Goal: Task Accomplishment & Management: Use online tool/utility

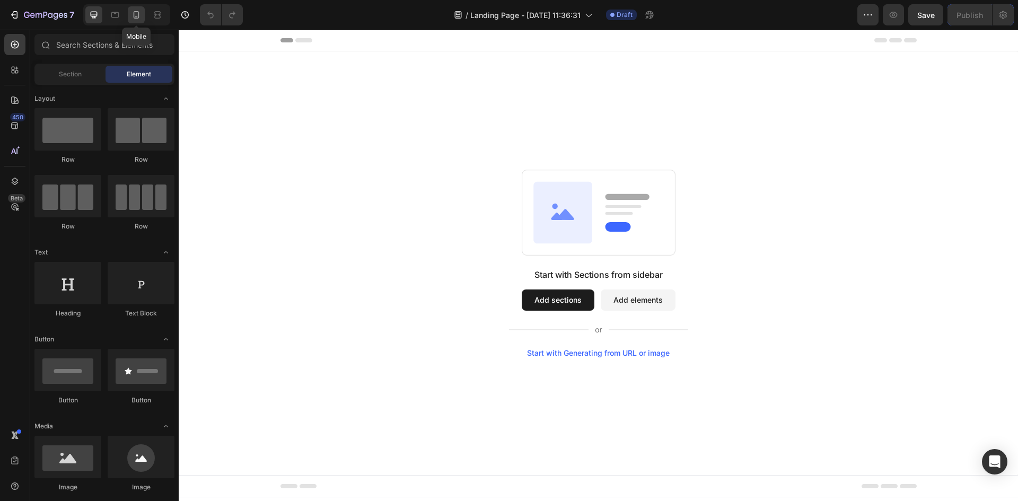
click at [132, 15] on icon at bounding box center [136, 15] width 11 height 11
click at [441, 105] on div at bounding box center [599, 266] width 840 height 472
click at [872, 19] on icon "button" at bounding box center [868, 15] width 11 height 11
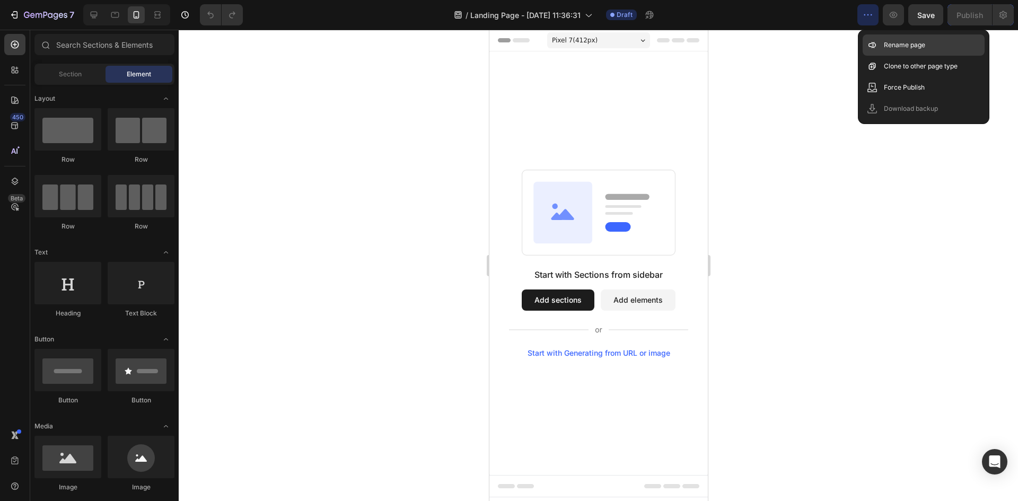
click at [893, 41] on p "Rename page" at bounding box center [904, 45] width 41 height 11
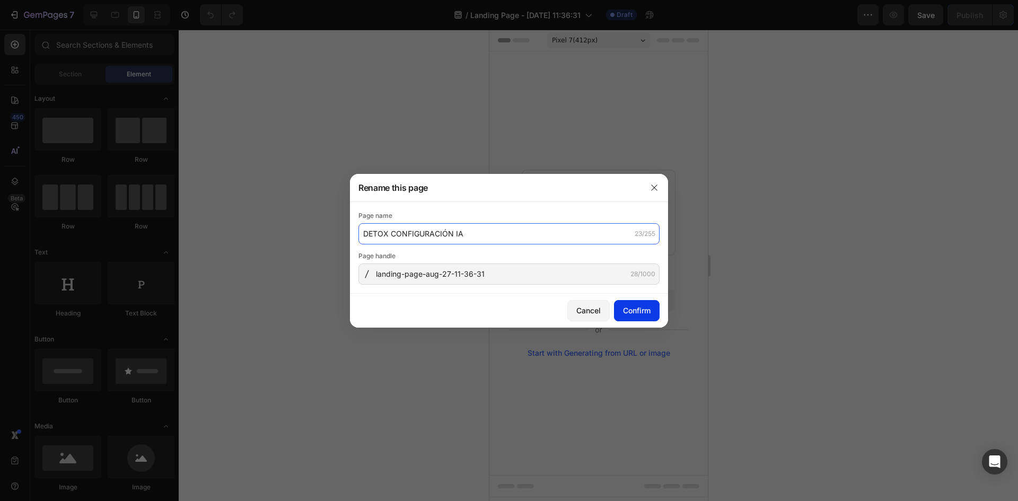
type input "DETOX CONFIGURACIÓN IA"
click at [634, 310] on div "Confirm" at bounding box center [637, 310] width 28 height 11
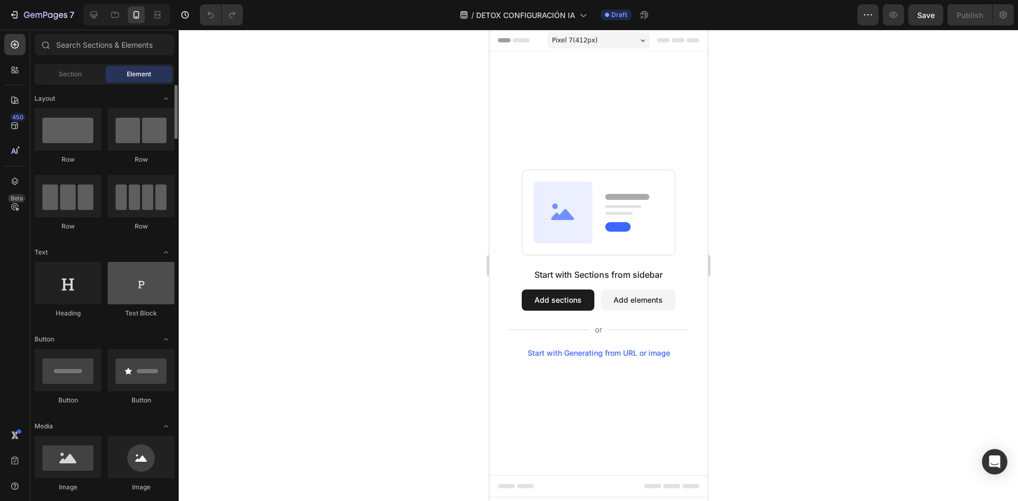
scroll to position [159, 0]
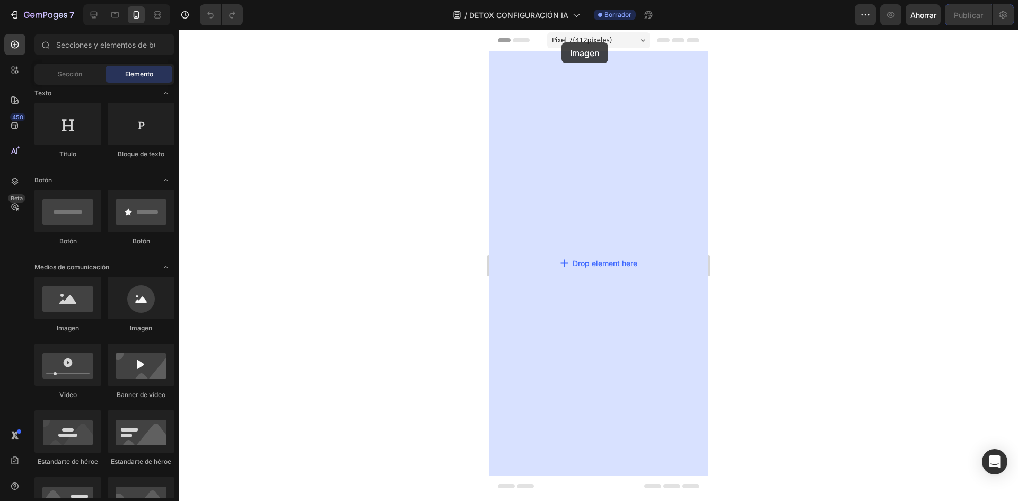
drag, startPoint x: 579, startPoint y: 336, endPoint x: 561, endPoint y: 42, distance: 294.4
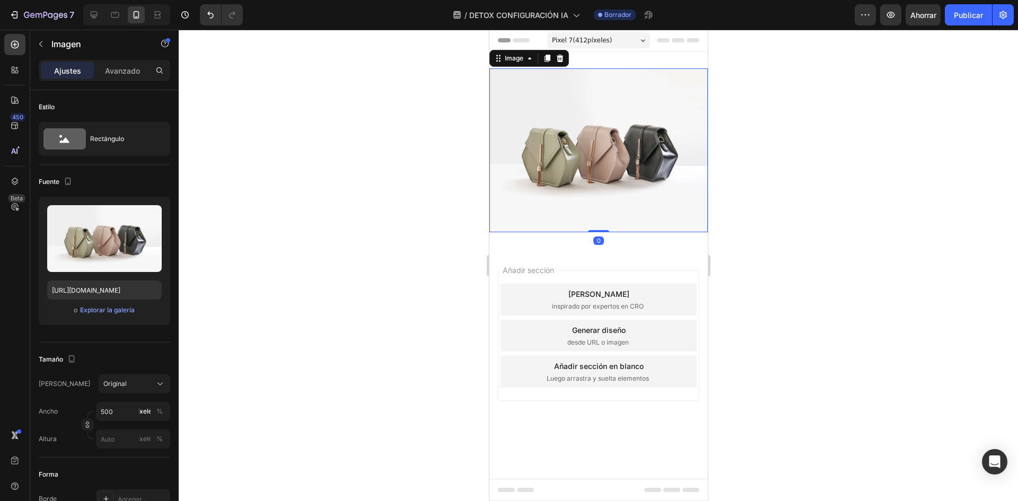
click at [453, 164] on div at bounding box center [599, 266] width 840 height 472
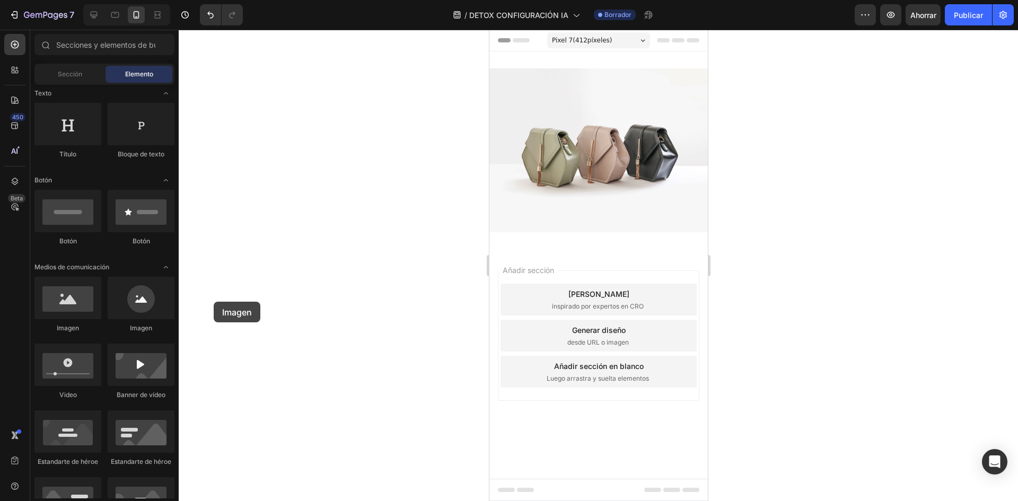
drag, startPoint x: 159, startPoint y: 322, endPoint x: 214, endPoint y: 302, distance: 58.7
click at [214, 0] on div "7 Historial de versiones / DETOX CONFIGURACIÓN IA Borrador Avance Ahorrar Publi…" at bounding box center [509, 0] width 1018 height 0
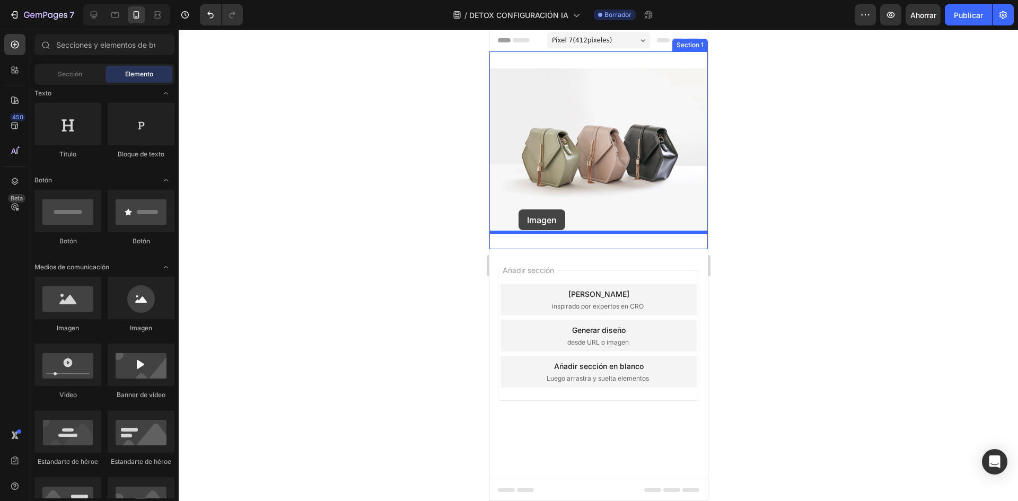
drag, startPoint x: 602, startPoint y: 334, endPoint x: 511, endPoint y: 212, distance: 152.0
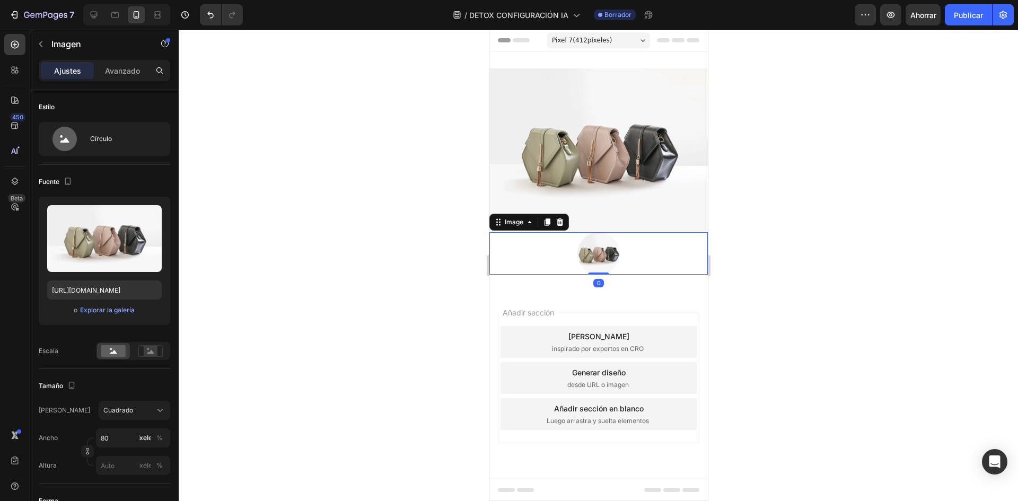
click at [443, 232] on div at bounding box center [599, 266] width 840 height 472
click at [574, 252] on div at bounding box center [598, 253] width 219 height 42
click at [563, 225] on icon at bounding box center [559, 222] width 8 height 8
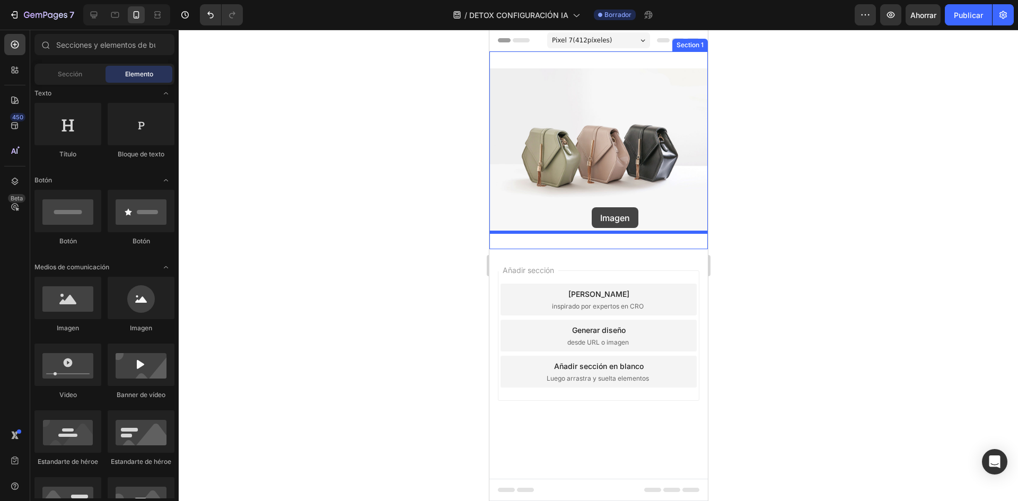
drag, startPoint x: 574, startPoint y: 326, endPoint x: 591, endPoint y: 207, distance: 120.0
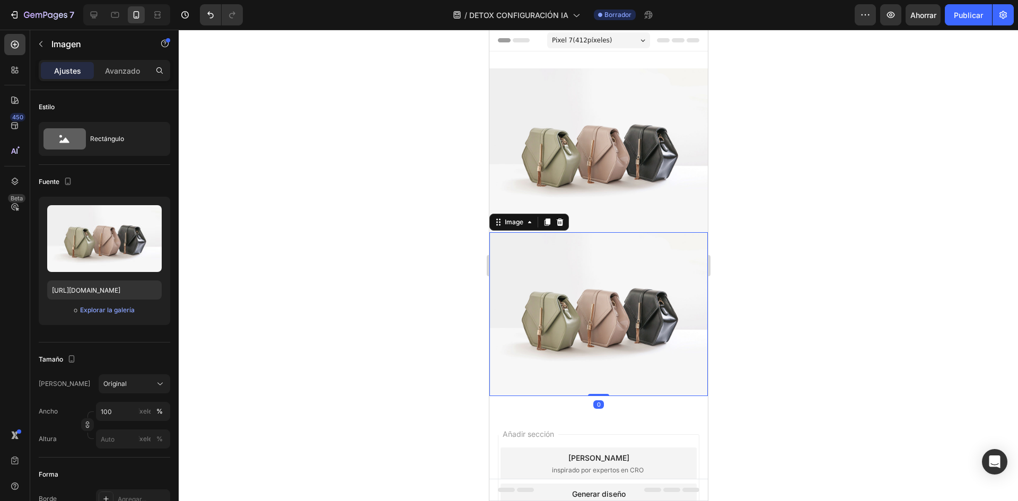
click at [418, 254] on div at bounding box center [599, 266] width 840 height 472
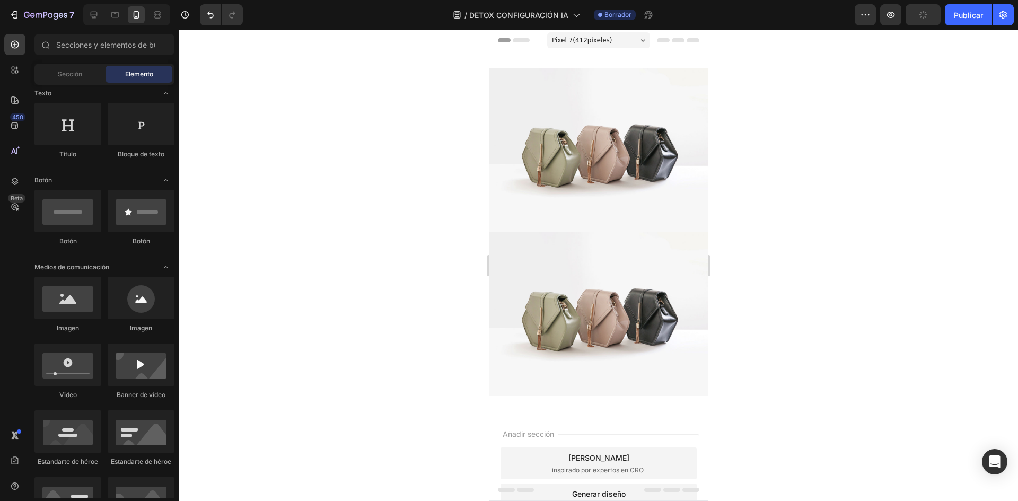
scroll to position [265, 0]
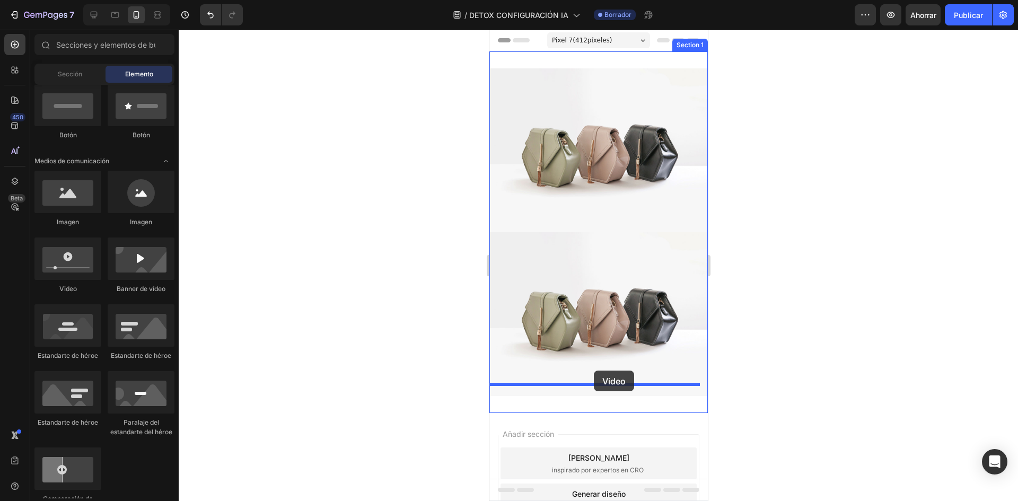
drag, startPoint x: 576, startPoint y: 296, endPoint x: 593, endPoint y: 371, distance: 76.3
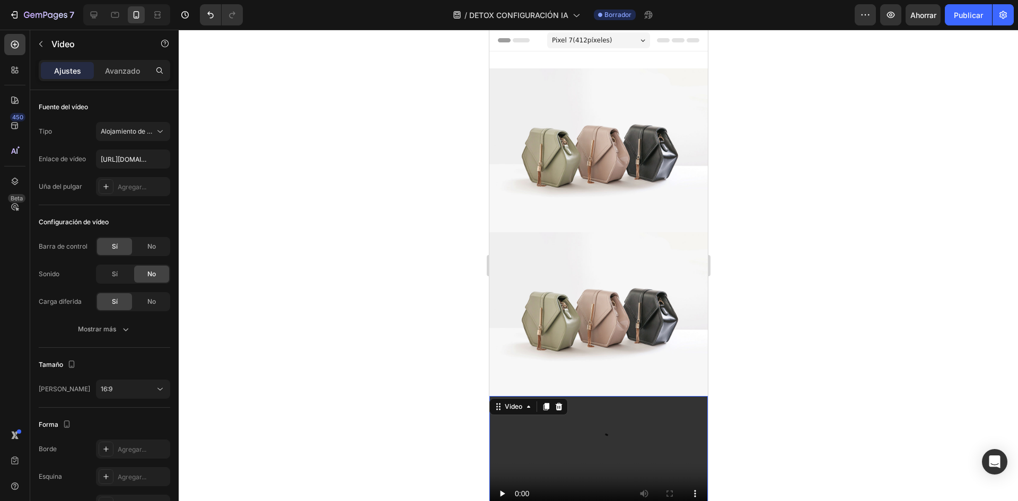
click at [387, 294] on div at bounding box center [599, 266] width 840 height 472
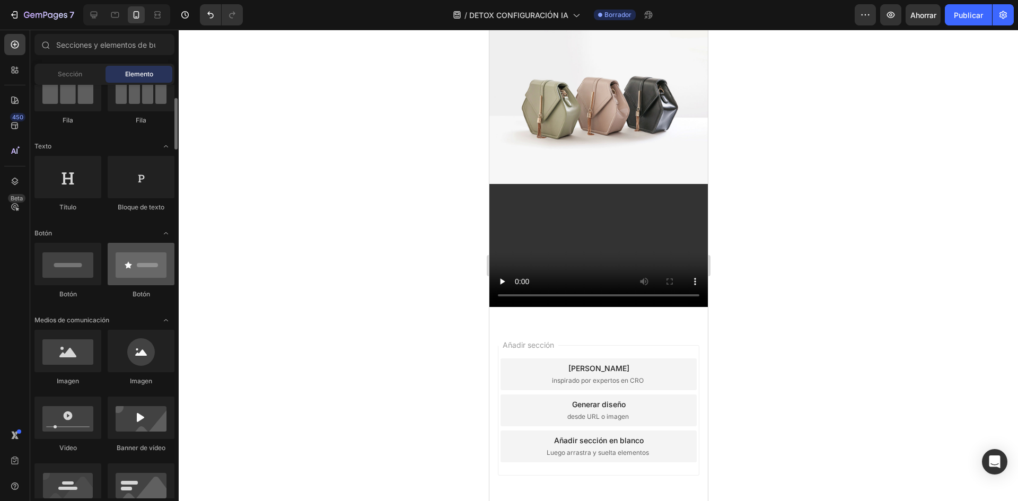
scroll to position [212, 0]
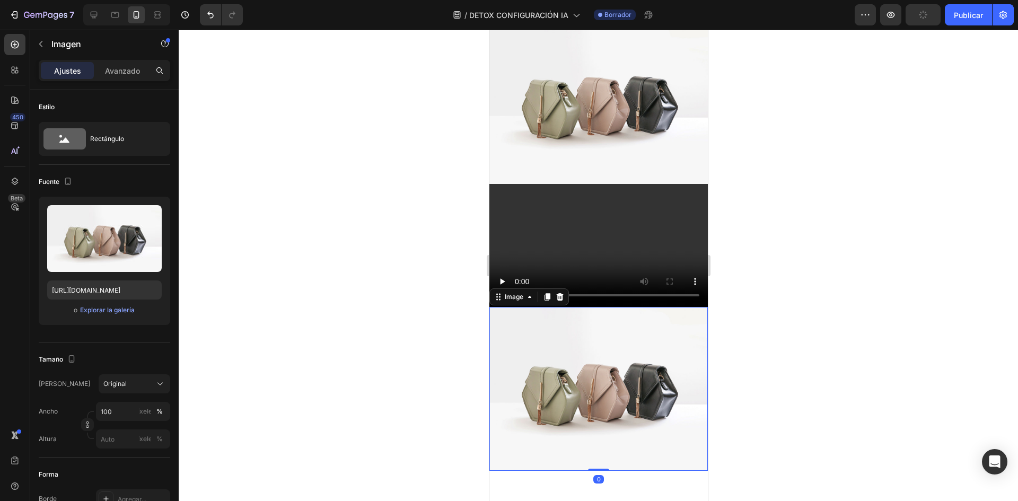
click at [336, 343] on div at bounding box center [599, 266] width 840 height 472
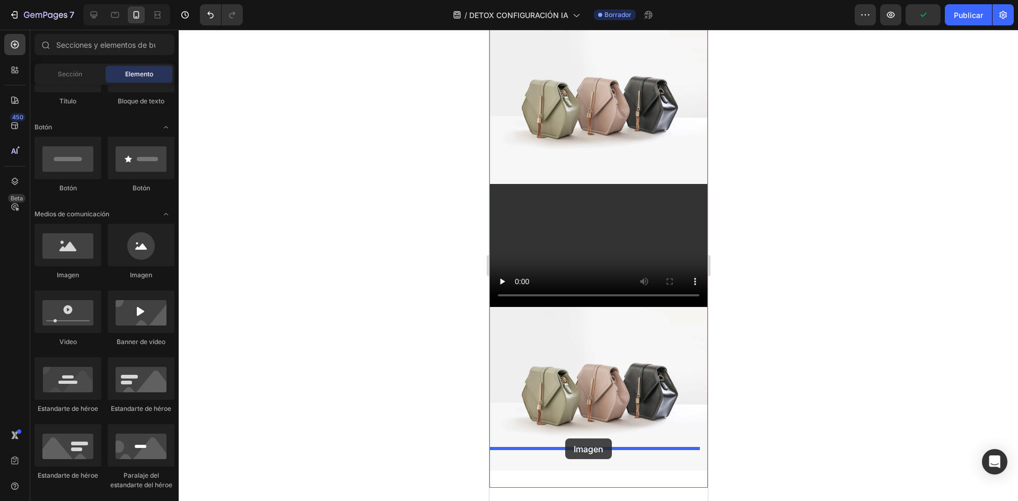
drag, startPoint x: 565, startPoint y: 281, endPoint x: 565, endPoint y: 439, distance: 157.5
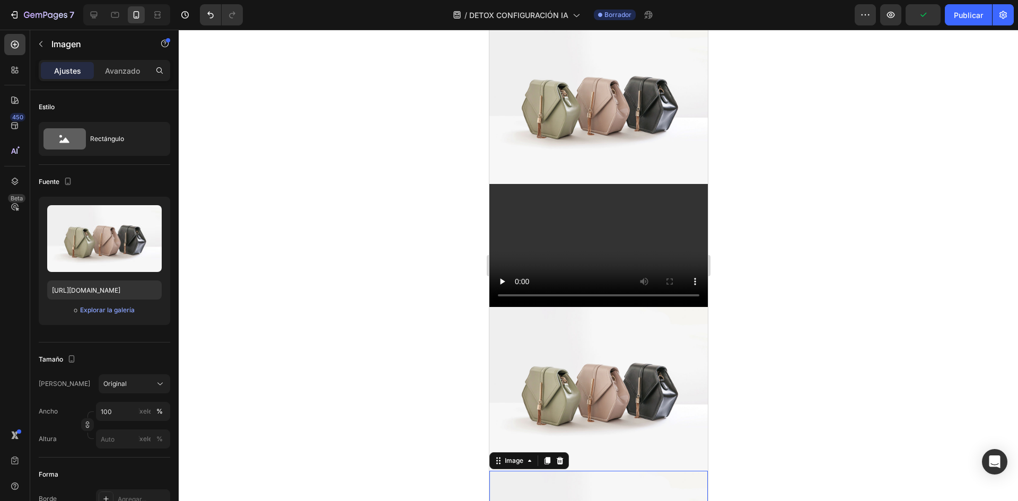
click at [463, 389] on div at bounding box center [599, 266] width 840 height 472
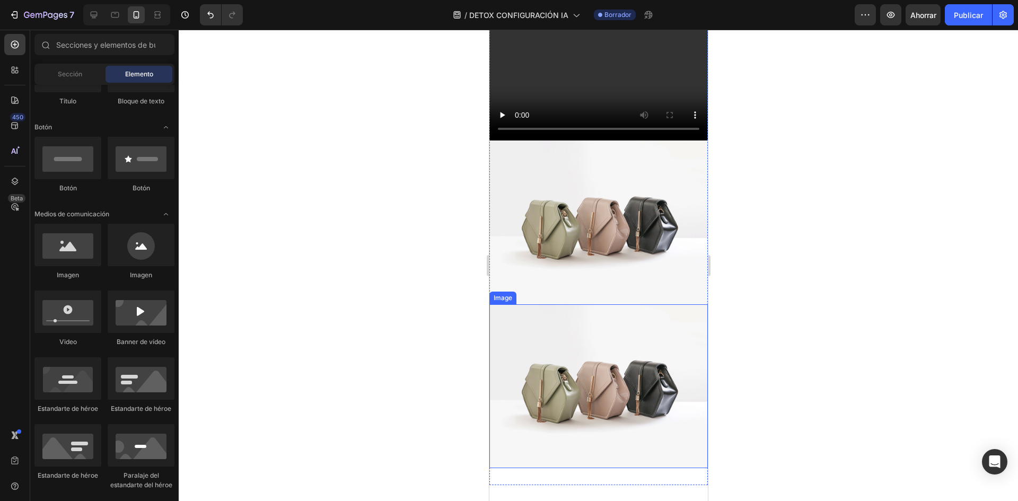
scroll to position [530, 0]
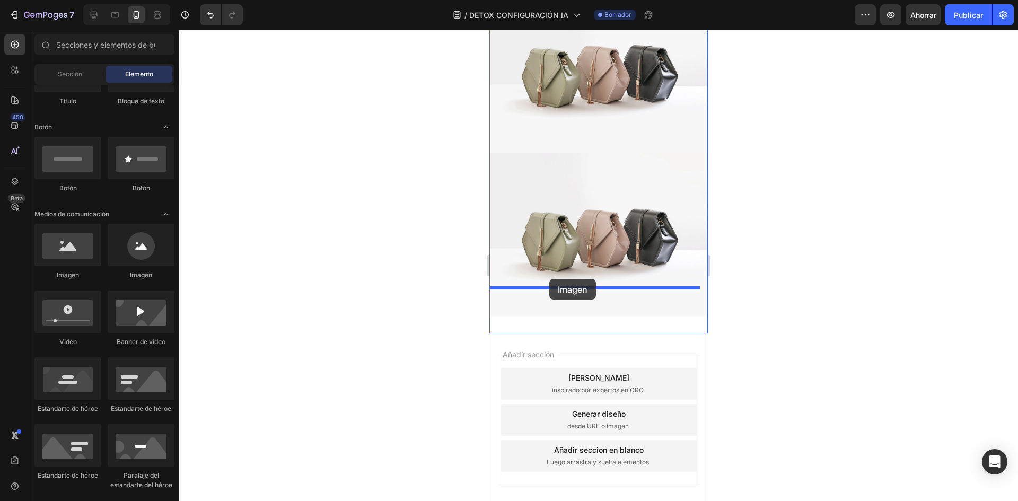
drag, startPoint x: 560, startPoint y: 285, endPoint x: 549, endPoint y: 279, distance: 12.1
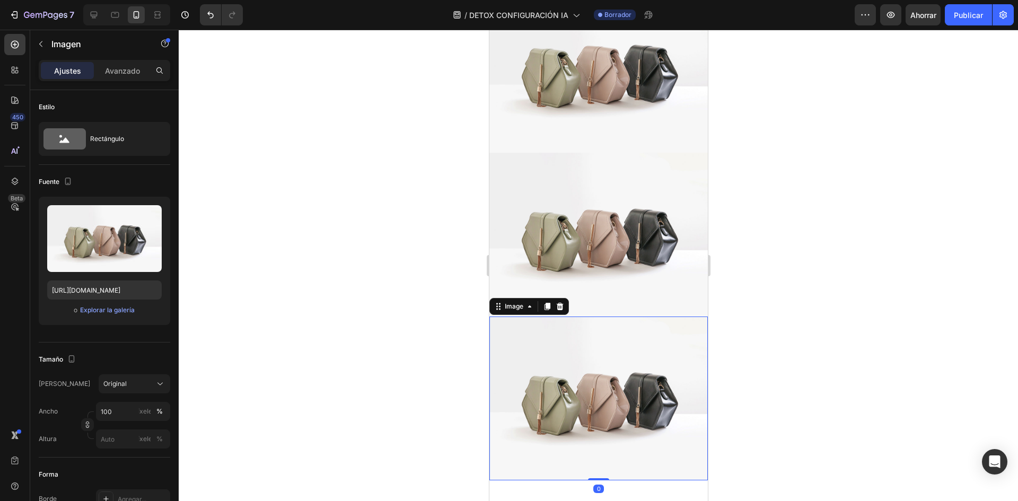
click at [413, 287] on div at bounding box center [599, 266] width 840 height 472
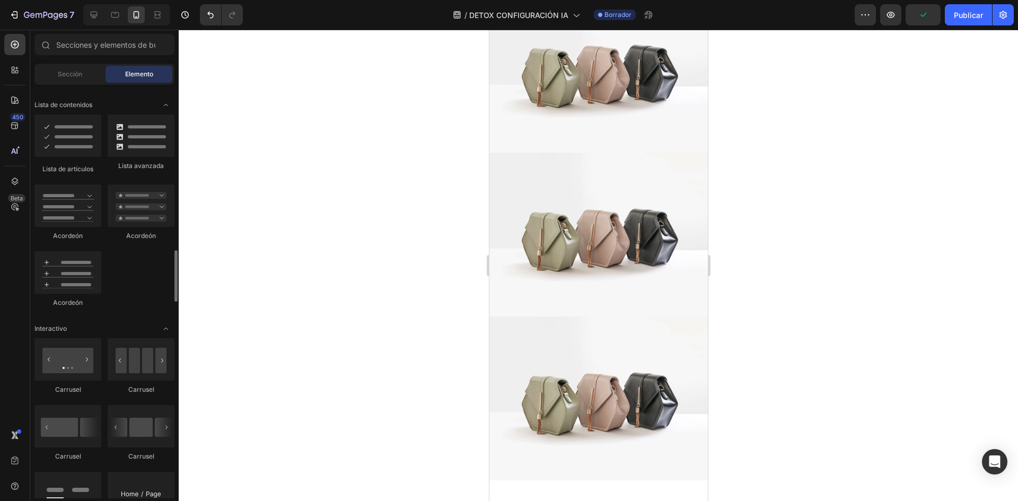
scroll to position [902, 0]
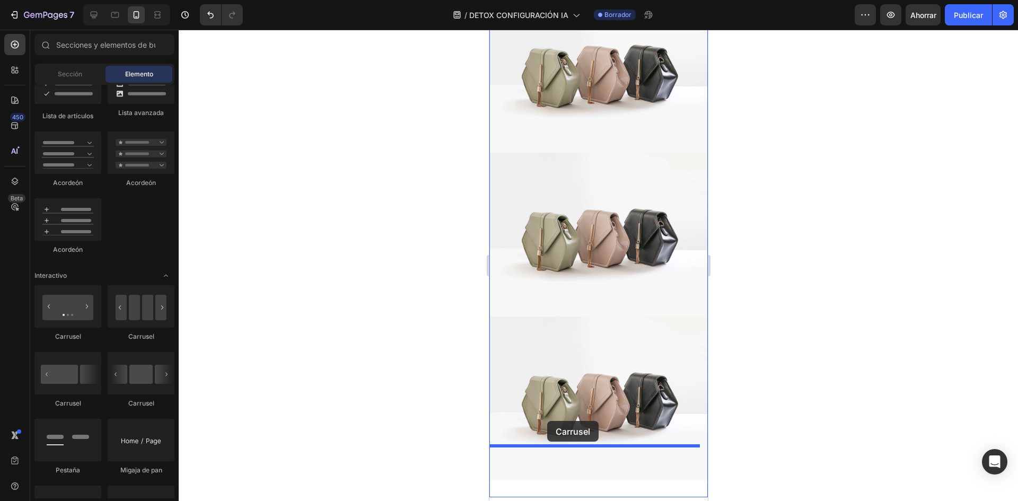
drag, startPoint x: 636, startPoint y: 405, endPoint x: 547, endPoint y: 421, distance: 90.5
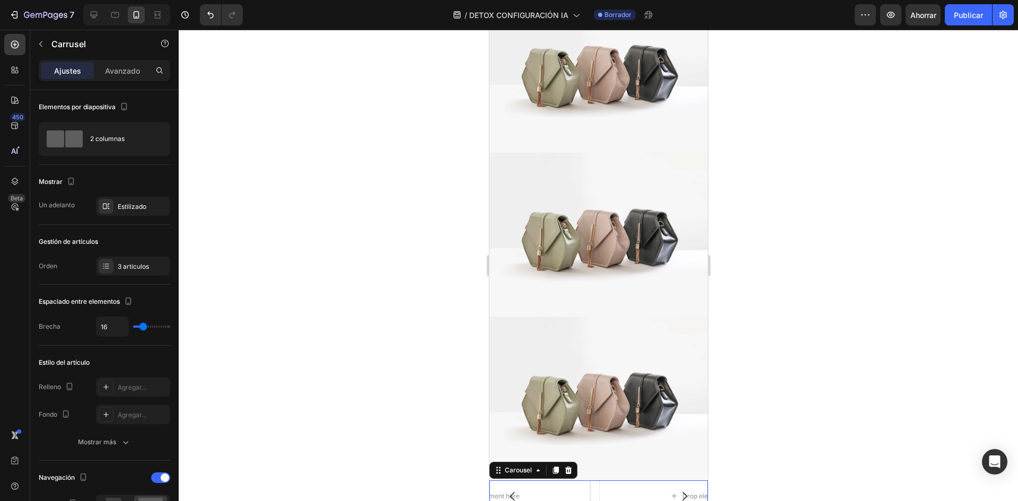
click at [439, 381] on div at bounding box center [599, 266] width 840 height 472
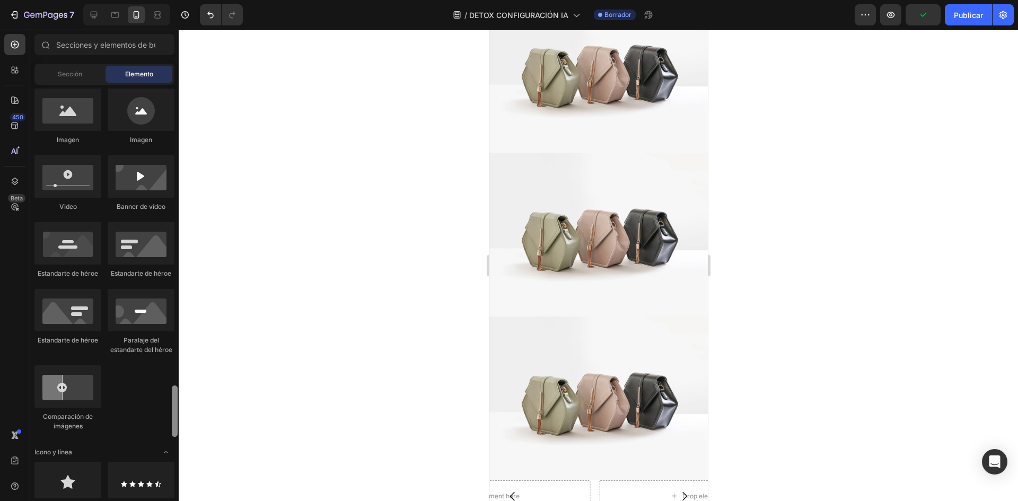
scroll to position [0, 0]
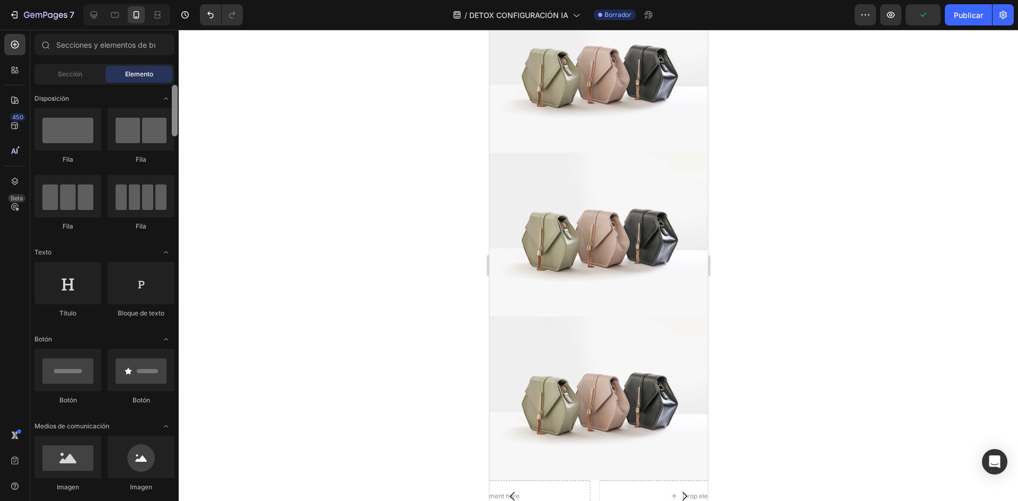
drag, startPoint x: 172, startPoint y: 458, endPoint x: 195, endPoint y: 46, distance: 413.2
click at [195, 0] on div "7 Historial de versiones / DETOX CONFIGURACIÓN IA Borrador Avance Publicar 450 …" at bounding box center [509, 0] width 1018 height 0
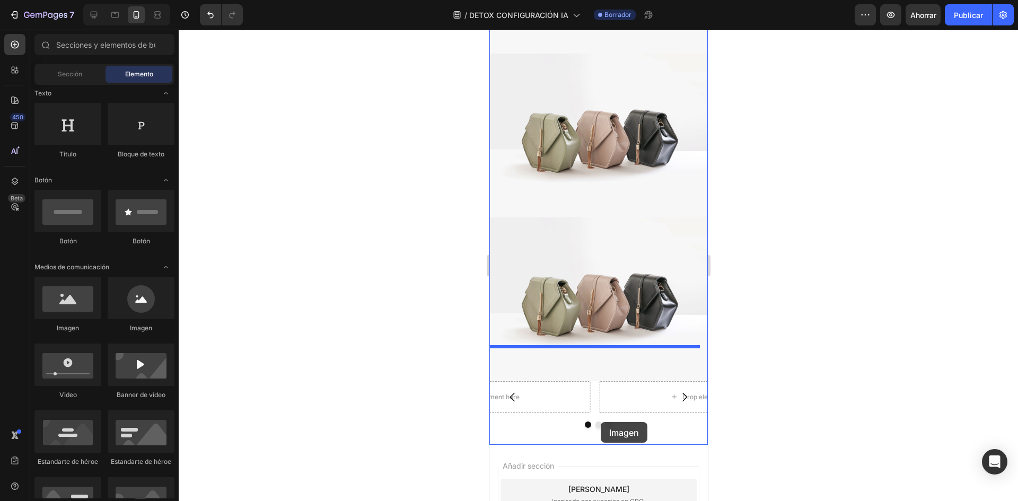
scroll to position [636, 0]
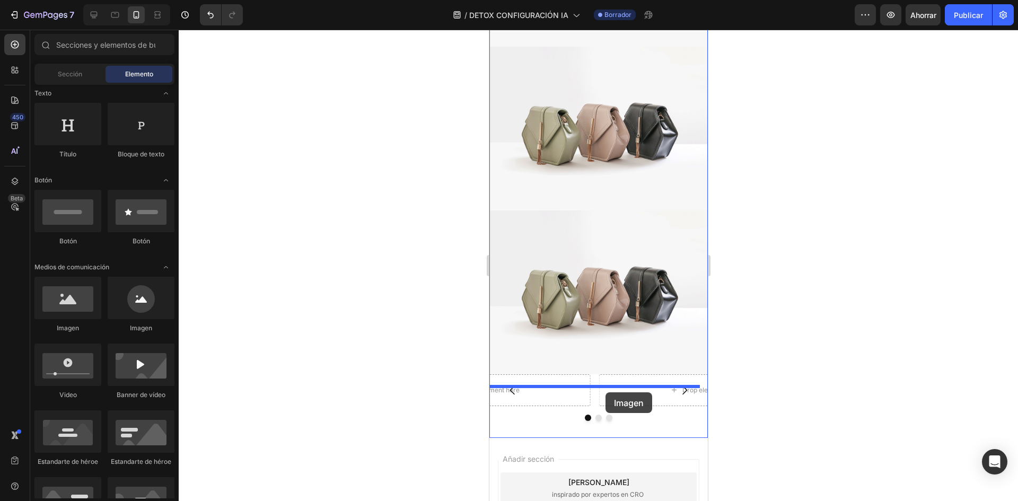
drag, startPoint x: 587, startPoint y: 333, endPoint x: 605, endPoint y: 392, distance: 62.2
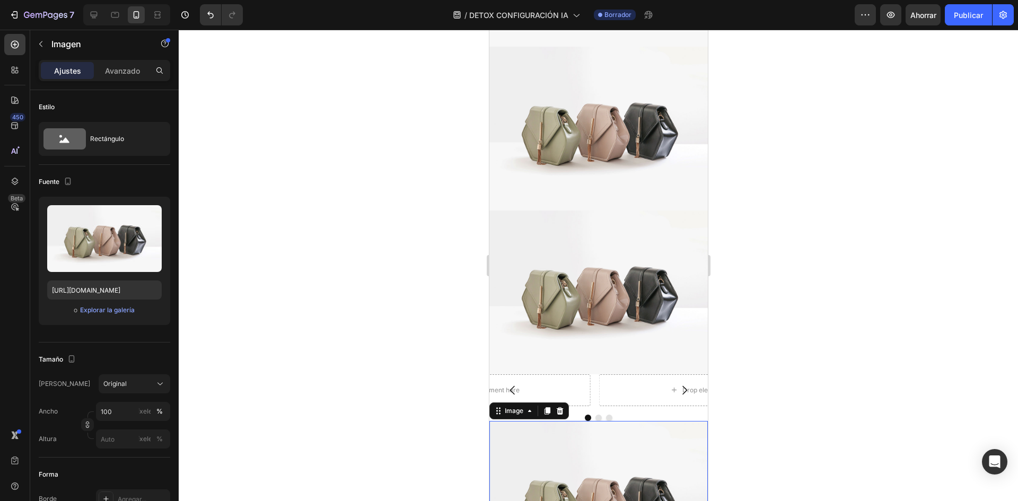
click at [768, 361] on div at bounding box center [599, 266] width 840 height 472
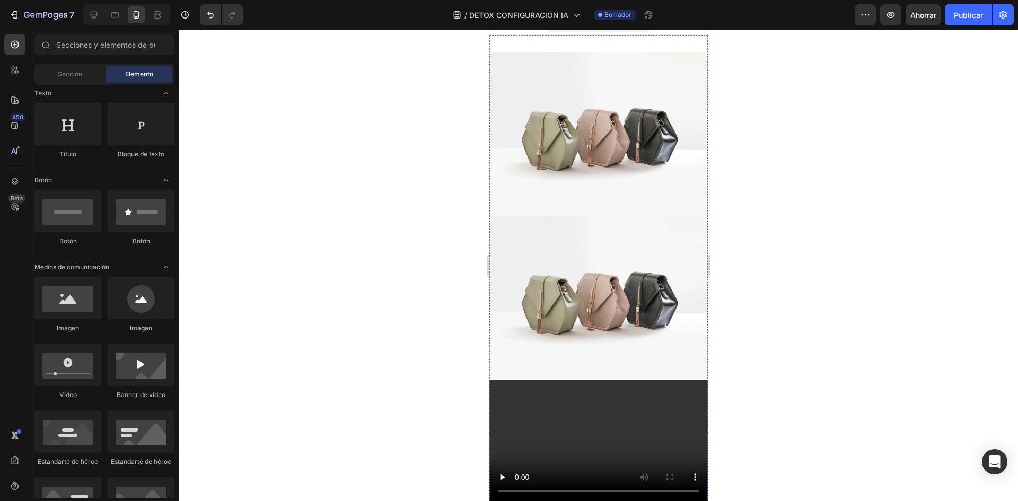
scroll to position [0, 0]
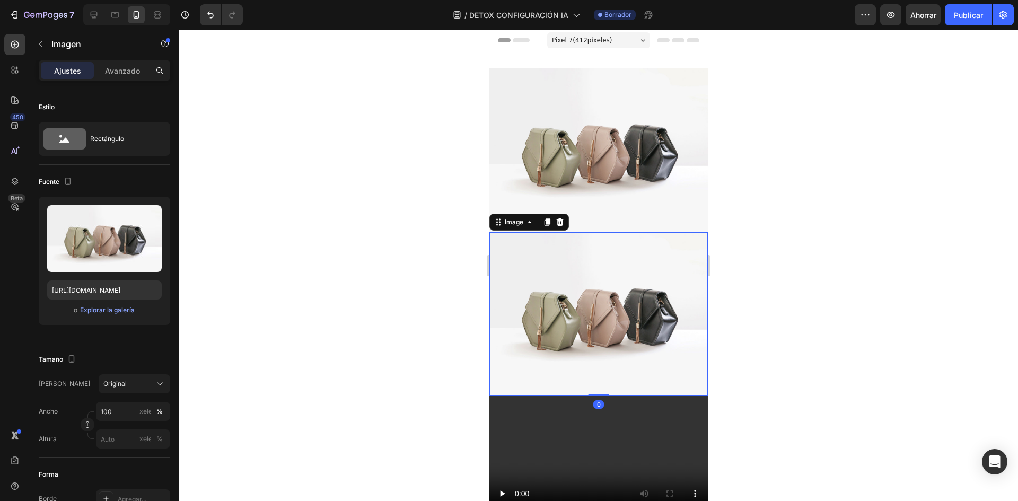
click at [404, 212] on div at bounding box center [599, 266] width 840 height 472
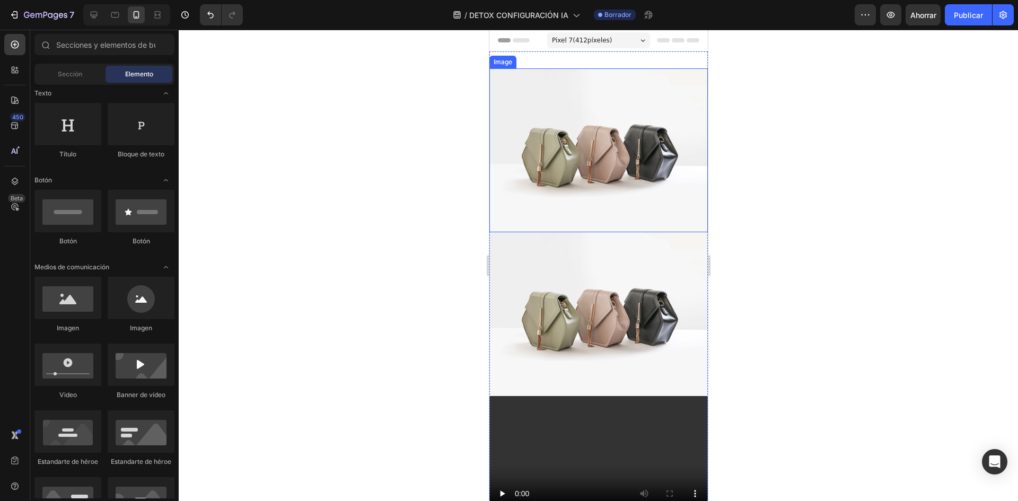
click at [546, 186] on img at bounding box center [598, 150] width 219 height 164
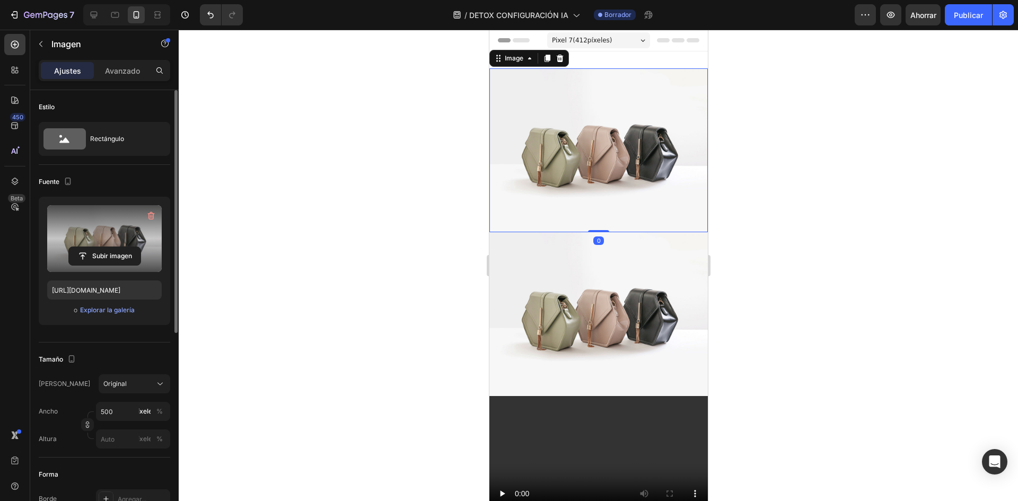
click at [96, 241] on label at bounding box center [104, 238] width 115 height 67
click at [96, 247] on input "file" at bounding box center [105, 256] width 72 height 18
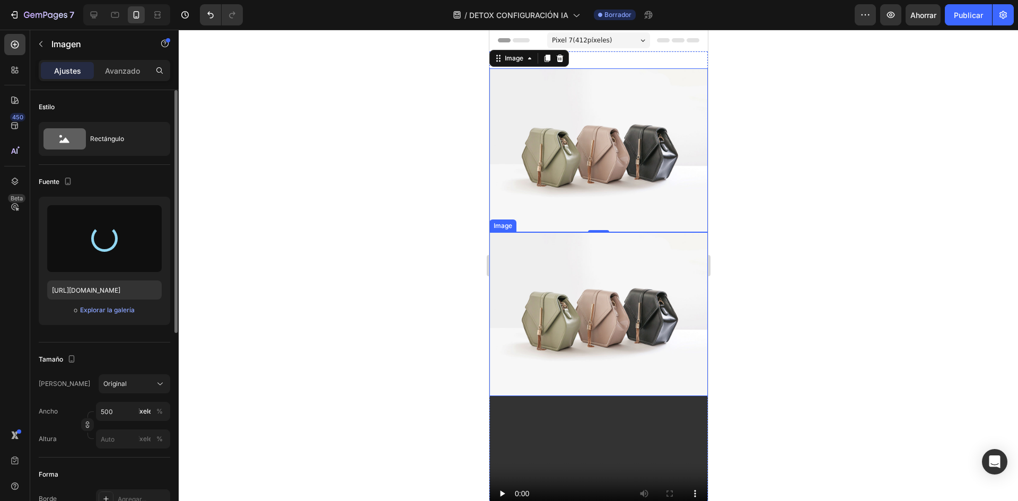
type input "https://cdn.shopify.com/s/files/1/0719/3310/0314/files/gempages_490669083814003…"
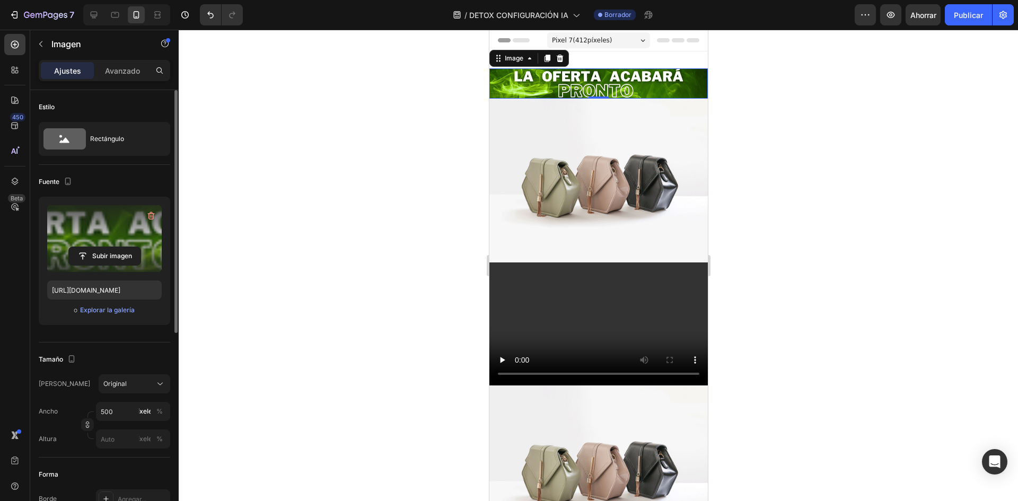
click at [472, 181] on div at bounding box center [599, 266] width 840 height 472
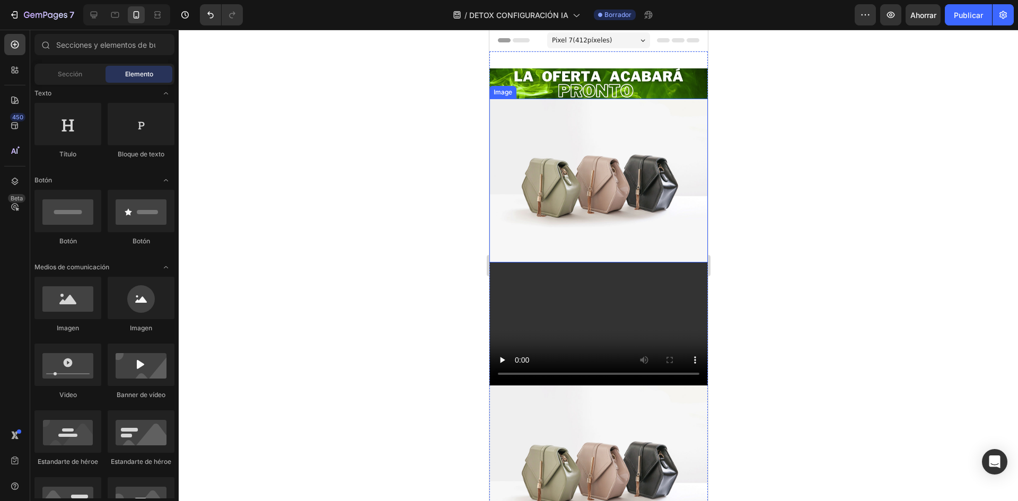
click at [564, 195] on img at bounding box center [598, 181] width 219 height 164
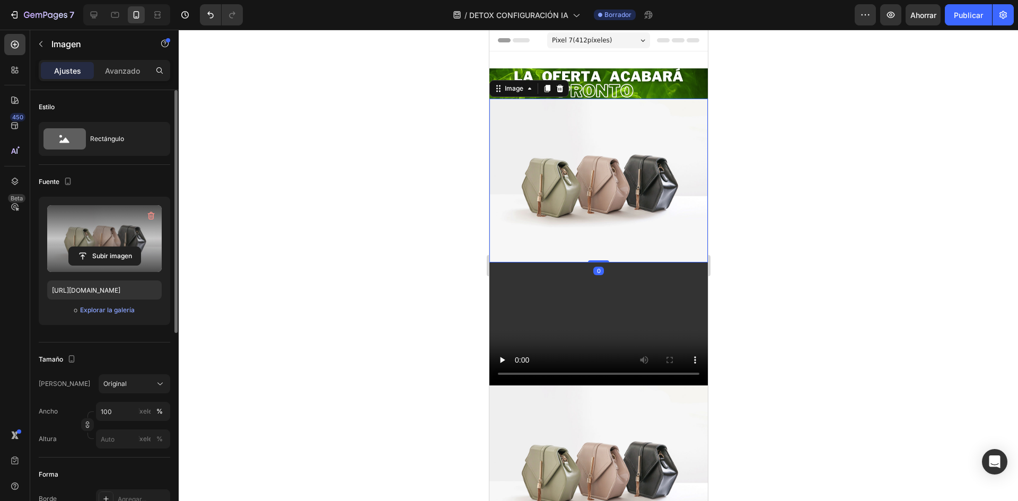
click at [134, 240] on label at bounding box center [104, 238] width 115 height 67
click at [134, 247] on input "file" at bounding box center [105, 256] width 72 height 18
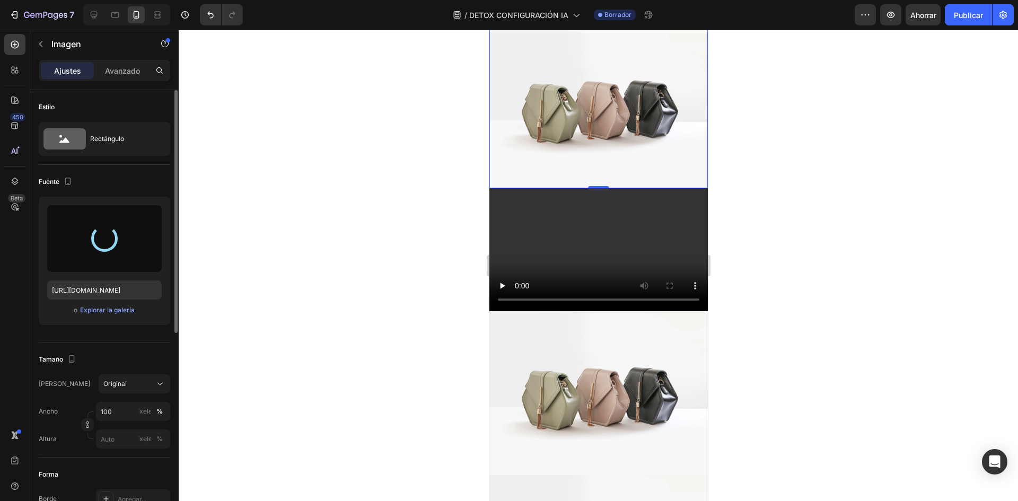
scroll to position [106, 0]
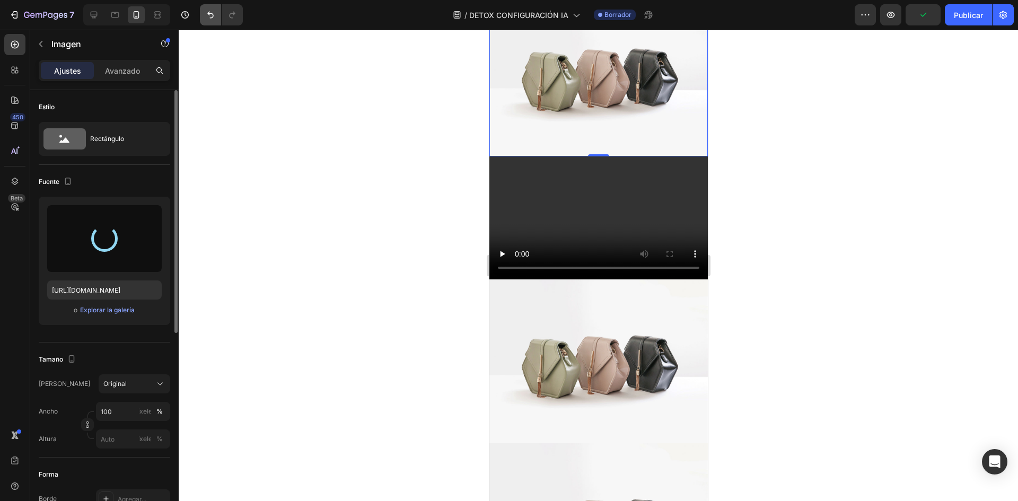
type input "https://cdn.shopify.com/s/files/1/0719/3310/0314/files/gempages_490669083814003…"
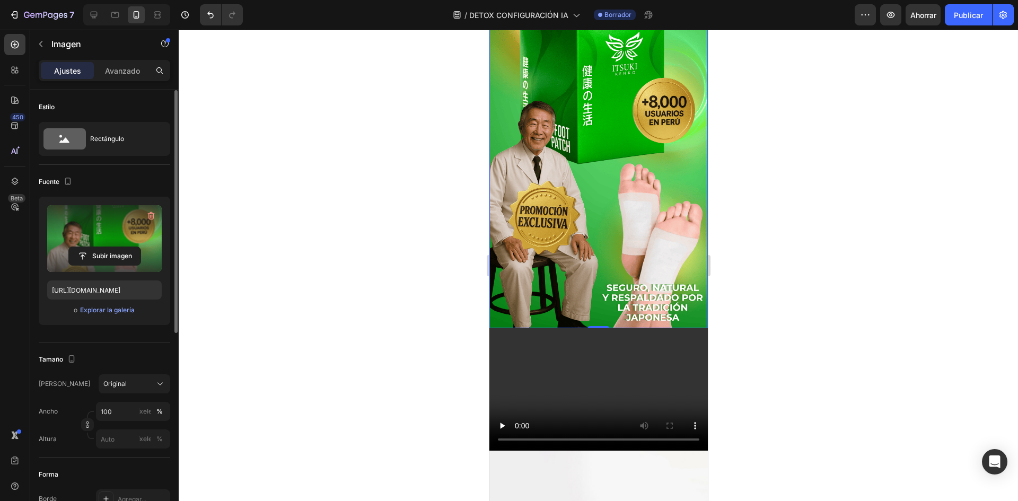
scroll to position [424, 0]
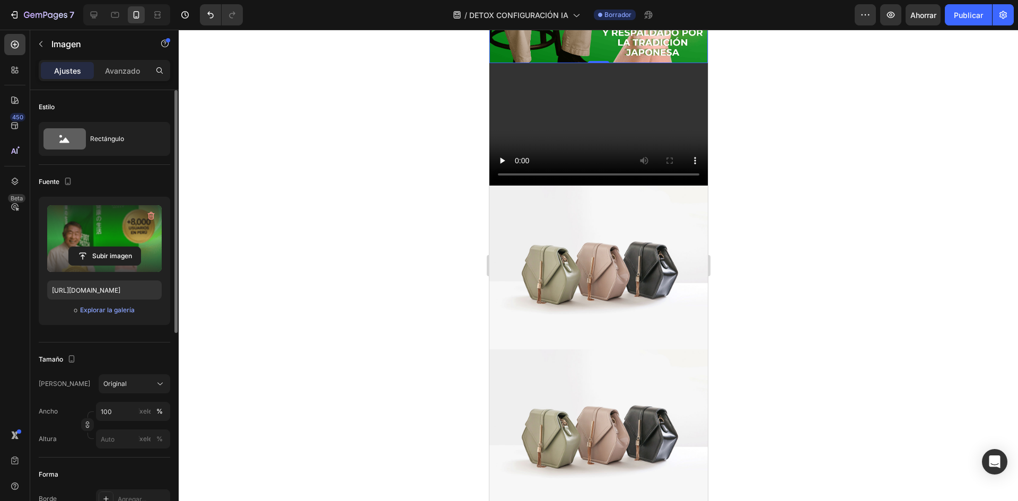
click at [453, 230] on div at bounding box center [599, 266] width 840 height 472
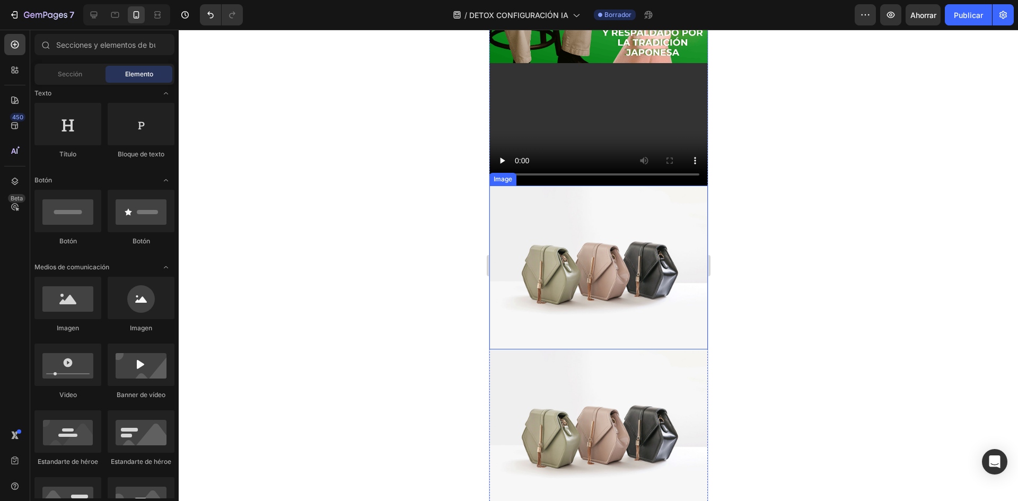
click at [605, 246] on img at bounding box center [598, 268] width 219 height 164
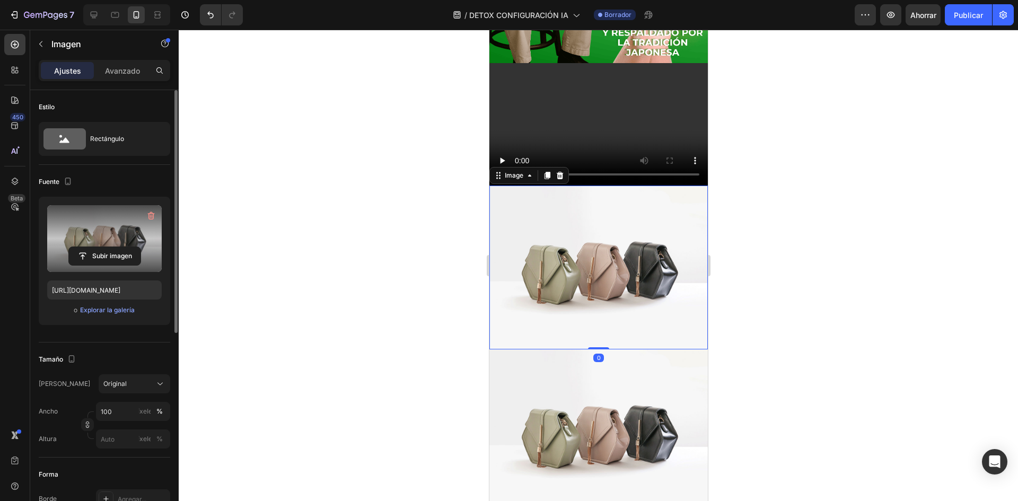
click at [113, 246] on label at bounding box center [104, 238] width 115 height 67
click at [113, 247] on input "file" at bounding box center [105, 256] width 72 height 18
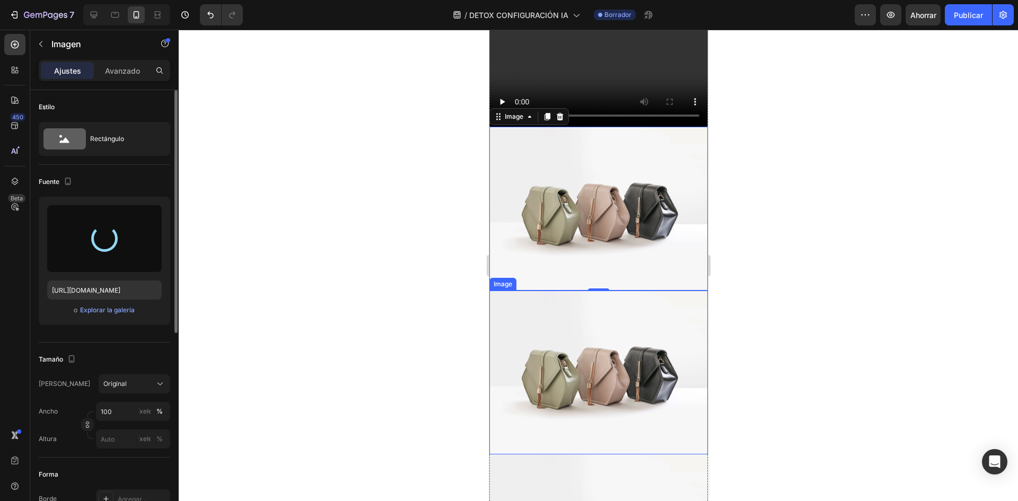
scroll to position [583, 0]
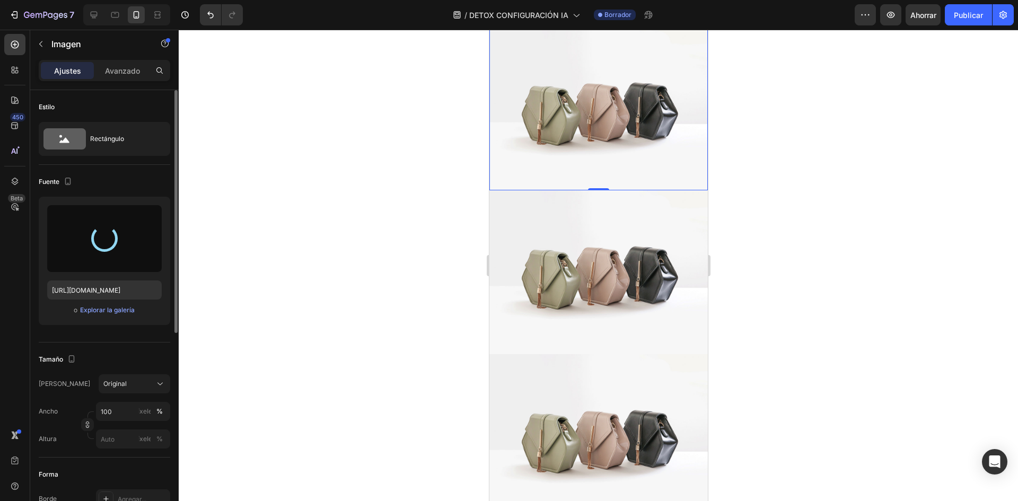
type input "https://cdn.shopify.com/s/files/1/0719/3310/0314/files/gempages_490669083814003…"
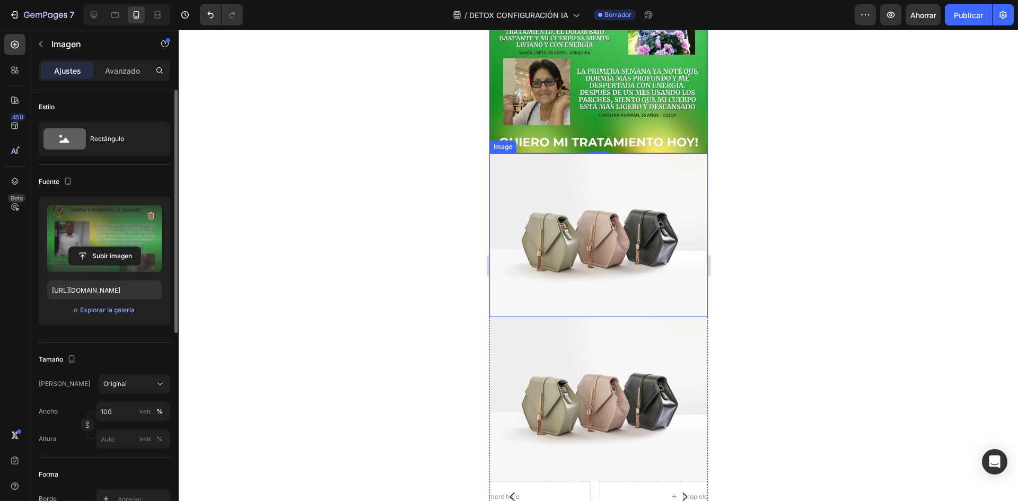
scroll to position [849, 0]
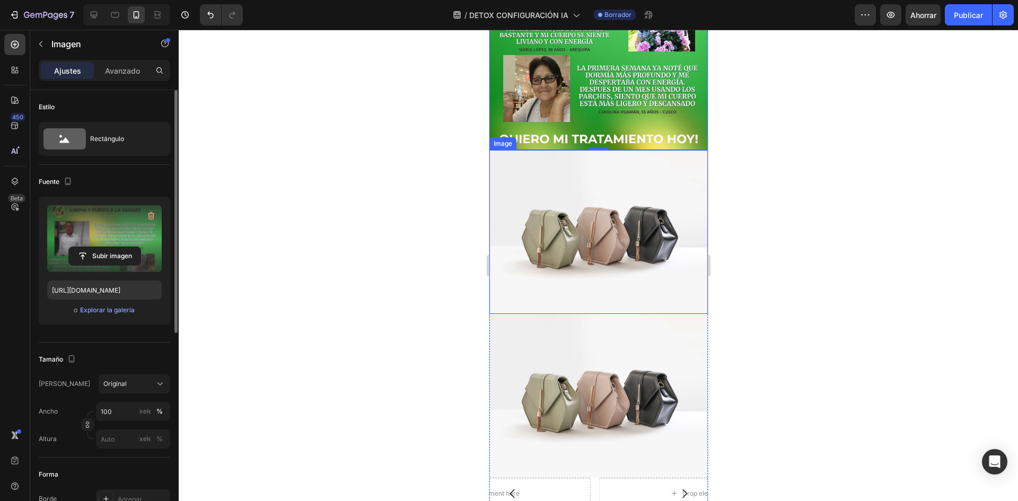
click at [585, 230] on img at bounding box center [598, 232] width 219 height 164
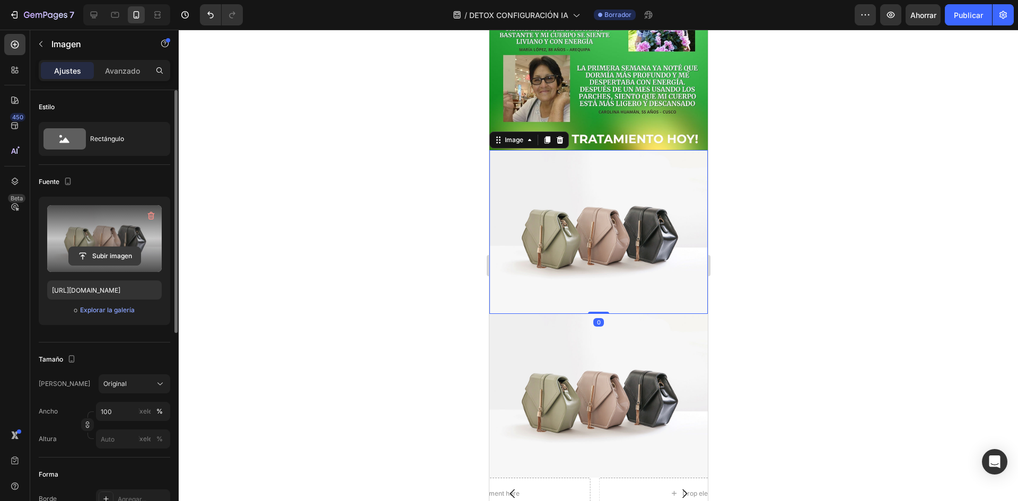
click at [111, 252] on input "file" at bounding box center [105, 256] width 72 height 18
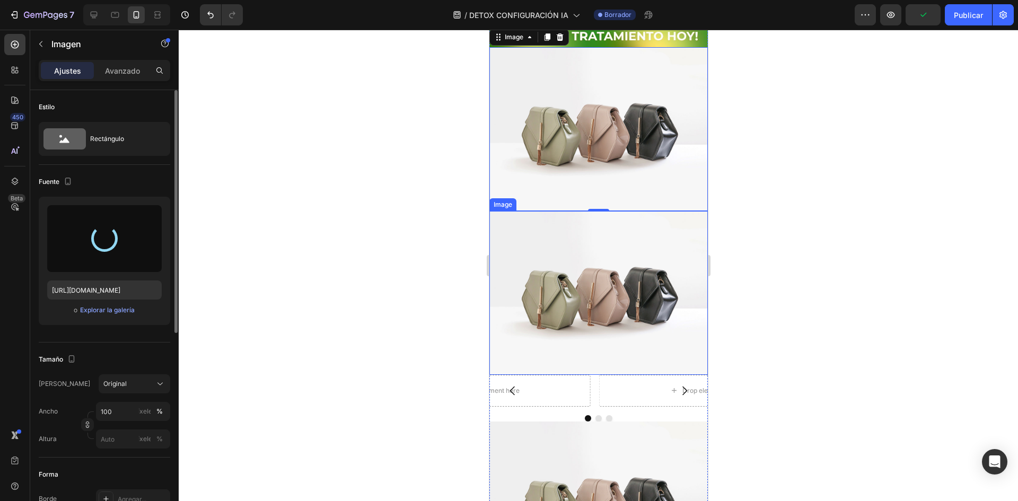
scroll to position [955, 0]
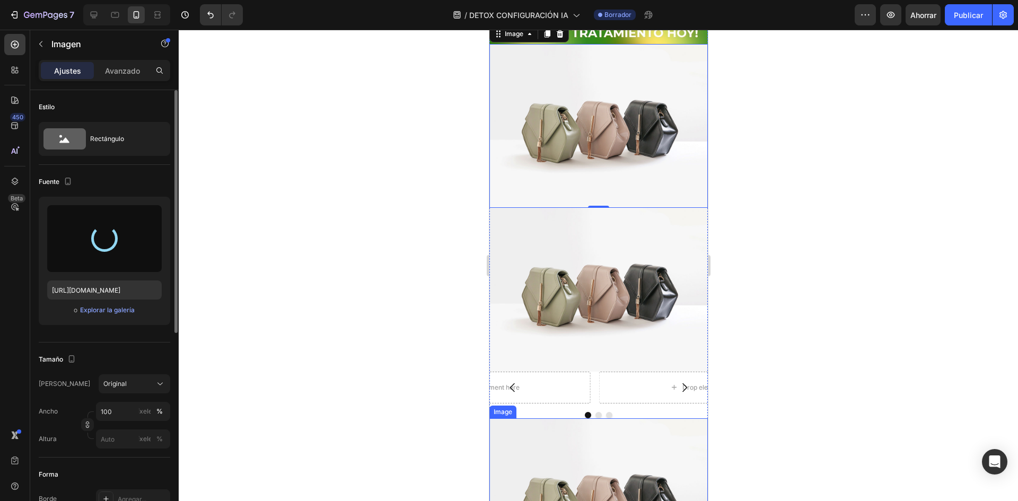
type input "https://cdn.shopify.com/s/files/1/0719/3310/0314/files/gempages_490669083814003…"
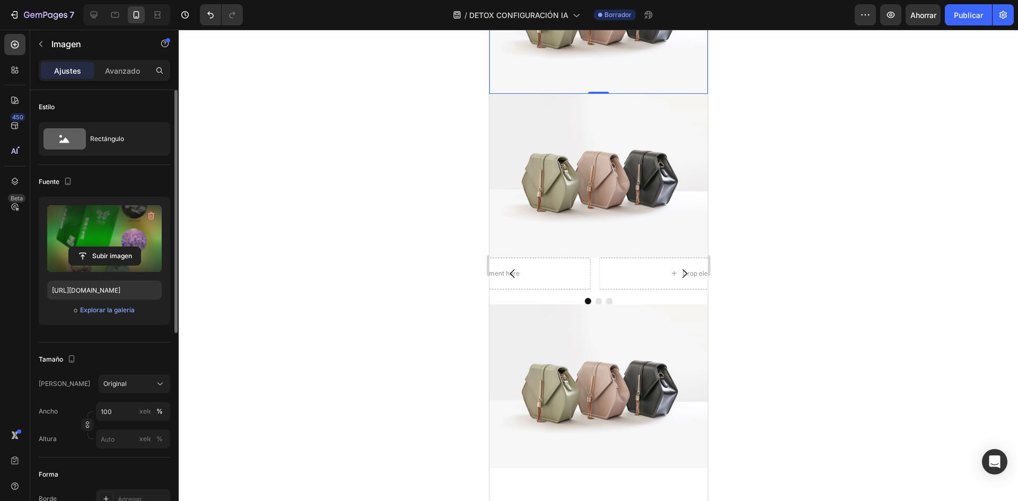
scroll to position [1167, 0]
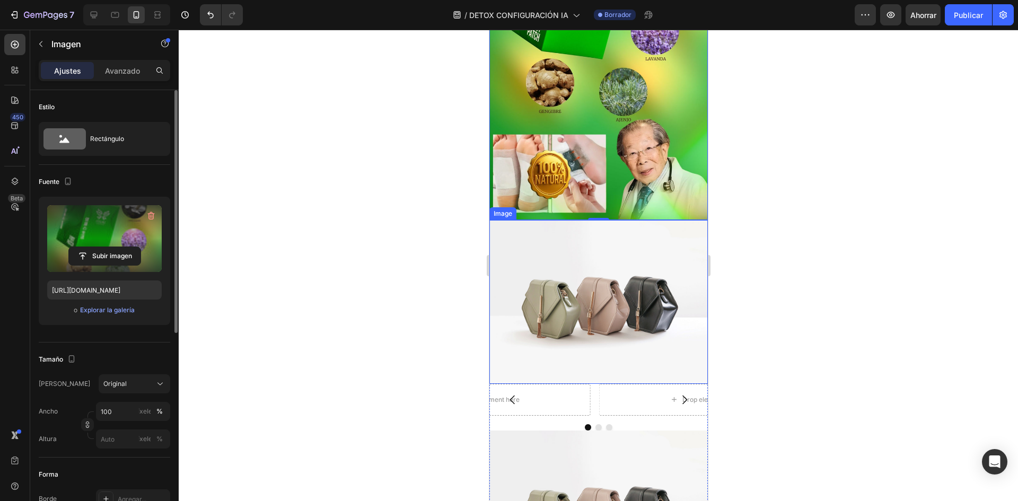
click at [619, 220] on img at bounding box center [598, 302] width 219 height 164
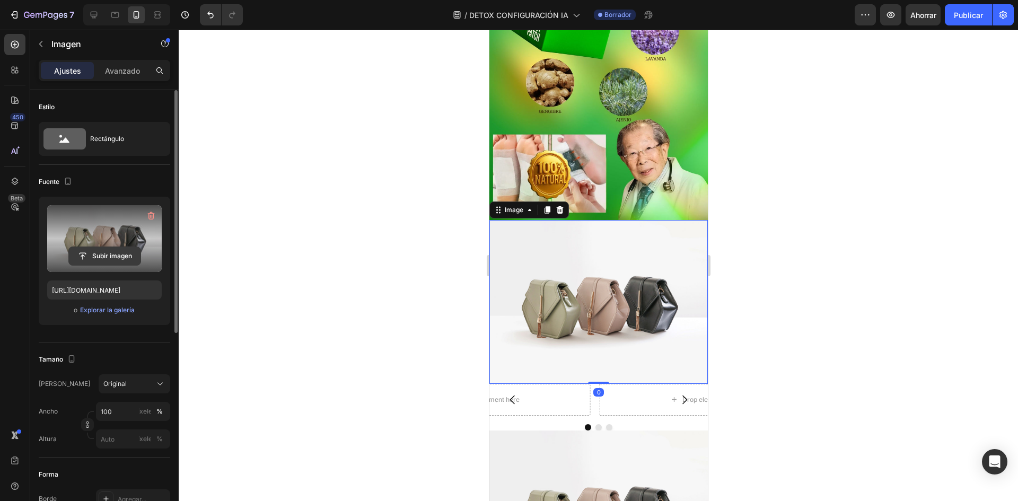
click at [120, 258] on input "file" at bounding box center [105, 256] width 72 height 18
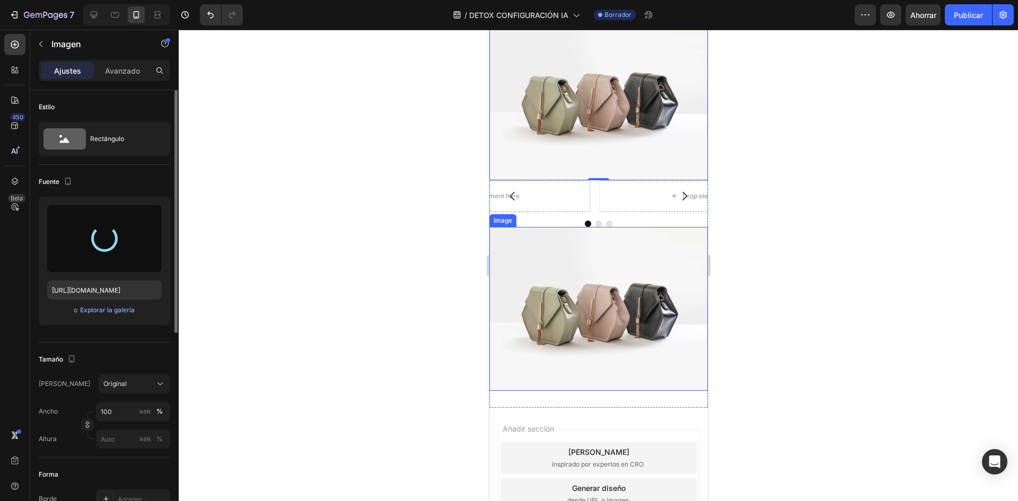
scroll to position [1379, 0]
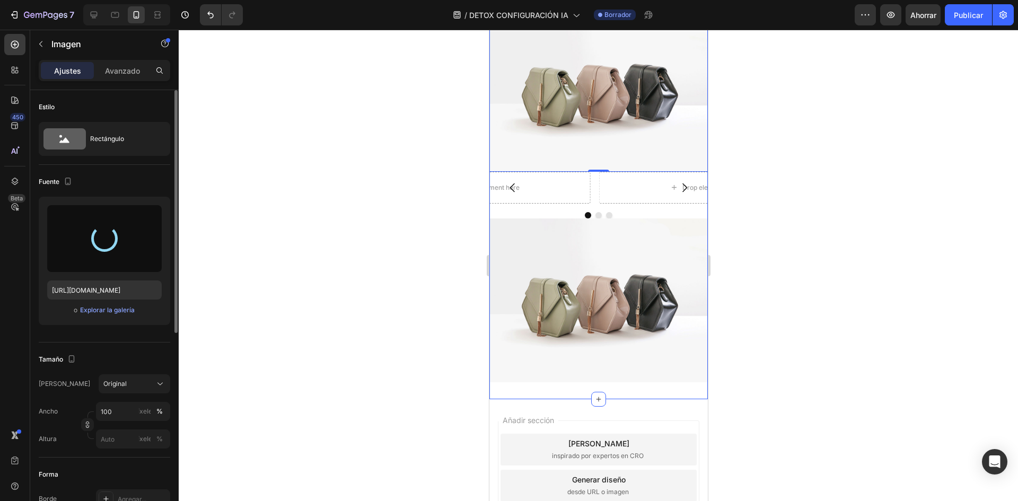
type input "https://cdn.shopify.com/s/files/1/0719/3310/0314/files/gempages_490669083814003…"
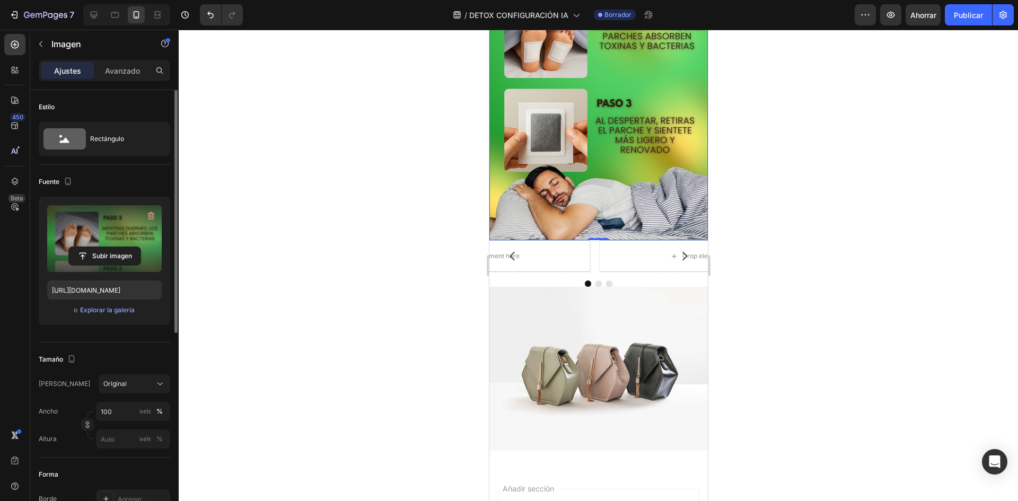
scroll to position [1538, 0]
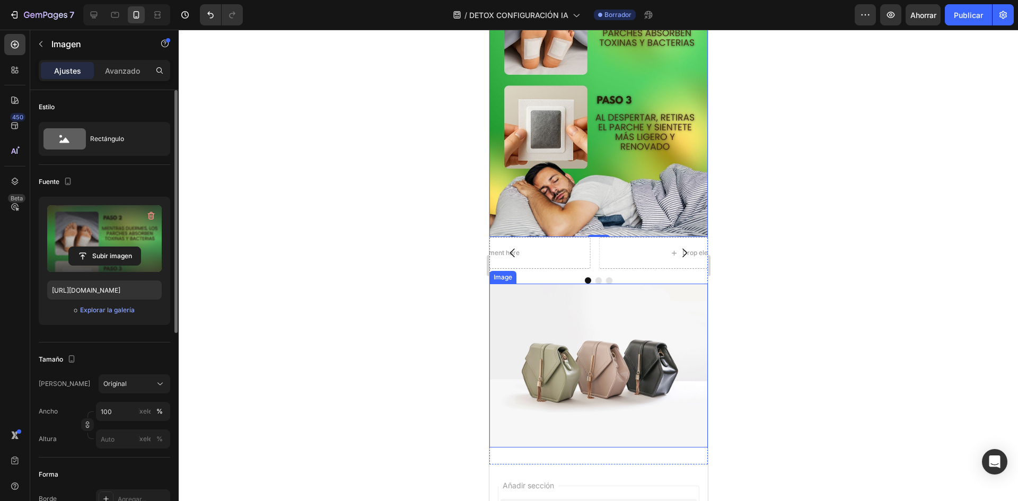
click at [659, 310] on img at bounding box center [598, 366] width 219 height 164
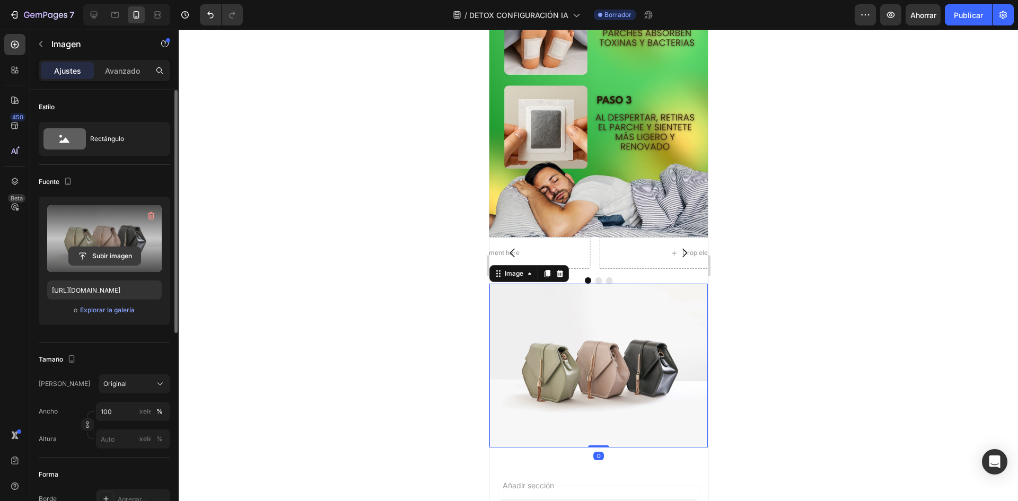
click at [99, 259] on input "file" at bounding box center [105, 256] width 72 height 18
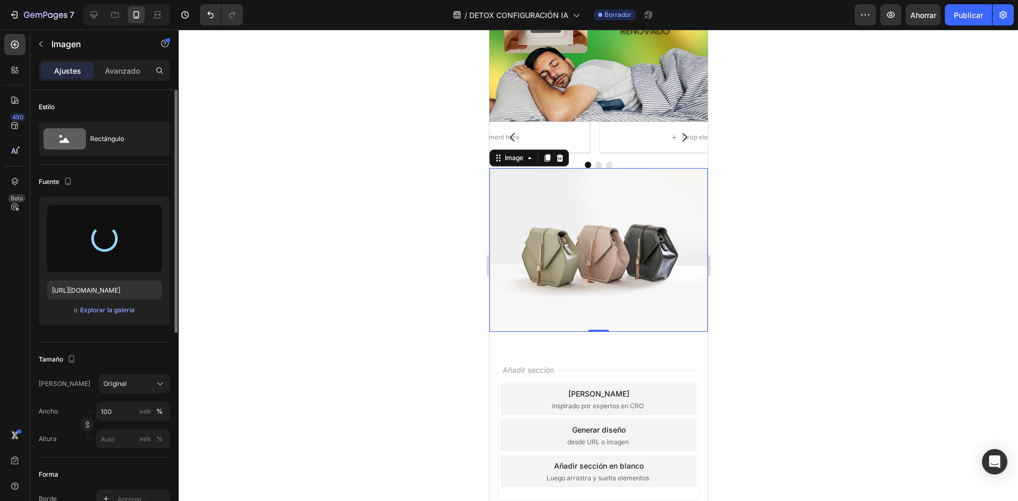
scroll to position [1658, 0]
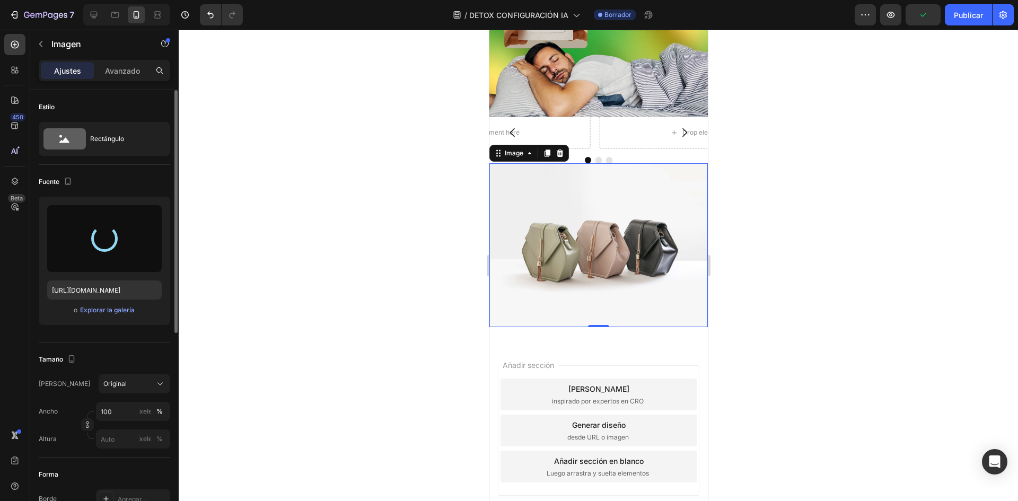
type input "https://cdn.shopify.com/s/files/1/0719/3310/0314/files/gempages_490669083814003…"
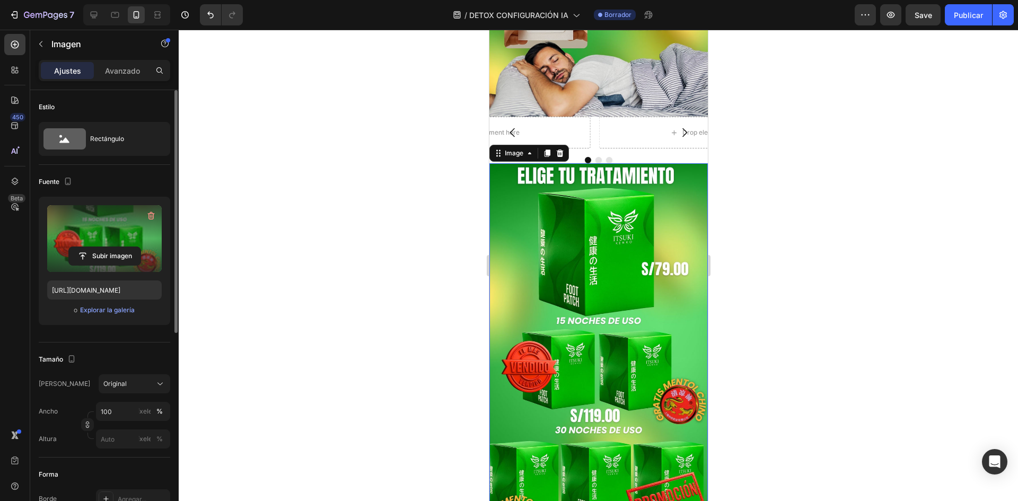
click at [408, 200] on div at bounding box center [599, 266] width 840 height 472
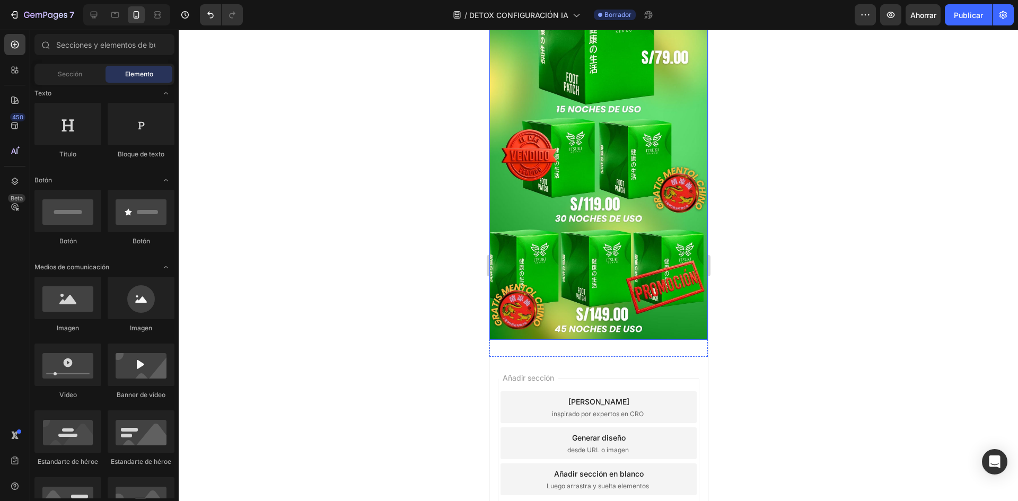
scroll to position [1871, 0]
click at [600, 222] on img at bounding box center [598, 145] width 219 height 388
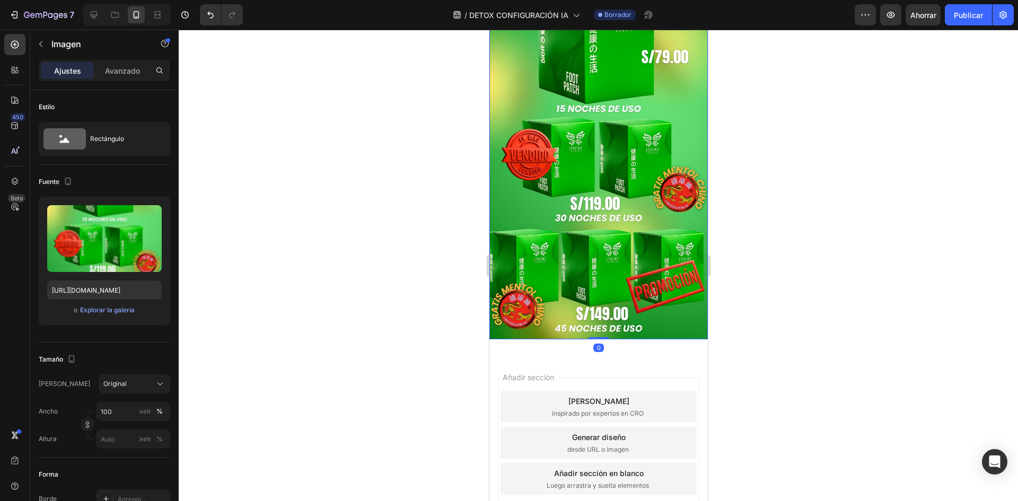
click at [404, 211] on div at bounding box center [599, 266] width 840 height 472
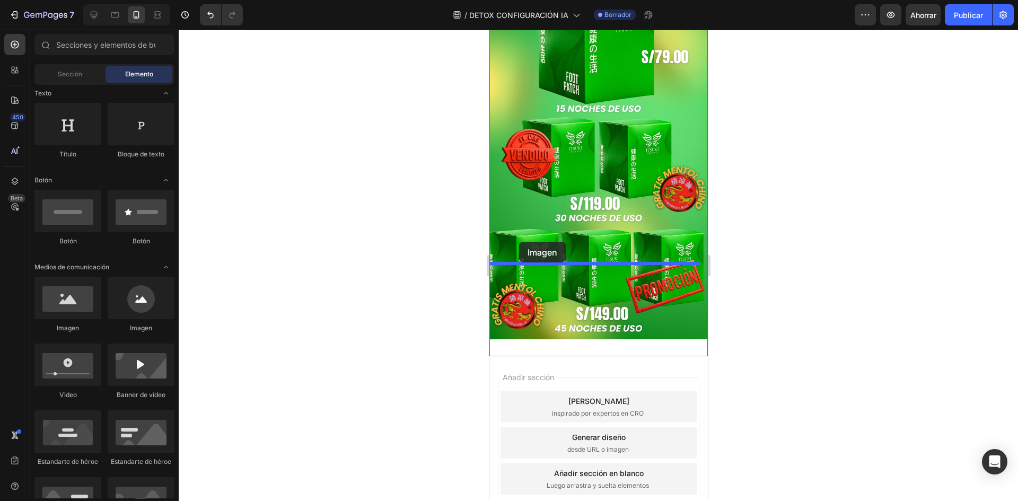
drag, startPoint x: 545, startPoint y: 337, endPoint x: 520, endPoint y: 241, distance: 99.2
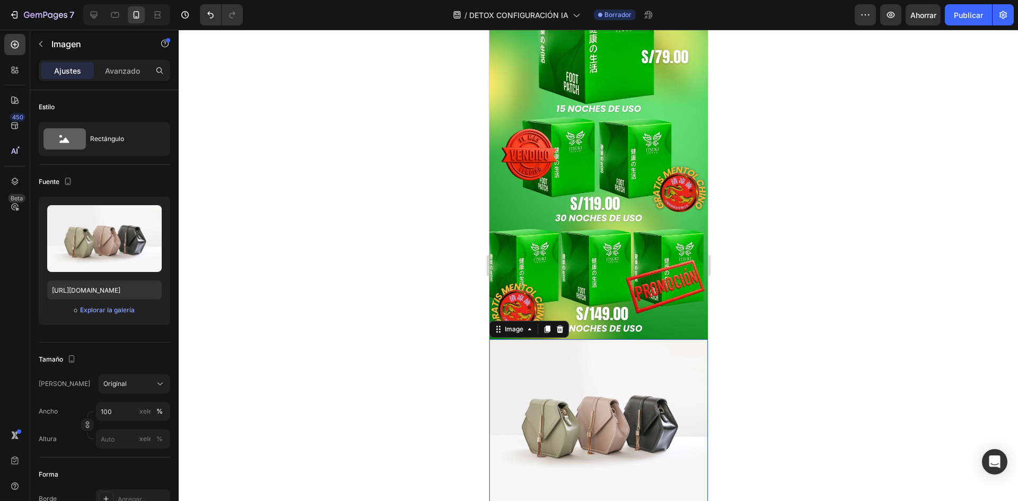
click at [444, 250] on div at bounding box center [599, 266] width 840 height 472
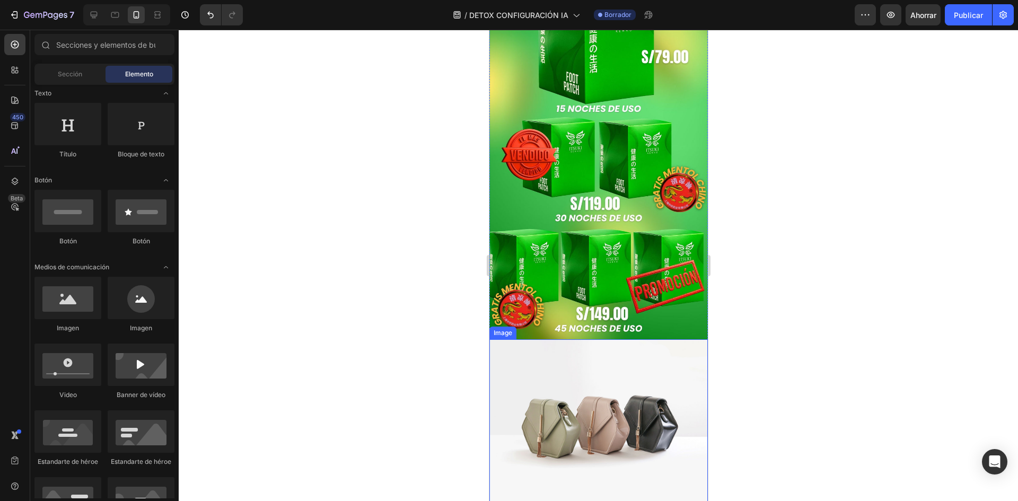
click at [548, 339] on img at bounding box center [598, 421] width 219 height 164
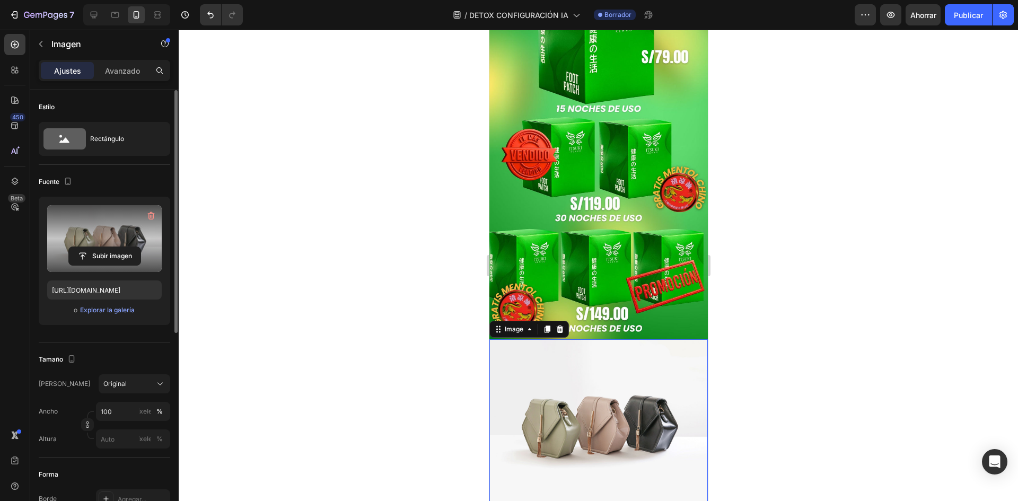
click at [123, 238] on label at bounding box center [104, 238] width 115 height 67
click at [123, 247] on input "file" at bounding box center [105, 256] width 72 height 18
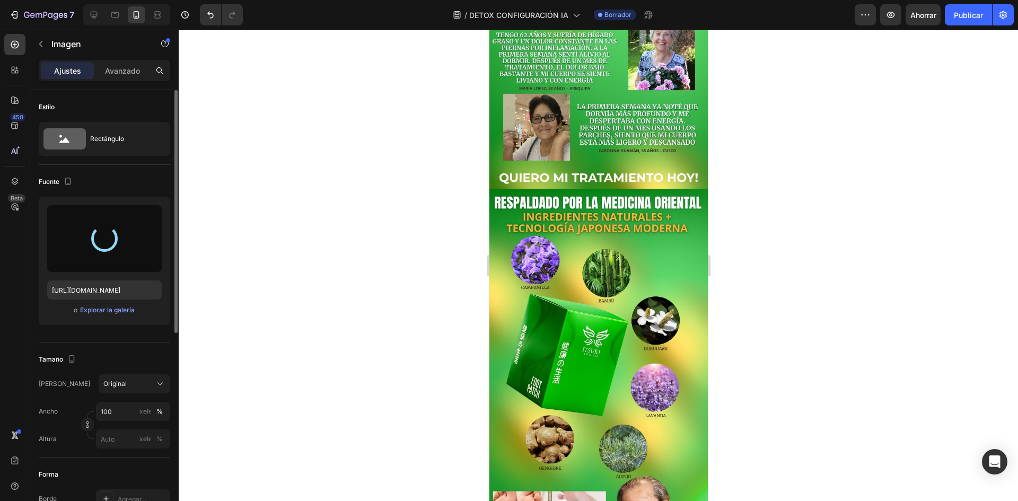
type input "https://cdn.shopify.com/s/files/1/0719/3310/0314/files/gempages_490669083814003…"
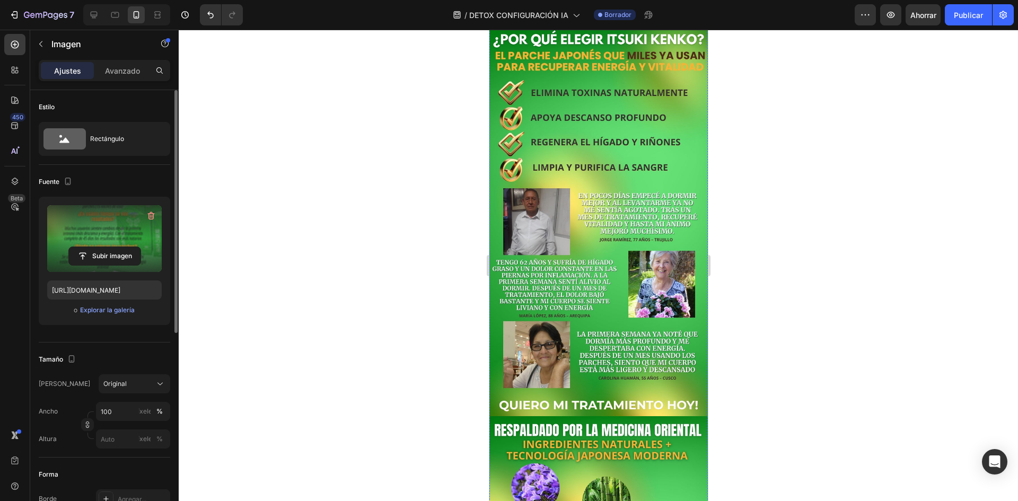
scroll to position [583, 0]
click at [415, 255] on div at bounding box center [599, 266] width 840 height 472
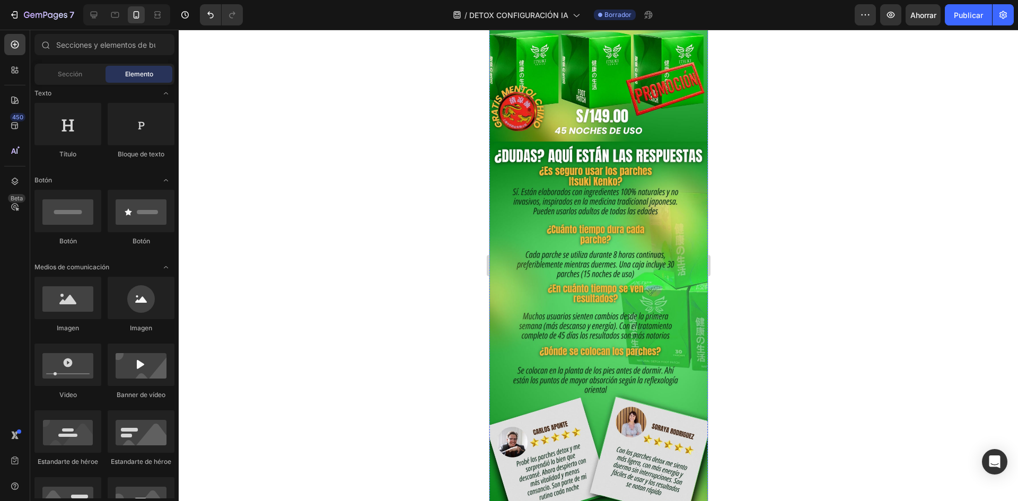
scroll to position [2249, 0]
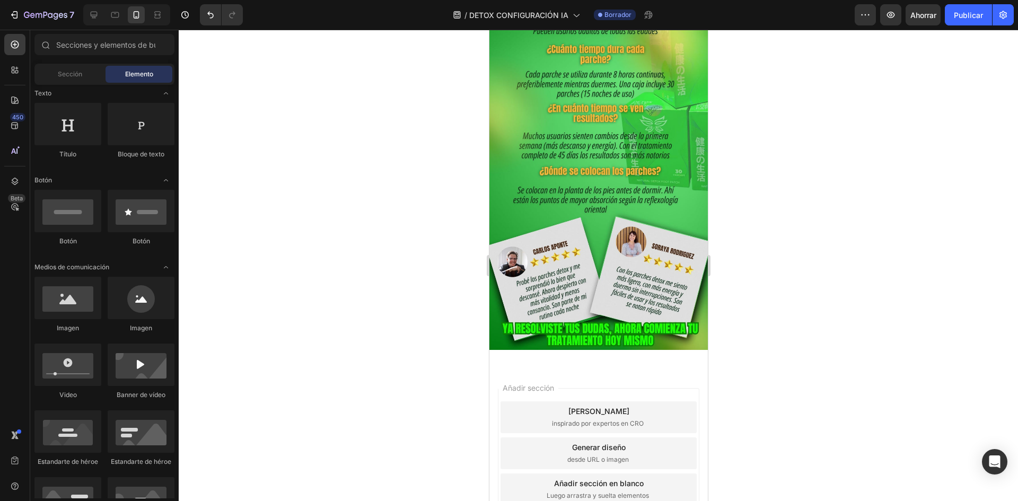
click at [300, 220] on div at bounding box center [599, 266] width 840 height 472
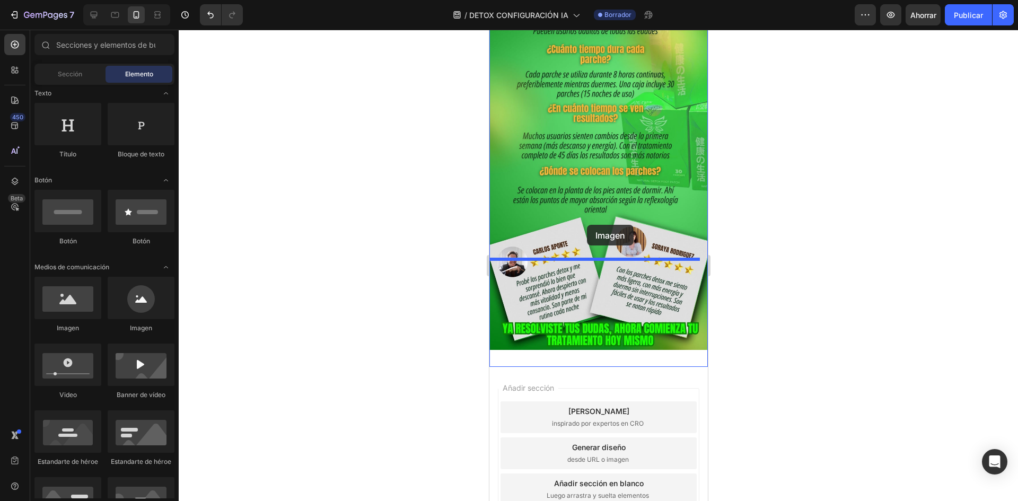
drag, startPoint x: 880, startPoint y: 331, endPoint x: 587, endPoint y: 225, distance: 311.9
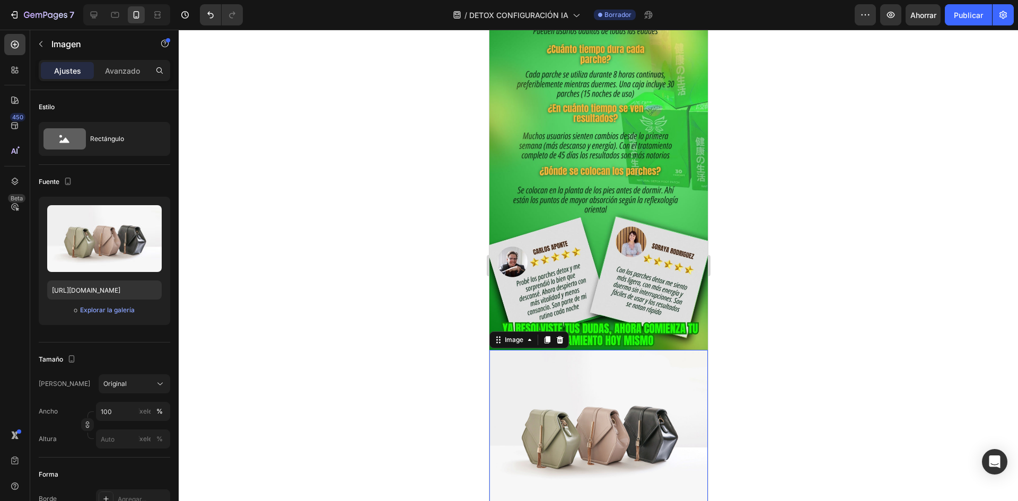
click at [438, 245] on div at bounding box center [599, 266] width 840 height 472
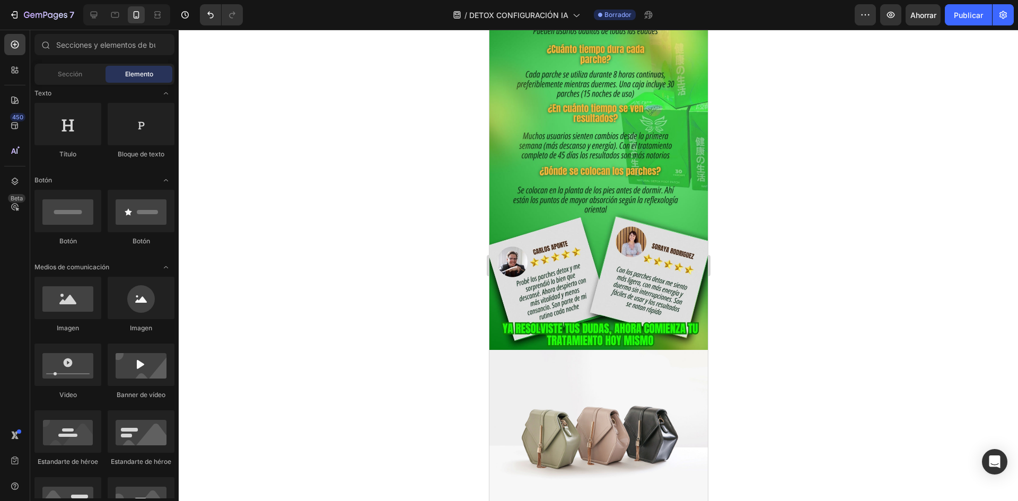
click at [530, 350] on img at bounding box center [598, 432] width 219 height 164
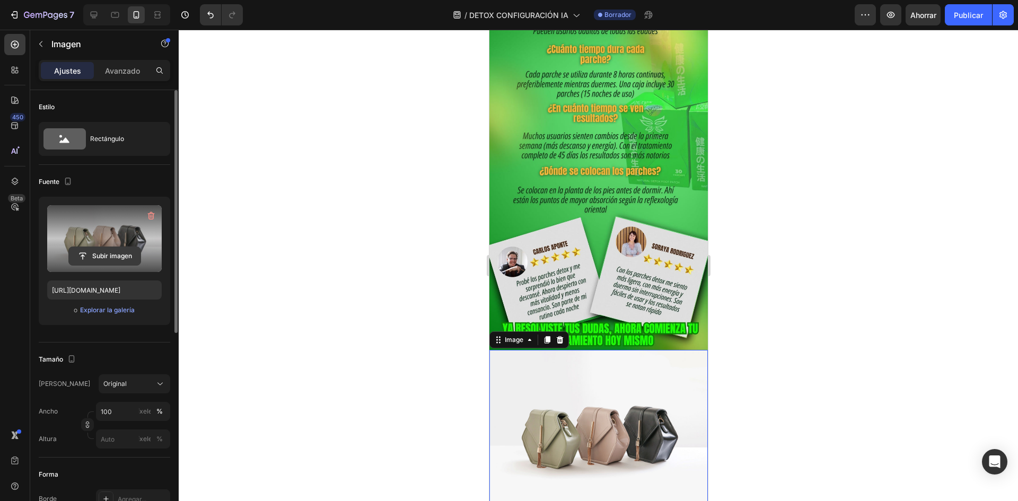
click at [99, 247] on button "Subir imagen" at bounding box center [104, 256] width 73 height 19
click at [112, 252] on input "file" at bounding box center [105, 256] width 72 height 18
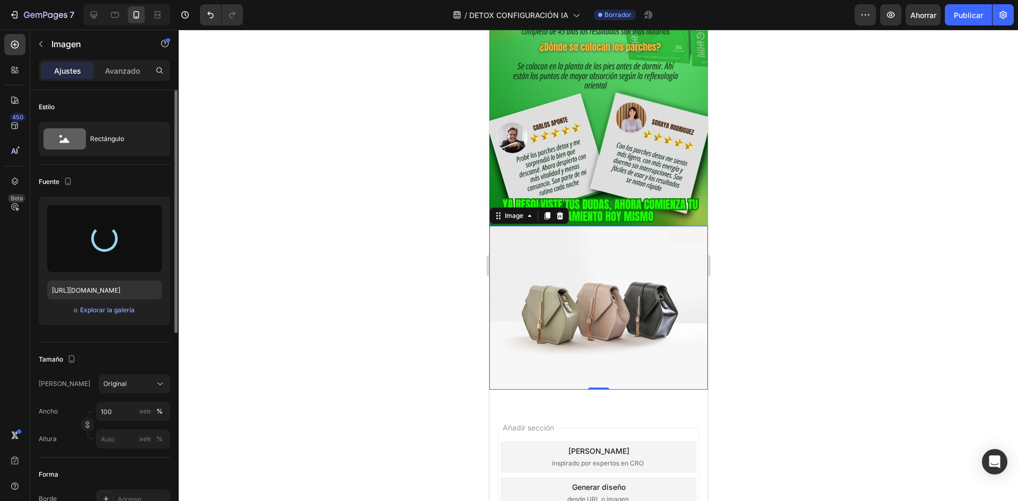
scroll to position [2354, 0]
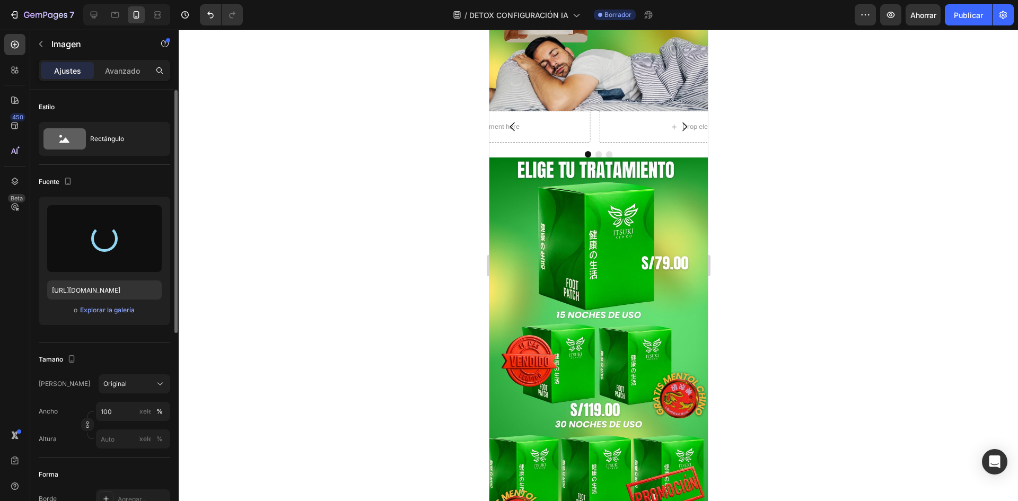
type input "[URL][DOMAIN_NAME]"
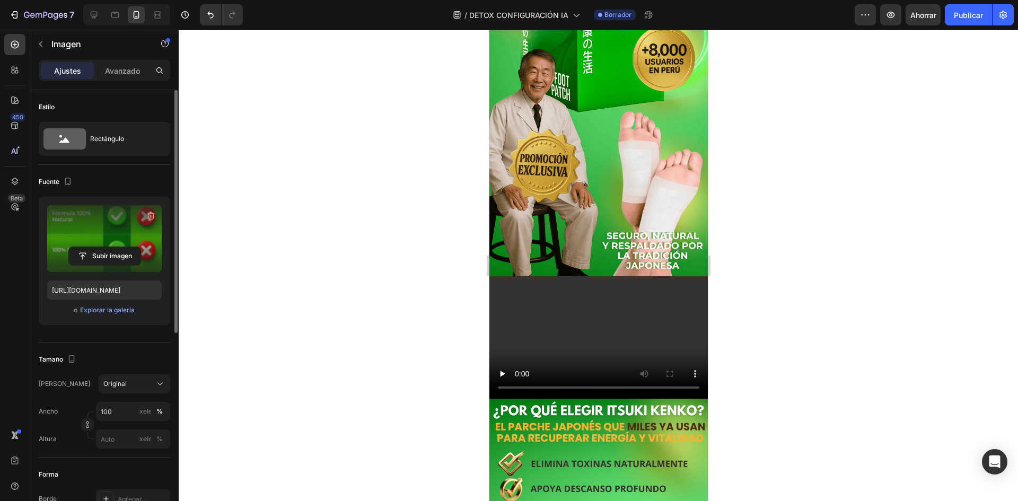
scroll to position [212, 0]
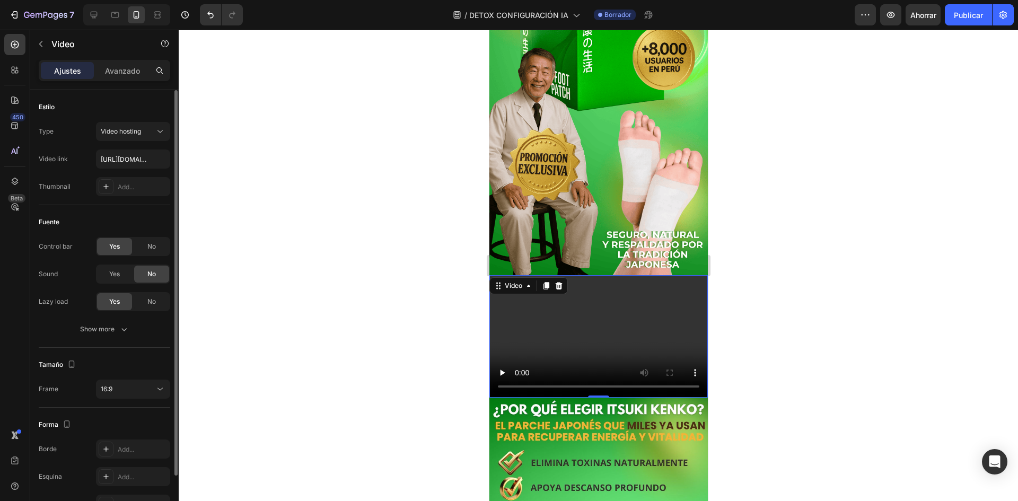
click at [604, 339] on video at bounding box center [598, 336] width 219 height 123
click at [545, 326] on video at bounding box center [598, 336] width 219 height 123
click at [430, 272] on div at bounding box center [599, 266] width 840 height 472
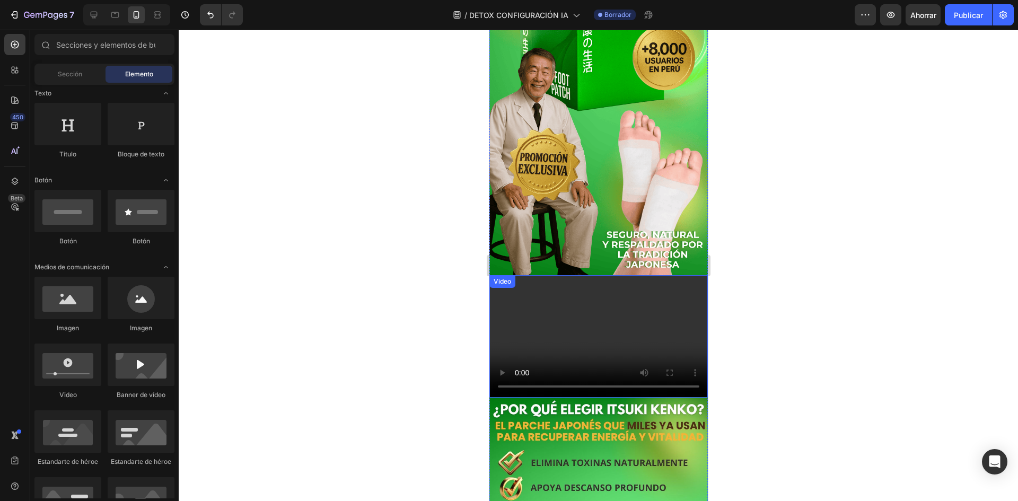
click at [584, 322] on video at bounding box center [598, 336] width 219 height 123
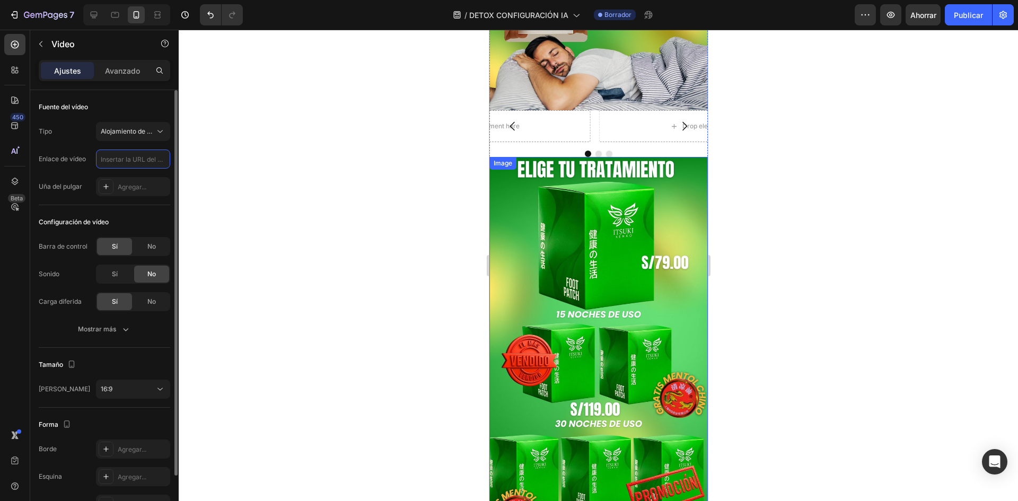
scroll to position [1538, 0]
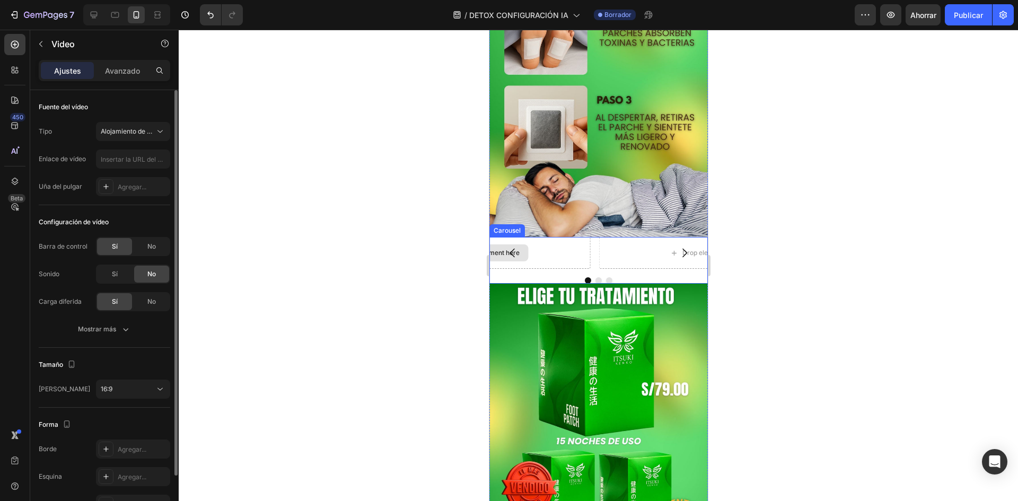
click at [547, 237] on div "Drop element here" at bounding box center [485, 253] width 211 height 32
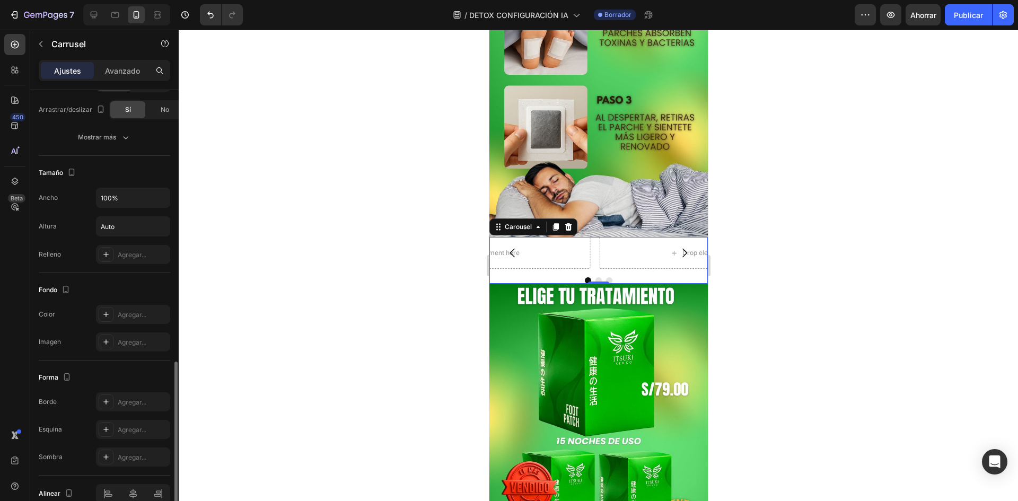
scroll to position [632, 0]
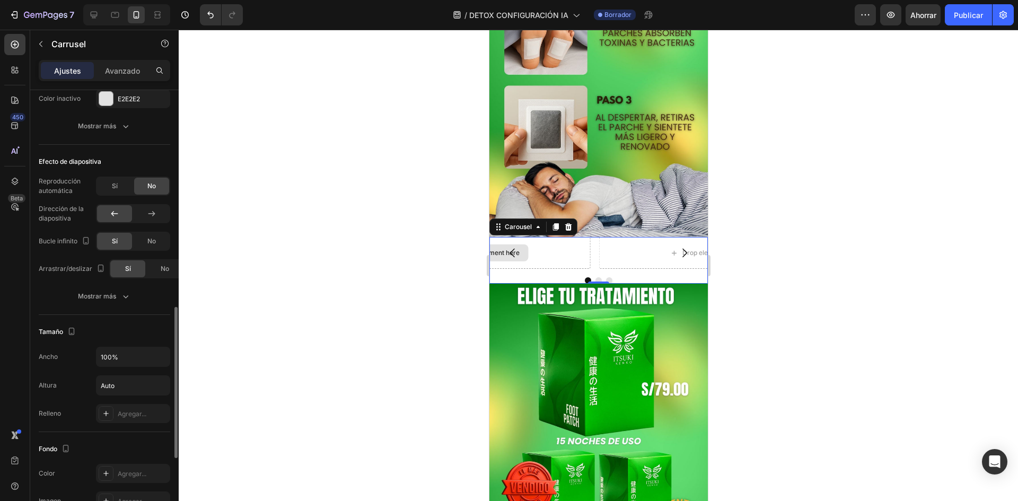
click at [565, 237] on div "Drop element here" at bounding box center [485, 253] width 211 height 32
click at [512, 247] on icon "Carousel Back Arrow" at bounding box center [512, 253] width 13 height 13
click at [567, 237] on div "Drop element here" at bounding box center [485, 253] width 211 height 32
click at [525, 238] on button "Carousel Back Arrow" at bounding box center [512, 253] width 30 height 30
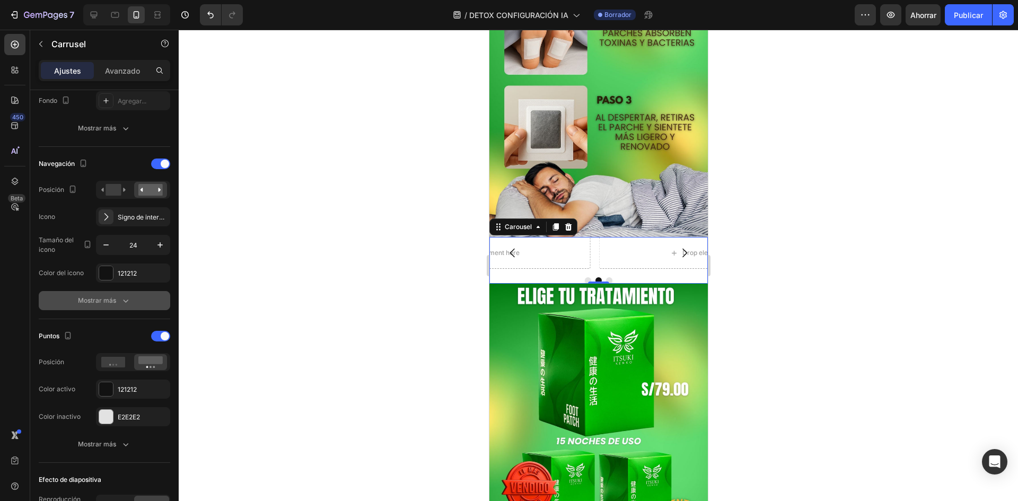
scroll to position [0, 0]
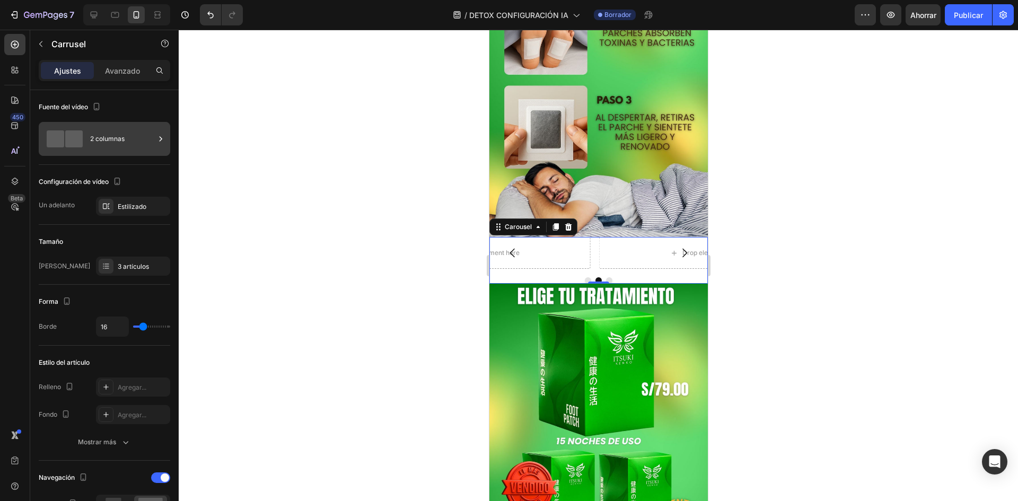
click at [123, 145] on div "2 columnas" at bounding box center [122, 139] width 65 height 24
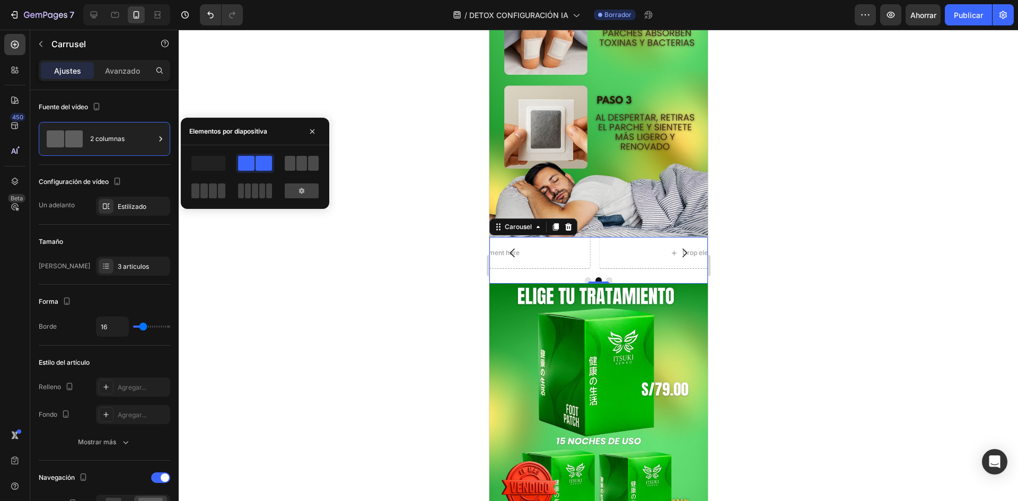
click at [299, 167] on span at bounding box center [301, 163] width 11 height 15
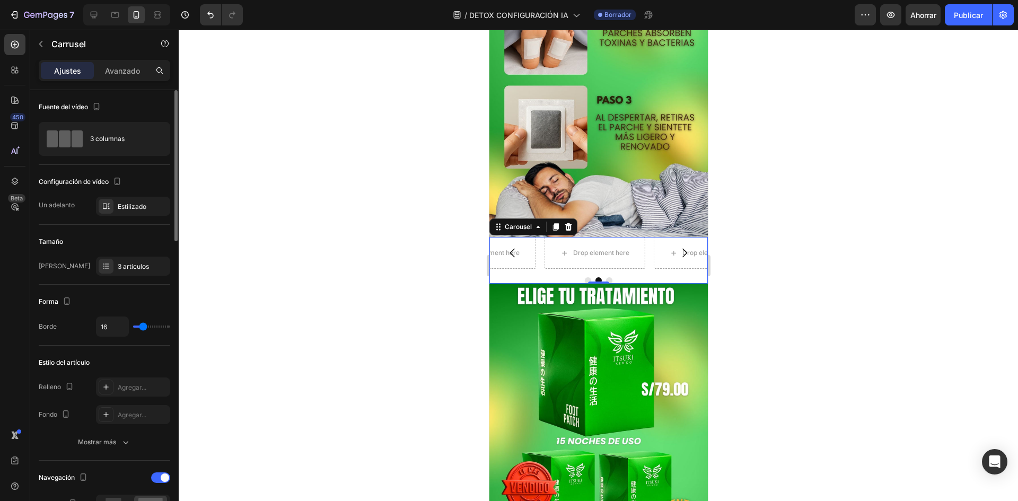
click at [139, 103] on div "Fuente del vídeo" at bounding box center [105, 107] width 132 height 17
click at [132, 72] on font "Avanzado" at bounding box center [122, 70] width 35 height 9
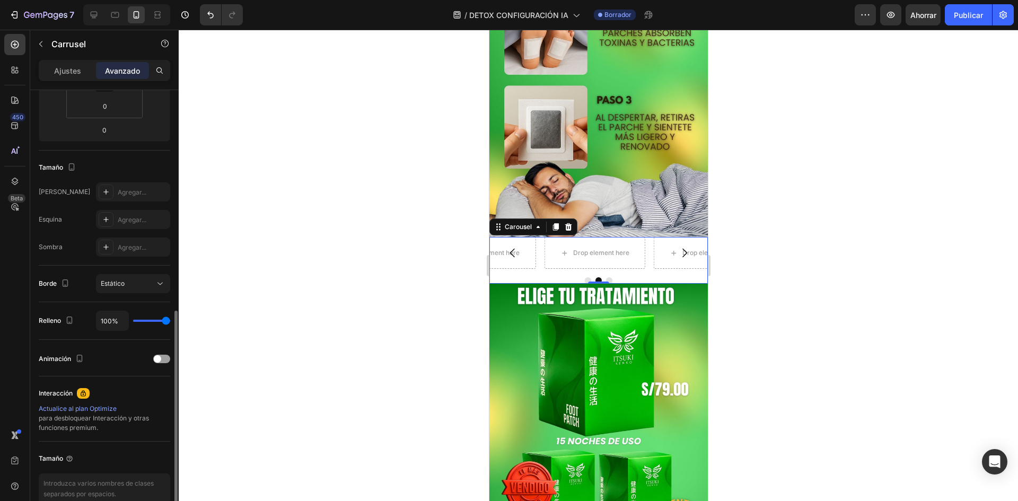
scroll to position [266, 0]
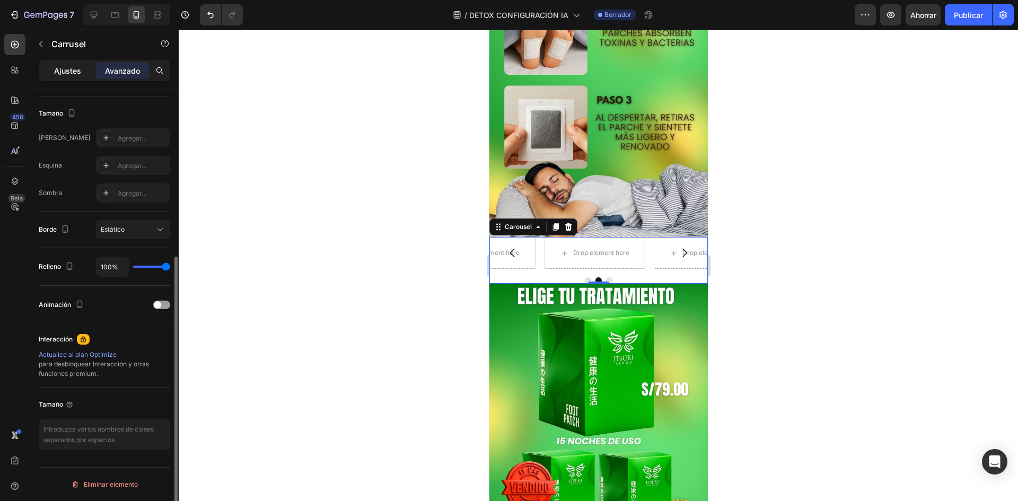
click at [77, 71] on font "Ajustes" at bounding box center [67, 70] width 27 height 9
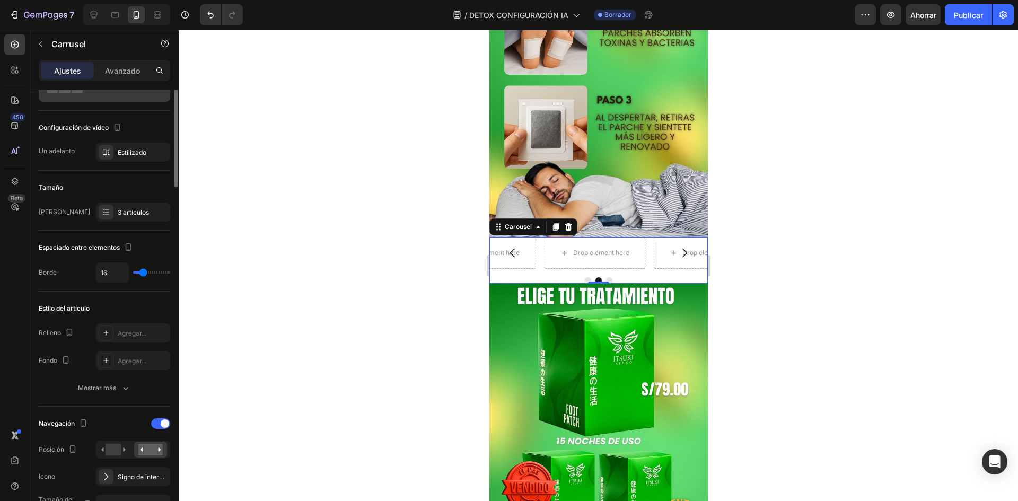
scroll to position [0, 0]
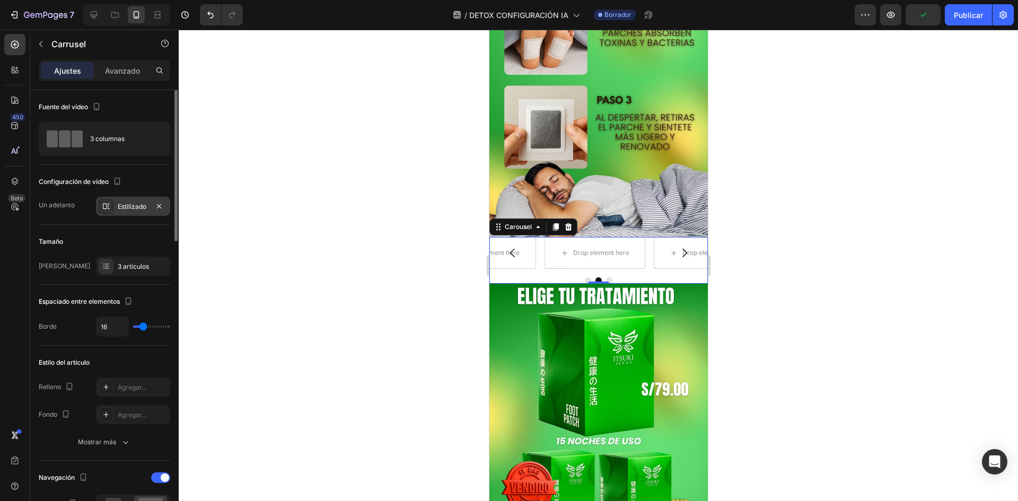
click at [142, 206] on font "Estilizado" at bounding box center [132, 207] width 29 height 8
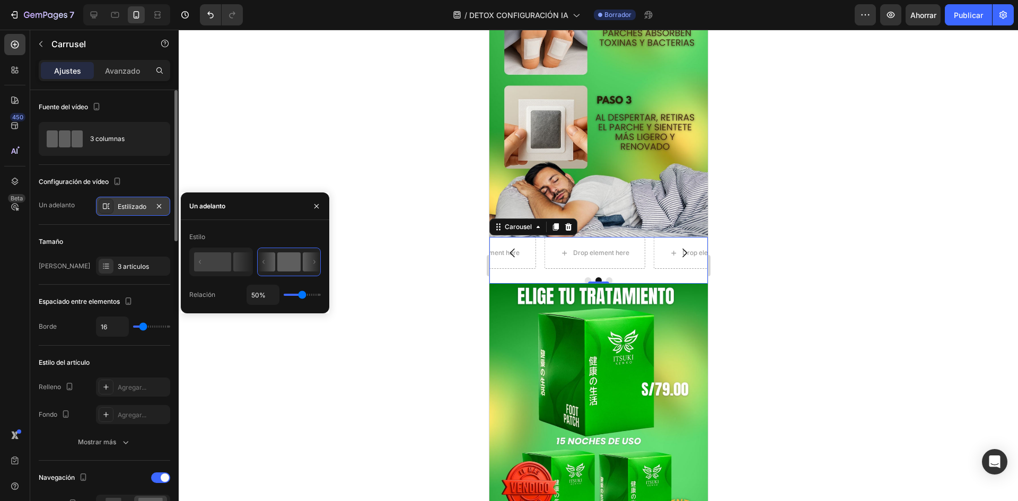
click at [142, 206] on font "Estilizado" at bounding box center [132, 207] width 29 height 8
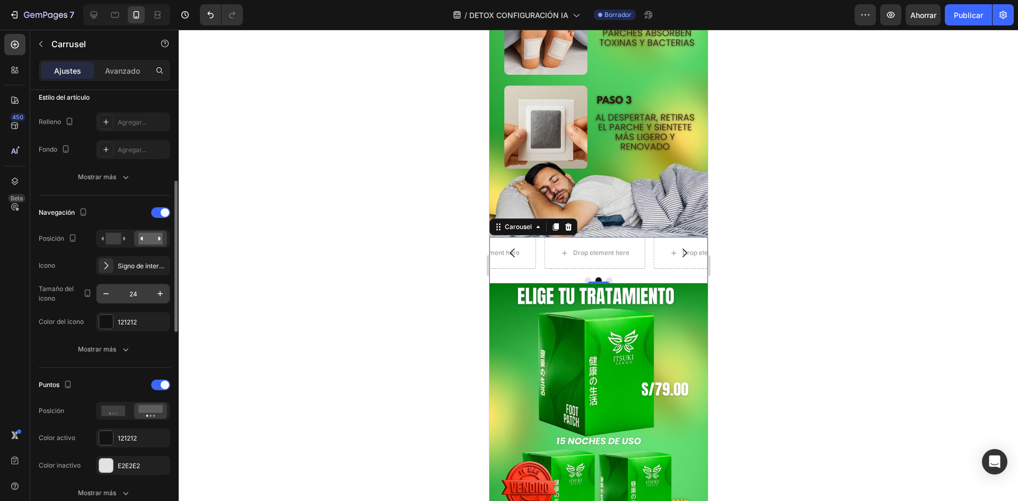
scroll to position [371, 0]
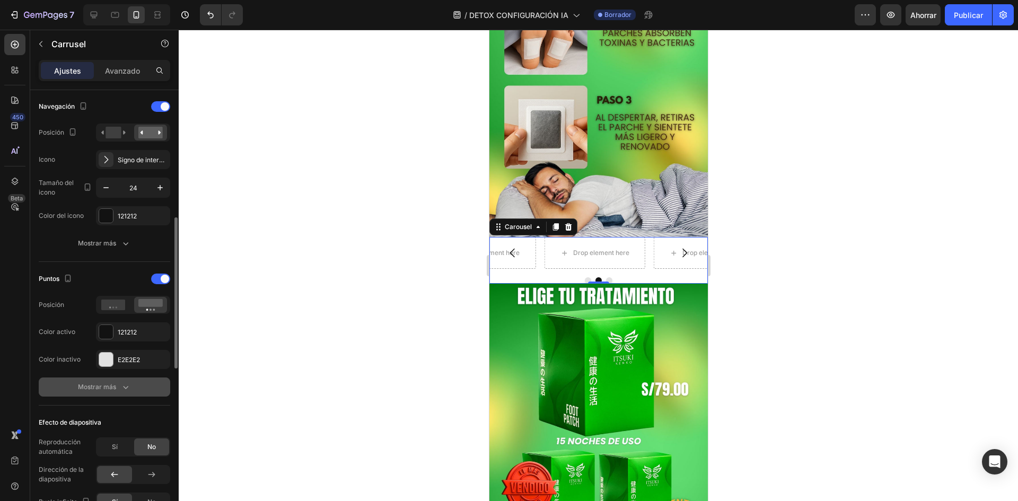
click at [120, 392] on icon "button" at bounding box center [125, 387] width 11 height 11
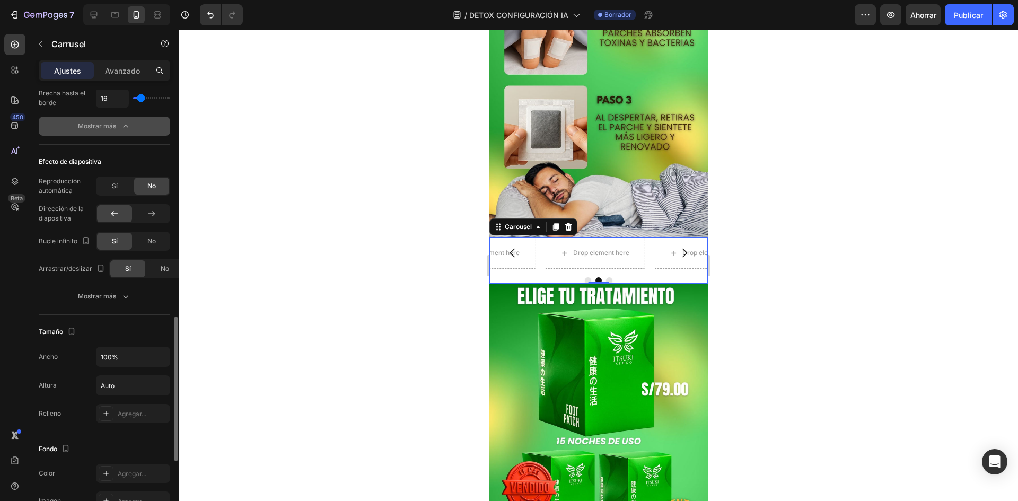
scroll to position [796, 0]
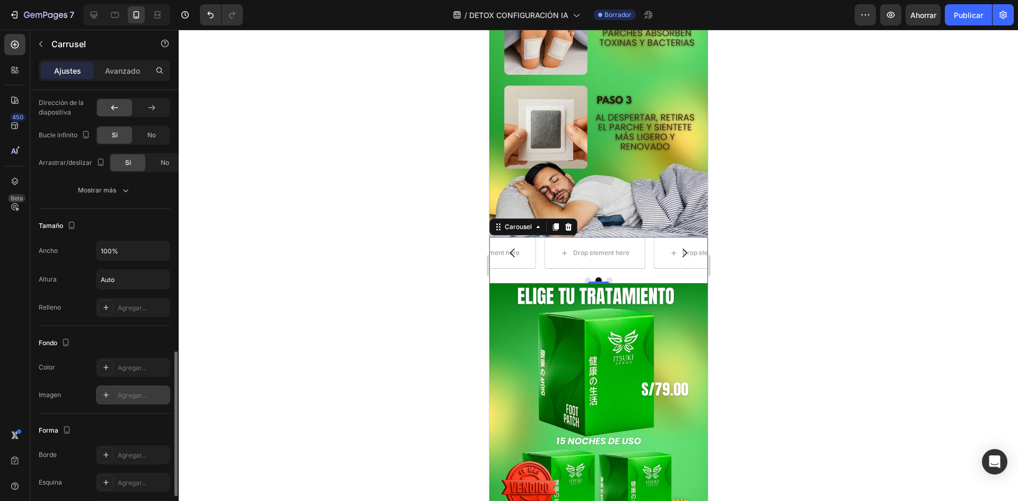
click at [135, 387] on div "Agregar..." at bounding box center [133, 395] width 74 height 19
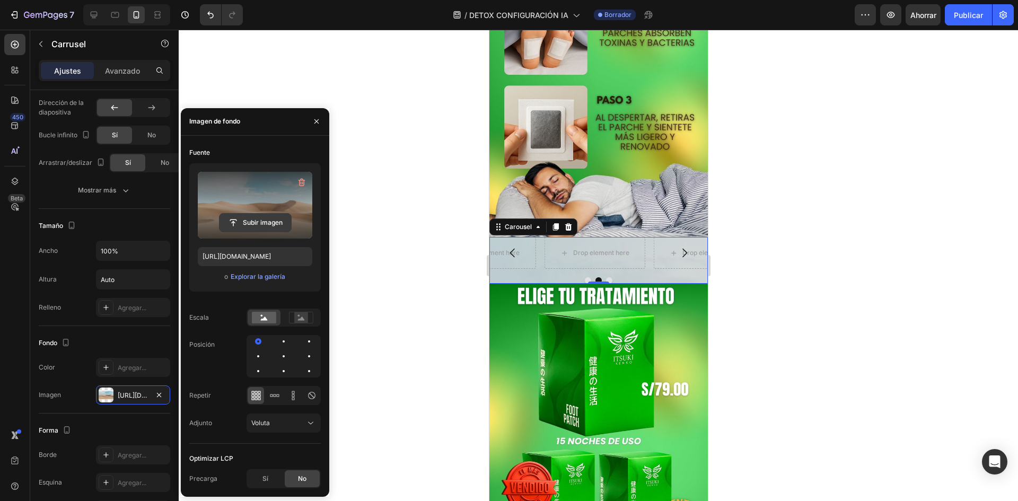
click at [269, 215] on input "file" at bounding box center [256, 223] width 72 height 18
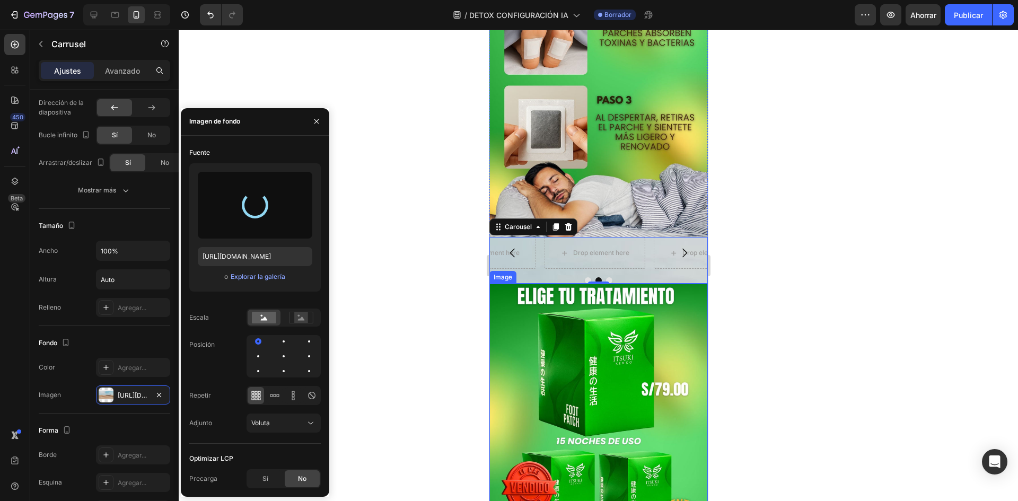
type input "https://cdn.shopify.com/s/files/1/0719/3310/0314/files/gempages_490669083814003…"
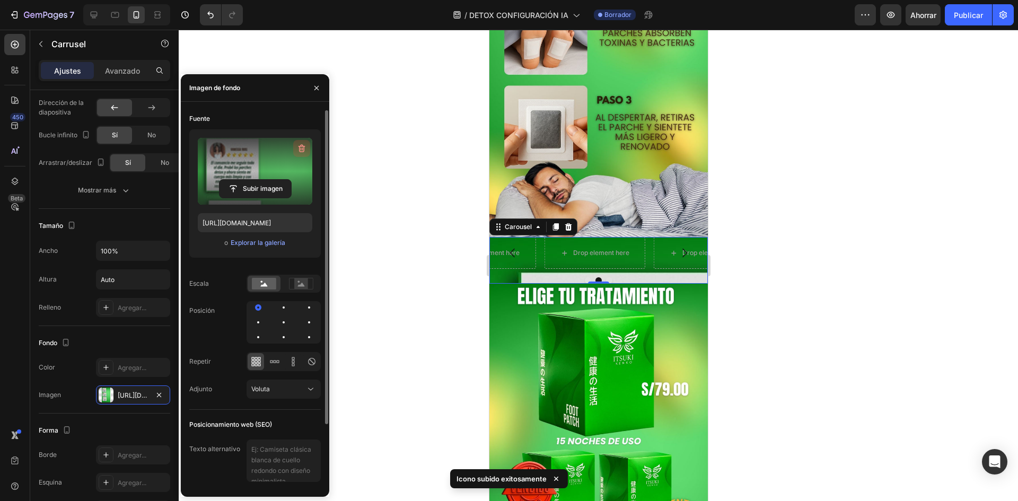
click at [302, 145] on icon "button" at bounding box center [302, 149] width 7 height 8
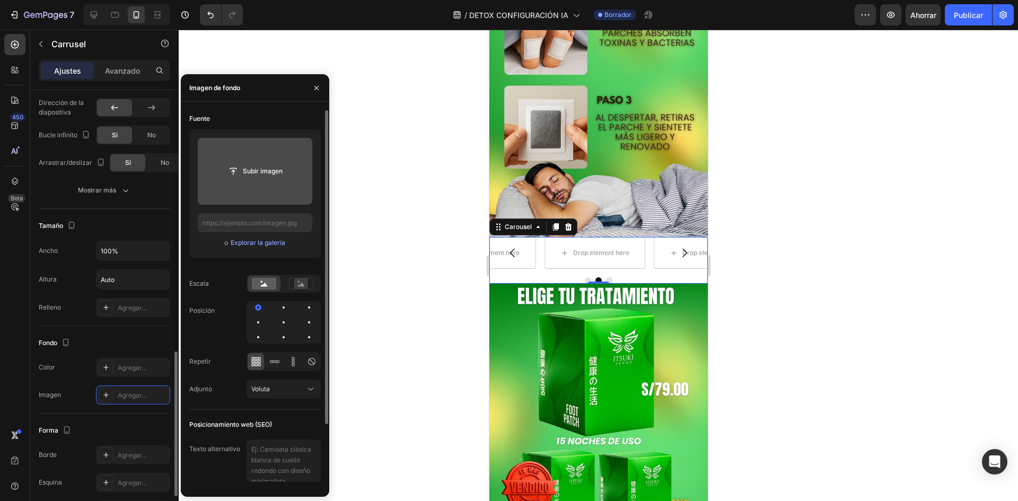
click at [131, 338] on div "Fondo" at bounding box center [105, 343] width 132 height 17
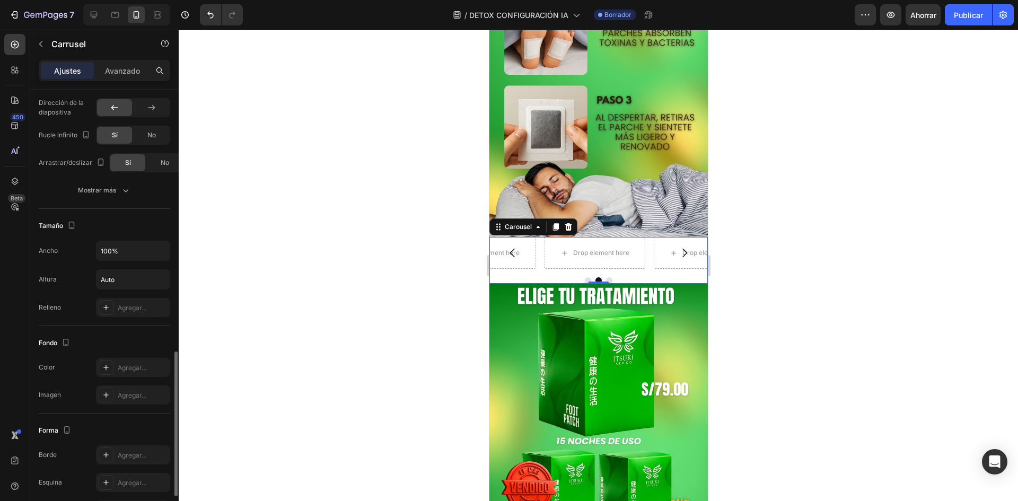
scroll to position [902, 0]
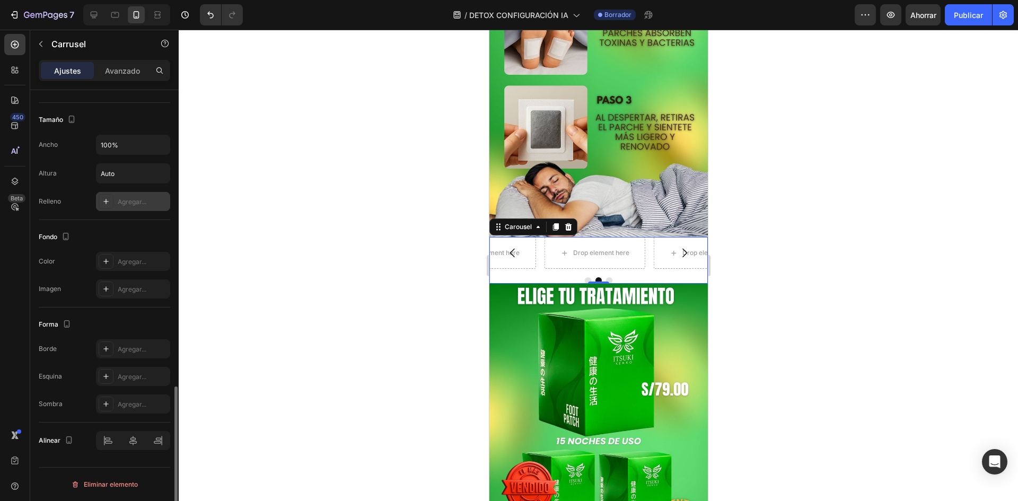
click at [127, 205] on font "Agregar..." at bounding box center [132, 202] width 29 height 8
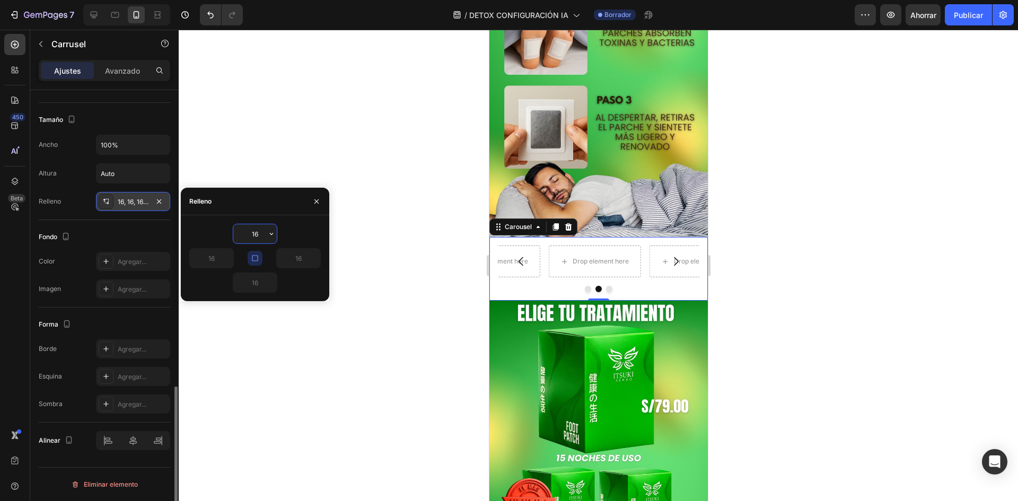
click at [156, 224] on div "Fondo Color Agregar... Imagen Agregar..." at bounding box center [105, 264] width 132 height 88
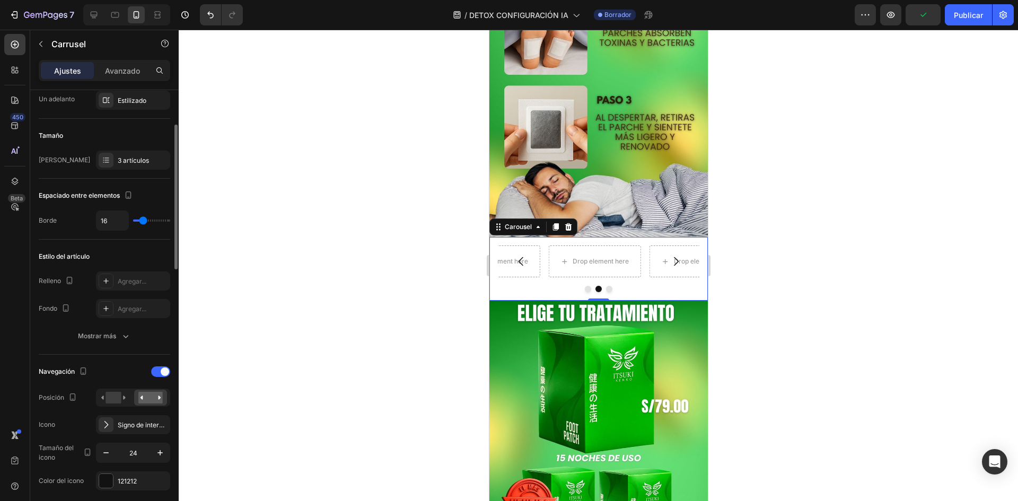
scroll to position [0, 0]
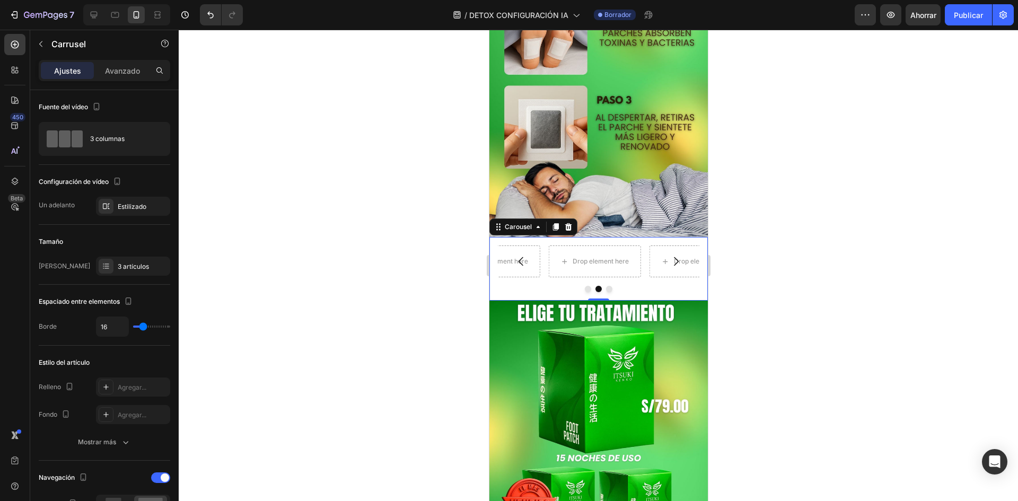
click at [226, 180] on div at bounding box center [599, 266] width 840 height 472
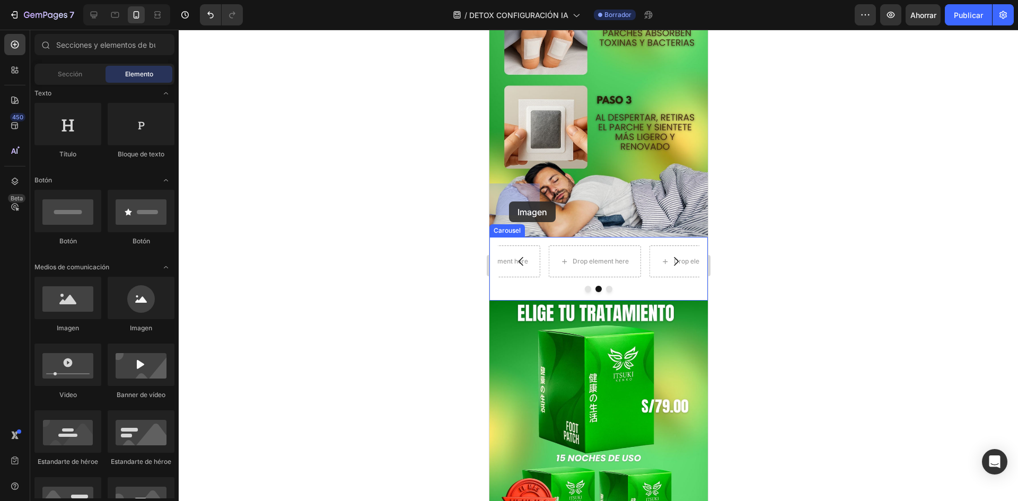
drag, startPoint x: 565, startPoint y: 313, endPoint x: 509, endPoint y: 202, distance: 125.0
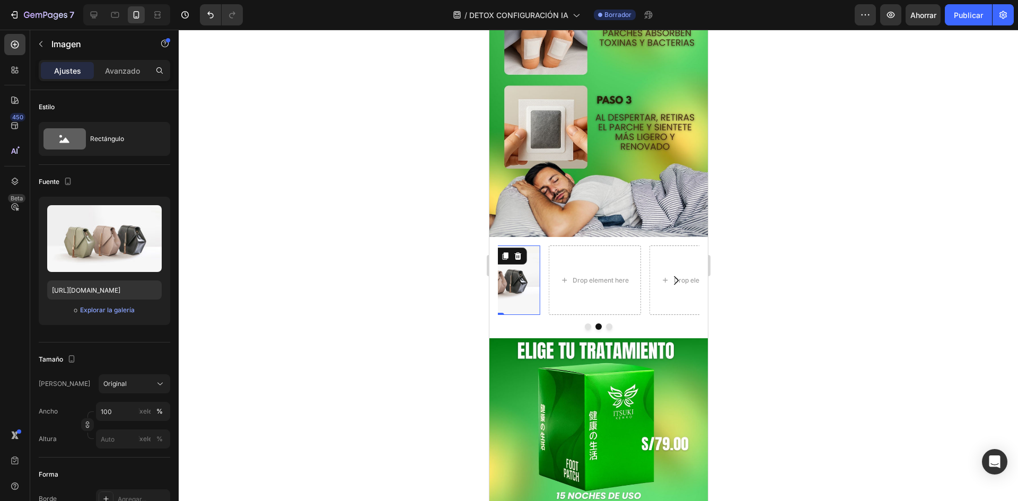
click at [226, 245] on div at bounding box center [599, 266] width 840 height 472
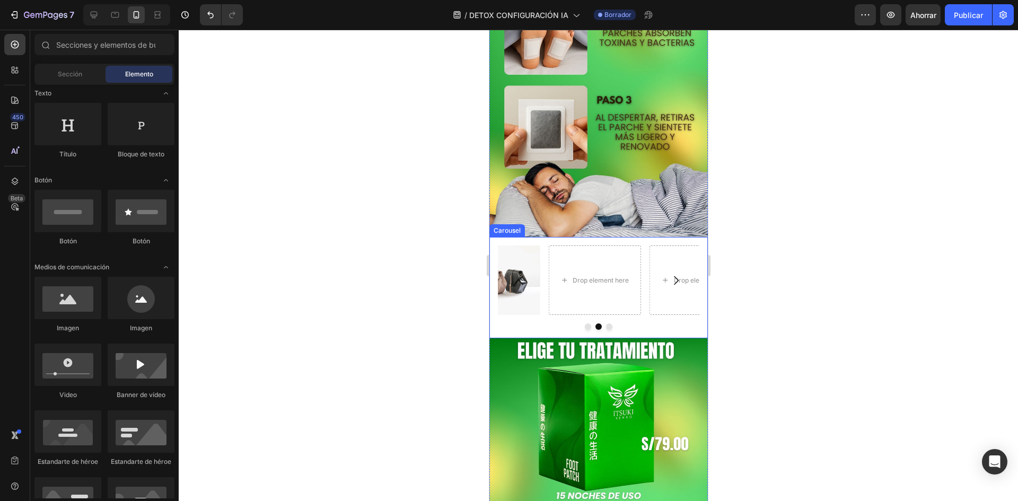
click at [533, 266] on button "Carousel Back Arrow" at bounding box center [521, 281] width 30 height 30
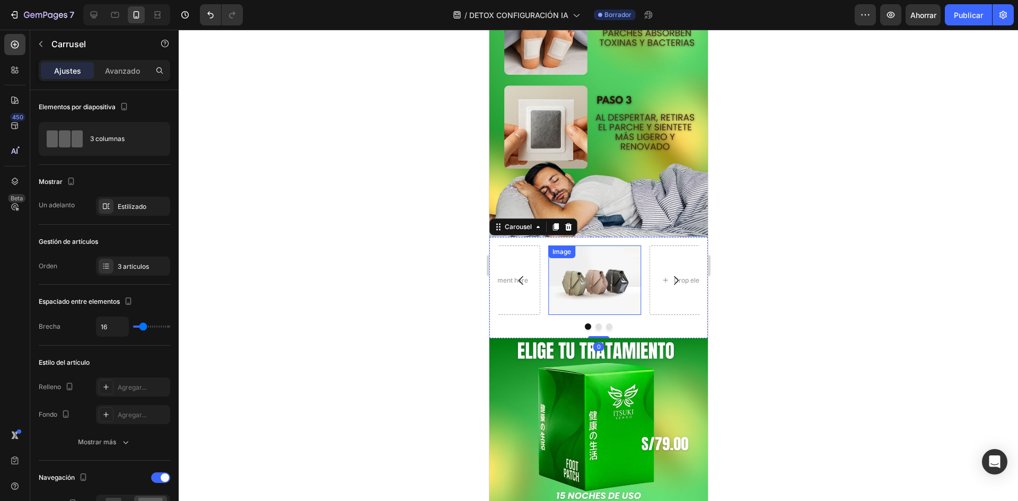
click at [590, 246] on img at bounding box center [594, 280] width 93 height 69
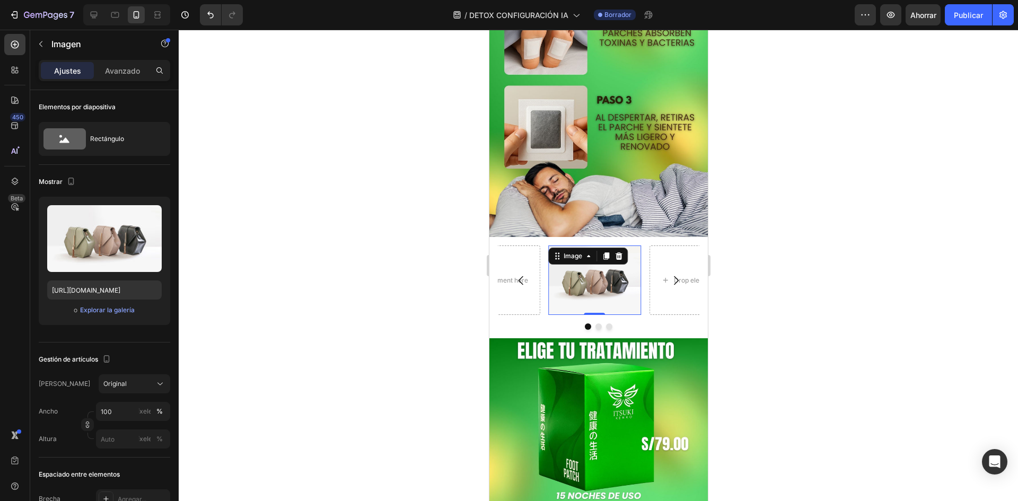
click at [426, 214] on div at bounding box center [599, 266] width 840 height 472
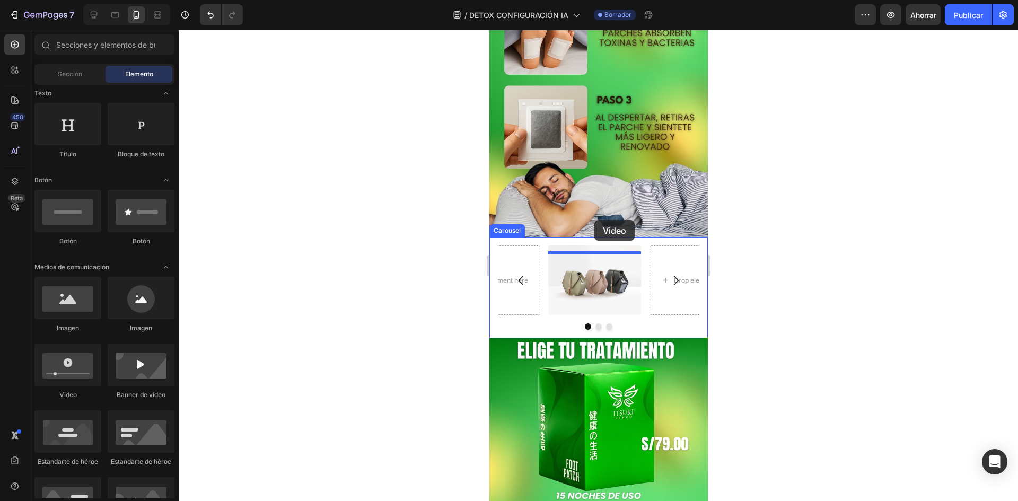
drag, startPoint x: 574, startPoint y: 396, endPoint x: 594, endPoint y: 220, distance: 177.2
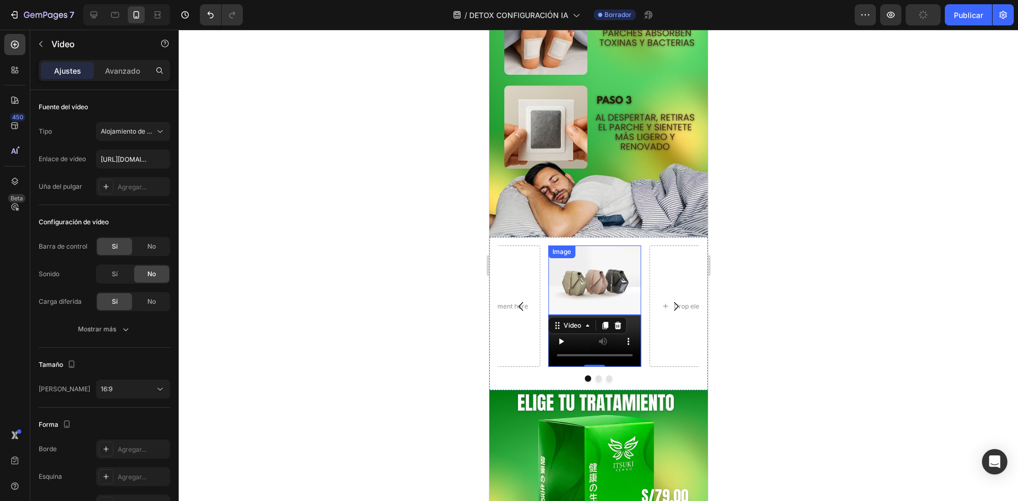
click at [594, 246] on div "Image Video 0" at bounding box center [594, 306] width 93 height 121
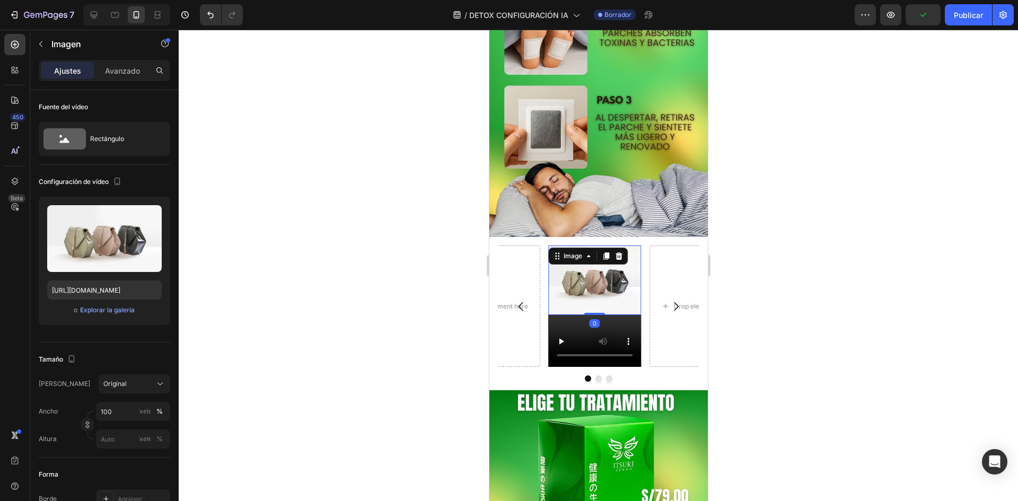
click at [594, 246] on img at bounding box center [594, 280] width 93 height 69
click at [619, 252] on icon at bounding box center [618, 255] width 7 height 7
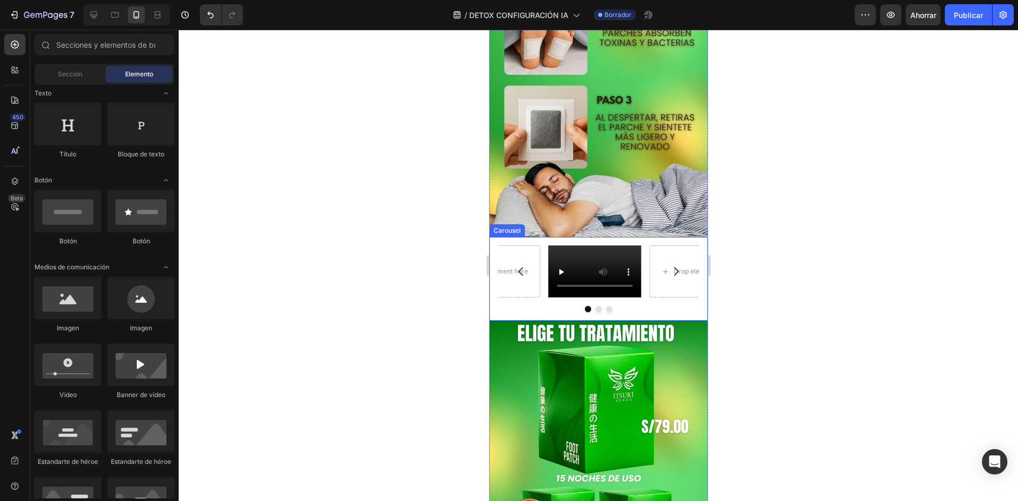
click at [257, 239] on div at bounding box center [599, 266] width 840 height 472
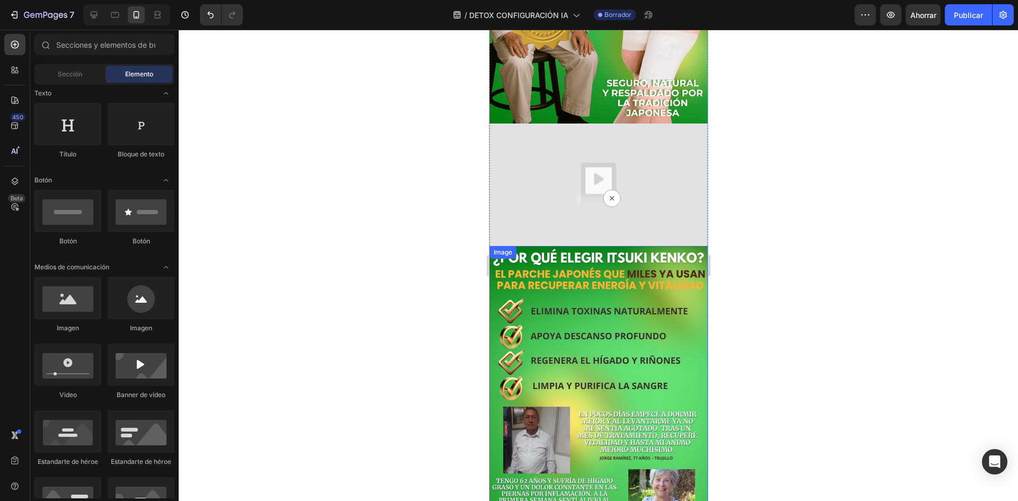
scroll to position [159, 0]
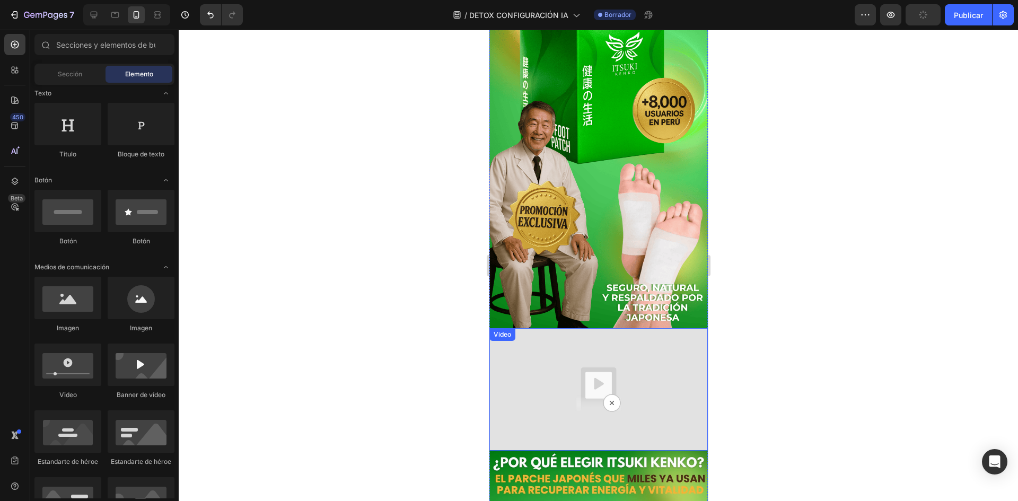
click at [627, 342] on img at bounding box center [598, 389] width 219 height 123
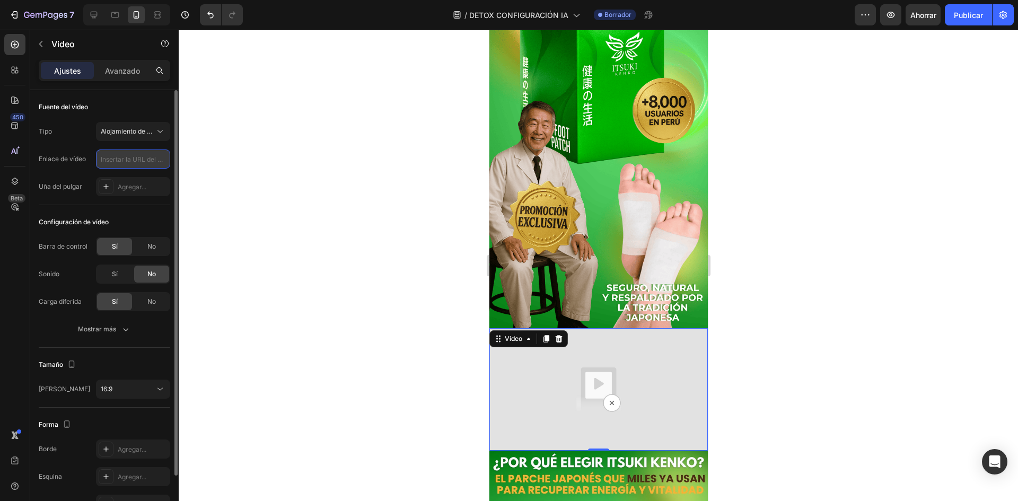
paste input "https://cdn.shopify.com/videos/c/o/v/5ab206534b094973b3f147be47db231b.mp4"
type input "https://cdn.shopify.com/videos/c/o/v/5ab206534b094973b3f147be47db231b.mp4"
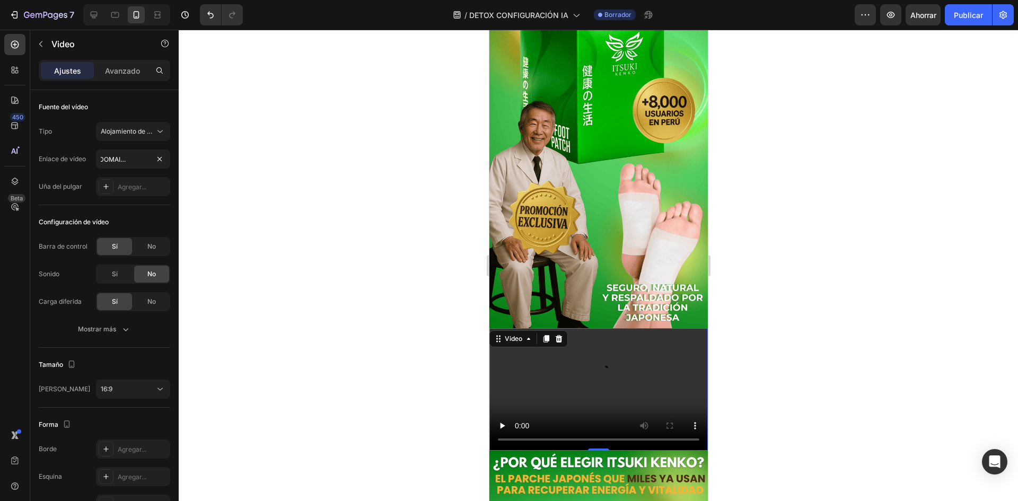
click at [244, 252] on div at bounding box center [599, 266] width 840 height 472
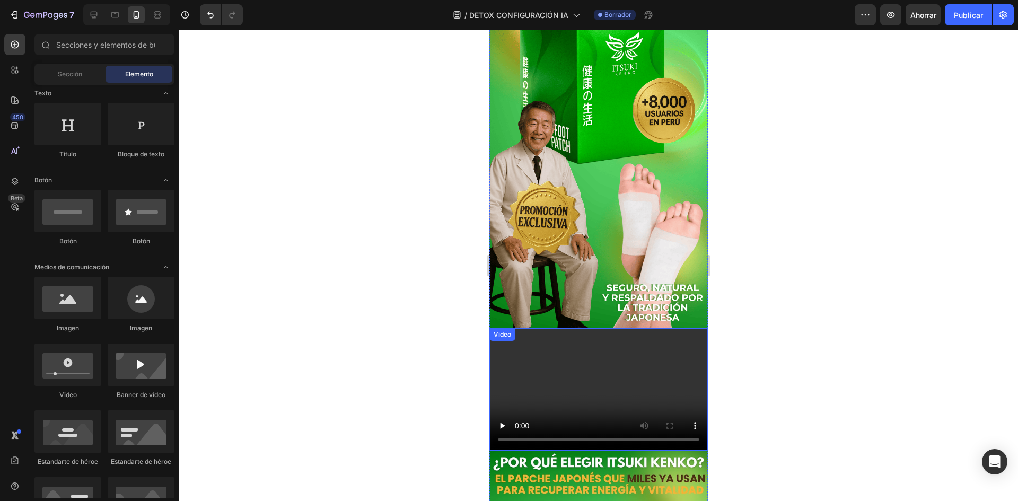
click at [549, 379] on video at bounding box center [598, 389] width 219 height 123
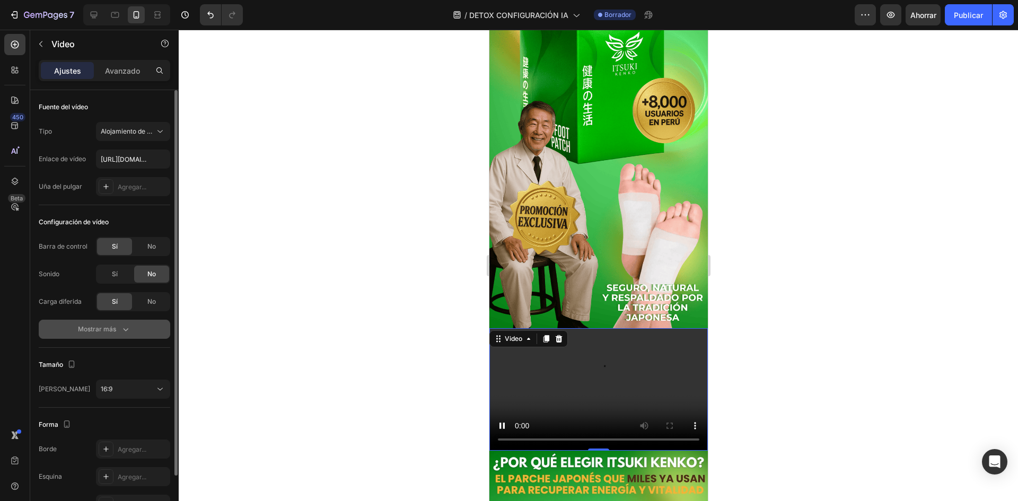
scroll to position [53, 0]
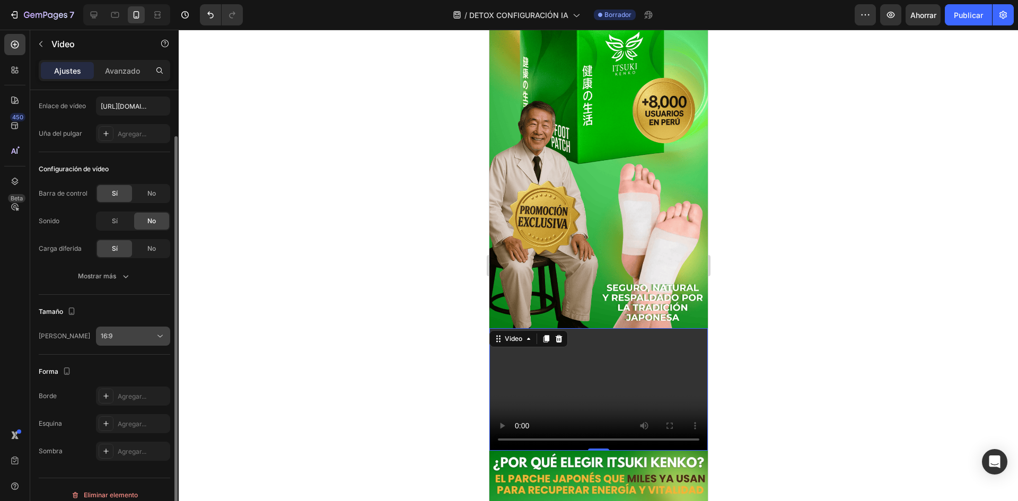
click at [158, 342] on button "16:9" at bounding box center [133, 336] width 74 height 19
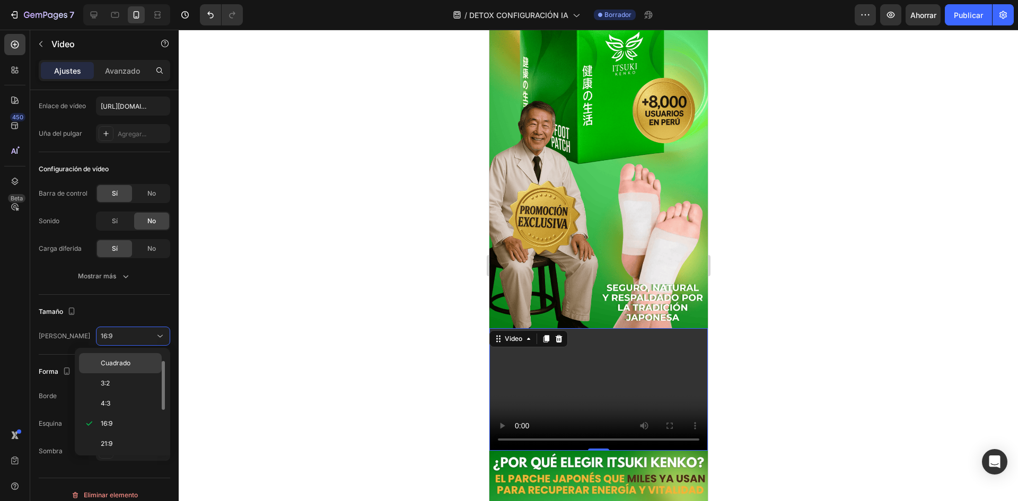
click at [140, 373] on div "Cuadrado" at bounding box center [120, 383] width 83 height 20
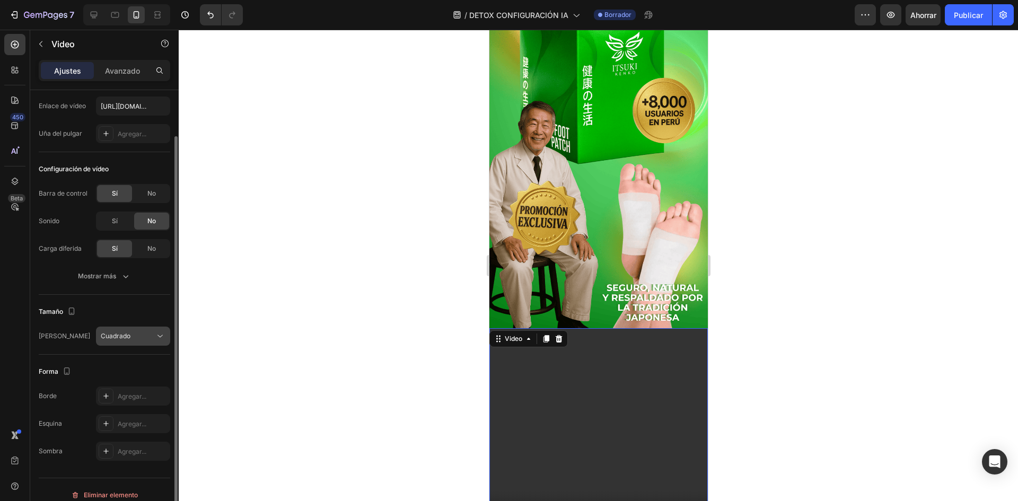
click at [154, 330] on button "Cuadrado" at bounding box center [133, 336] width 74 height 19
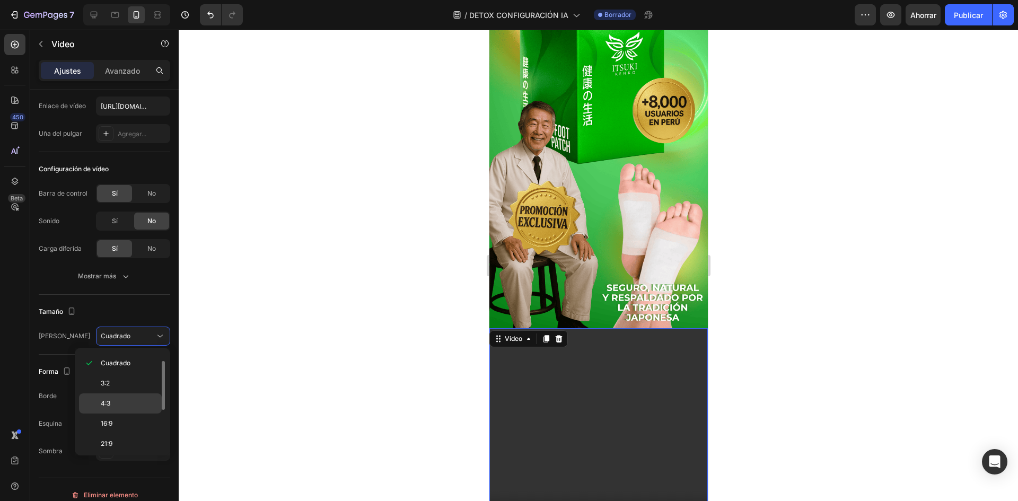
click at [132, 414] on div "4:3" at bounding box center [120, 424] width 83 height 20
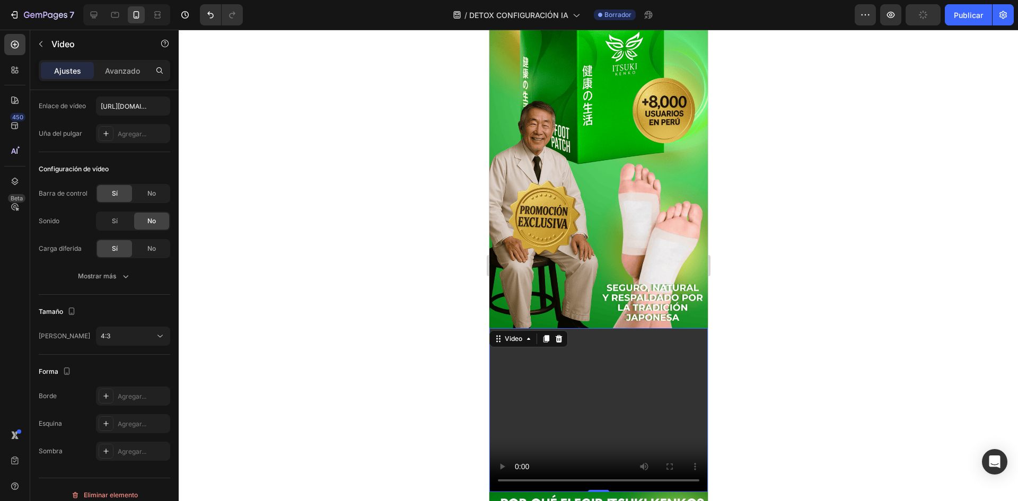
click at [566, 369] on video at bounding box center [598, 410] width 219 height 164
click at [136, 338] on div "4:3" at bounding box center [128, 336] width 54 height 10
click at [222, 394] on div at bounding box center [599, 266] width 840 height 472
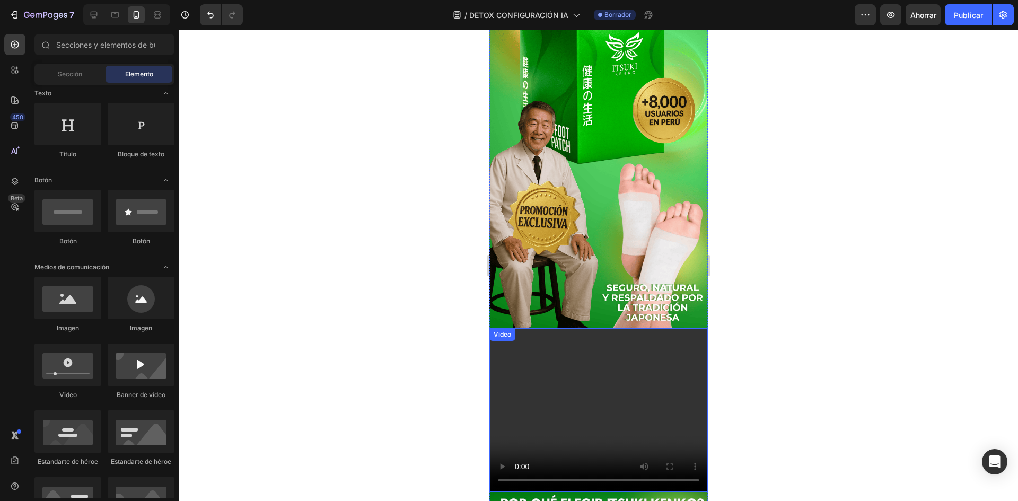
click at [506, 389] on video at bounding box center [598, 410] width 219 height 164
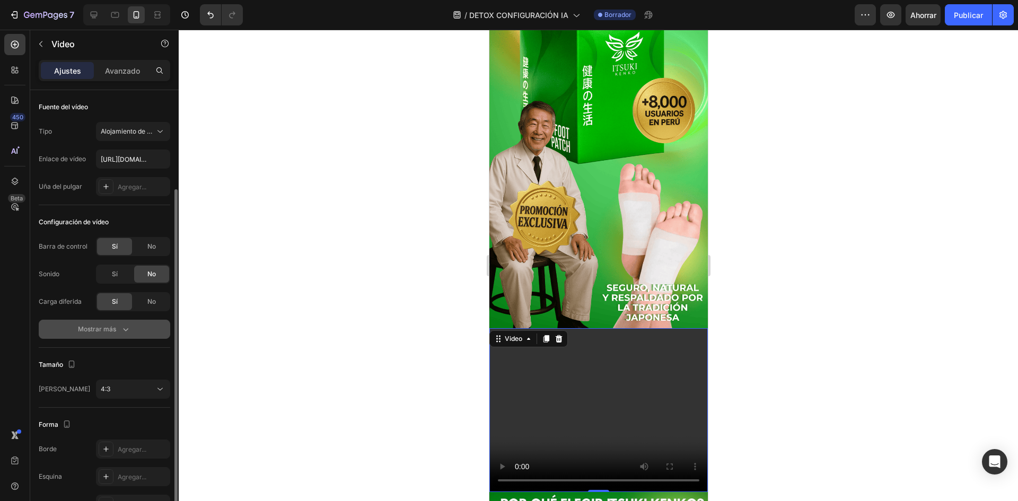
scroll to position [64, 0]
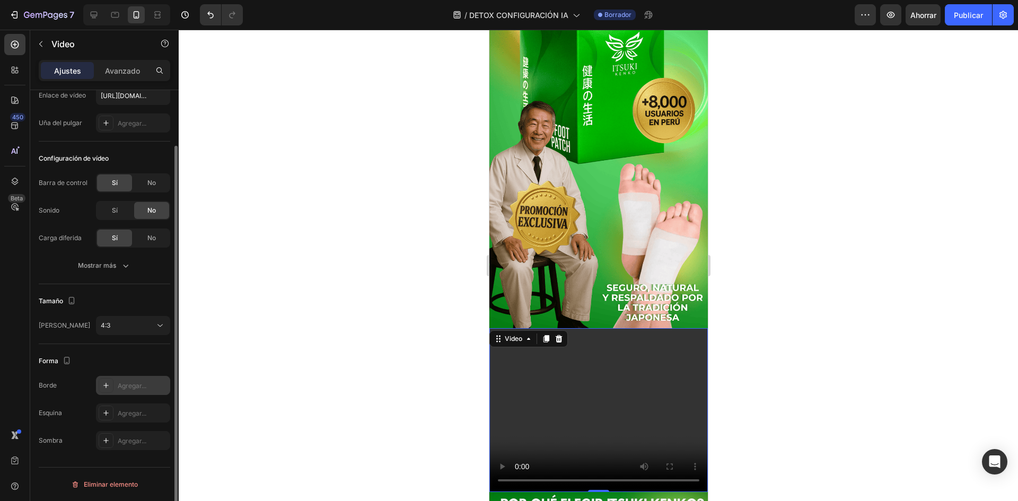
click at [107, 387] on icon at bounding box center [106, 385] width 8 height 8
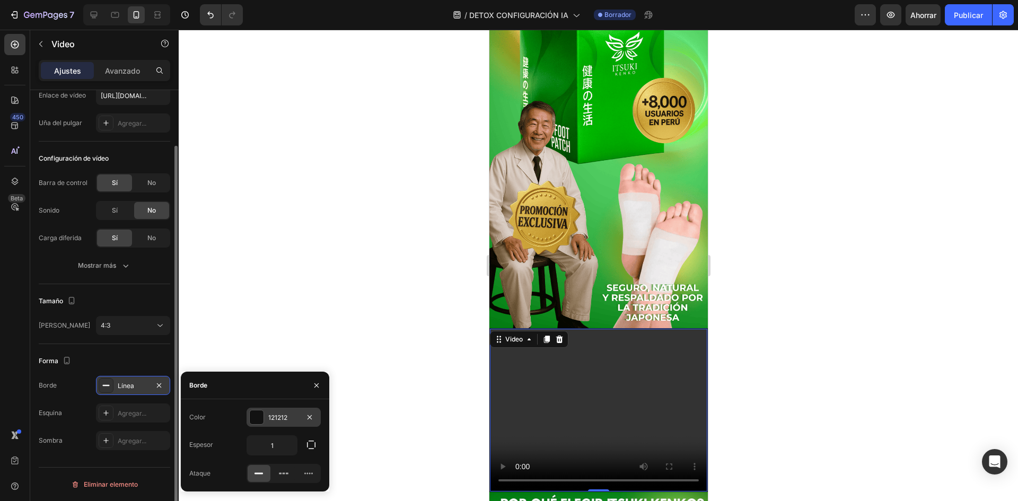
click at [256, 418] on div at bounding box center [257, 418] width 14 height 14
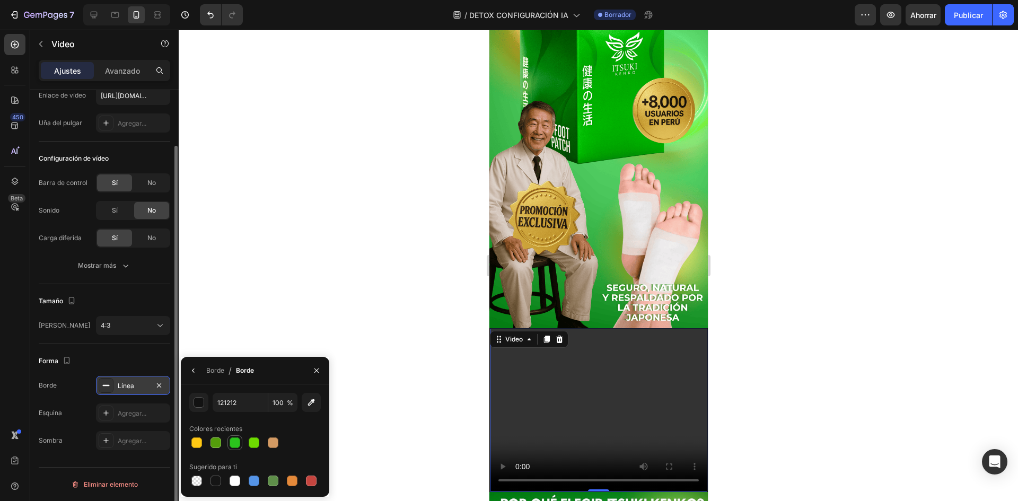
click at [230, 445] on div at bounding box center [235, 443] width 11 height 11
type input "2BC41D"
click at [113, 439] on div "Agregar..." at bounding box center [133, 440] width 74 height 19
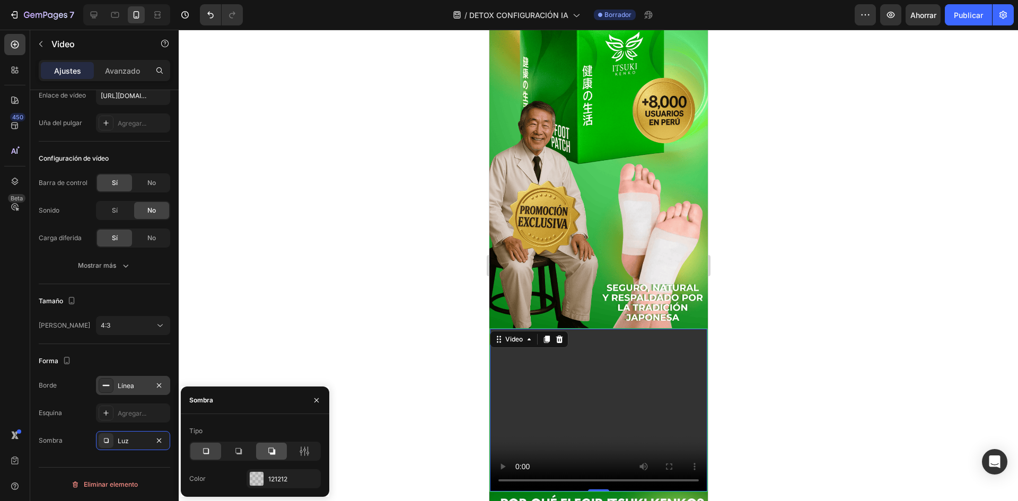
click at [270, 449] on icon at bounding box center [271, 451] width 11 height 11
click at [259, 476] on div at bounding box center [257, 479] width 14 height 14
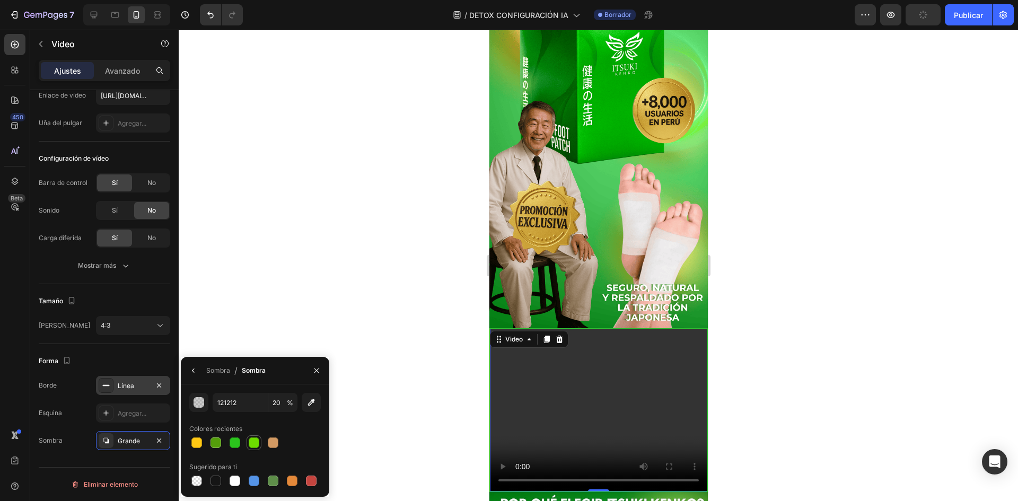
click at [251, 447] on div at bounding box center [254, 443] width 11 height 11
type input "6DDB00"
type input "100"
click at [151, 460] on div "Fuente del vídeo Tipo Alojamiento de vídeos Enlace de vídeo https://cdn.shopify…" at bounding box center [104, 279] width 149 height 505
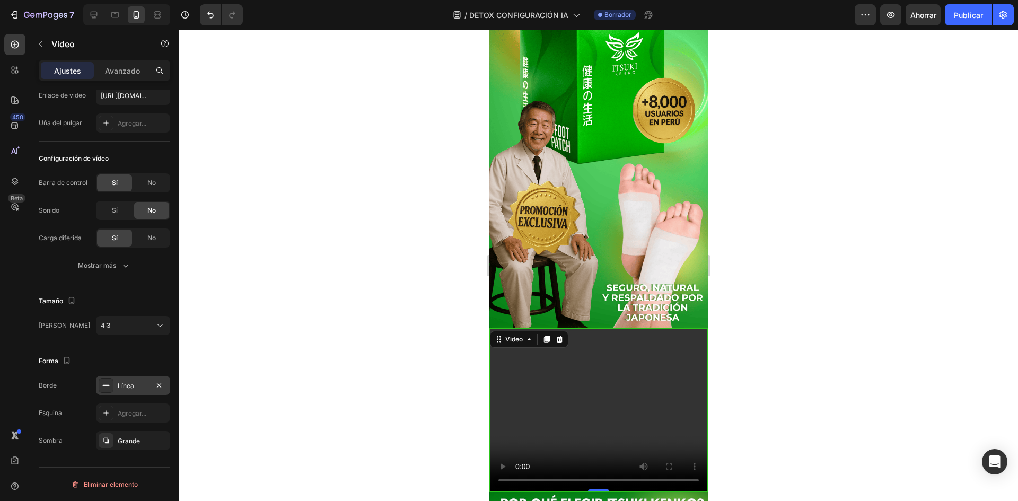
drag, startPoint x: 579, startPoint y: 388, endPoint x: 532, endPoint y: 408, distance: 50.6
click at [572, 389] on video at bounding box center [598, 410] width 217 height 163
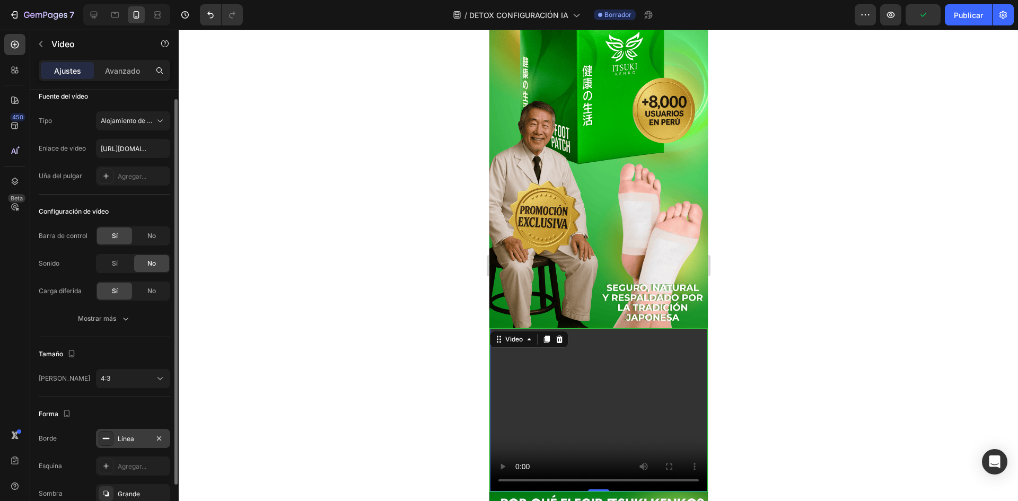
scroll to position [0, 0]
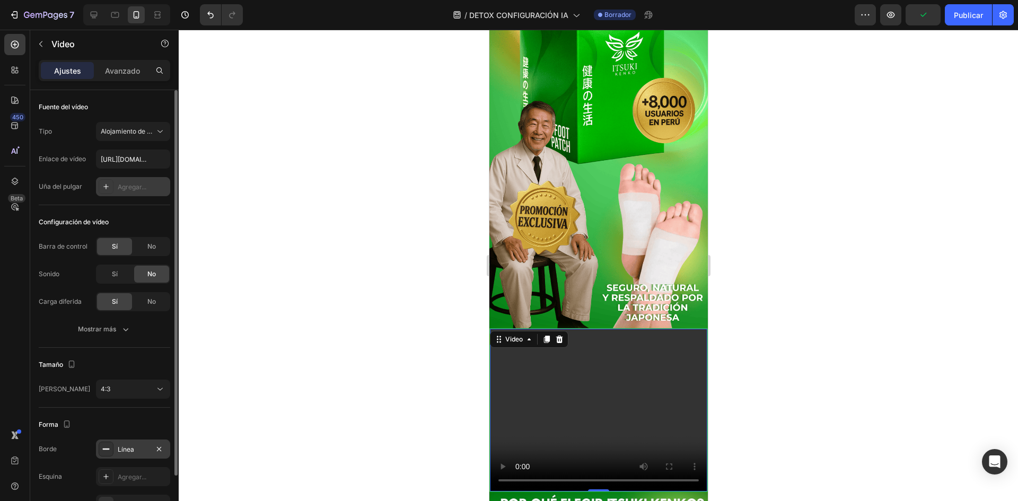
click at [139, 187] on font "Agregar..." at bounding box center [132, 187] width 29 height 8
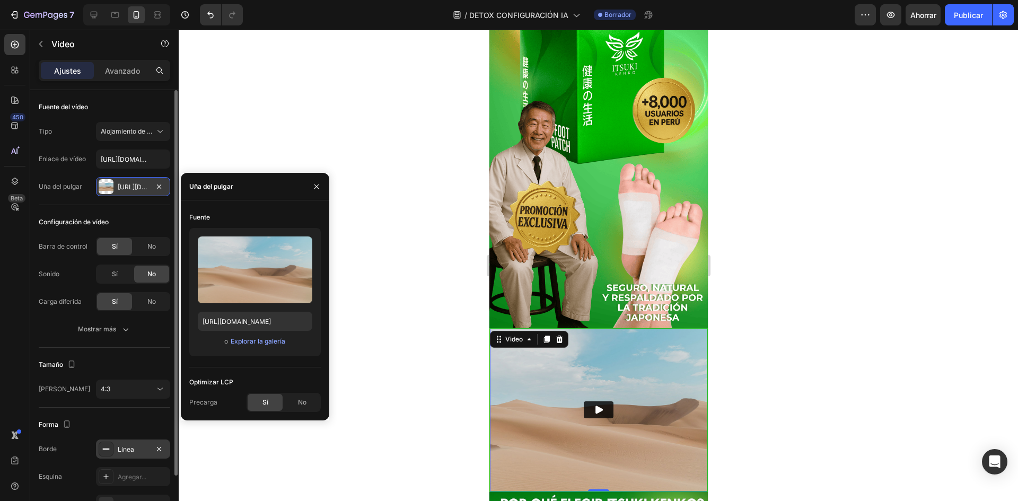
click at [165, 186] on div "https://ucarecdn.Com/06075225-af9e-460c-8e3c-6be63c0b773a/-/format/auto/" at bounding box center [133, 186] width 74 height 19
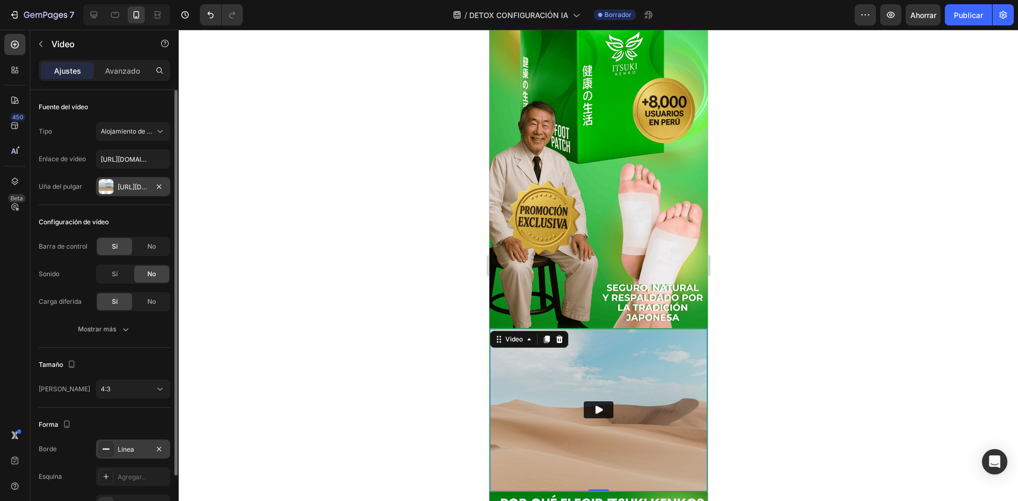
click at [151, 185] on div "https://ucarecdn.Com/06075225-af9e-460c-8e3c-6be63c0b773a/-/format/auto/" at bounding box center [133, 186] width 74 height 19
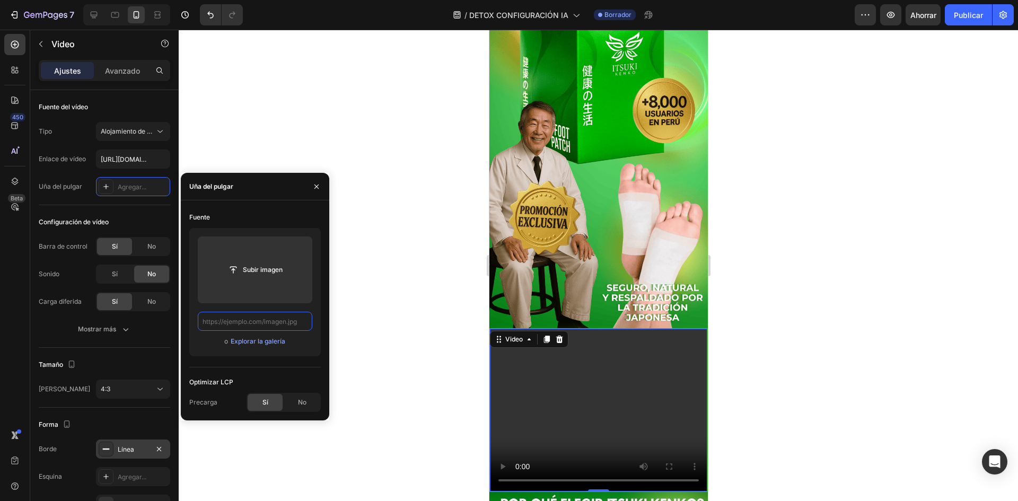
paste input "https://cdn.shopify.com/videos/c/o/v/5ab206534b094973b3f147be47db231b.mp4"
type input "https://cdn.shopify.com/videos/c/o/v/5ab206534b094973b3f147be47db231b.mp4"
click at [331, 308] on div at bounding box center [599, 266] width 840 height 472
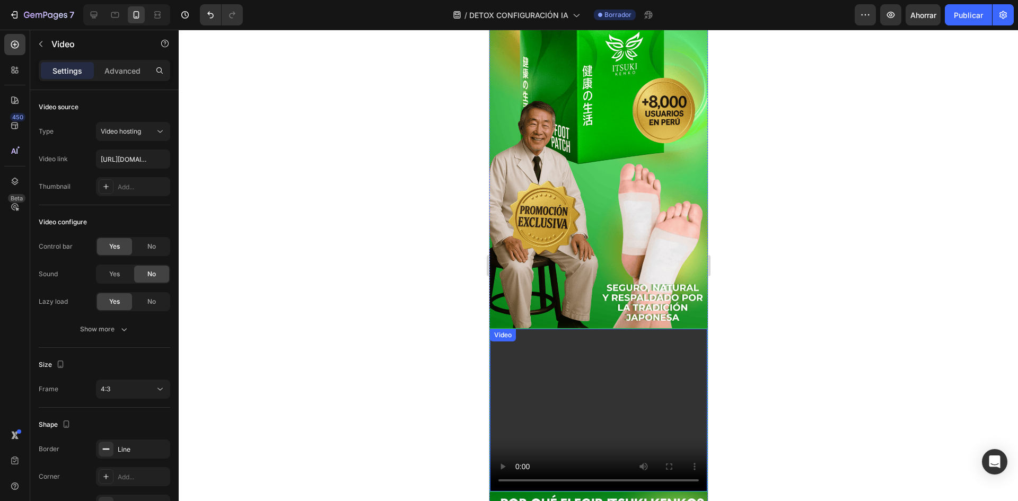
click at [553, 404] on video at bounding box center [598, 410] width 217 height 163
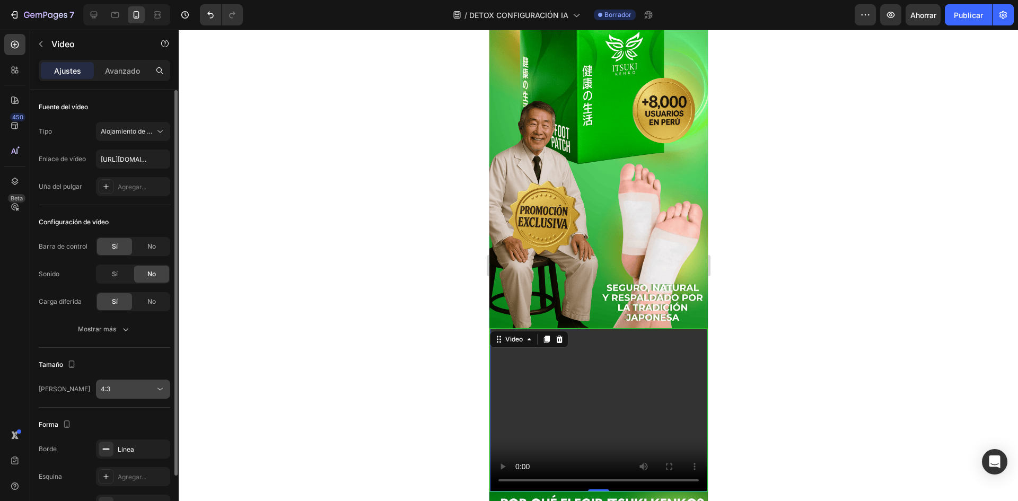
click at [141, 391] on div "4:3" at bounding box center [128, 390] width 54 height 10
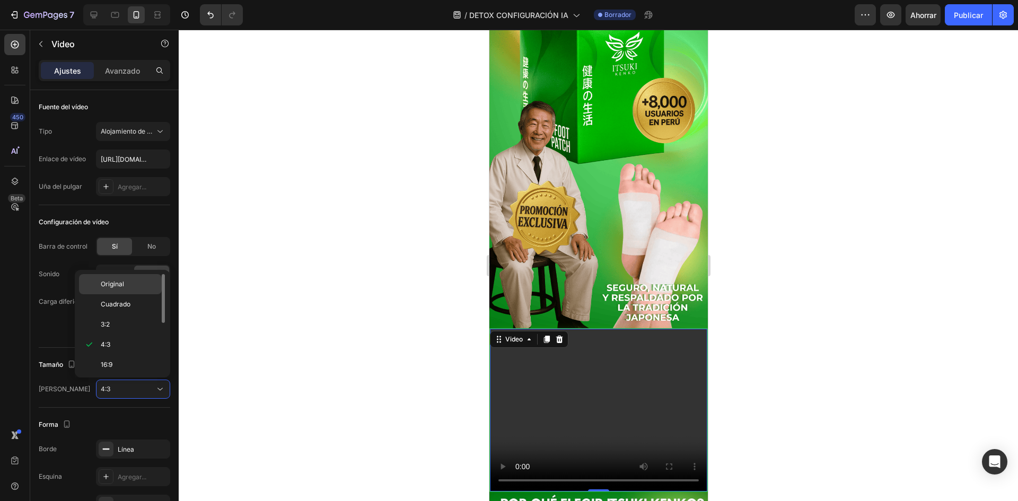
click at [135, 294] on div "Original" at bounding box center [120, 304] width 83 height 20
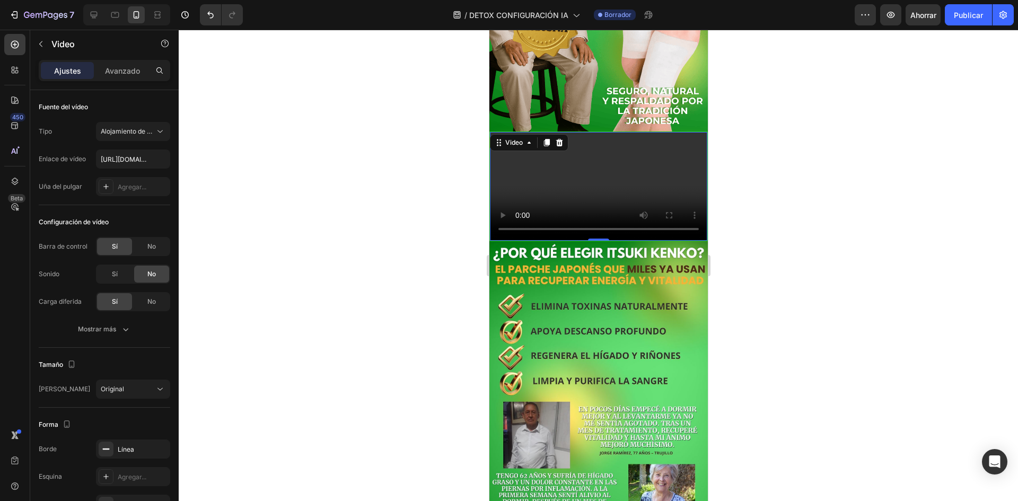
scroll to position [371, 0]
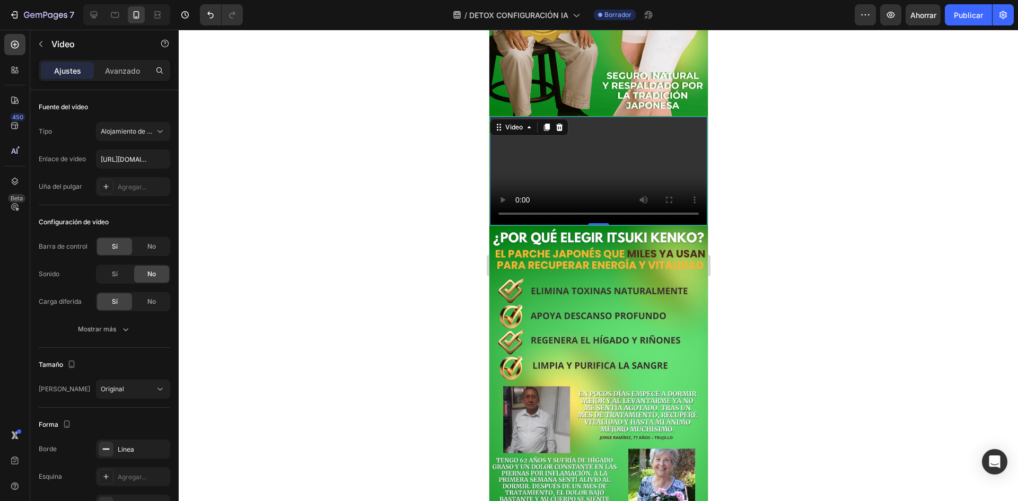
click at [776, 319] on div at bounding box center [599, 266] width 840 height 472
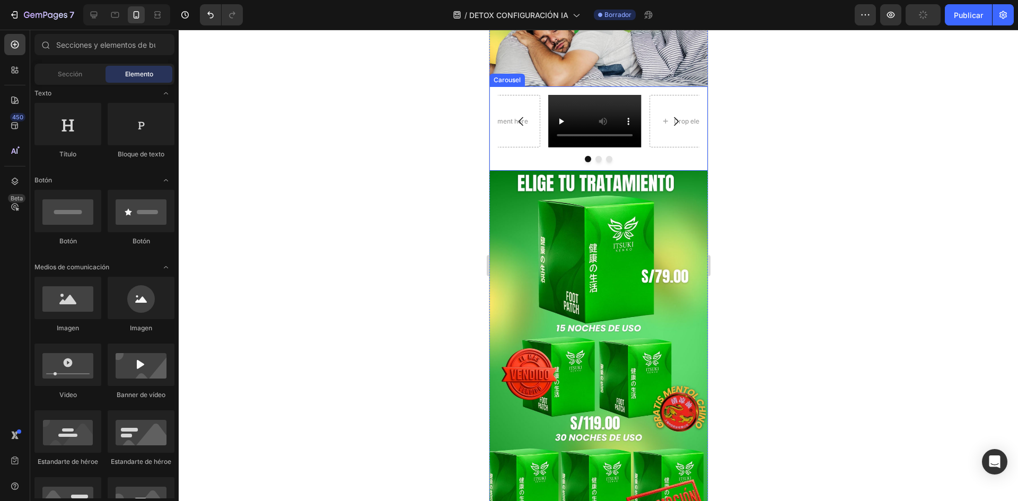
scroll to position [1644, 0]
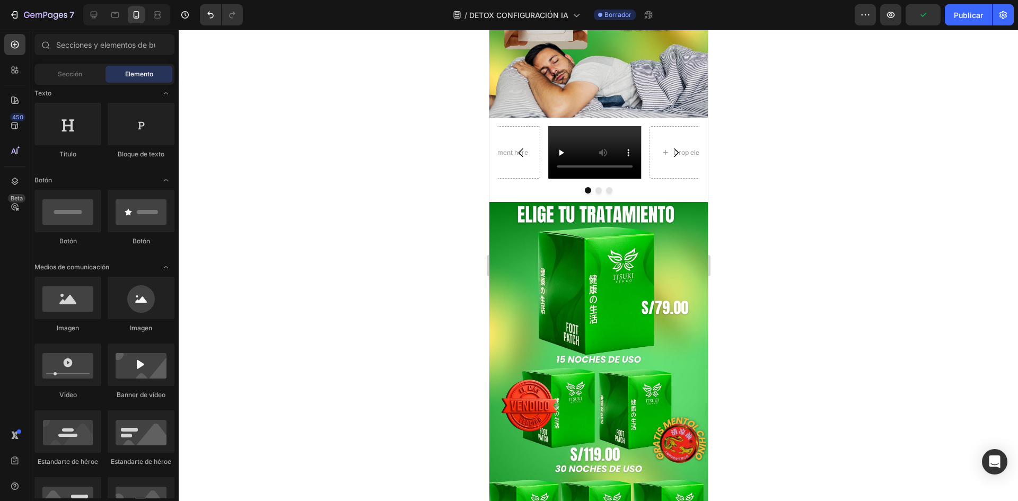
click at [373, 241] on div at bounding box center [599, 266] width 840 height 472
click at [423, 226] on div at bounding box center [599, 266] width 840 height 472
click at [522, 159] on icon "Carousel Back Arrow" at bounding box center [520, 152] width 13 height 13
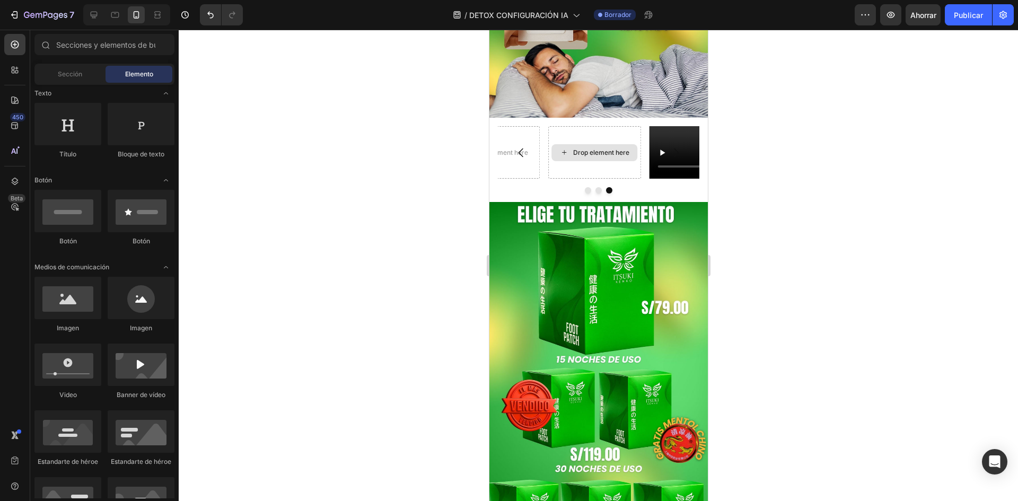
click at [594, 157] on div "Drop element here" at bounding box center [601, 153] width 56 height 8
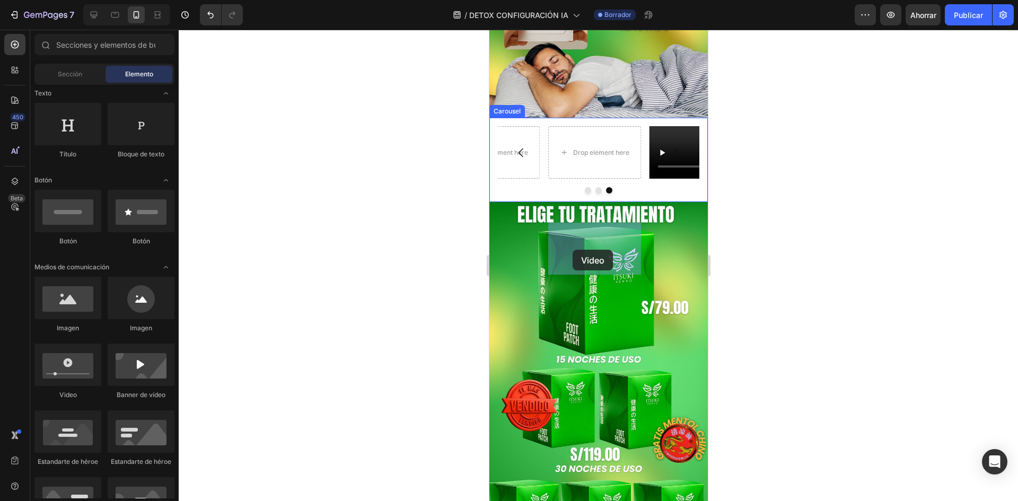
drag, startPoint x: 583, startPoint y: 399, endPoint x: 572, endPoint y: 250, distance: 149.4
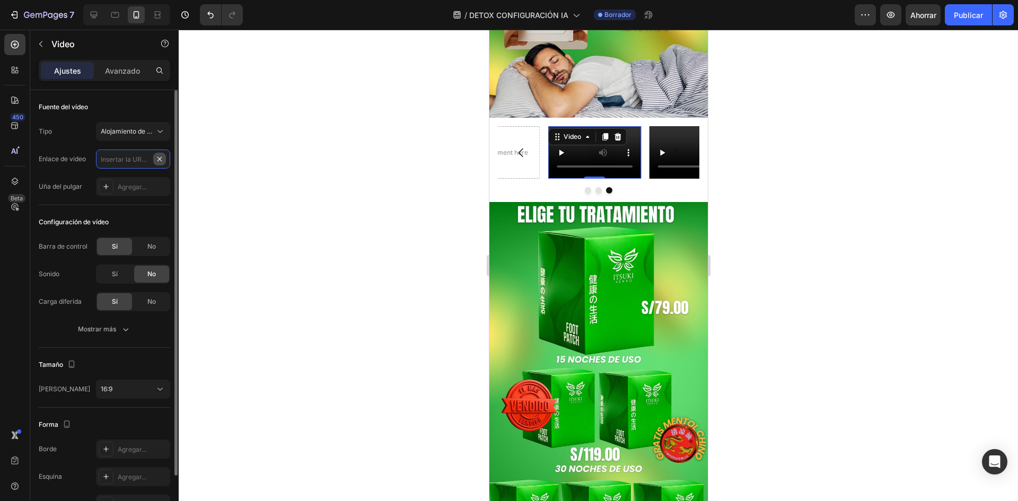
scroll to position [0, 0]
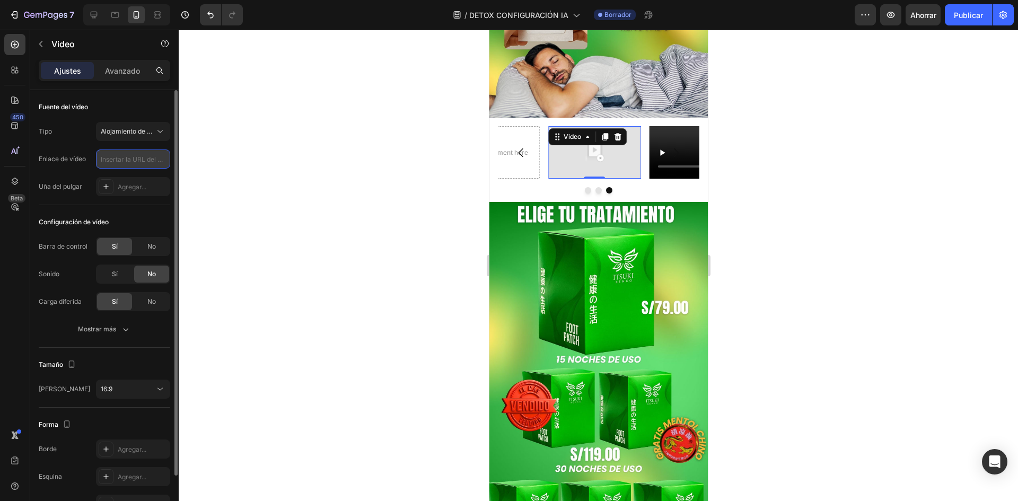
paste input "https://cdn.shopify.com/videos/c/o/v/914f3406d0c24efca089aa14008ba1dc.mp4"
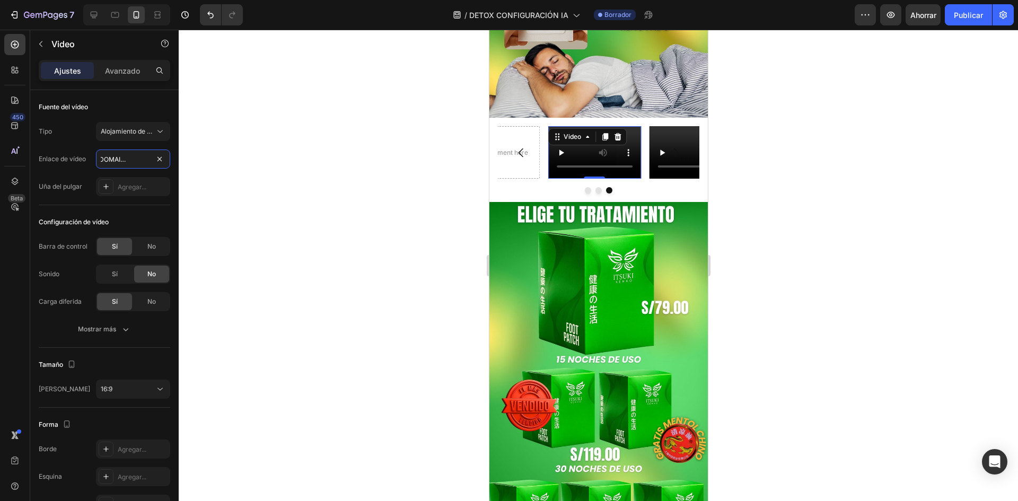
type input "https://cdn.shopify.com/videos/c/o/v/914f3406d0c24efca089aa14008ba1dc.mp4"
click at [223, 205] on div at bounding box center [599, 266] width 840 height 472
click at [567, 142] on div "Video" at bounding box center [572, 137] width 22 height 10
click at [578, 142] on div "Video" at bounding box center [572, 137] width 22 height 10
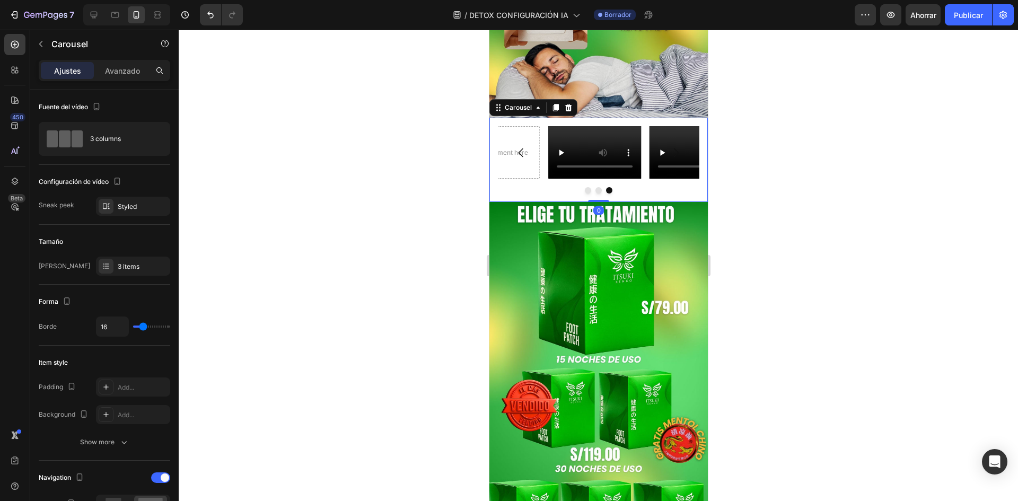
click at [574, 202] on div "Video Drop element here Video Carousel 0" at bounding box center [598, 160] width 219 height 84
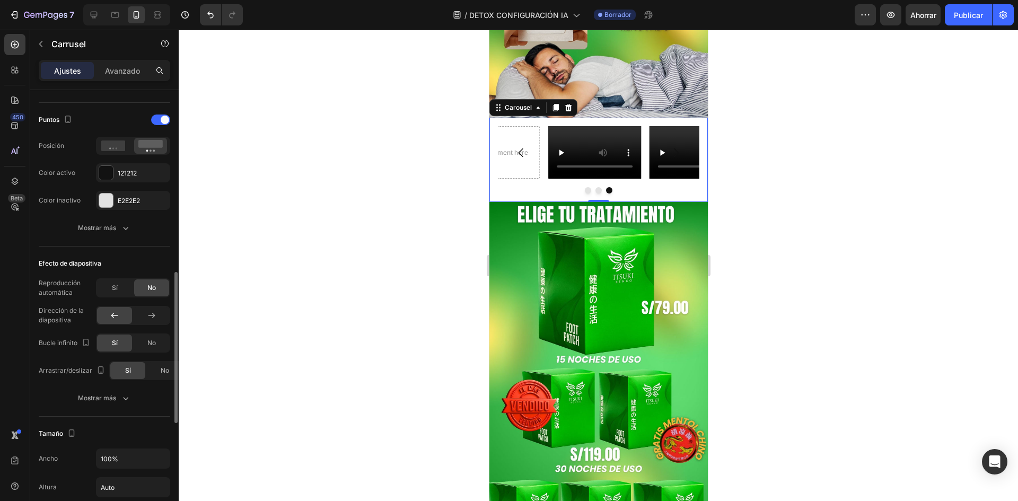
scroll to position [689, 0]
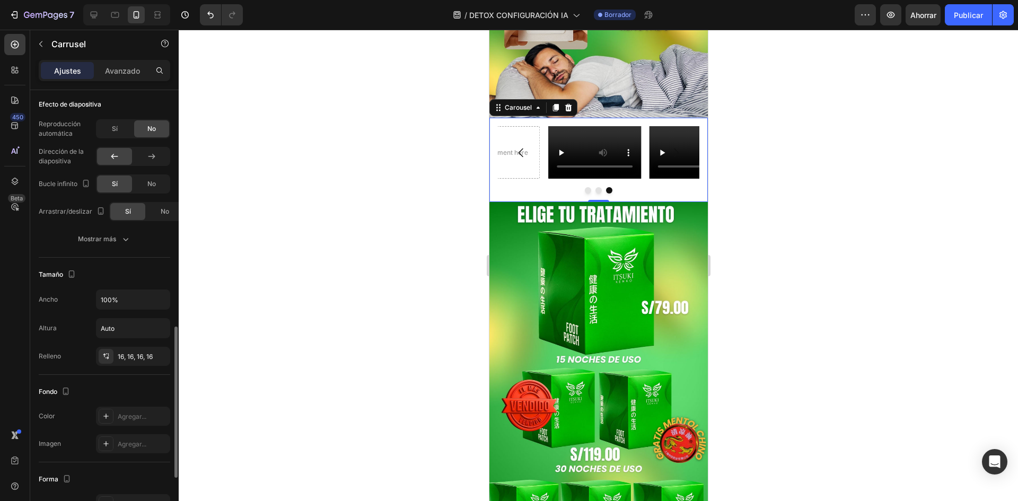
click at [144, 310] on div "Ancho 100% Altura Auto Relleno 16, 16, 16, 16" at bounding box center [105, 328] width 132 height 76
click at [154, 296] on button "button" at bounding box center [160, 299] width 19 height 19
click at [142, 324] on p "Por defecto 100%" at bounding box center [130, 327] width 60 height 10
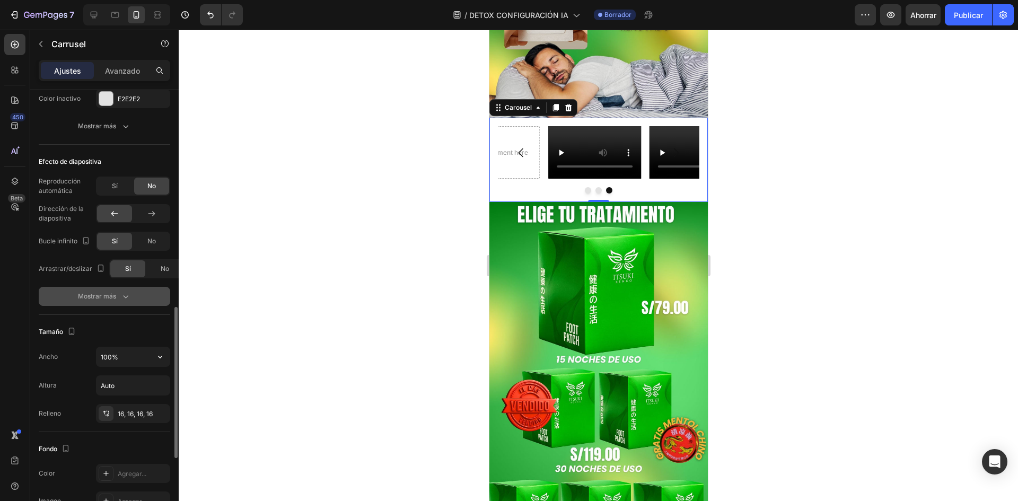
scroll to position [526, 0]
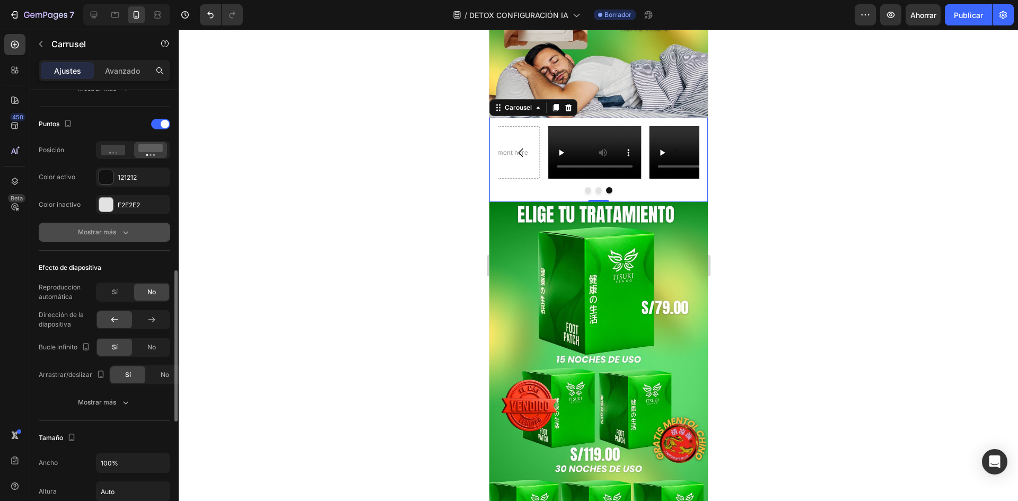
click at [109, 236] on font "Mostrar más" at bounding box center [97, 232] width 38 height 8
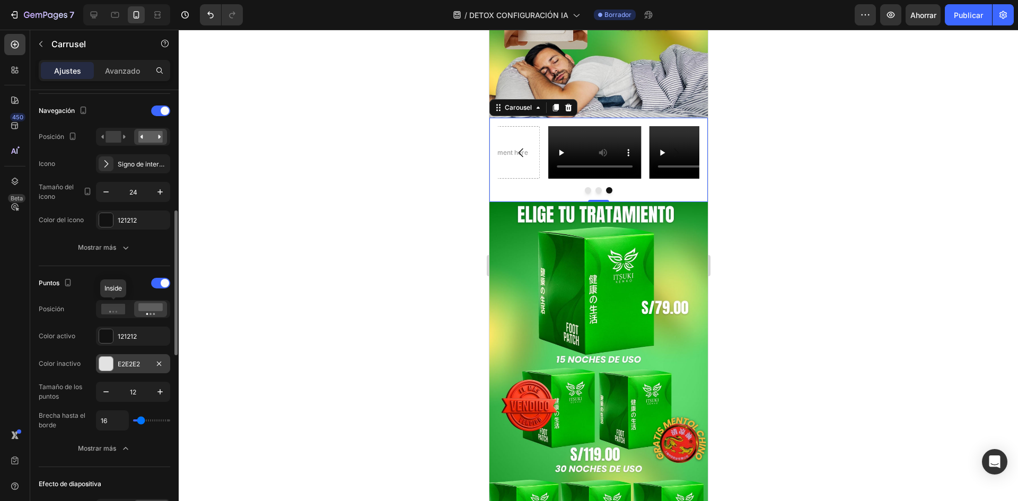
scroll to position [314, 0]
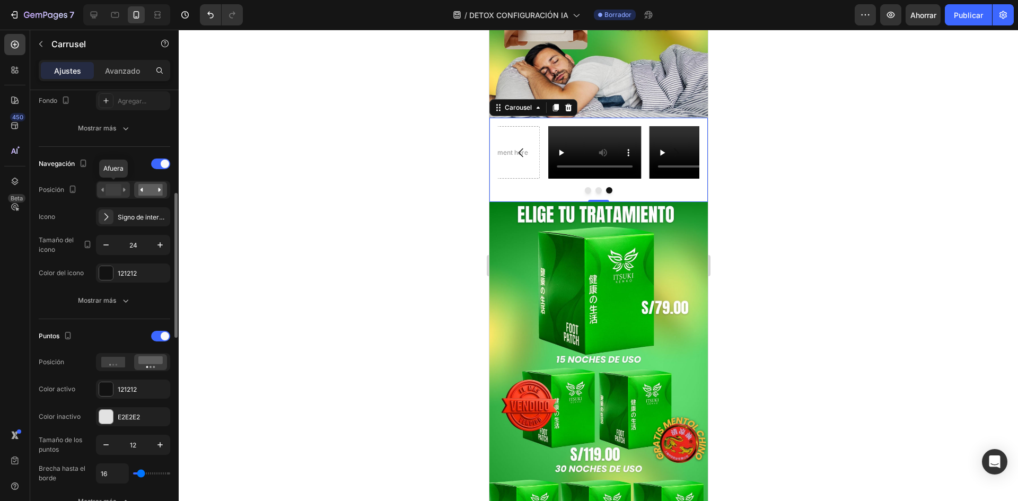
click at [115, 193] on rect at bounding box center [113, 190] width 15 height 12
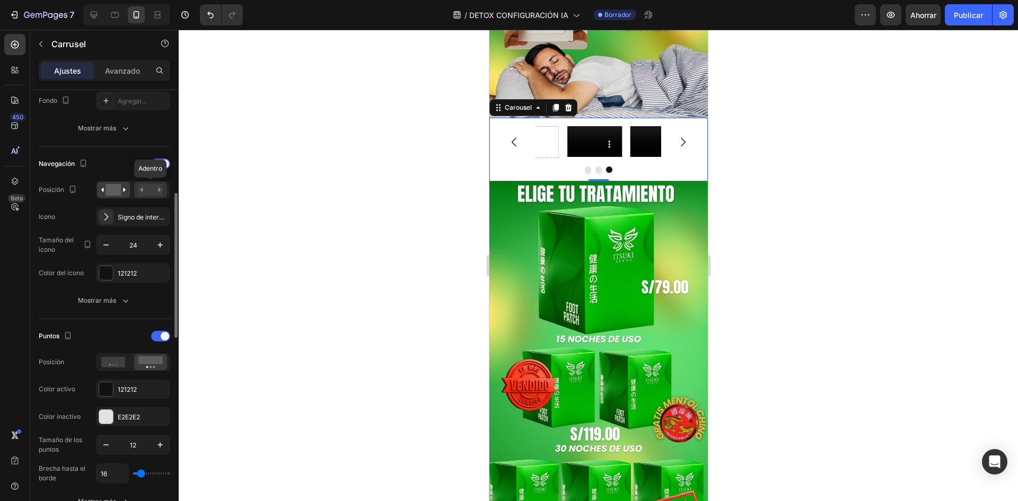
click at [153, 193] on rect at bounding box center [150, 190] width 24 height 12
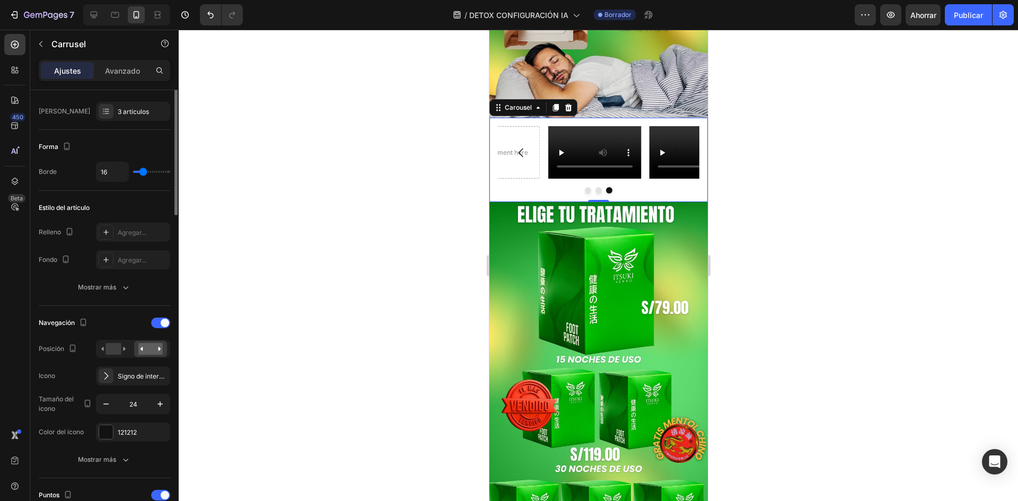
scroll to position [102, 0]
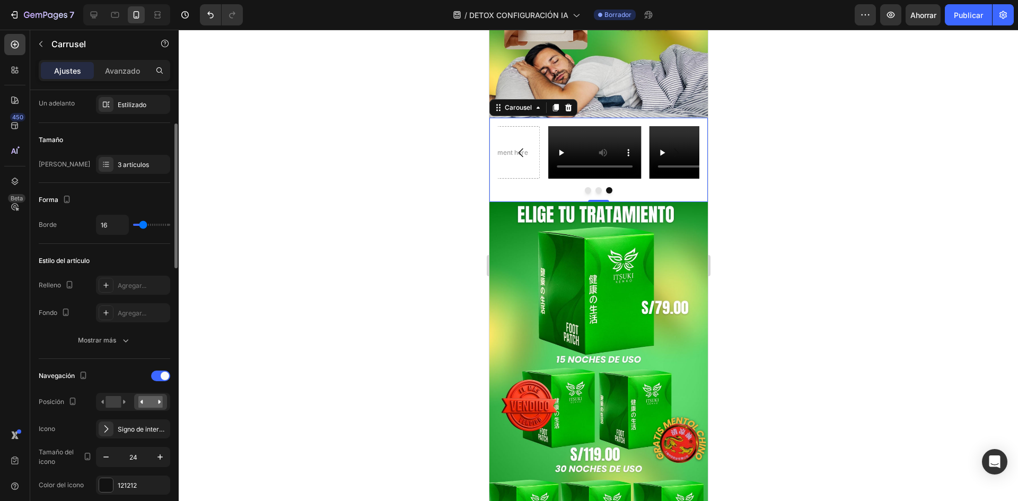
type input "0"
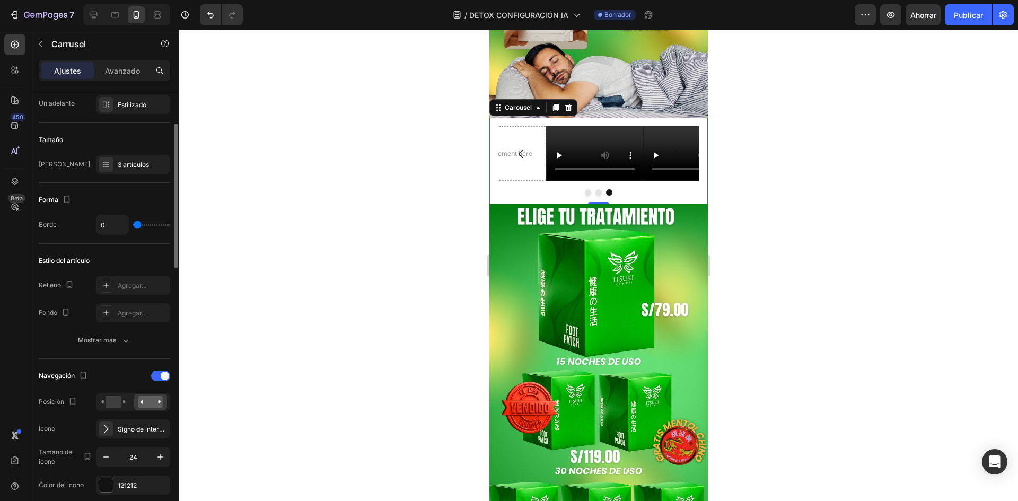
type input "80"
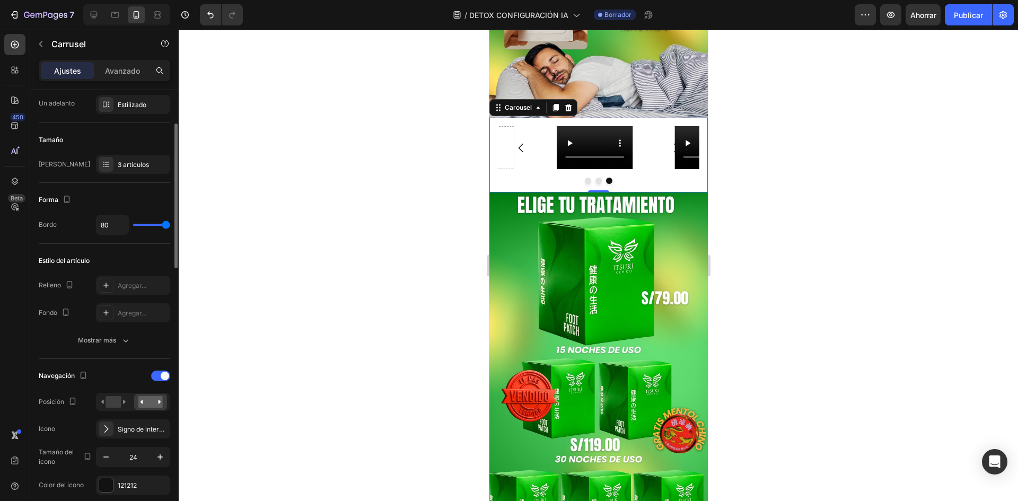
type input "0"
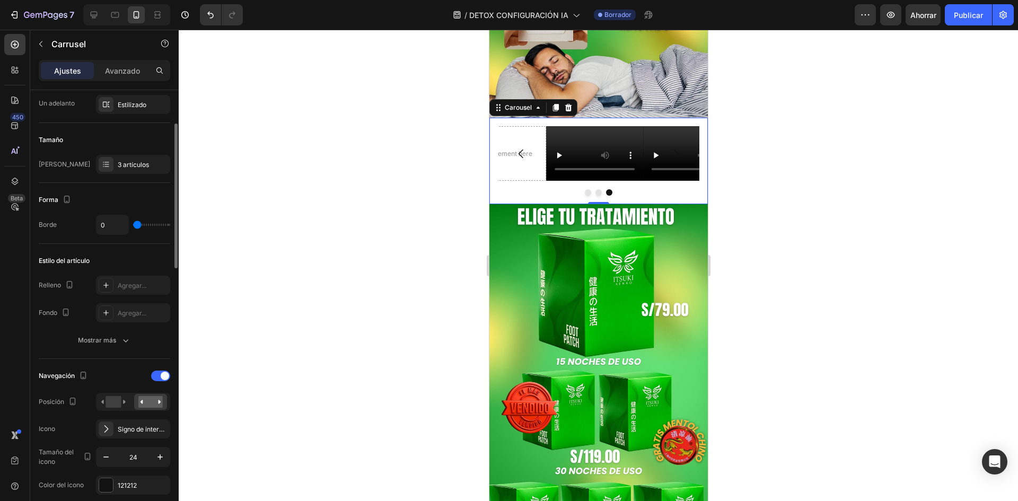
drag, startPoint x: 143, startPoint y: 224, endPoint x: 81, endPoint y: 229, distance: 62.2
type input "0"
click at [133, 226] on input "range" at bounding box center [151, 225] width 37 height 2
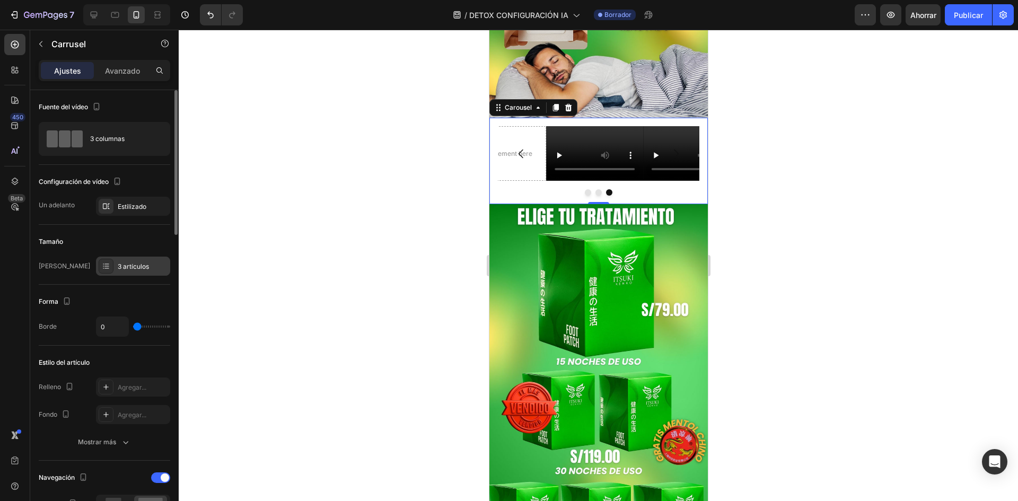
click at [103, 262] on icon at bounding box center [106, 266] width 8 height 8
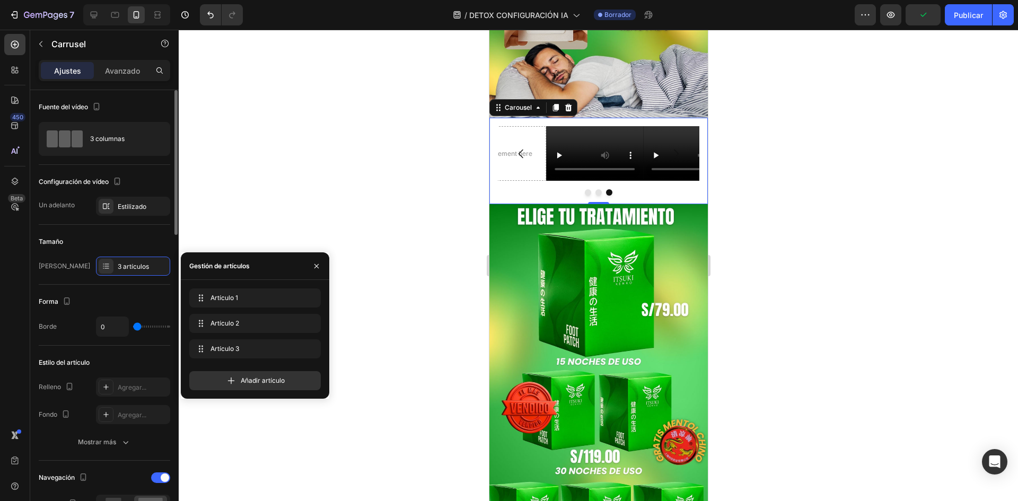
click at [124, 242] on div "Tamaño" at bounding box center [105, 241] width 132 height 17
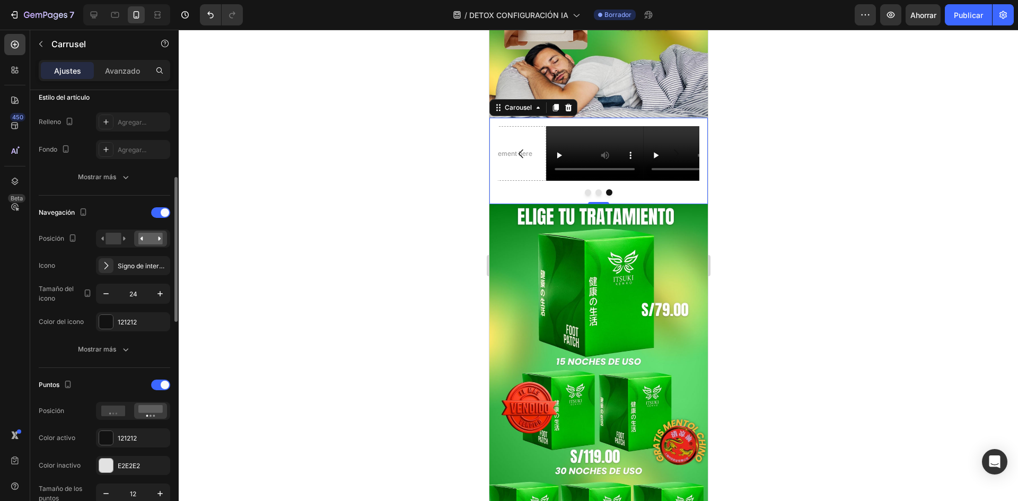
scroll to position [477, 0]
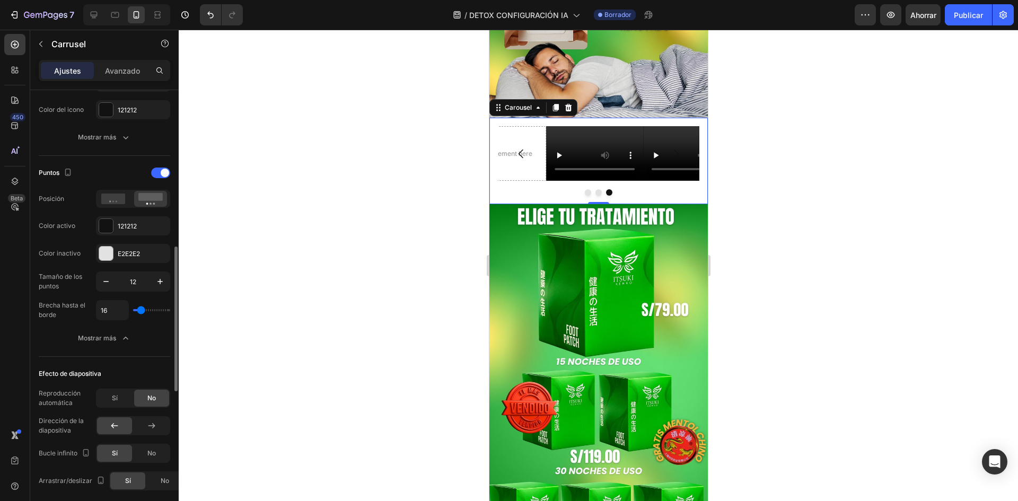
click at [125, 81] on div "Ajustes Avanzado" at bounding box center [105, 70] width 132 height 21
click at [125, 76] on p "Avanzado" at bounding box center [122, 70] width 35 height 11
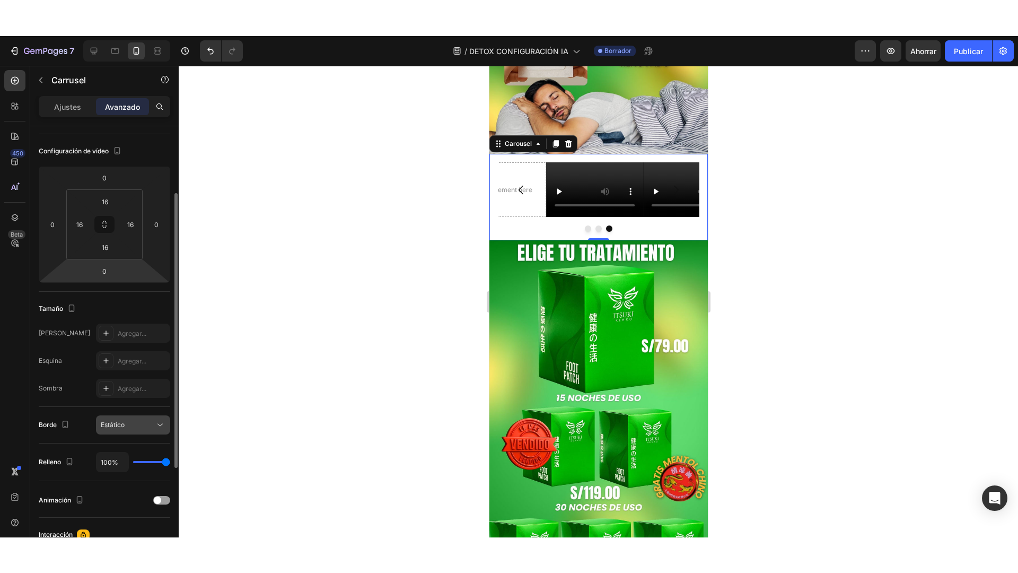
scroll to position [0, 0]
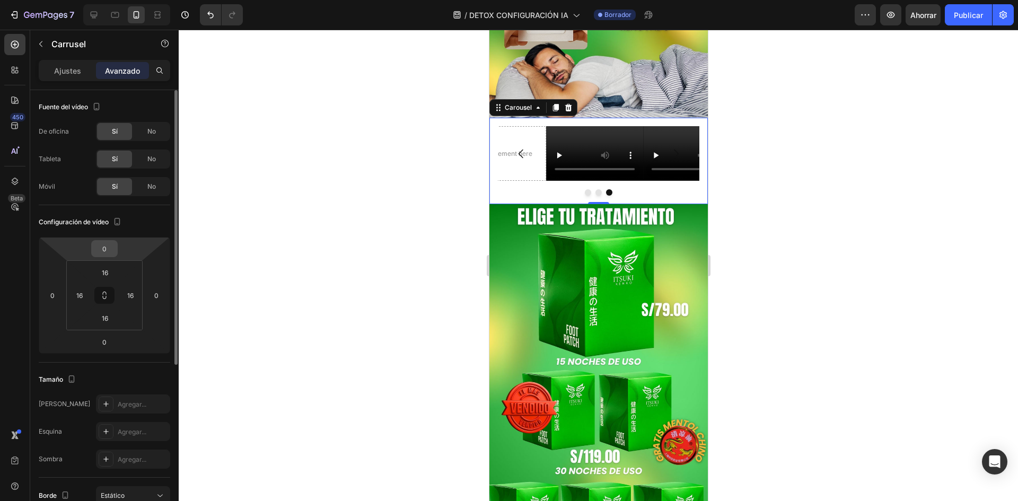
click at [112, 250] on input "0" at bounding box center [104, 249] width 21 height 16
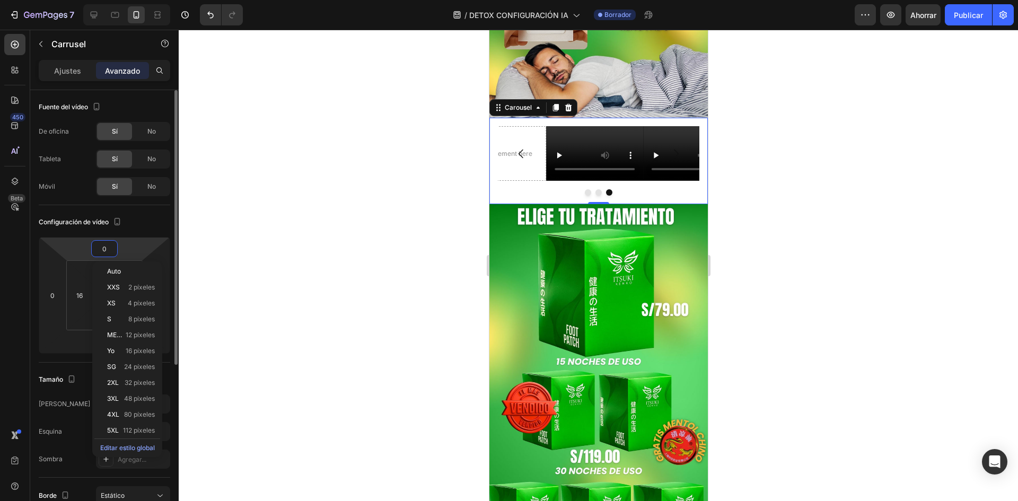
type input "1"
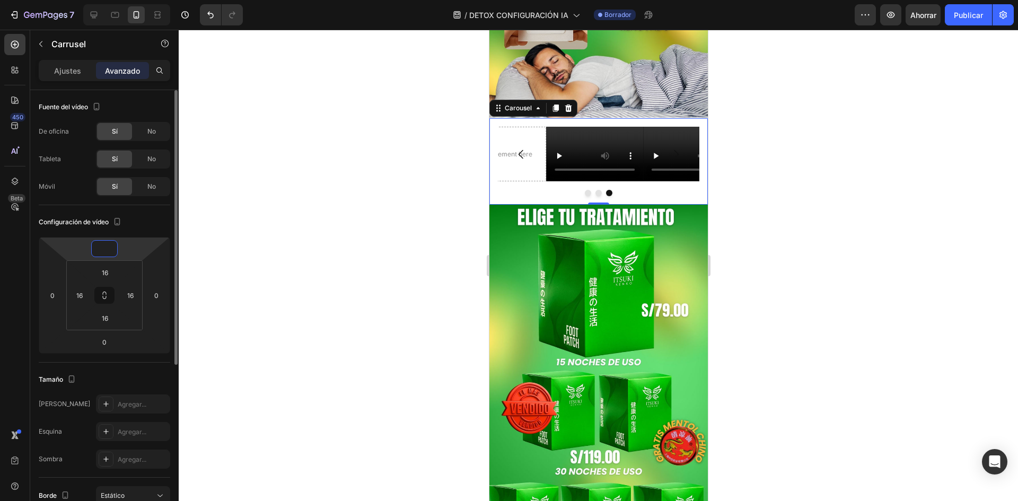
type input "0"
click at [136, 297] on input "16" at bounding box center [131, 295] width 16 height 16
type input "0"
click at [85, 293] on input "16" at bounding box center [80, 295] width 16 height 16
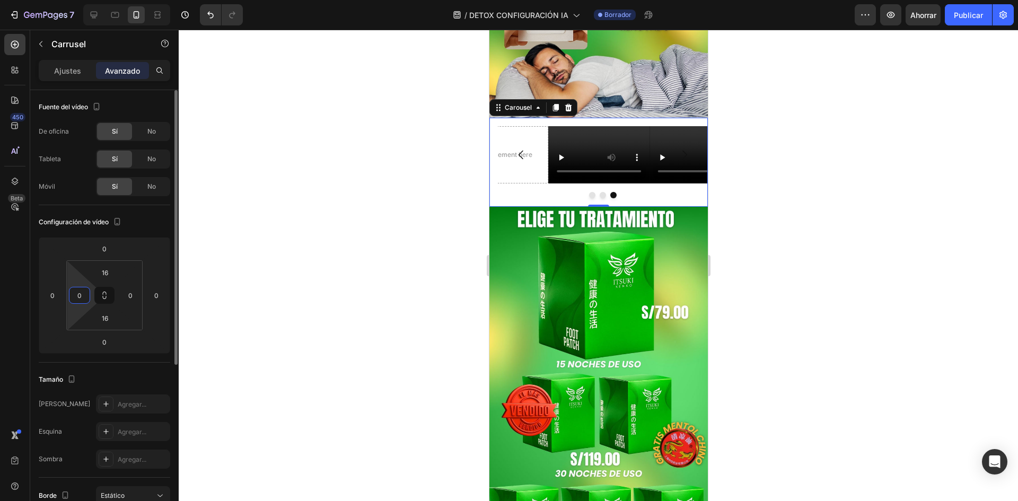
type input "0"
click at [0, 0] on div "Configuración de vídeo 0 0 0 0 16 0 16 0" at bounding box center [0, 0] width 0 height 0
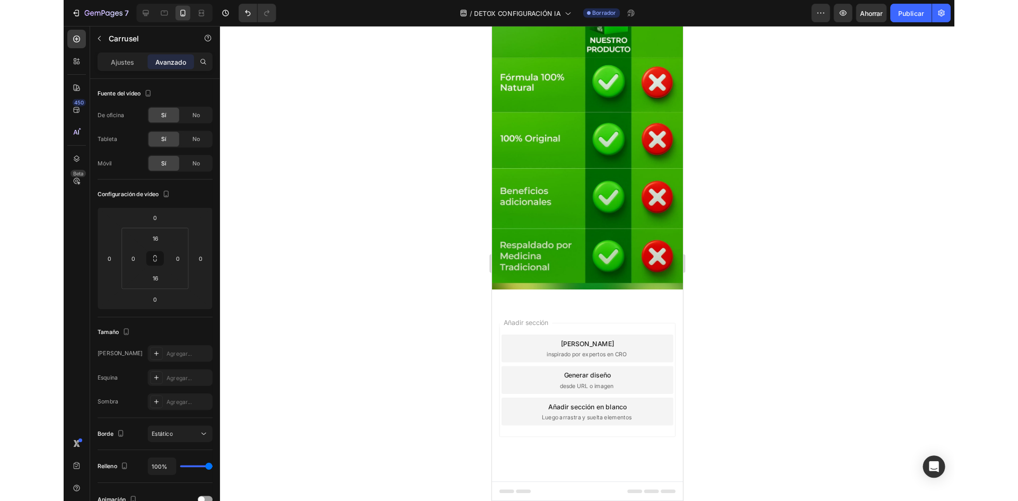
scroll to position [2481, 0]
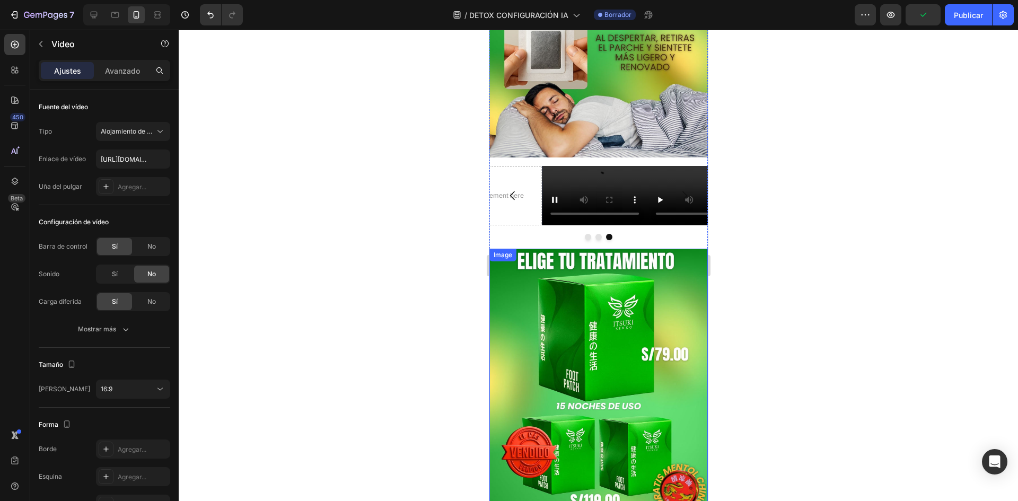
scroll to position [1553, 0]
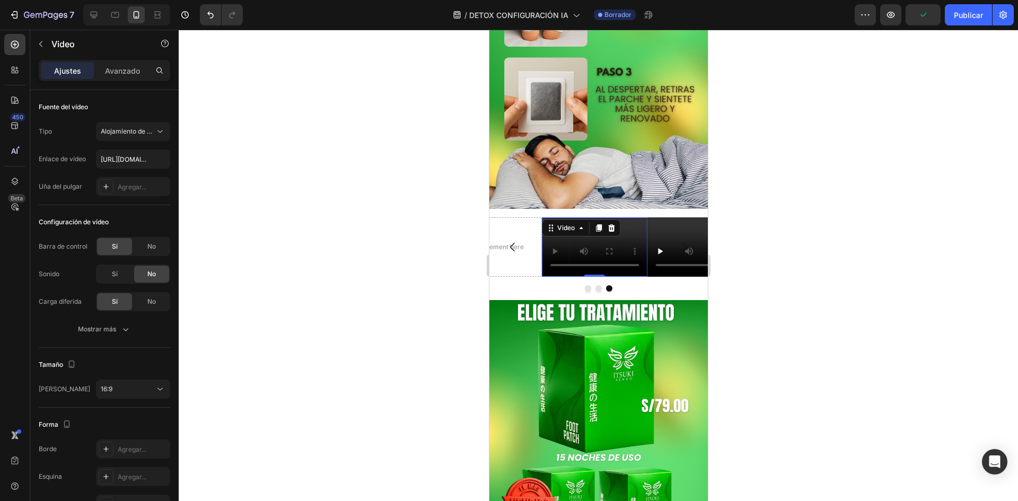
click at [340, 309] on div at bounding box center [599, 266] width 840 height 472
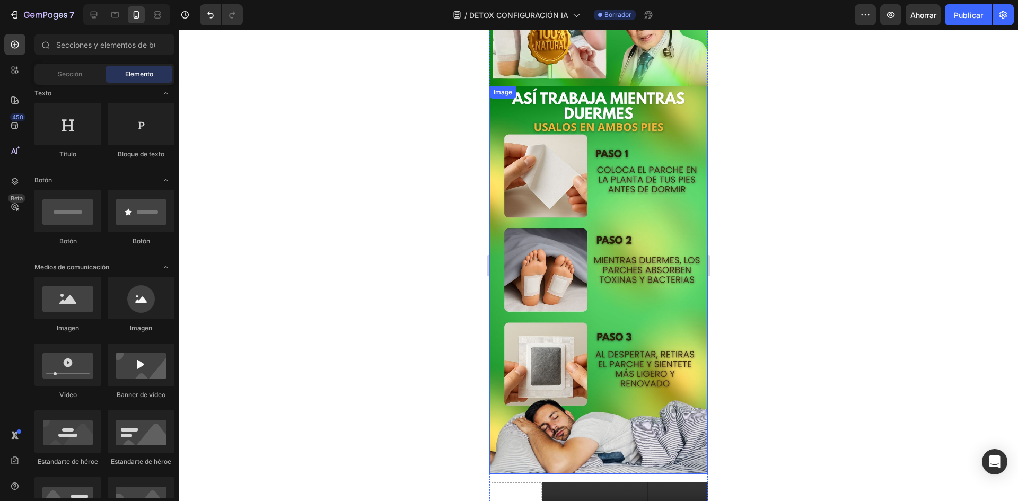
scroll to position [1182, 0]
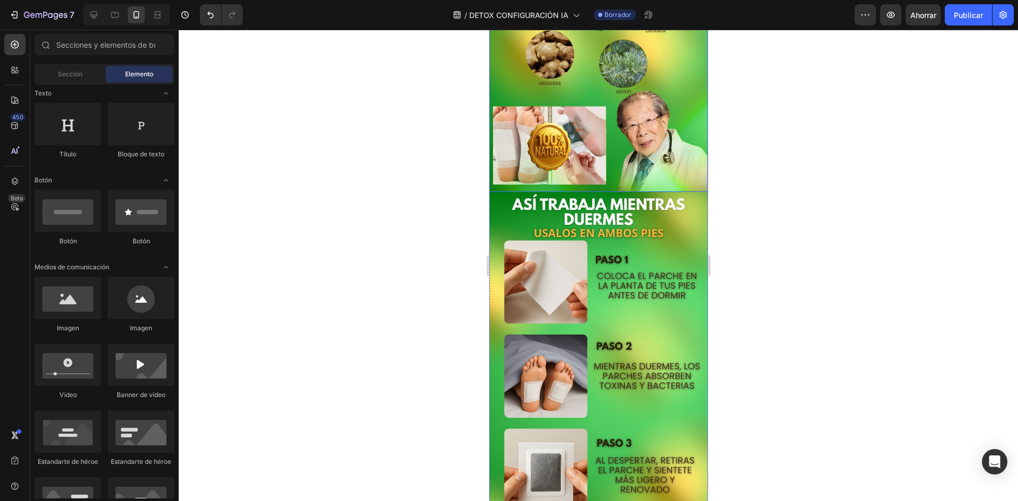
click at [446, 204] on div at bounding box center [599, 266] width 840 height 472
drag, startPoint x: 568, startPoint y: 391, endPoint x: 617, endPoint y: 290, distance: 112.7
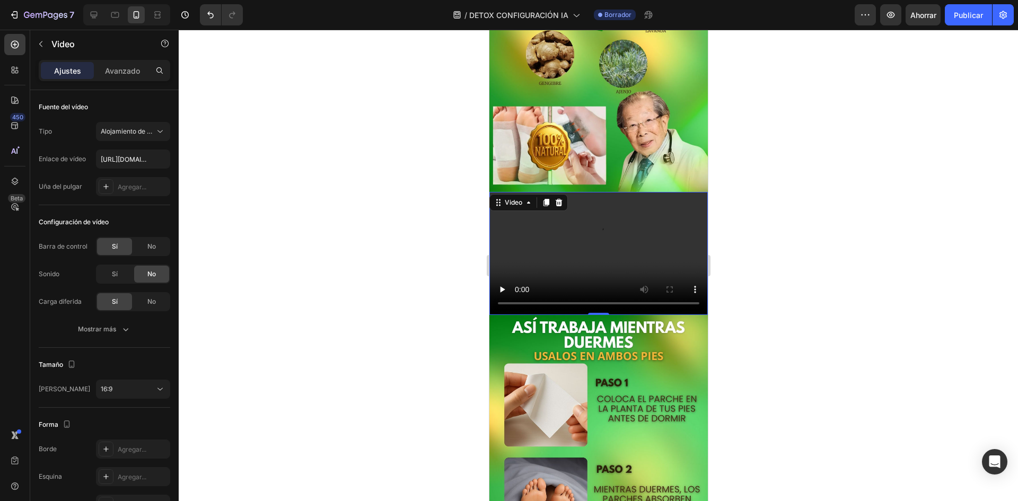
click at [444, 258] on div at bounding box center [599, 266] width 840 height 472
click at [566, 315] on video at bounding box center [598, 253] width 219 height 123
click at [316, 151] on div at bounding box center [599, 266] width 840 height 472
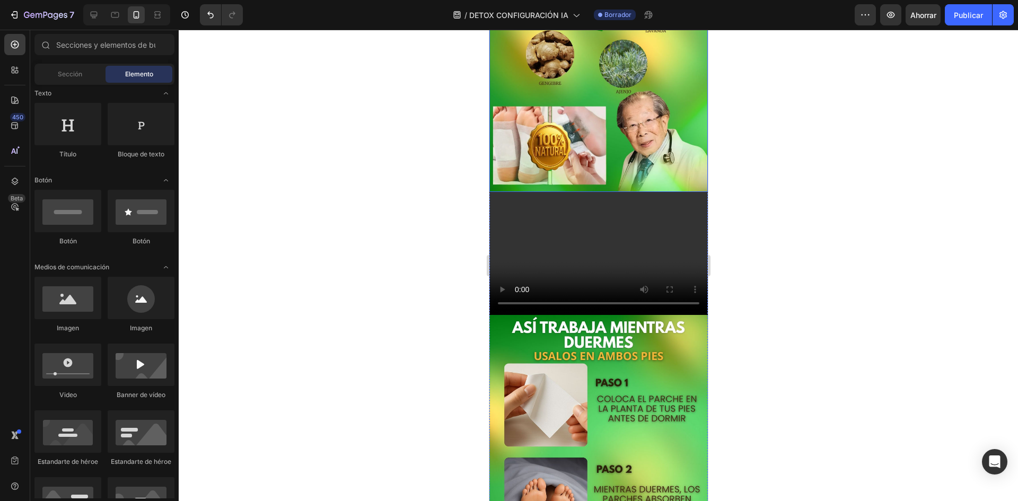
click at [624, 315] on video at bounding box center [598, 253] width 219 height 123
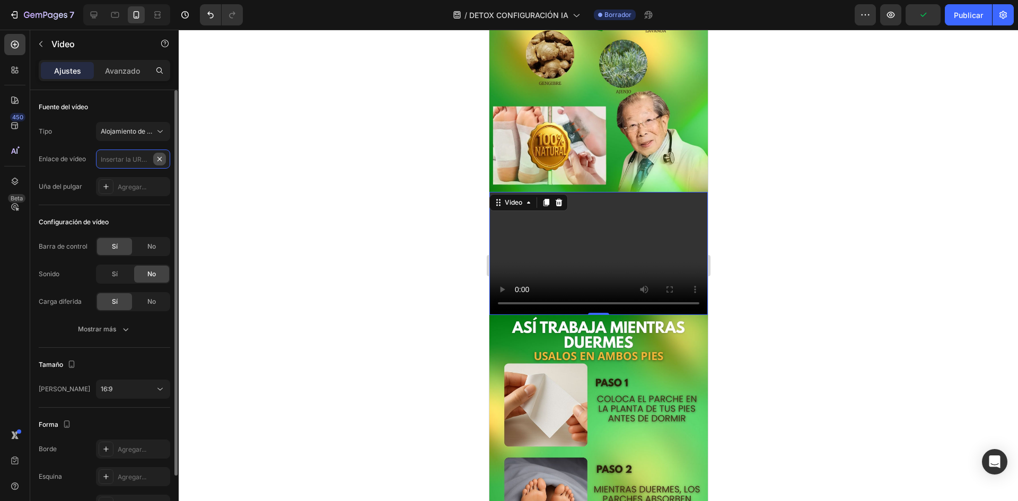
click at [158, 163] on input "text" at bounding box center [133, 159] width 74 height 19
paste input "[URL][DOMAIN_NAME]"
type input "[URL][DOMAIN_NAME]"
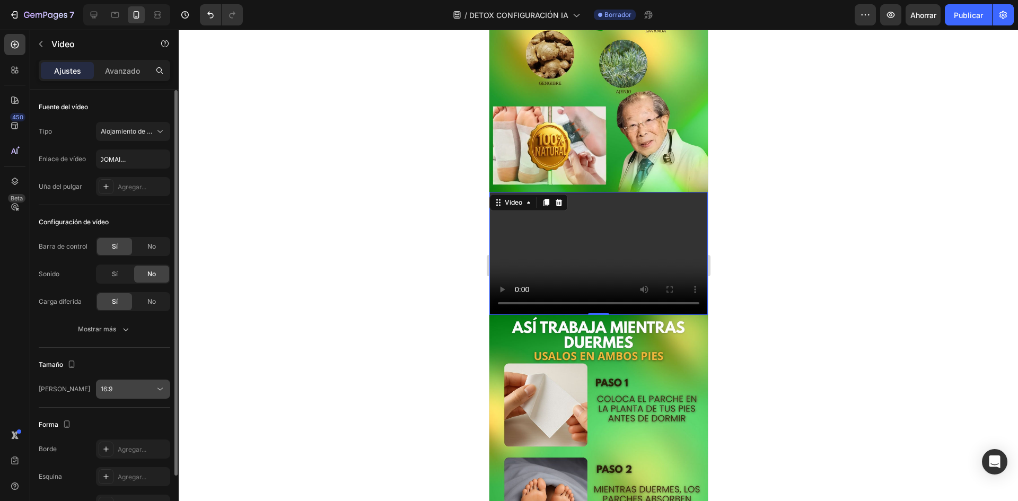
drag, startPoint x: 145, startPoint y: 374, endPoint x: 145, endPoint y: 386, distance: 11.7
click at [145, 385] on div "Tamaño Marco 16:9" at bounding box center [105, 378] width 132 height 60
click at [145, 387] on div "16:9" at bounding box center [128, 390] width 54 height 10
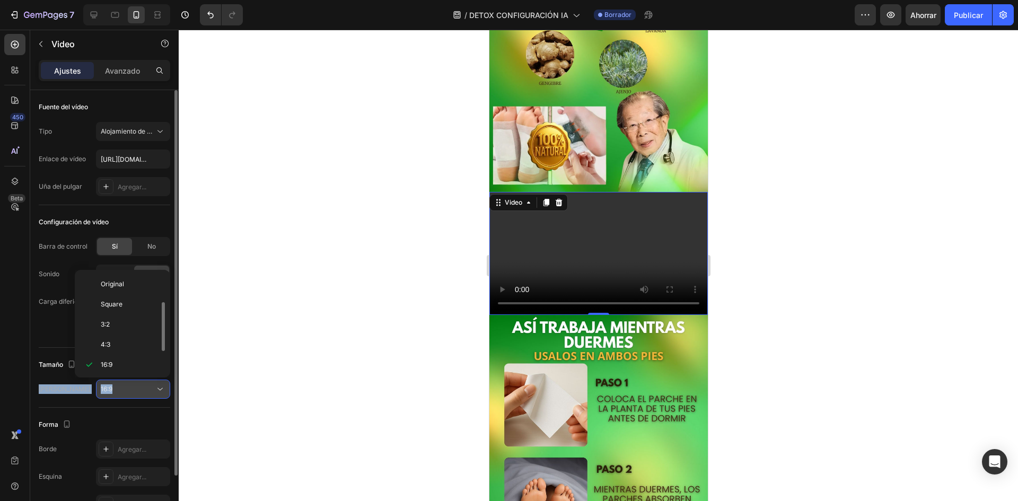
scroll to position [19, 0]
click at [134, 403] on div "Tamaño Marco 16:9" at bounding box center [105, 378] width 132 height 60
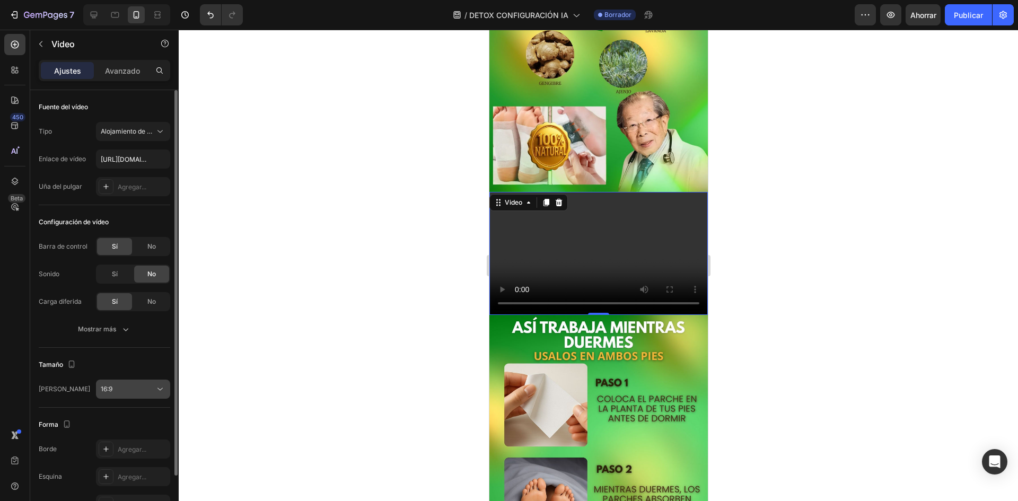
click at [132, 395] on button "16:9" at bounding box center [133, 389] width 74 height 19
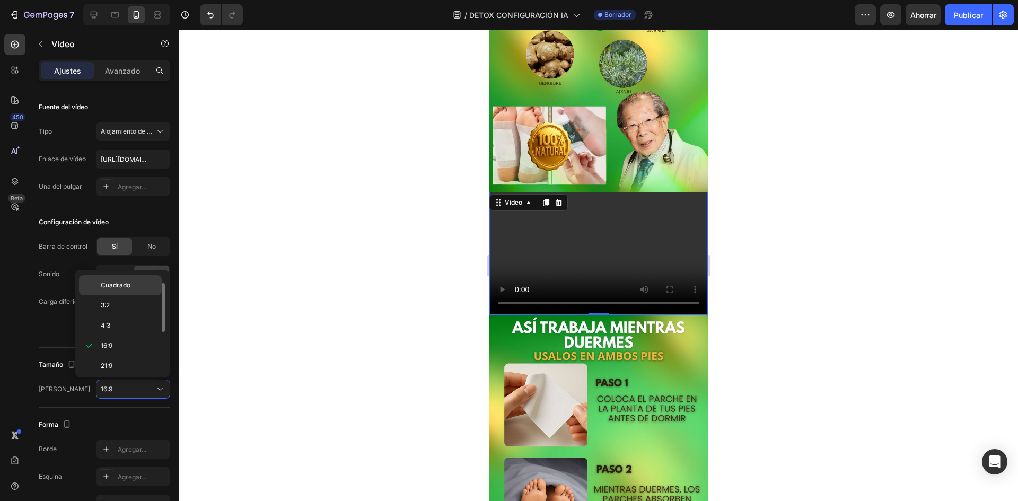
click at [134, 295] on div "Cuadrado" at bounding box center [120, 305] width 83 height 20
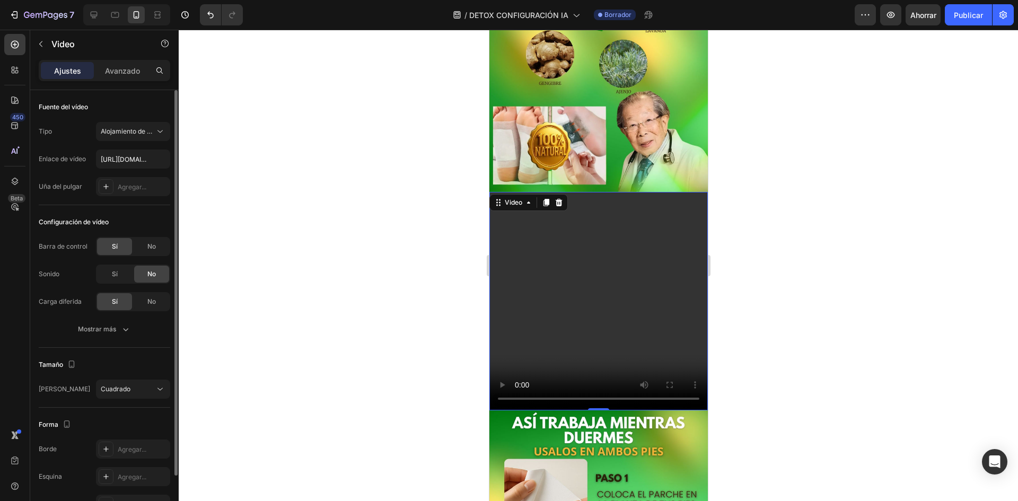
click at [133, 401] on div "Tamaño Marco Cuadrado" at bounding box center [105, 378] width 132 height 60
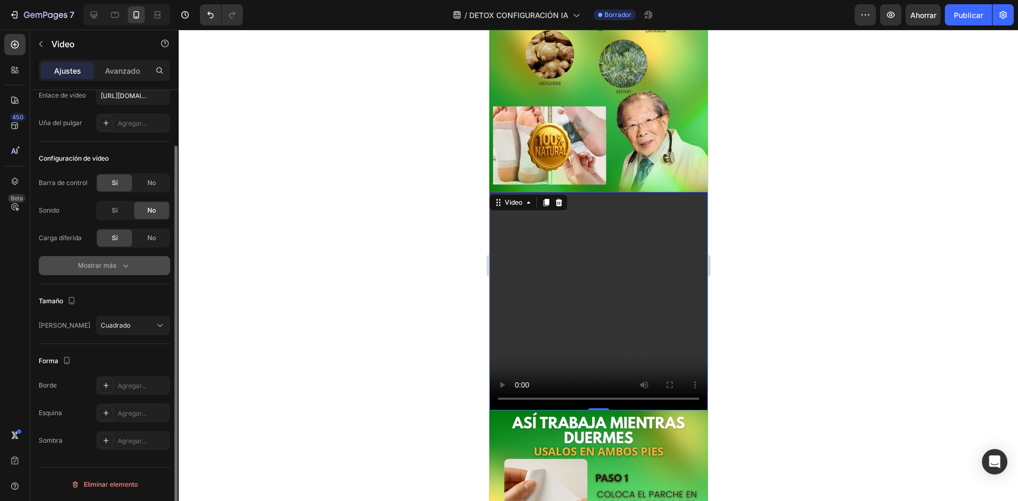
click at [109, 269] on font "Mostrar más" at bounding box center [97, 265] width 38 height 8
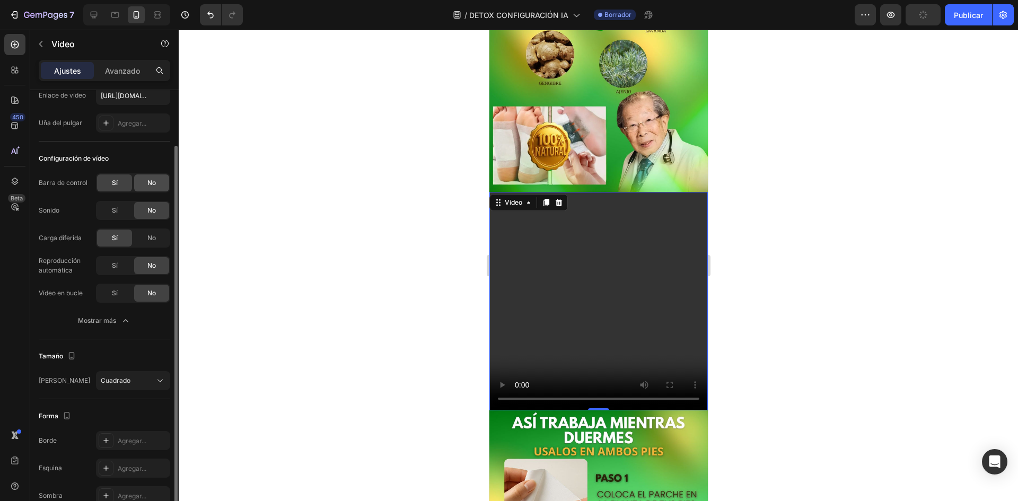
click at [154, 185] on font "No" at bounding box center [151, 183] width 8 height 8
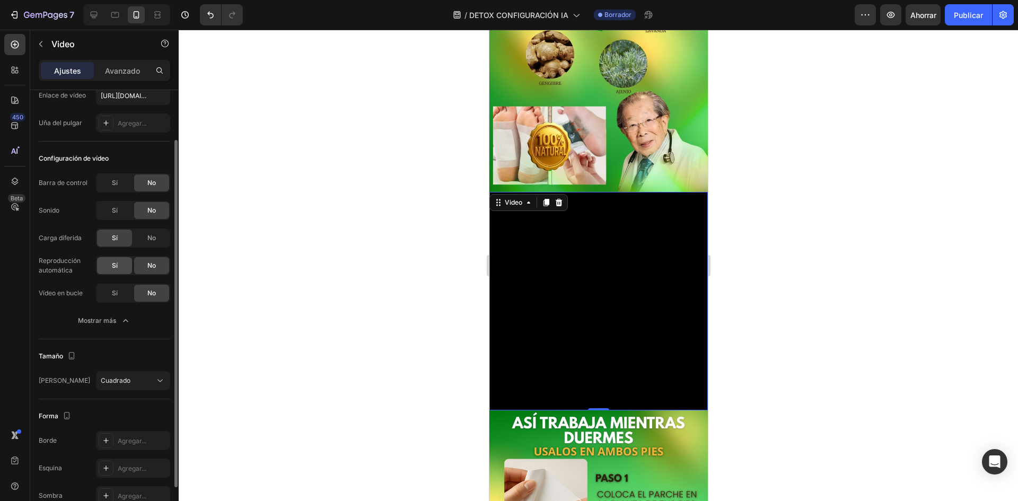
click at [124, 262] on div "Sí" at bounding box center [114, 265] width 35 height 17
click at [121, 300] on div "Sí" at bounding box center [114, 293] width 35 height 17
click at [156, 244] on div "No" at bounding box center [151, 238] width 35 height 17
click at [152, 345] on div "Tamaño Marco Cuadrado" at bounding box center [105, 369] width 132 height 60
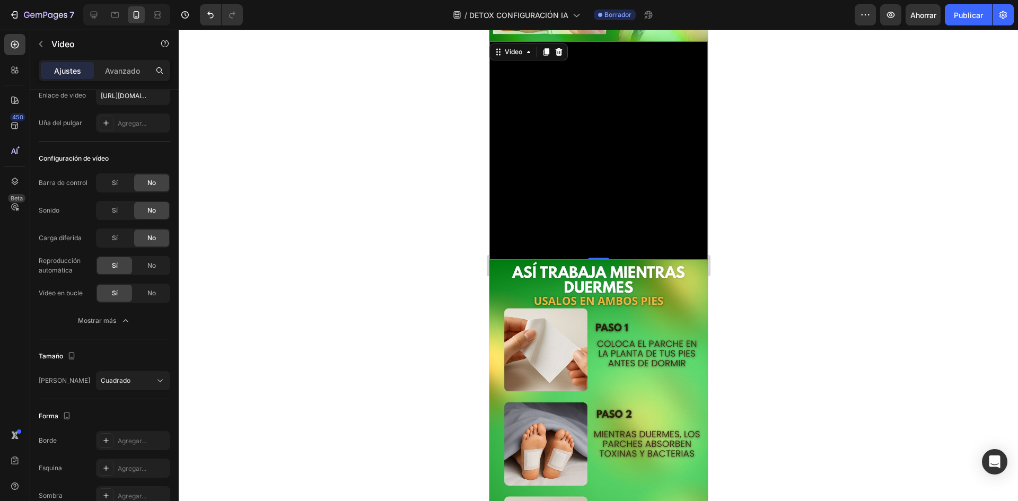
scroll to position [1341, 0]
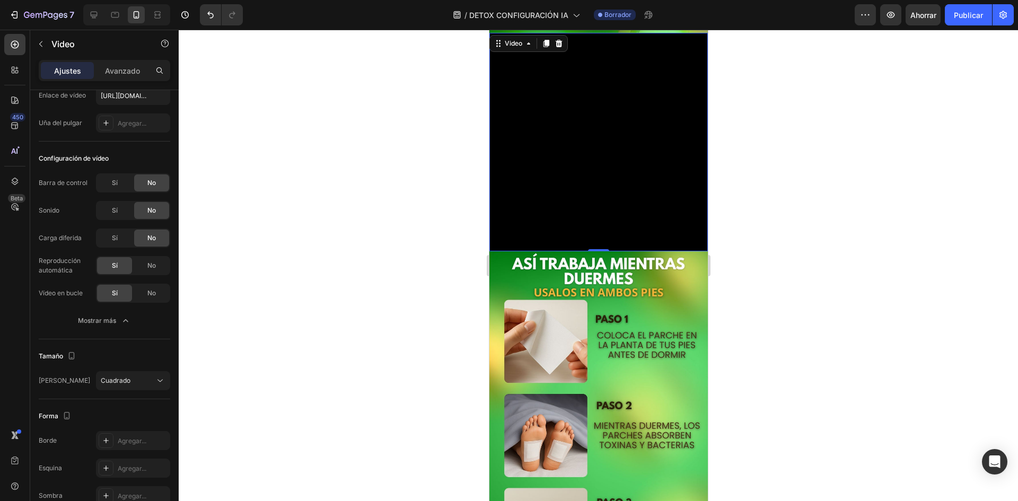
click at [587, 251] on video at bounding box center [598, 142] width 219 height 219
click at [589, 251] on video at bounding box center [598, 142] width 219 height 219
click at [127, 230] on div "Sí" at bounding box center [114, 238] width 35 height 17
click at [584, 251] on video at bounding box center [598, 142] width 219 height 219
click at [452, 241] on div at bounding box center [599, 266] width 840 height 472
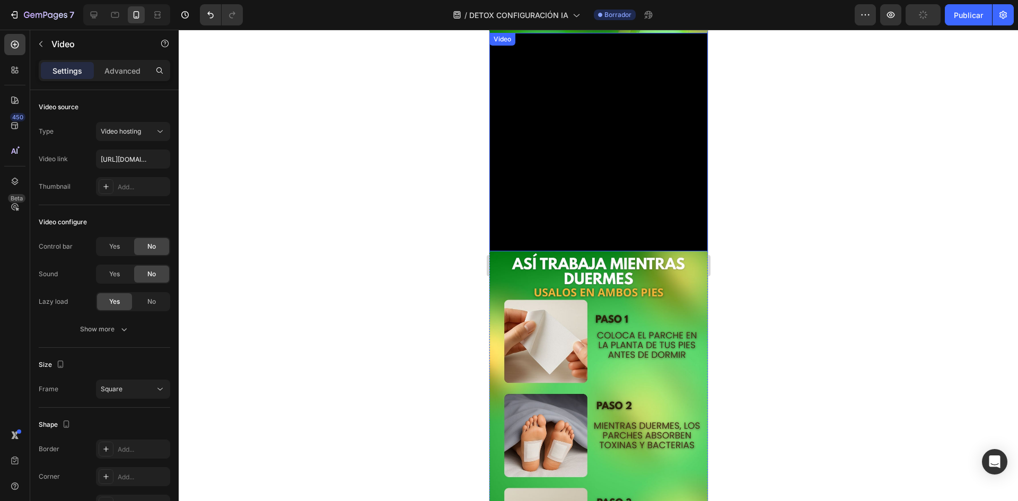
click at [535, 181] on video at bounding box center [598, 142] width 219 height 219
click at [440, 223] on div at bounding box center [599, 266] width 840 height 472
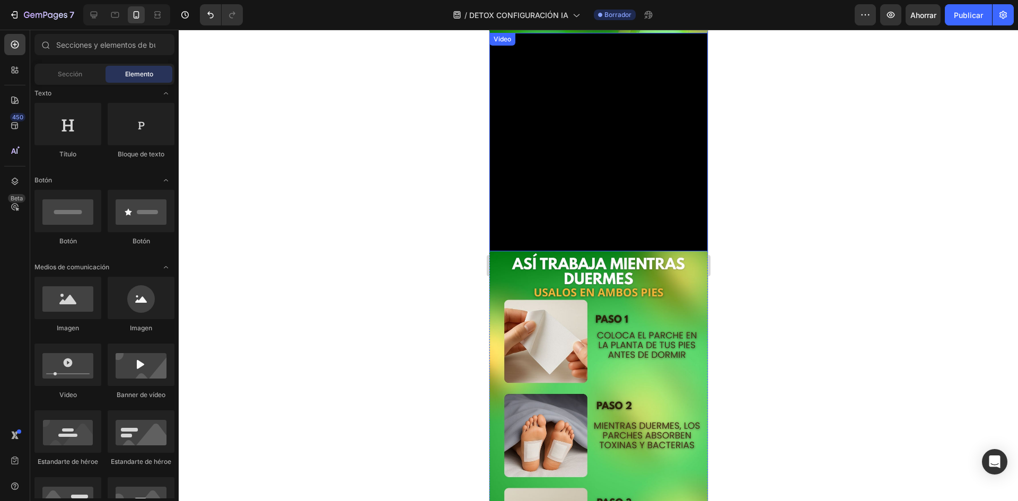
click at [636, 251] on video at bounding box center [598, 142] width 219 height 219
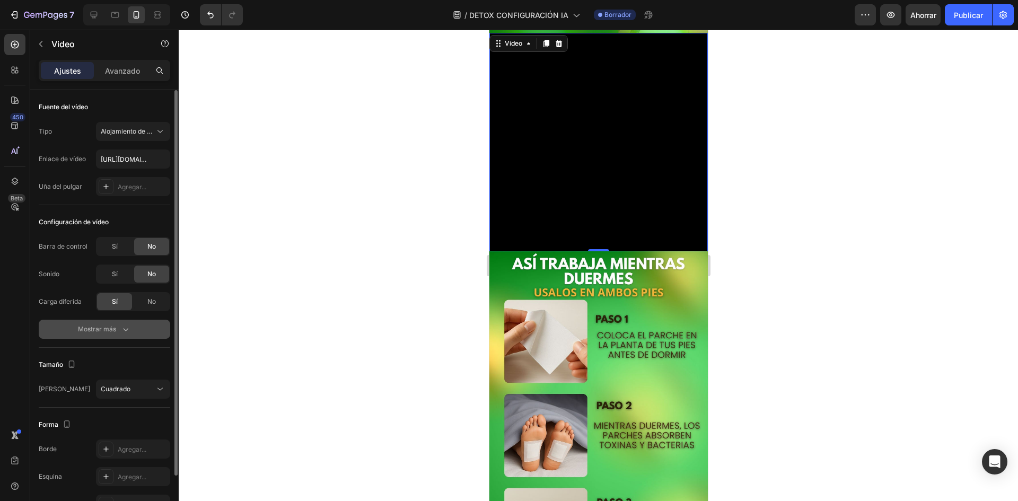
click at [124, 327] on icon "button" at bounding box center [125, 329] width 11 height 11
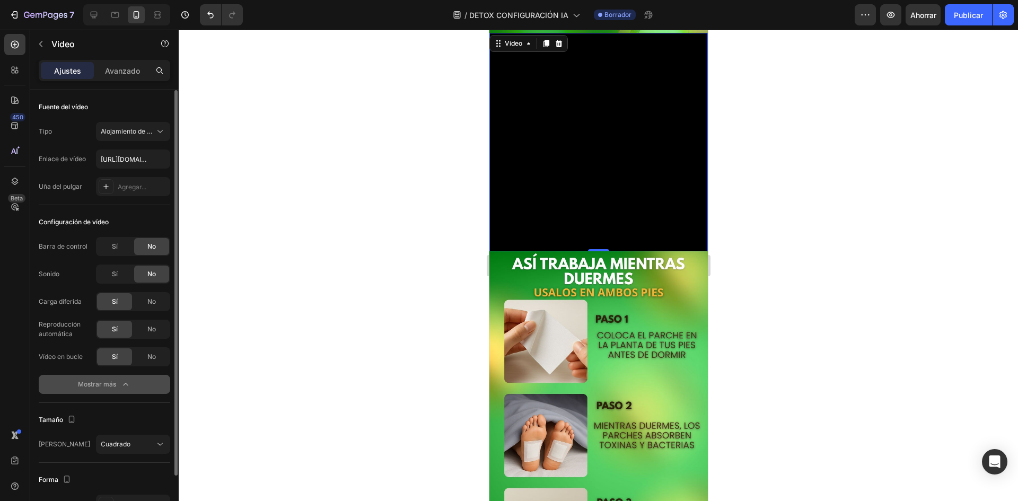
click at [149, 311] on div "Sí No" at bounding box center [133, 301] width 74 height 19
click at [155, 302] on font "No" at bounding box center [151, 302] width 8 height 8
click at [161, 366] on div "Sí No" at bounding box center [133, 356] width 74 height 19
click at [160, 356] on div "No" at bounding box center [151, 356] width 35 height 17
click at [480, 261] on div at bounding box center [599, 266] width 840 height 472
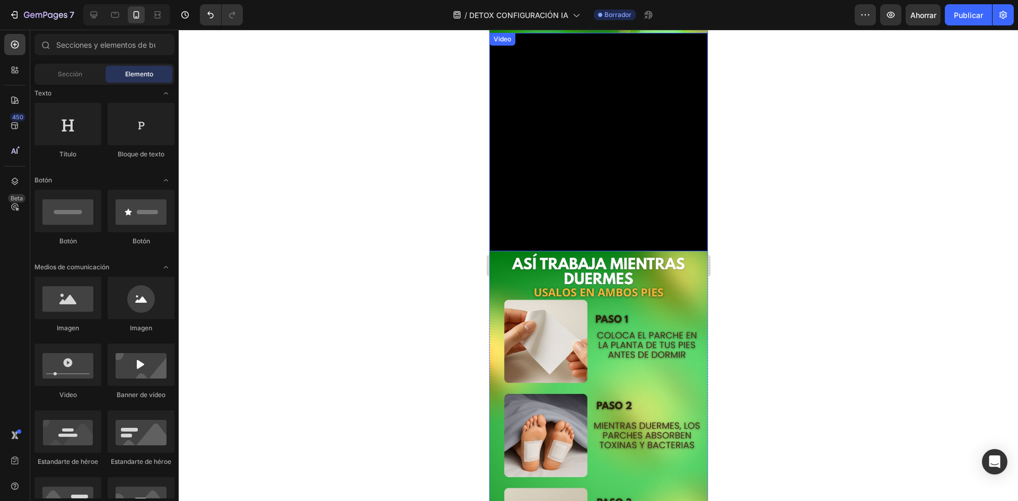
click at [589, 245] on video at bounding box center [598, 142] width 219 height 219
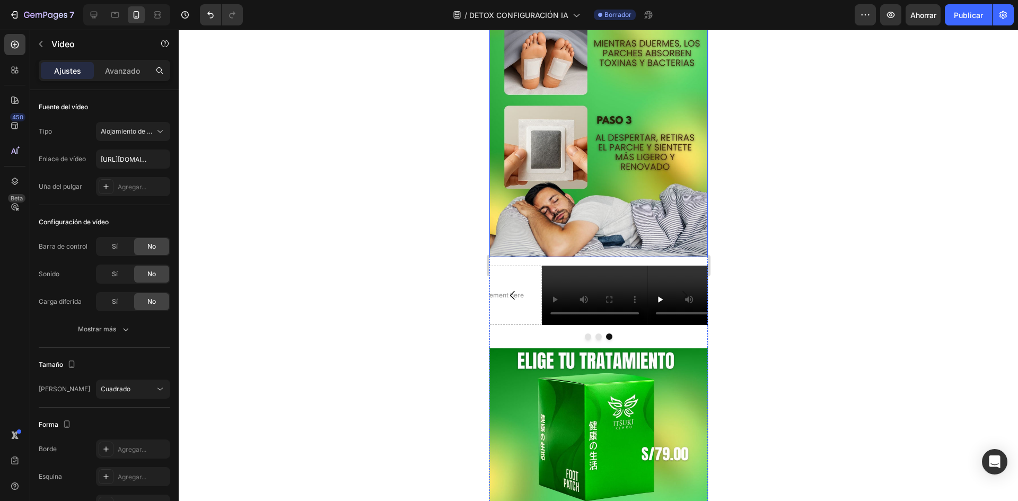
scroll to position [1977, 0]
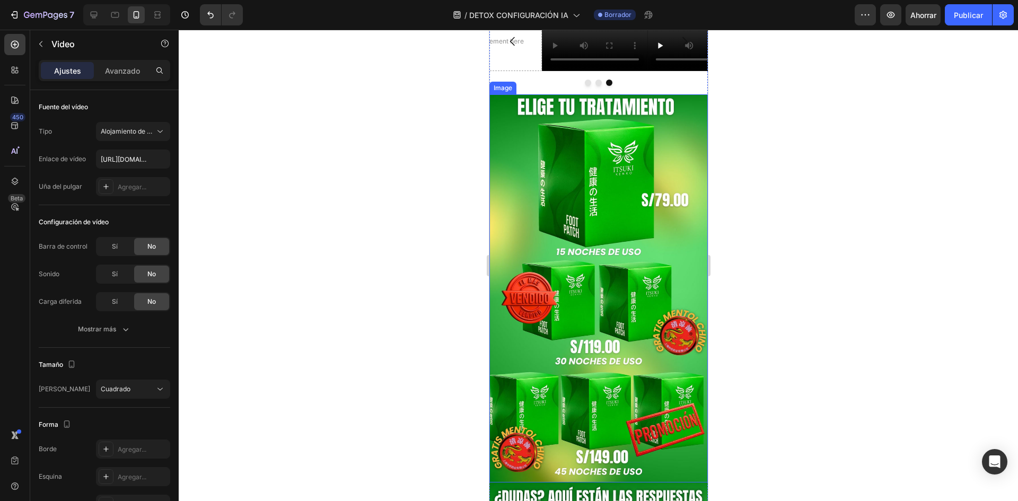
click at [758, 230] on div at bounding box center [599, 266] width 840 height 472
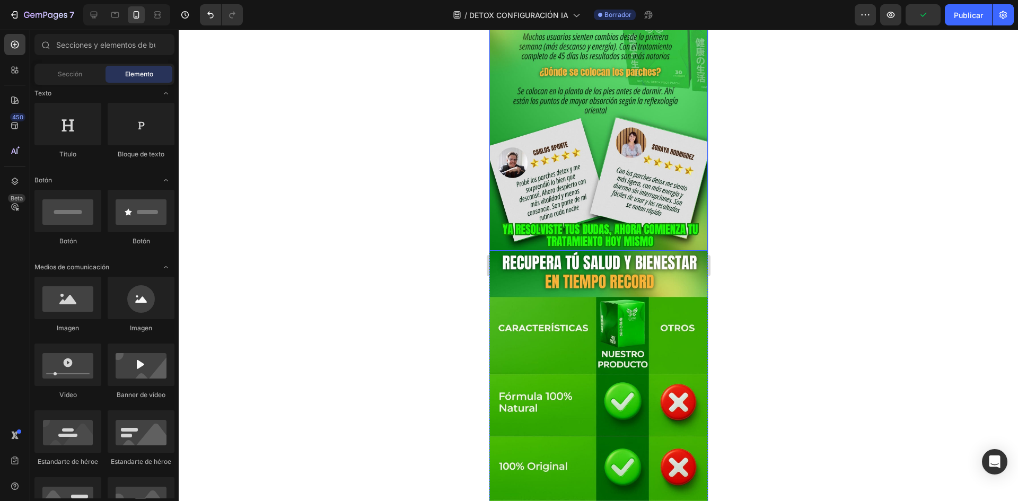
scroll to position [2599, 0]
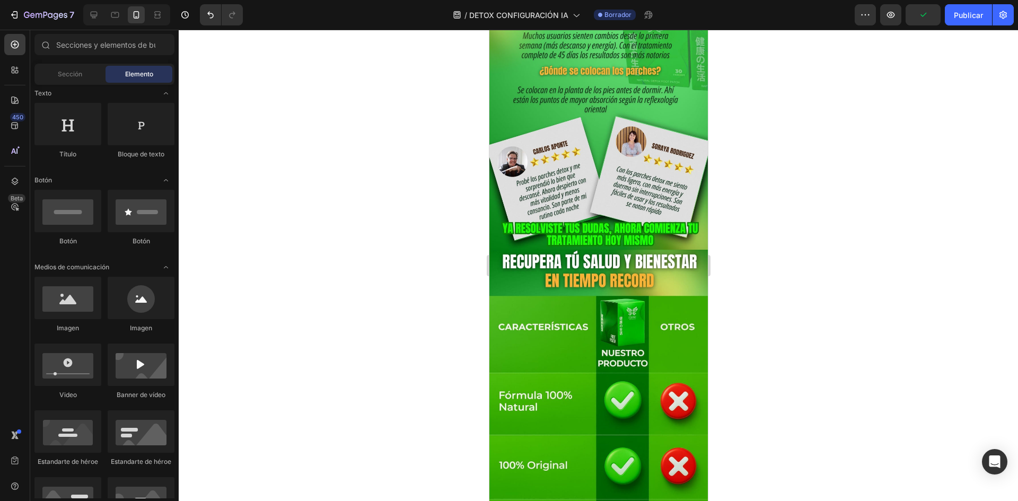
click at [330, 264] on div at bounding box center [599, 266] width 840 height 472
drag, startPoint x: 78, startPoint y: 370, endPoint x: 98, endPoint y: 365, distance: 20.7
click at [98, 365] on div at bounding box center [67, 365] width 67 height 42
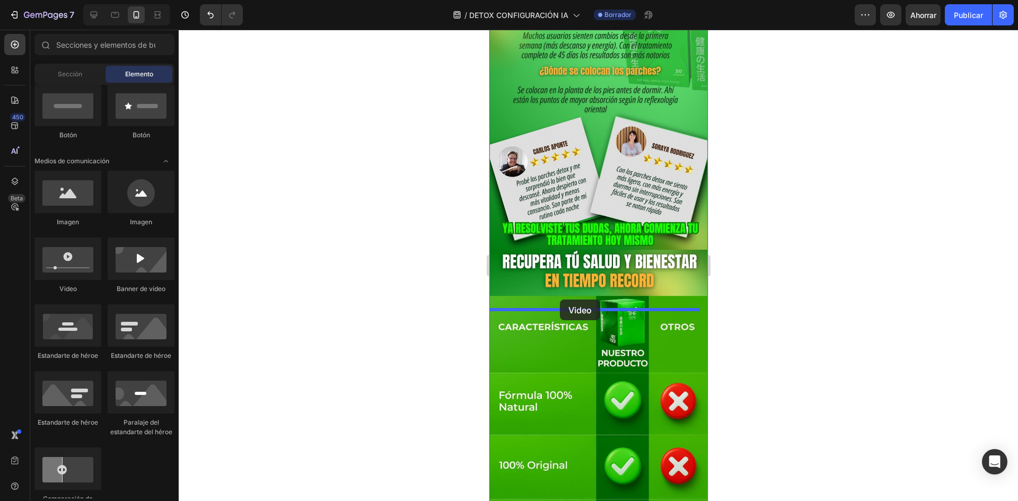
drag, startPoint x: 565, startPoint y: 292, endPoint x: 560, endPoint y: 300, distance: 9.9
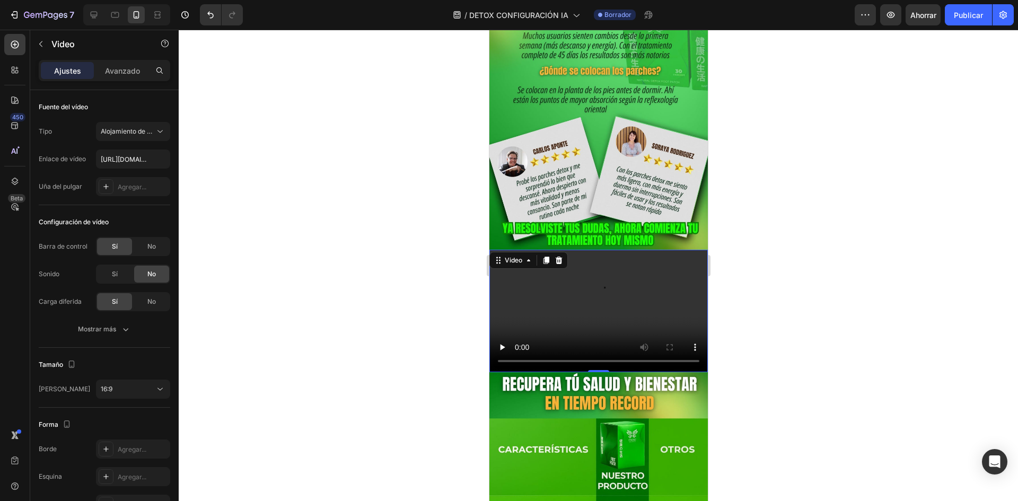
click at [418, 300] on div at bounding box center [599, 266] width 840 height 472
click at [534, 361] on video at bounding box center [598, 311] width 219 height 123
click at [460, 335] on div at bounding box center [599, 266] width 840 height 472
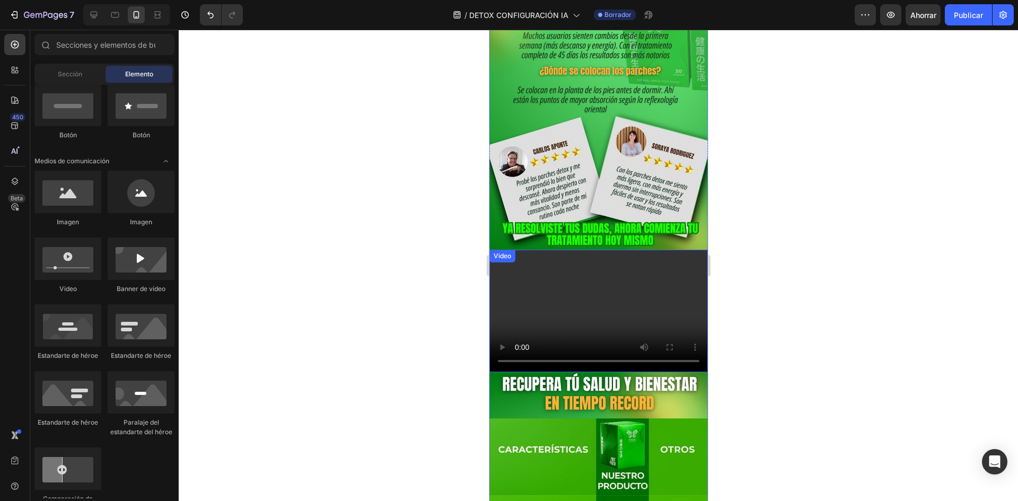
click at [577, 360] on video at bounding box center [598, 311] width 219 height 123
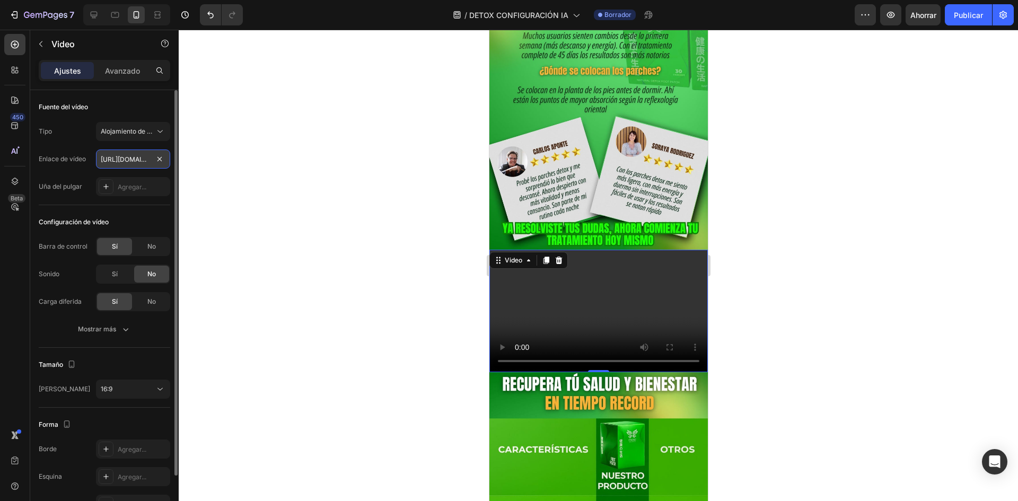
click at [152, 153] on input "[URL][DOMAIN_NAME]" at bounding box center [133, 159] width 74 height 19
type input "https://cdn.shopify.com/s/files/1/0719/3310/0314/files/Diseno_sin_titulo_3.gif?…"
click at [150, 213] on div "Configuración de vídeo Barra de control Sí No Sonido Sí No Carga diferida Sí No…" at bounding box center [105, 276] width 132 height 143
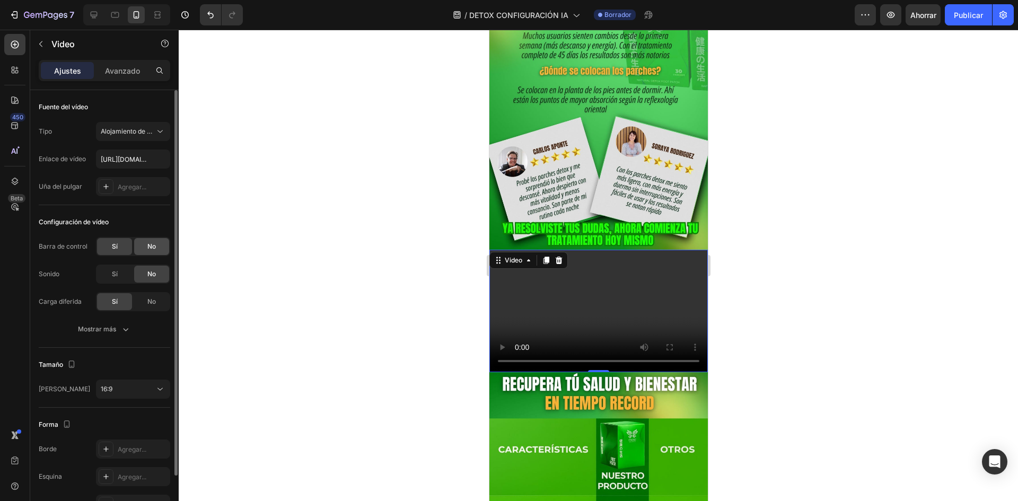
click at [154, 239] on div "No" at bounding box center [151, 246] width 35 height 17
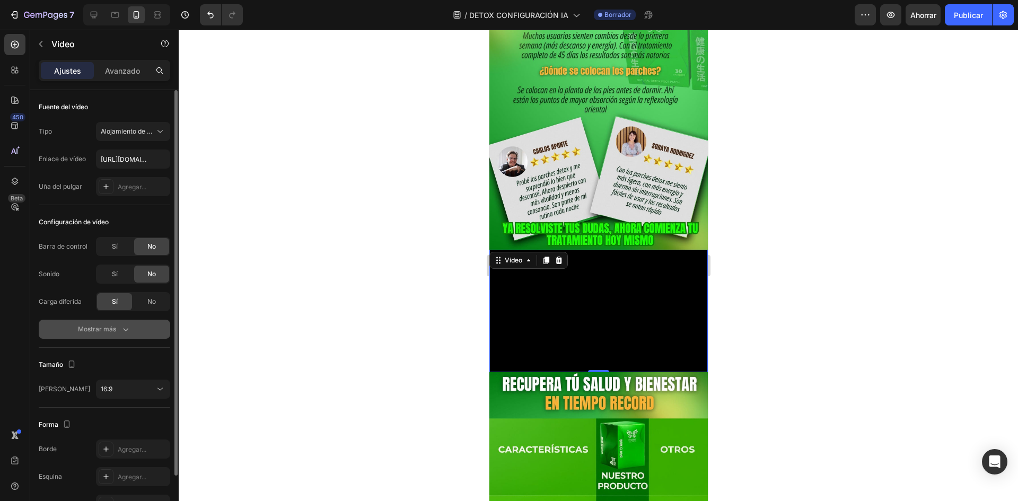
click at [118, 330] on div "Mostrar más" at bounding box center [104, 329] width 53 height 11
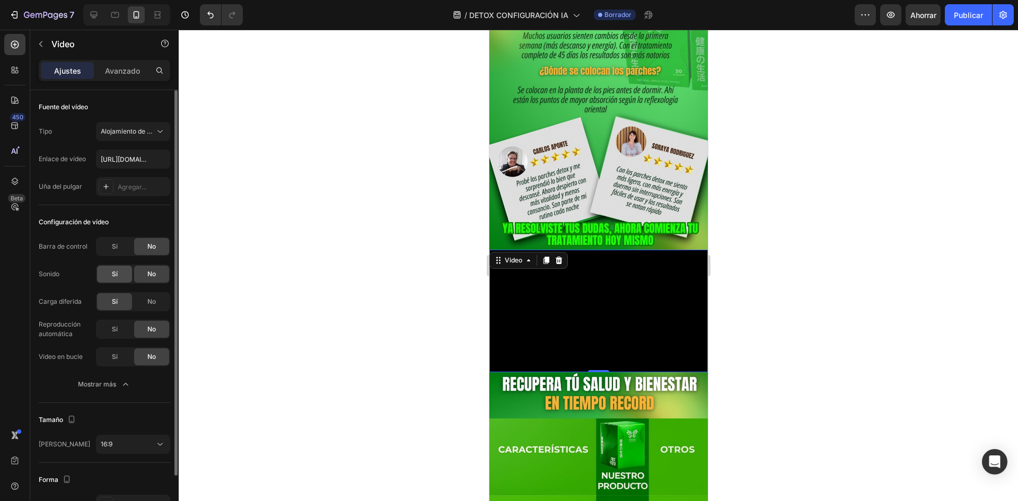
click at [118, 280] on div "Sí" at bounding box center [114, 274] width 35 height 17
click at [120, 273] on div "Sí" at bounding box center [114, 274] width 35 height 17
click at [168, 277] on div "No" at bounding box center [151, 274] width 35 height 17
drag, startPoint x: 113, startPoint y: 217, endPoint x: 124, endPoint y: 222, distance: 11.9
click at [113, 217] on div "Configuración de vídeo" at bounding box center [105, 222] width 132 height 17
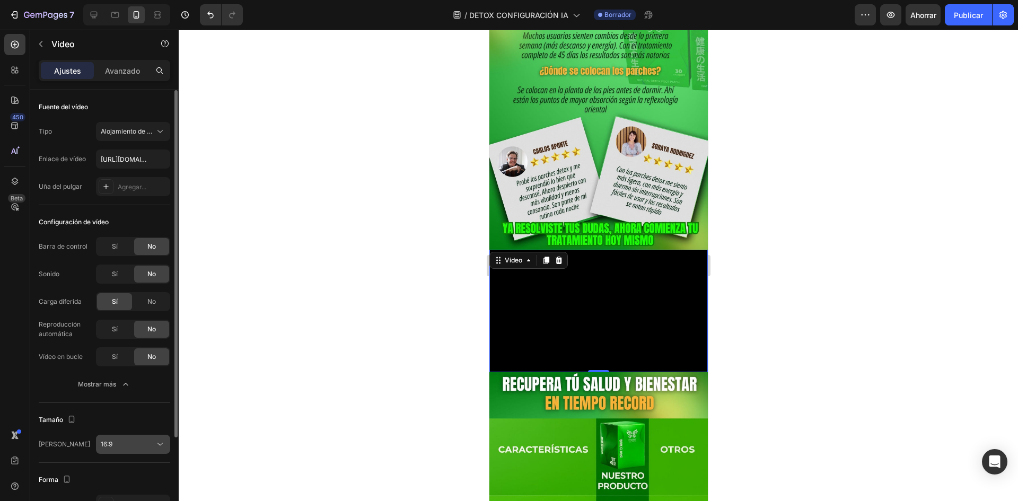
click at [138, 448] on div "16:9" at bounding box center [128, 445] width 54 height 10
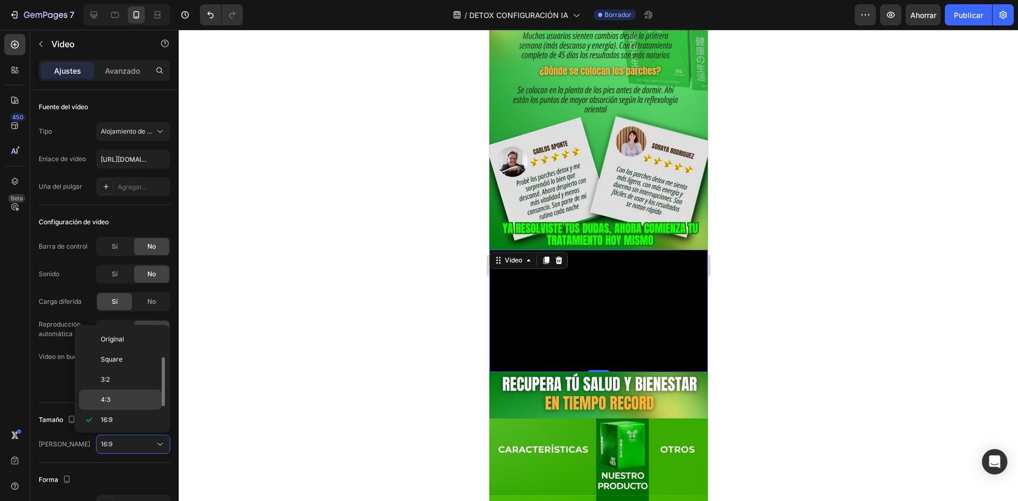
scroll to position [19, 0]
click at [128, 343] on font "Cuadrado" at bounding box center [116, 340] width 30 height 8
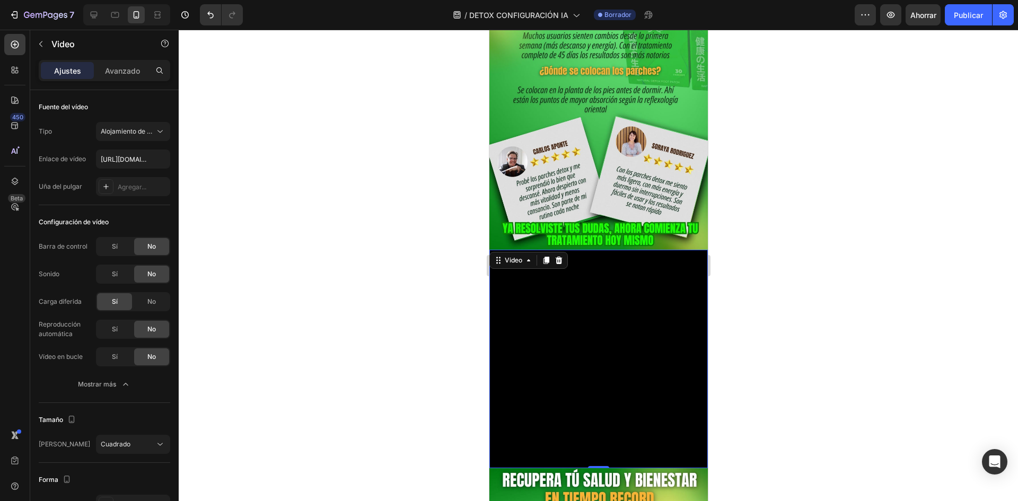
click at [469, 354] on div at bounding box center [599, 266] width 840 height 472
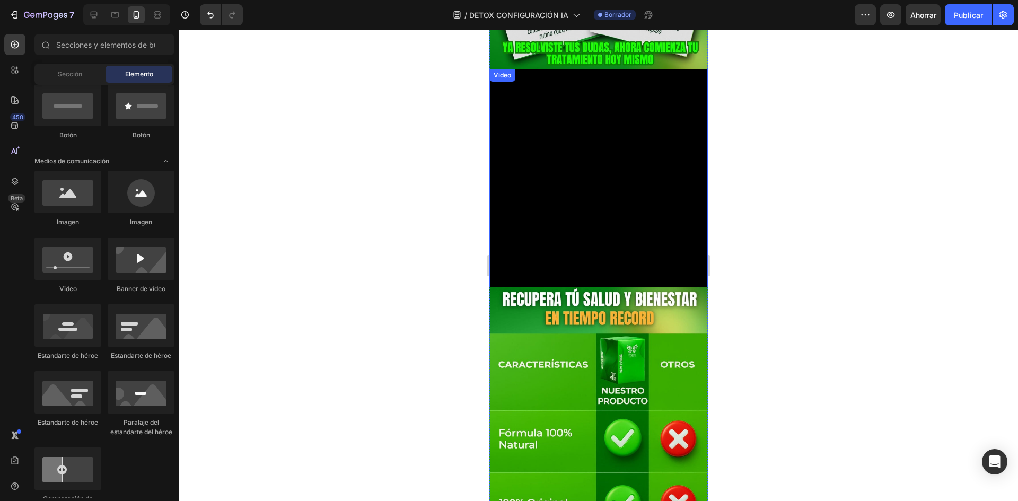
scroll to position [2811, 0]
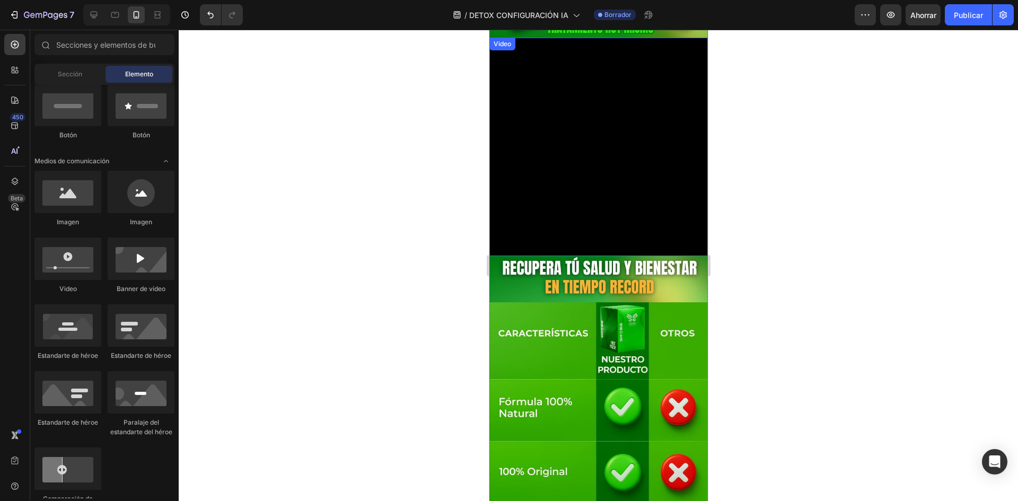
click at [579, 209] on video at bounding box center [598, 147] width 219 height 219
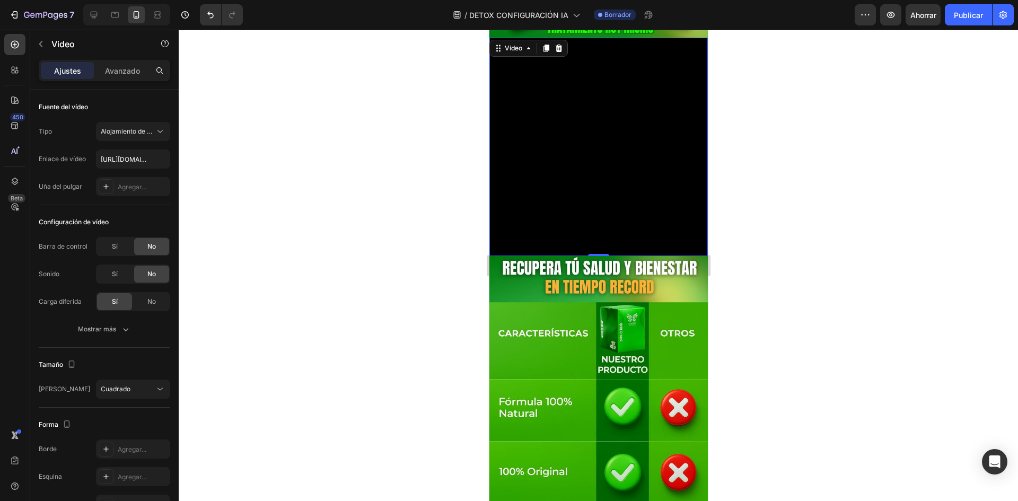
click at [465, 223] on div at bounding box center [599, 266] width 840 height 472
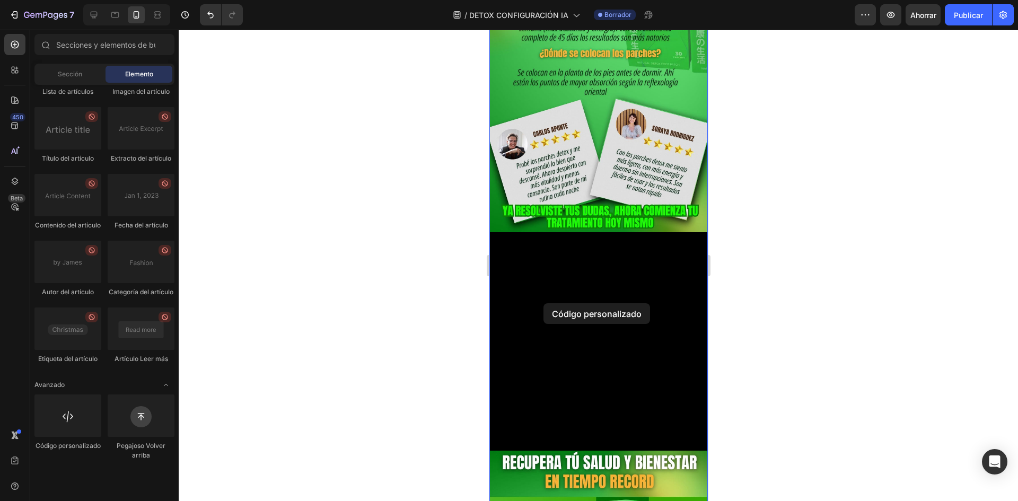
scroll to position [2579, 0]
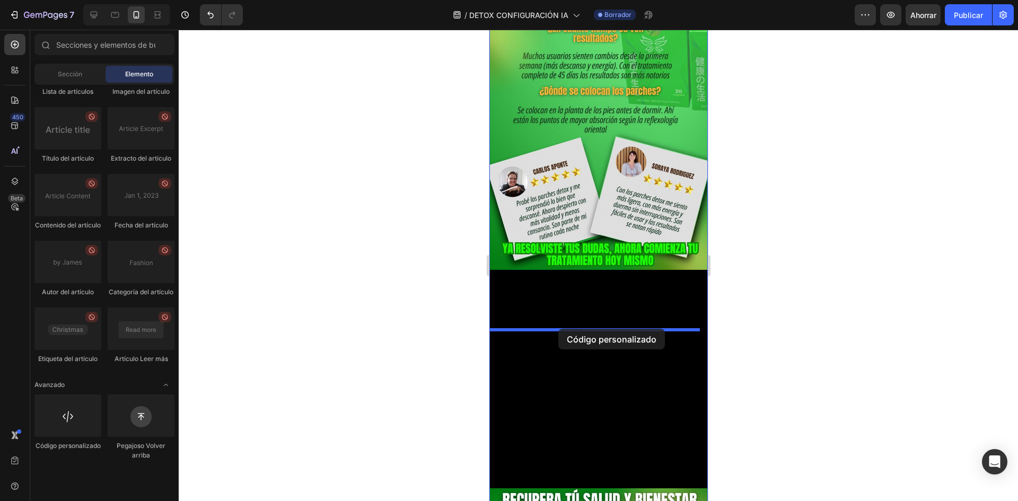
drag, startPoint x: 555, startPoint y: 488, endPoint x: 558, endPoint y: 329, distance: 159.7
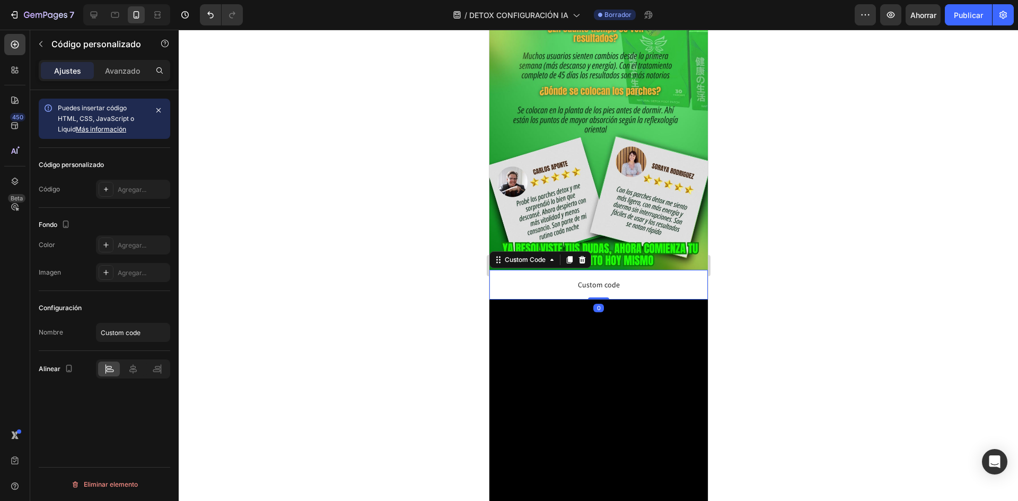
click at [452, 296] on div at bounding box center [599, 266] width 840 height 472
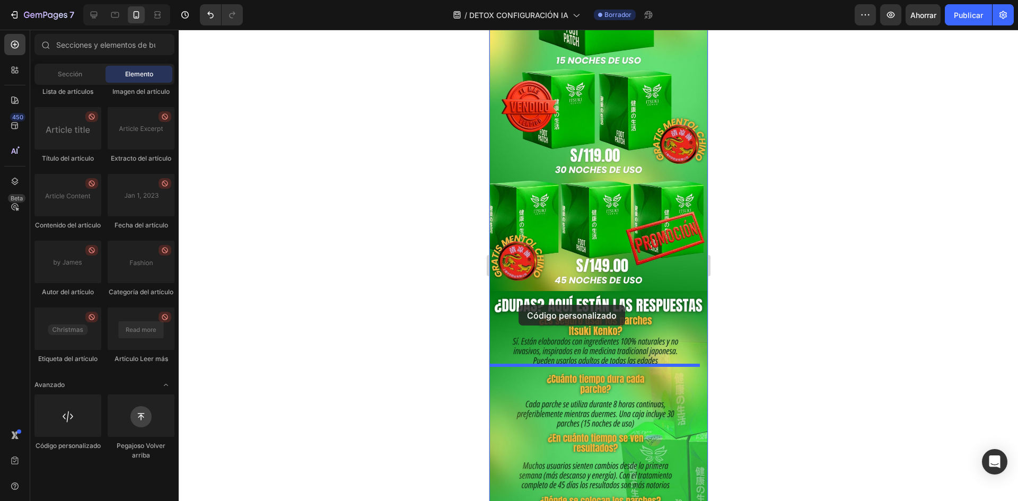
scroll to position [2114, 0]
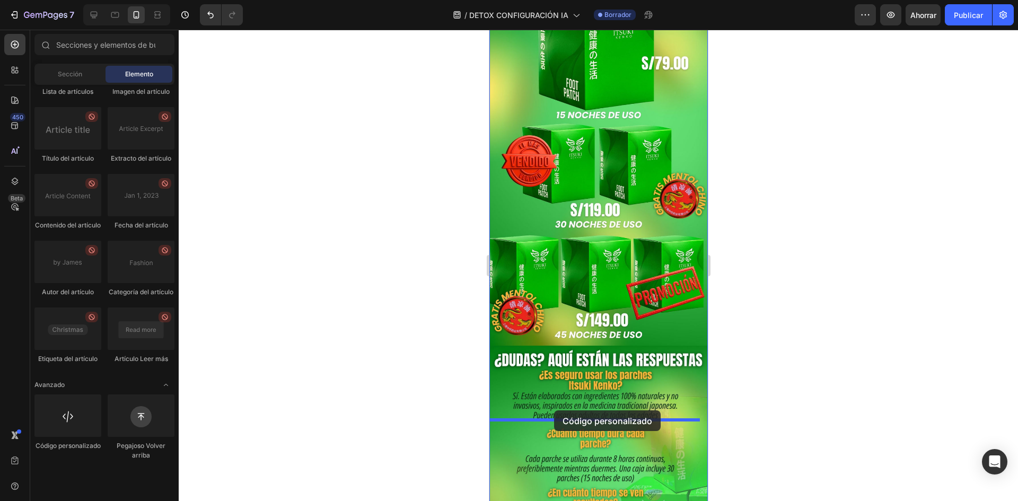
drag, startPoint x: 566, startPoint y: 476, endPoint x: 554, endPoint y: 411, distance: 66.9
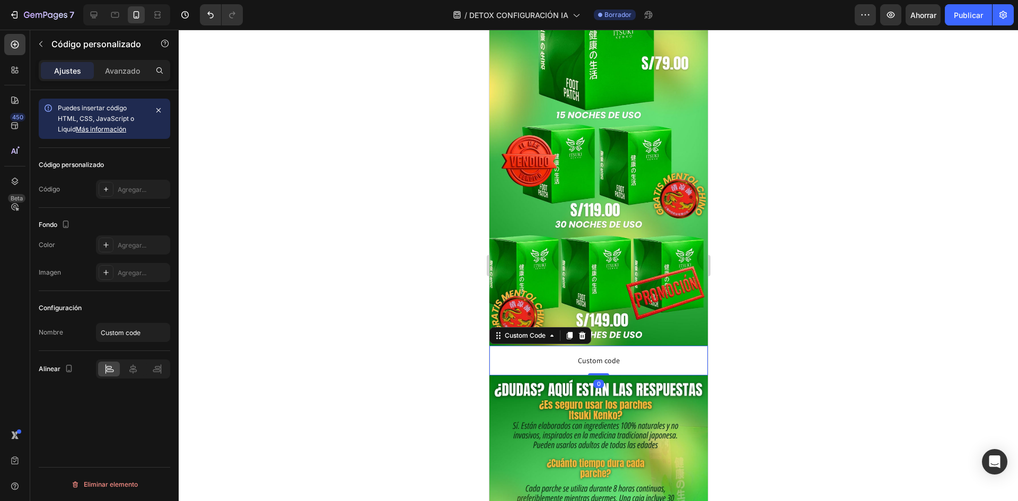
click at [390, 348] on div at bounding box center [599, 266] width 840 height 472
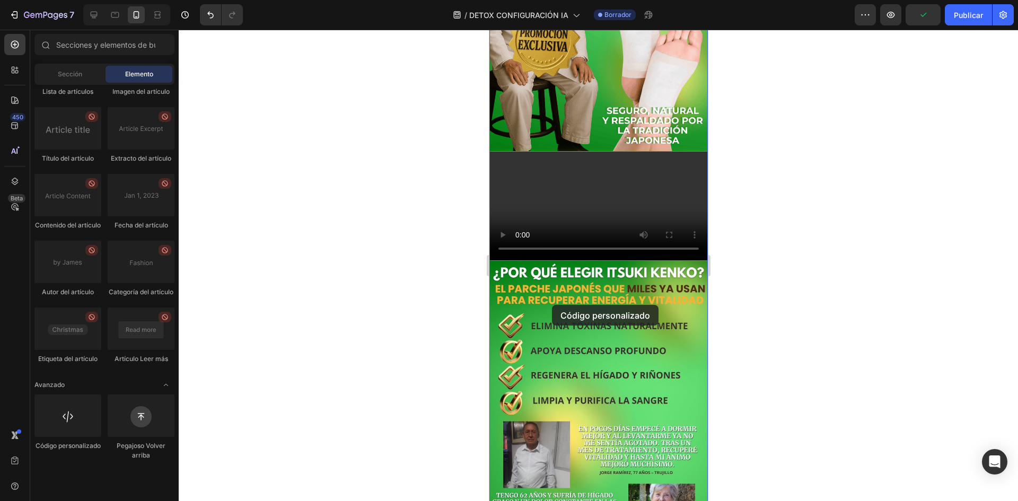
scroll to position [523, 0]
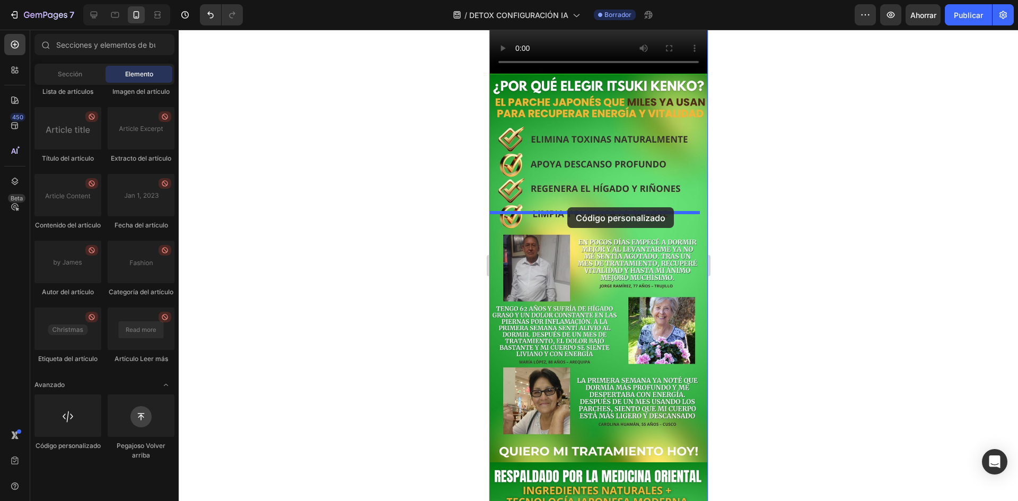
drag, startPoint x: 575, startPoint y: 465, endPoint x: 567, endPoint y: 208, distance: 257.4
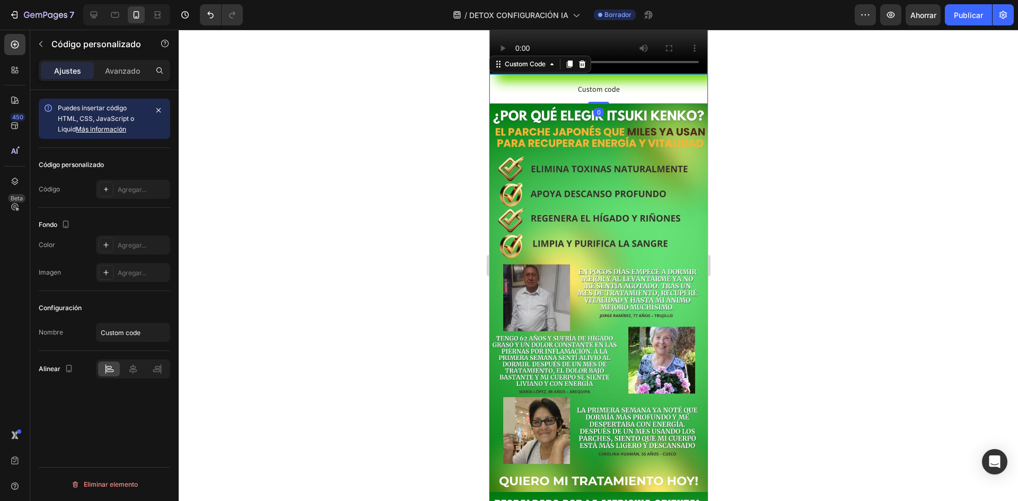
click at [429, 211] on div at bounding box center [599, 266] width 840 height 472
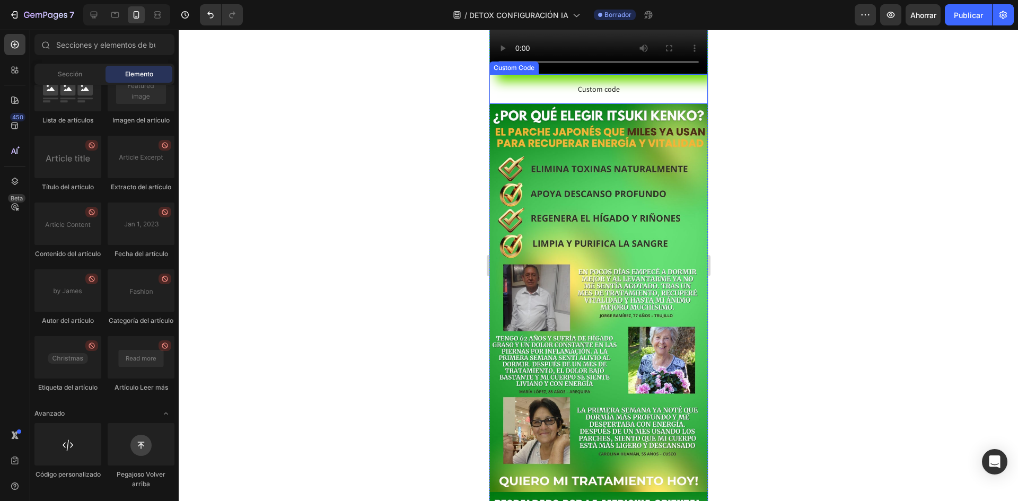
click at [550, 95] on span "Custom code" at bounding box center [598, 89] width 219 height 13
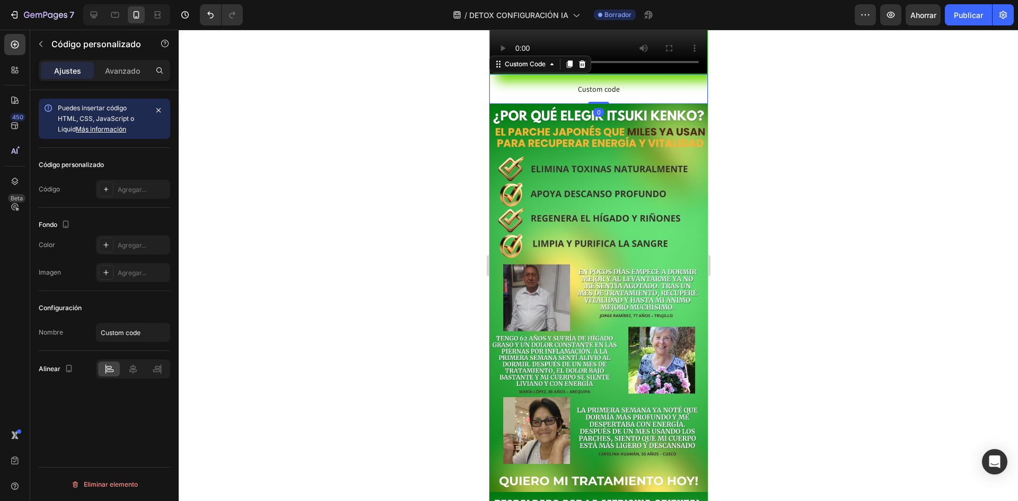
click at [427, 194] on div at bounding box center [599, 266] width 840 height 472
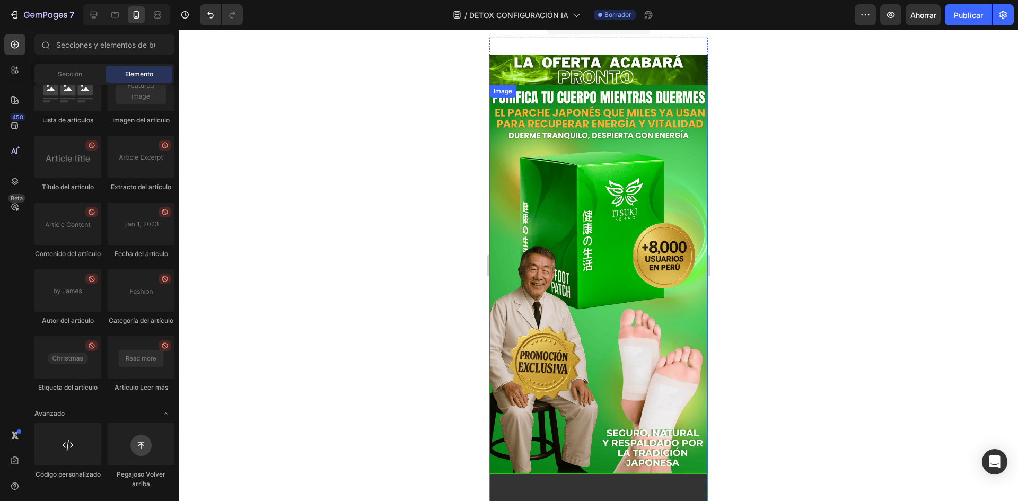
scroll to position [0, 0]
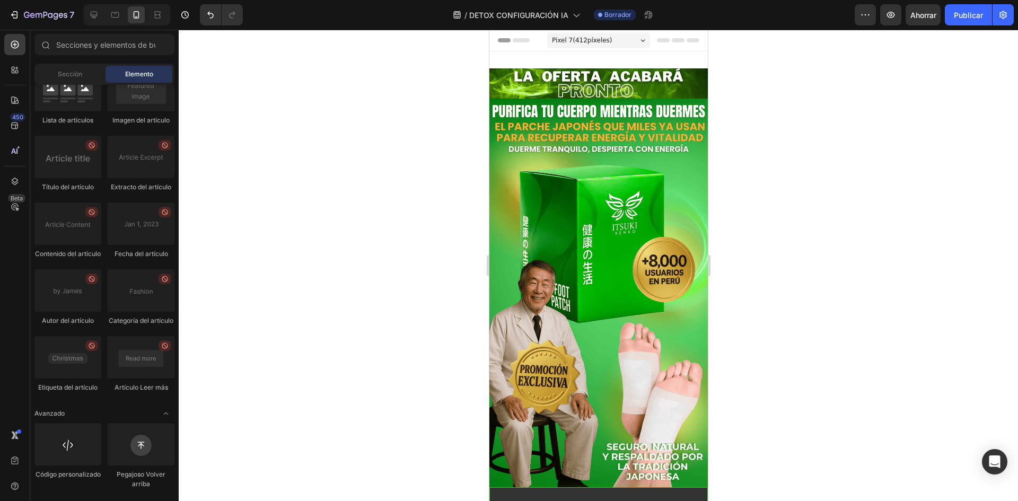
click at [442, 149] on div at bounding box center [599, 266] width 840 height 472
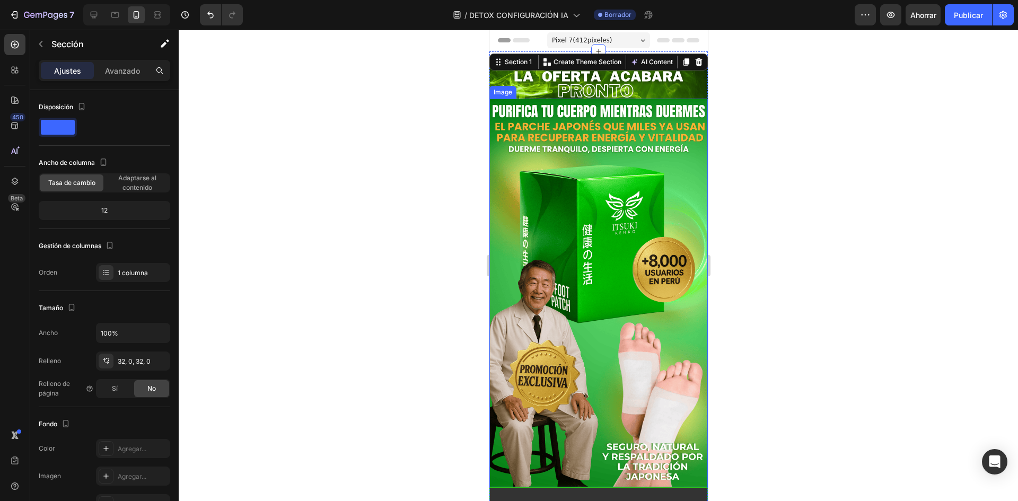
click at [448, 118] on div at bounding box center [599, 266] width 840 height 472
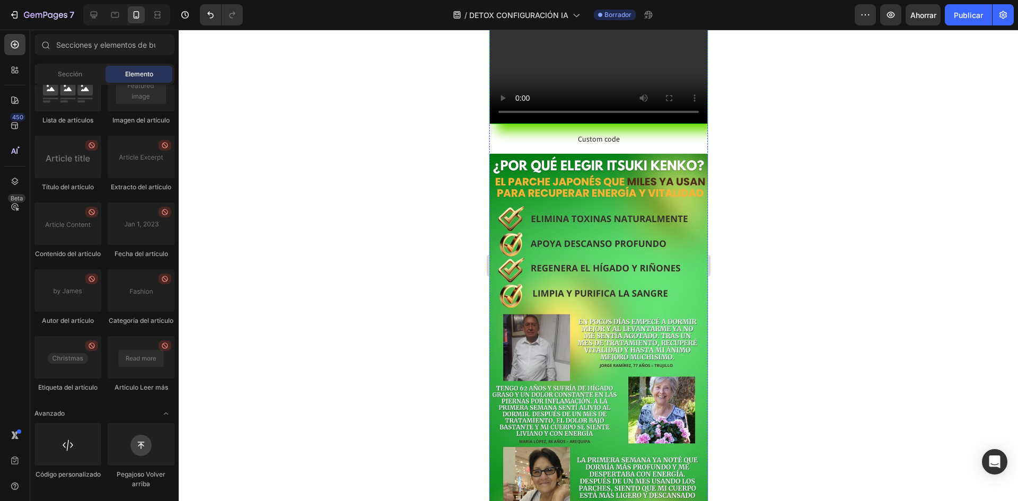
scroll to position [583, 0]
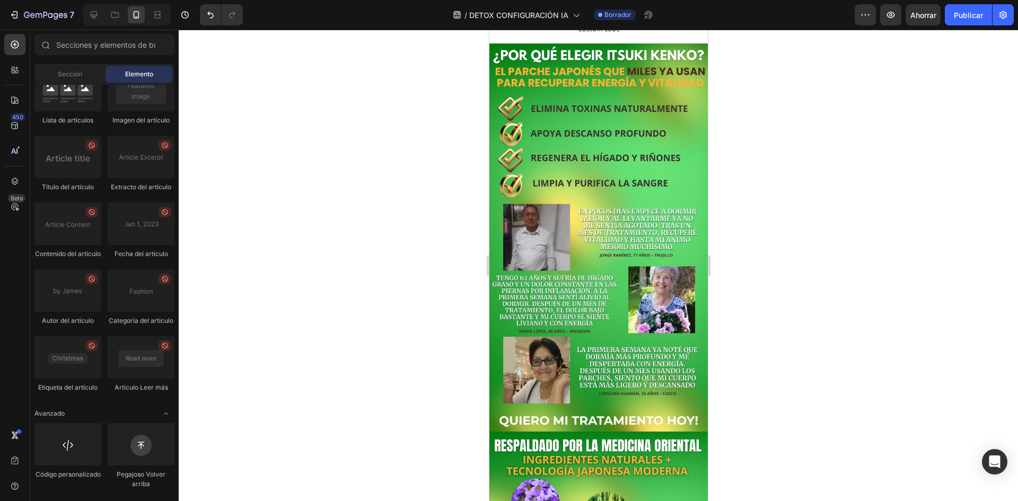
click at [927, 115] on div at bounding box center [599, 266] width 840 height 472
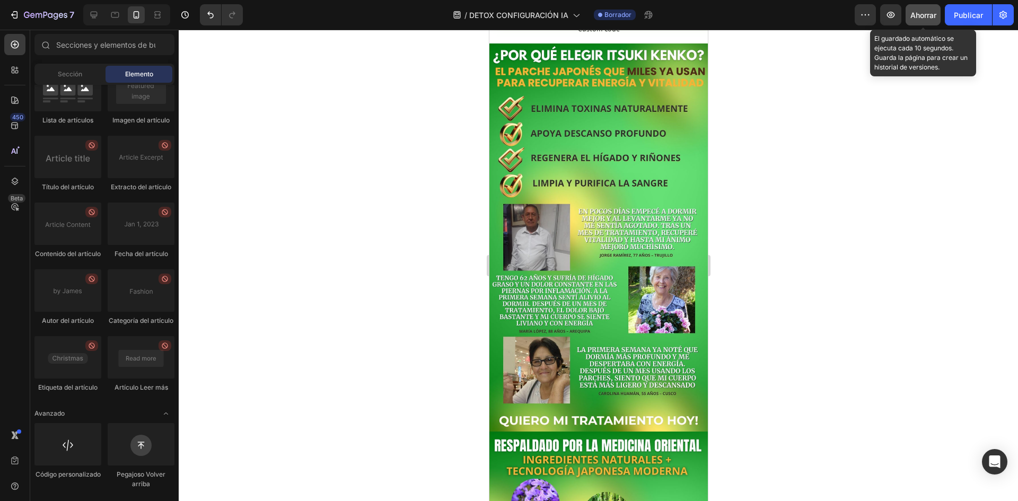
click at [923, 18] on font "Ahorrar" at bounding box center [924, 15] width 26 height 9
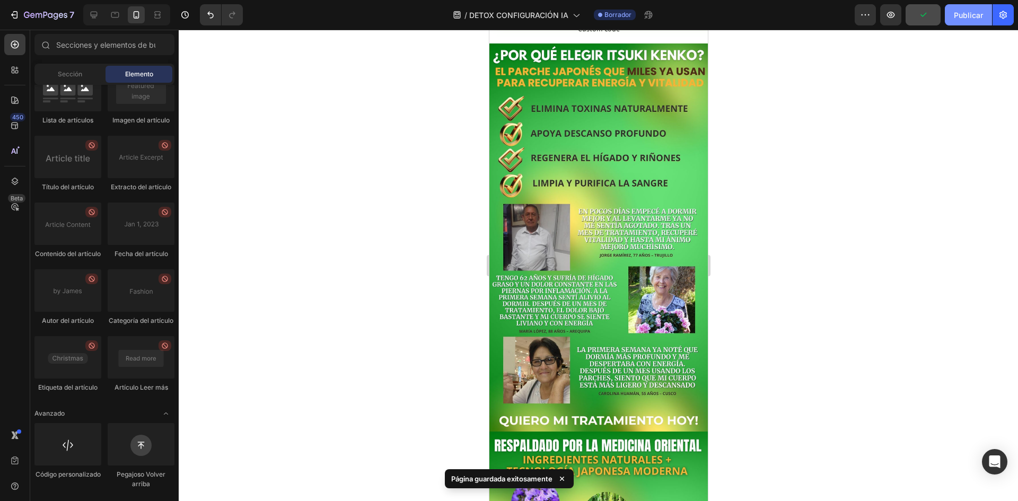
click at [955, 21] on button "Publicar" at bounding box center [968, 14] width 47 height 21
click at [896, 14] on icon "button" at bounding box center [891, 15] width 11 height 11
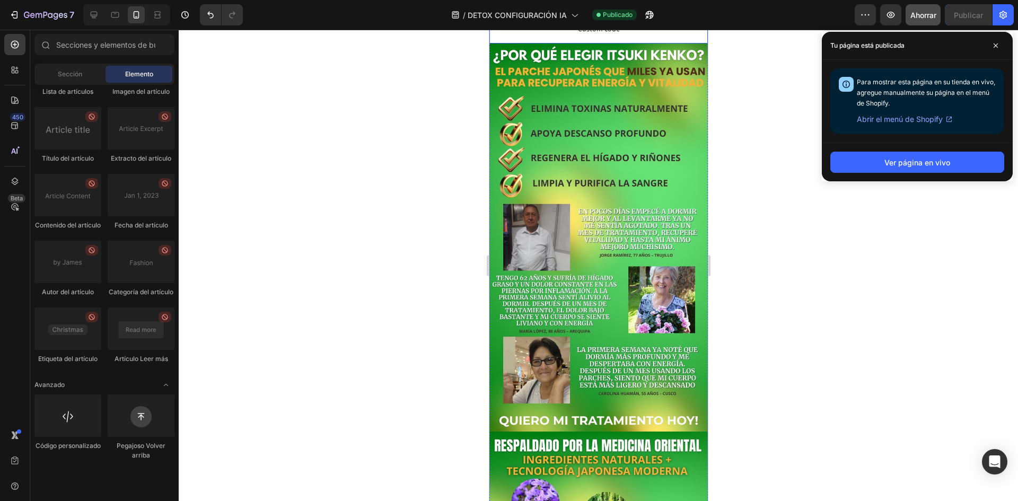
click at [636, 35] on span "Custom code" at bounding box center [598, 28] width 219 height 13
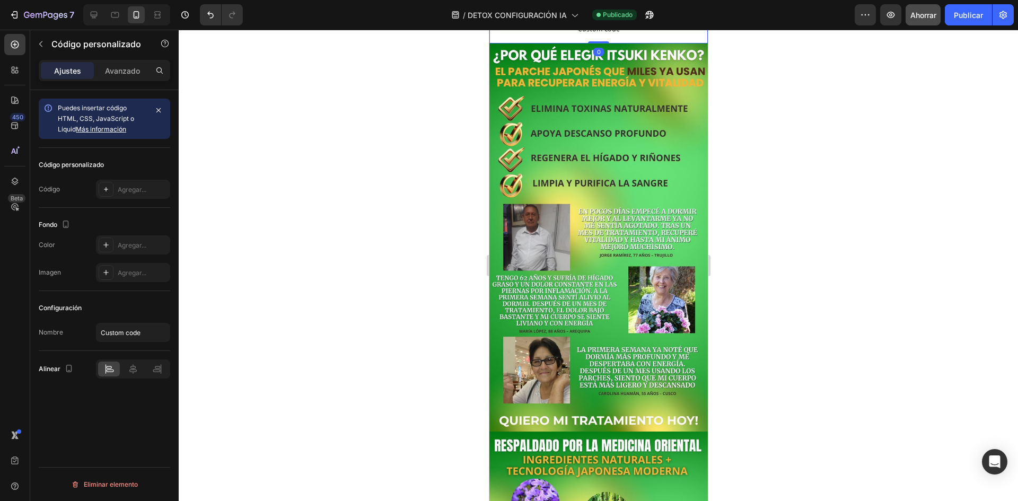
click at [636, 35] on span "Custom code" at bounding box center [598, 28] width 219 height 13
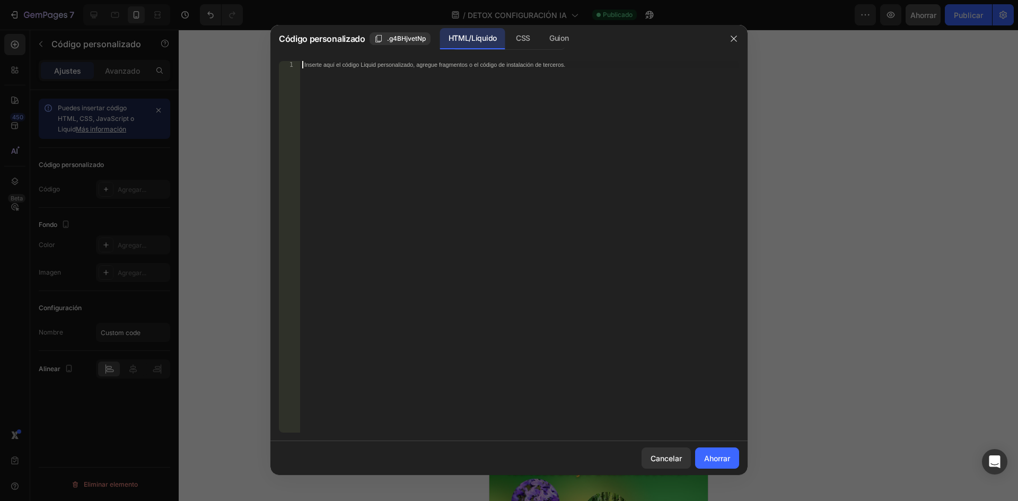
paste textarea ".gC9pu6-Ju4"
type textarea ".gC9pu6-Ju4"
drag, startPoint x: 345, startPoint y: 69, endPoint x: 268, endPoint y: 62, distance: 76.7
click at [268, 62] on div "Código personalizado .g4BHjvetNp HTML/Líquido CSS Guion .gC9pu6-Ju4 1 .gC9pu6-J…" at bounding box center [509, 250] width 1018 height 501
click at [519, 224] on div ".gC9pu6-Ju4" at bounding box center [519, 247] width 439 height 372
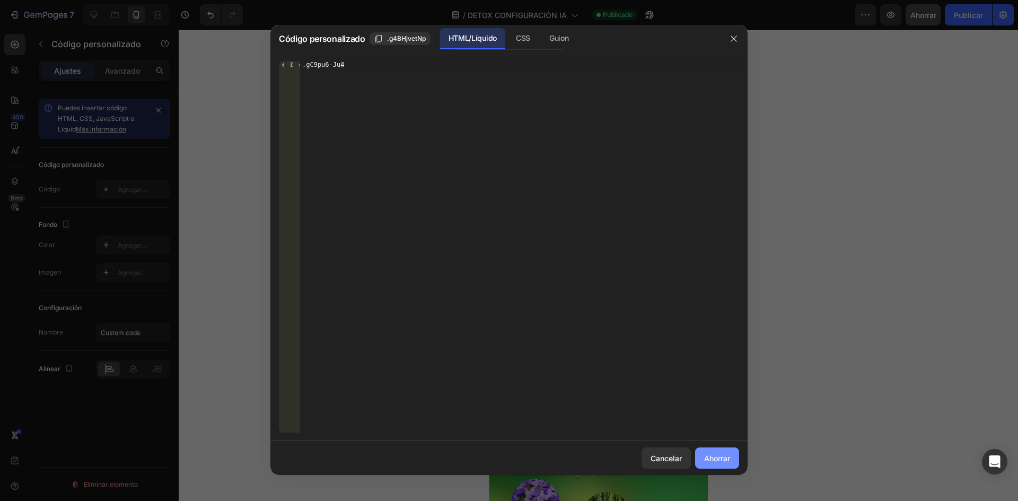
click at [720, 454] on font "Ahorrar" at bounding box center [717, 458] width 26 height 9
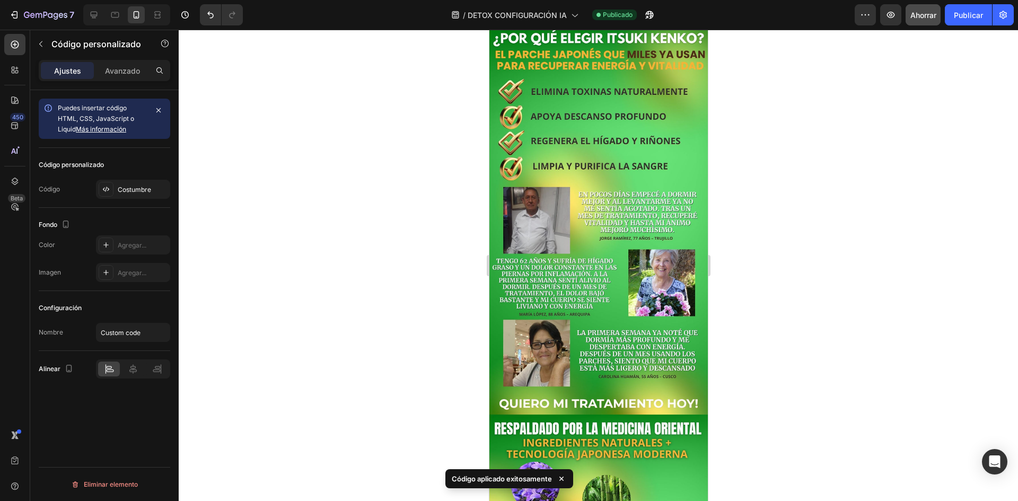
click at [545, 27] on div ".gC9pu6-Ju4" at bounding box center [598, 20] width 219 height 13
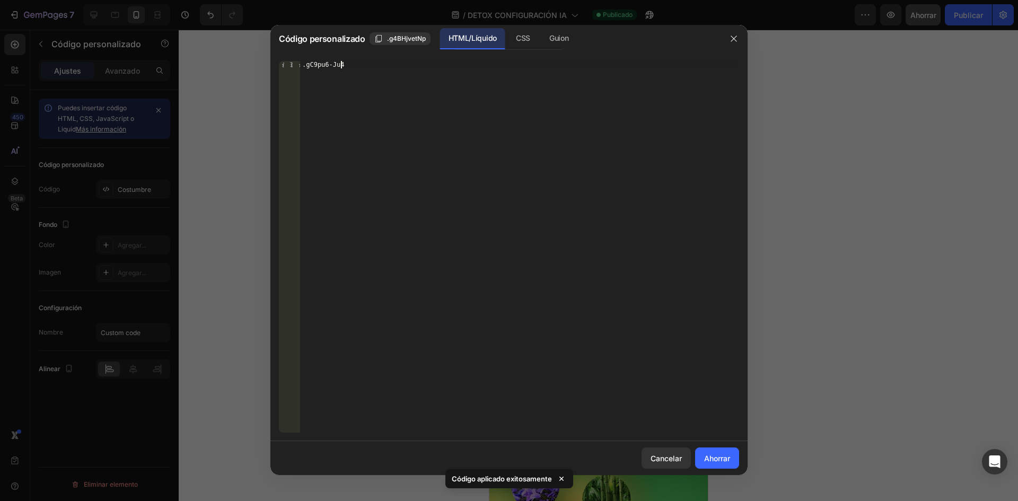
drag, startPoint x: 421, startPoint y: 67, endPoint x: 281, endPoint y: 71, distance: 140.1
click at [281, 71] on div ".gC9pu6-Ju4 1 .gC9pu6-Ju4 הההההההההההההההההההההההההההההההה הההההההההההההההההההה…" at bounding box center [509, 247] width 460 height 372
click at [409, 89] on div ".gC9pu6-Ju4" at bounding box center [519, 254] width 439 height 387
drag, startPoint x: 356, startPoint y: 62, endPoint x: 290, endPoint y: 82, distance: 69.3
click at [290, 82] on div ".gC9pu6-Ju4 1 .gC9pu6-Ju4 הההההההההההההההההההההההההההההההה הההההההההההההההההההה…" at bounding box center [509, 247] width 460 height 372
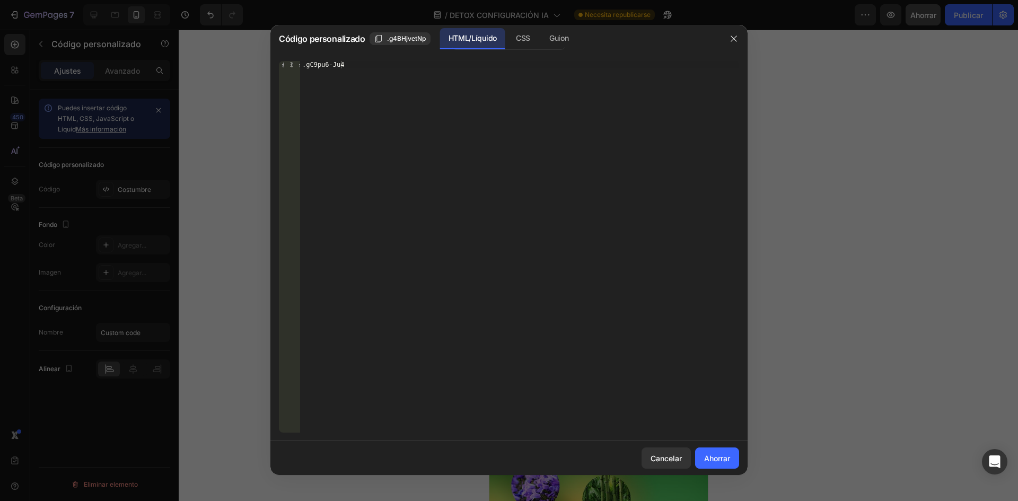
drag, startPoint x: 351, startPoint y: 57, endPoint x: 318, endPoint y: 68, distance: 35.2
click at [318, 68] on div ".gC9pu6-Ju4 1 .gC9pu6-Ju4 הההההההההההההההההההההההההההההההה הההההההההההההההההההה…" at bounding box center [508, 247] width 477 height 389
click at [345, 65] on div ".gC9pu6-Ju4" at bounding box center [519, 254] width 439 height 387
type textarea "."
paste textarea "<span id="es-form-hook" ></span>"
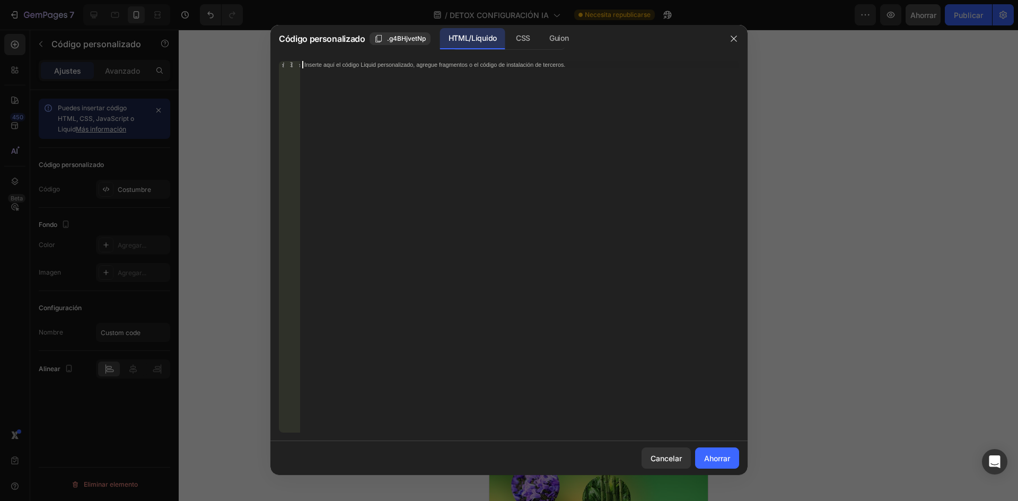
type textarea "<span id="es-form-hook" ></span>"
click at [704, 457] on font "Ahorrar" at bounding box center [717, 458] width 26 height 9
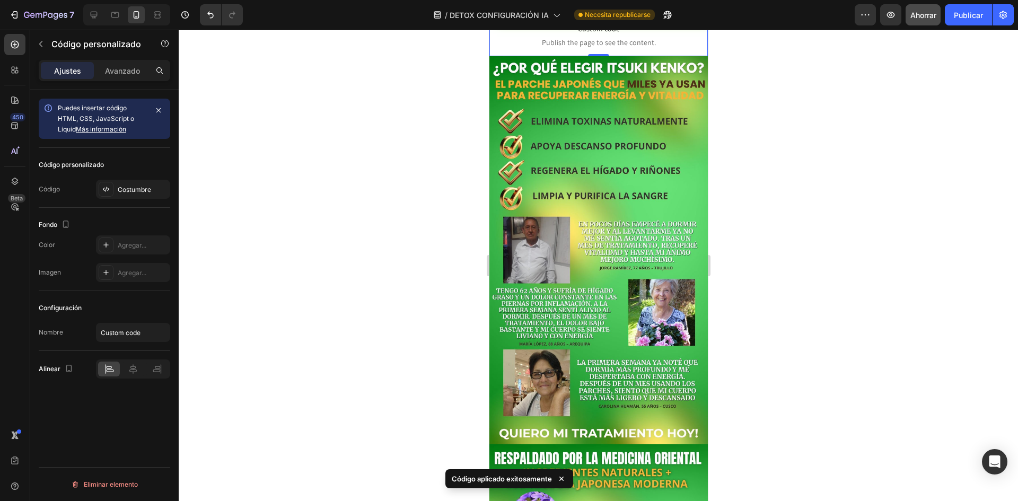
click at [780, 339] on div at bounding box center [599, 266] width 840 height 472
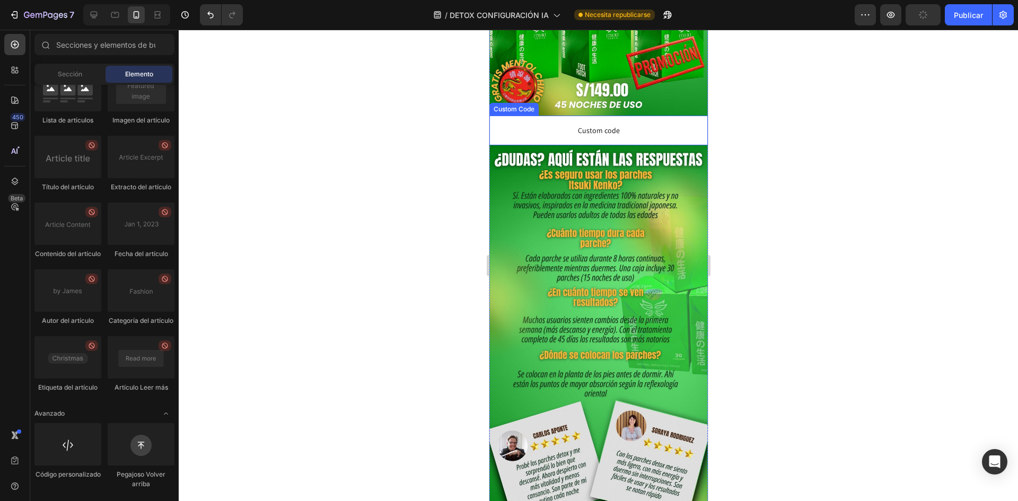
scroll to position [2546, 0]
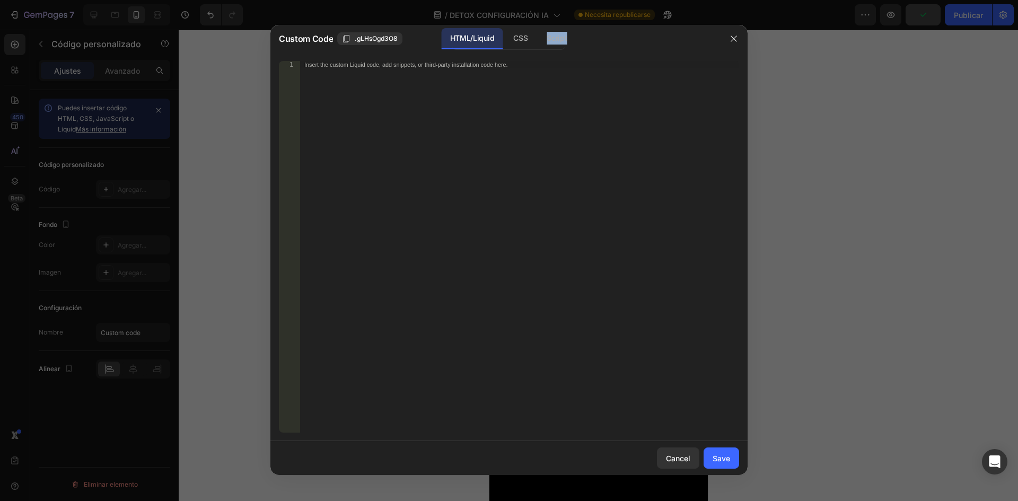
click at [633, 48] on div "HTML/Liquid CSS Script" at bounding box center [610, 39] width 221 height 22
click at [539, 73] on div "Inserte aquí el código Liquid personalizado, agregue fragmentos o el código de …" at bounding box center [519, 254] width 439 height 387
paste textarea "<span id="es-form-hook" ></span>"
type textarea "<span id="es-form-hook" ></span>"
click at [723, 461] on font "Ahorrar" at bounding box center [717, 458] width 26 height 9
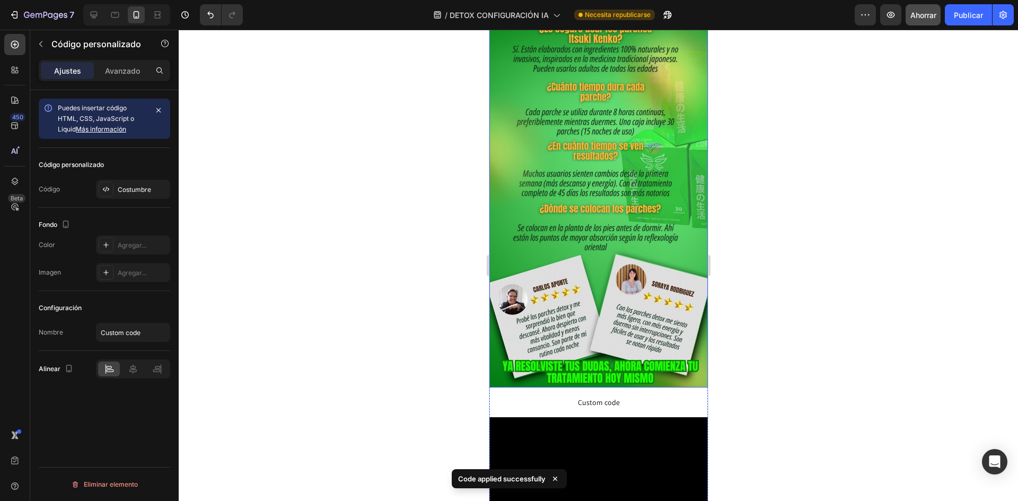
scroll to position [2758, 0]
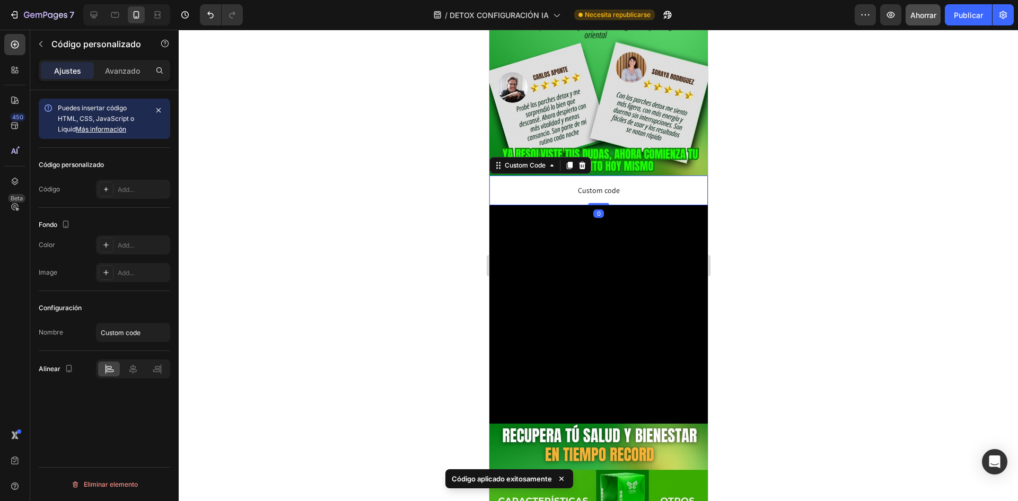
click at [621, 205] on p "Custom code" at bounding box center [598, 191] width 219 height 30
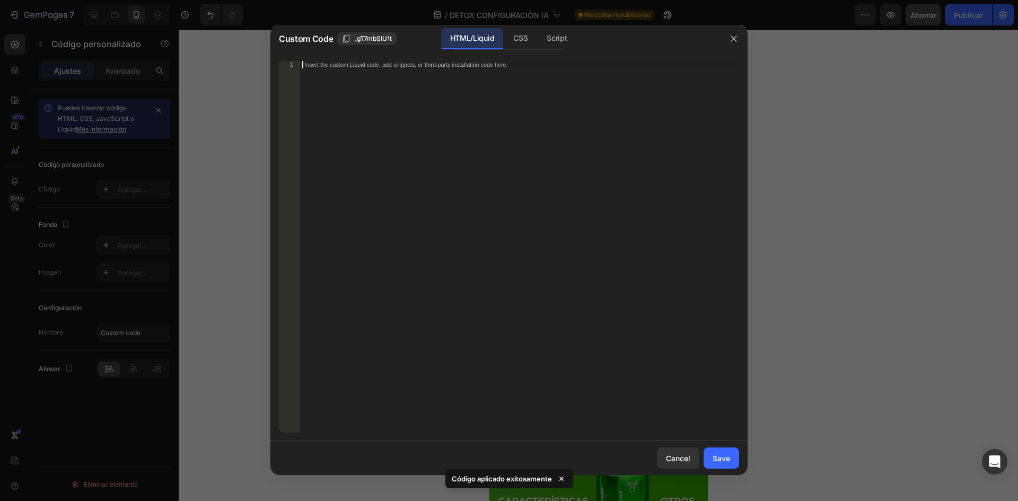
click at [621, 259] on div "Insert the custom Liquid code, add snippets, or third-party installation code h…" at bounding box center [519, 254] width 439 height 387
click at [560, 94] on div "Insert the custom Liquid code, add snippets, or third-party installation code h…" at bounding box center [519, 254] width 439 height 387
type textarea "<span id="es-form-hook" ></span>"
click at [728, 466] on button "Ahorrar" at bounding box center [717, 458] width 44 height 21
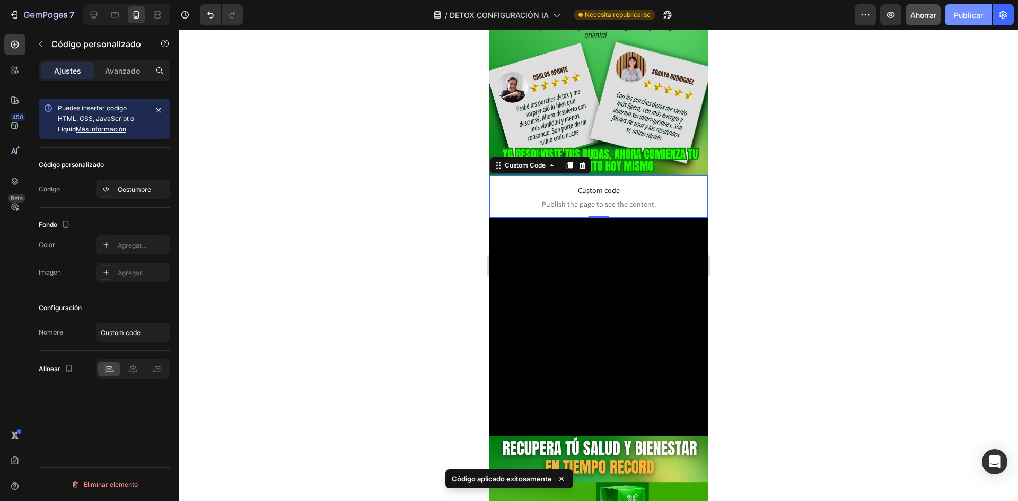
click at [976, 15] on font "Publicar" at bounding box center [968, 15] width 29 height 9
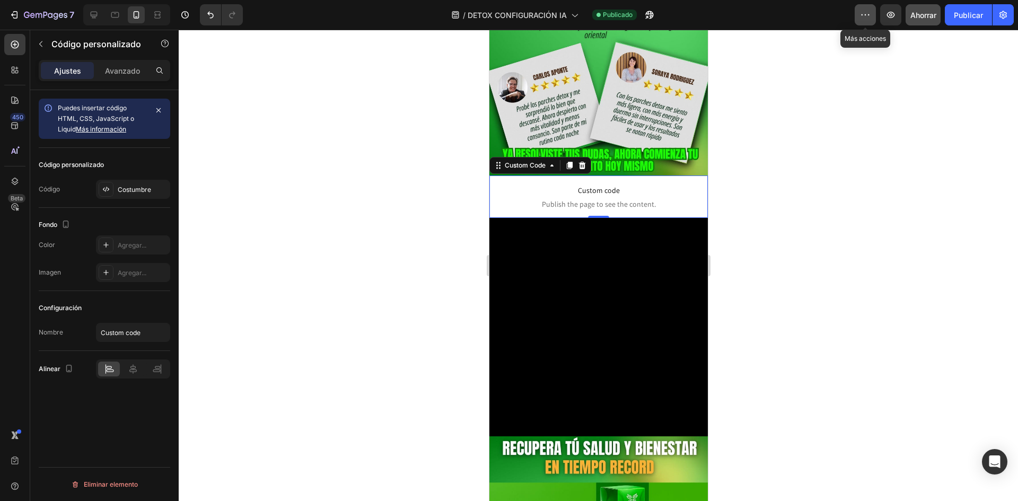
click at [876, 12] on button "button" at bounding box center [865, 14] width 21 height 21
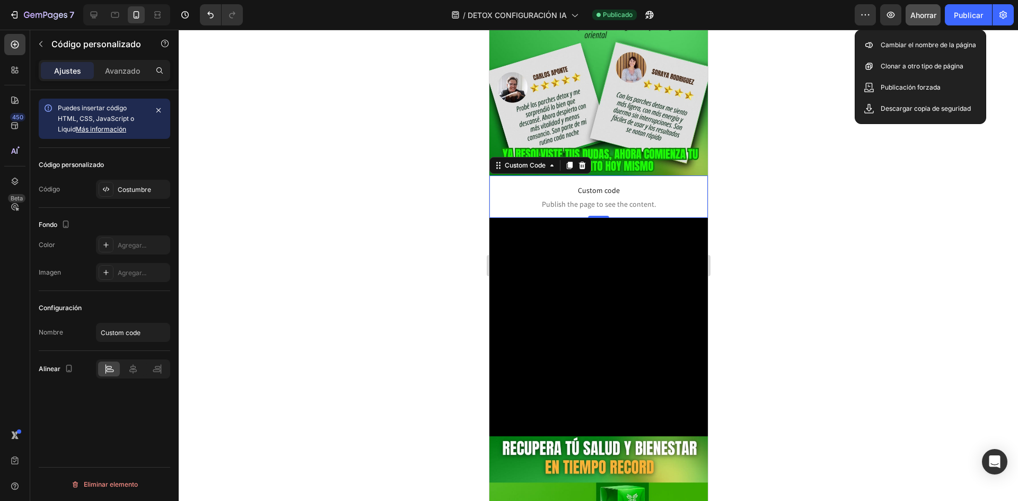
click at [812, 72] on div at bounding box center [599, 266] width 840 height 472
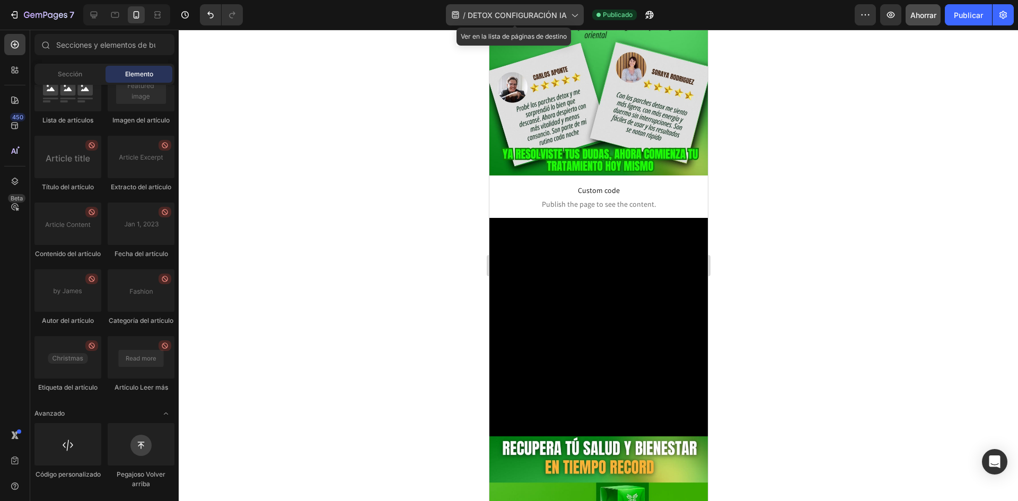
click at [526, 12] on font "DETOX CONFIGURACIÓN IA" at bounding box center [517, 15] width 99 height 9
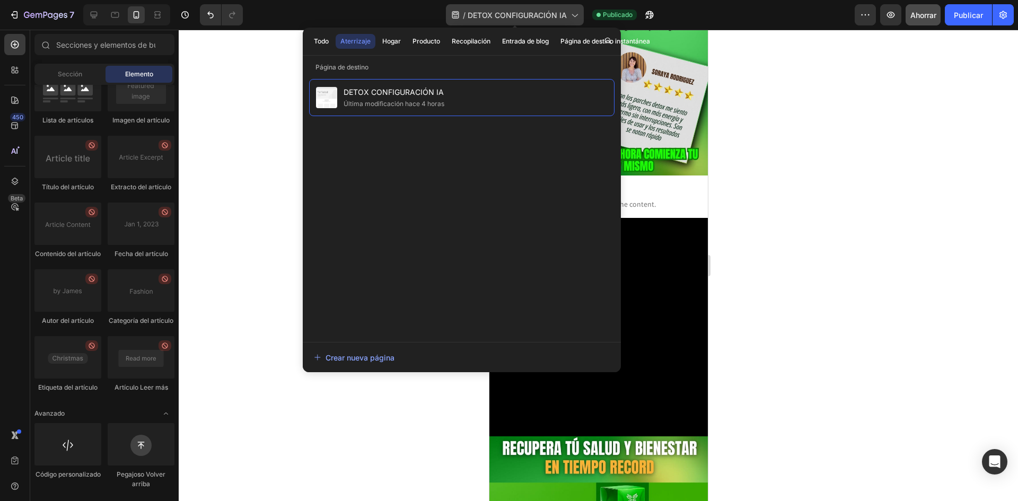
click at [526, 12] on font "DETOX CONFIGURACIÓN IA" at bounding box center [517, 15] width 99 height 9
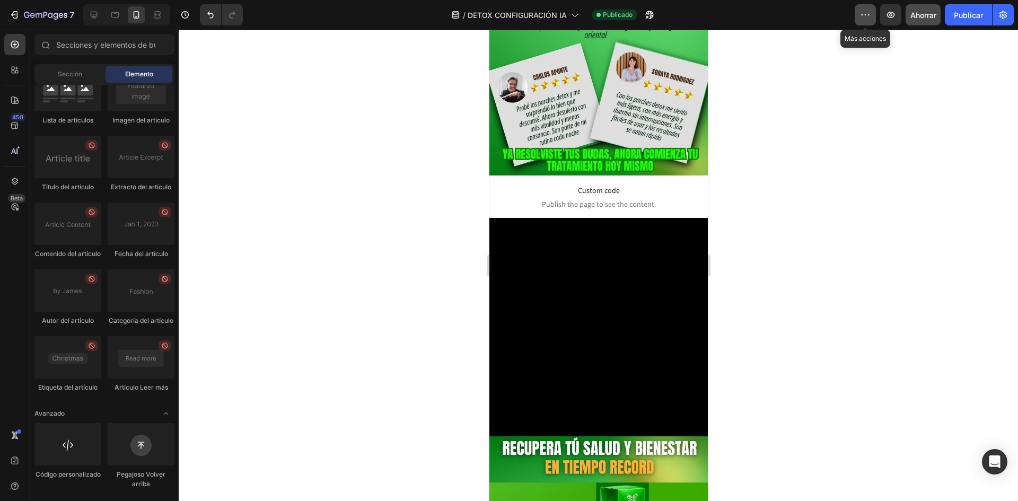
click at [871, 21] on button "button" at bounding box center [865, 14] width 21 height 21
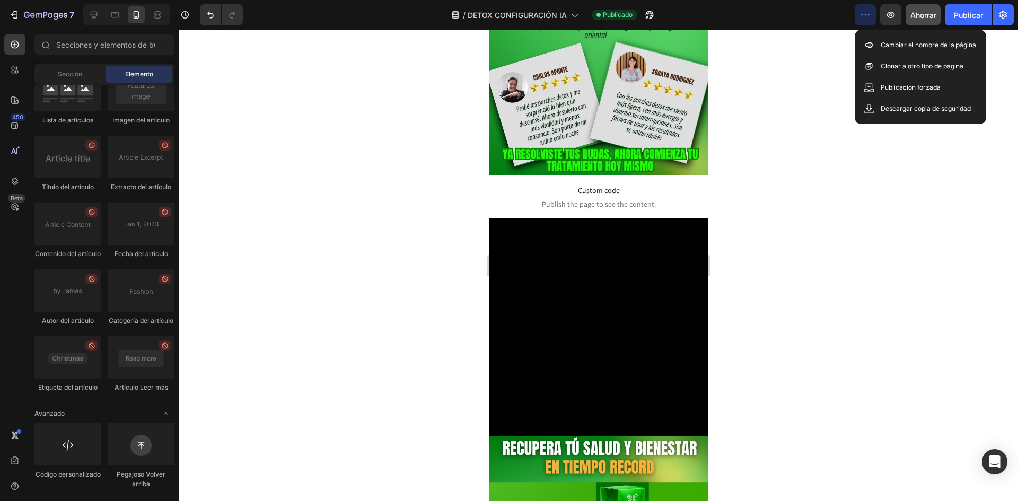
click at [838, 85] on div at bounding box center [599, 266] width 840 height 472
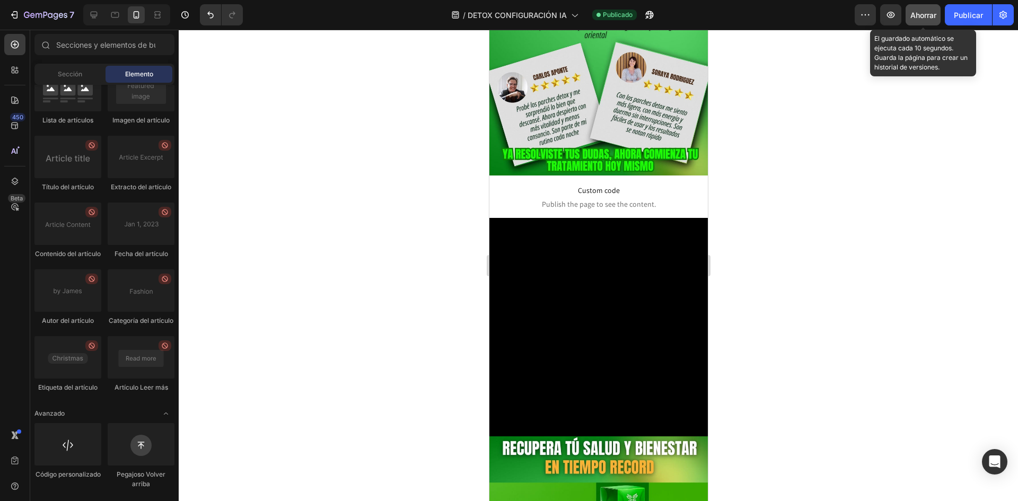
click at [931, 8] on button "Ahorrar" at bounding box center [923, 14] width 35 height 21
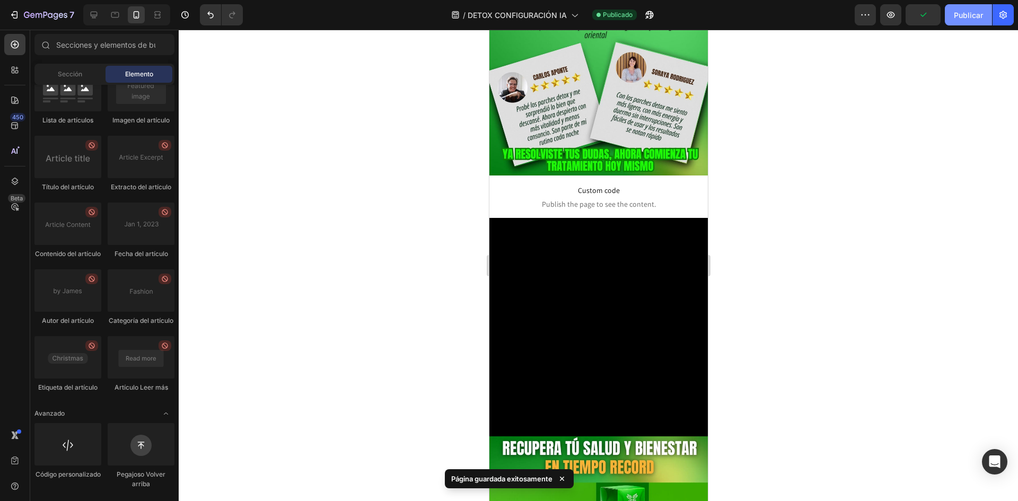
click at [957, 19] on font "Publicar" at bounding box center [968, 15] width 29 height 9
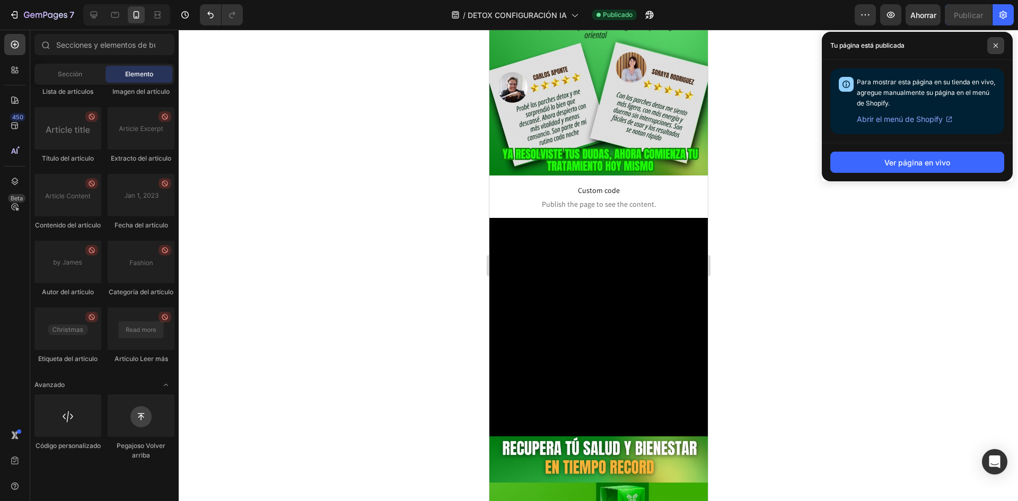
click at [996, 46] on icon at bounding box center [996, 45] width 4 height 4
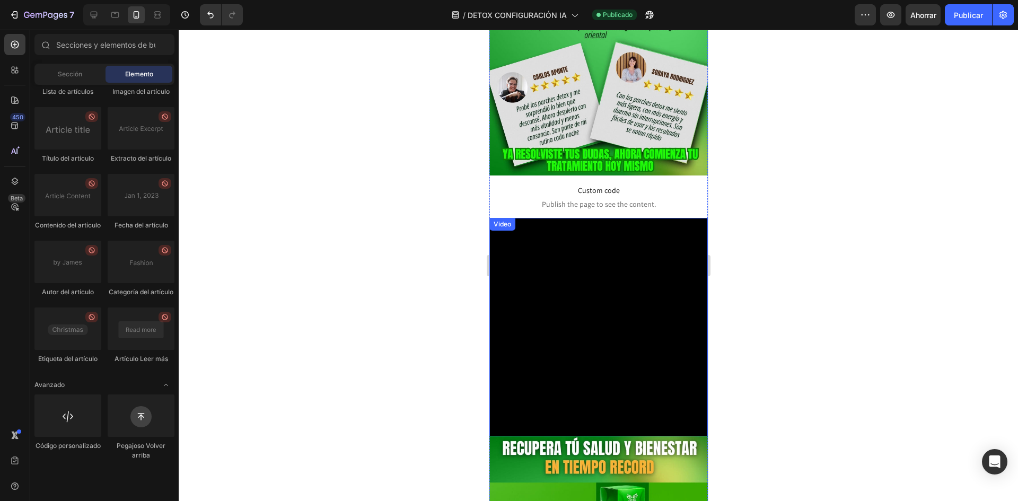
click at [590, 372] on video at bounding box center [598, 327] width 219 height 219
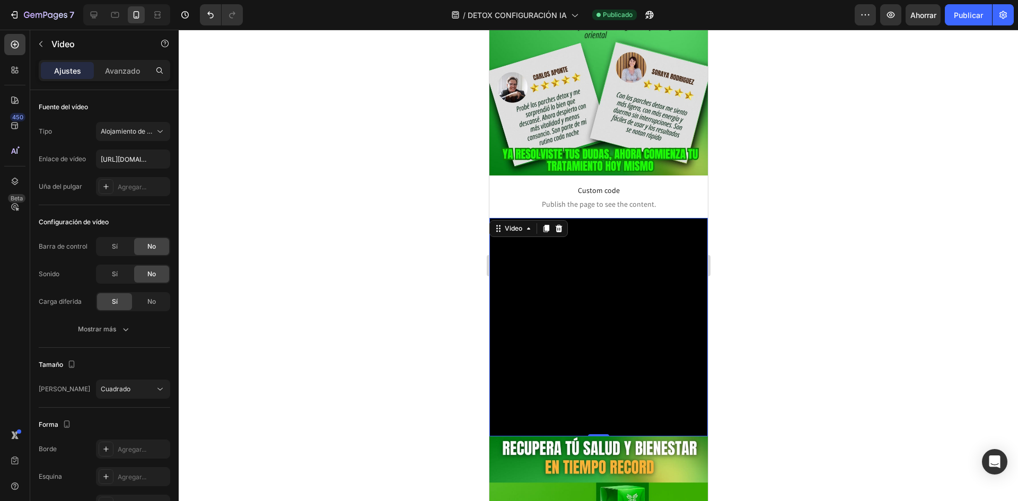
drag, startPoint x: 825, startPoint y: 334, endPoint x: 806, endPoint y: 319, distance: 24.3
click at [830, 336] on div at bounding box center [599, 266] width 840 height 472
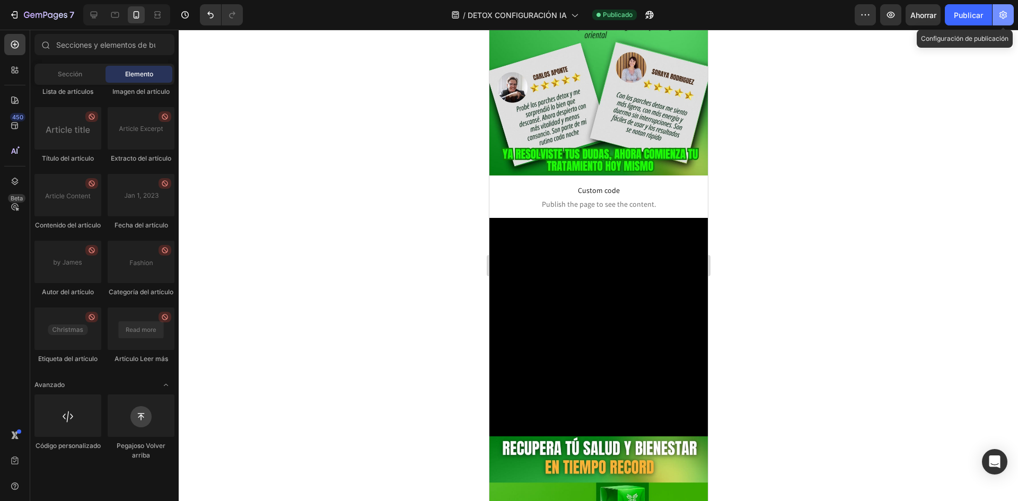
click at [1002, 17] on icon "button" at bounding box center [1003, 15] width 7 height 8
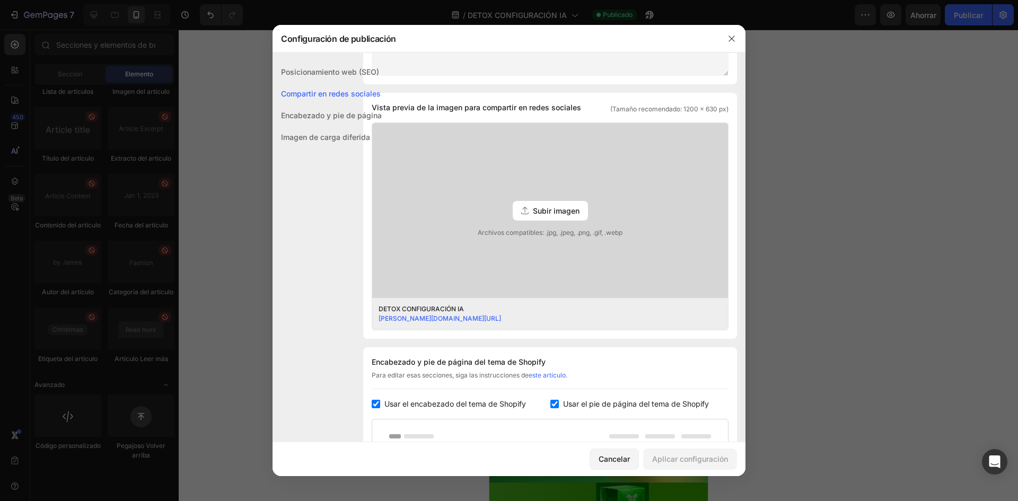
scroll to position [212, 0]
click at [557, 207] on font "Subir imagen" at bounding box center [556, 211] width 47 height 9
click at [0, 0] on input "Subir imagen Archivos compatibles: .jpg, .jpeg, .png, .gif, .webp" at bounding box center [0, 0] width 0 height 0
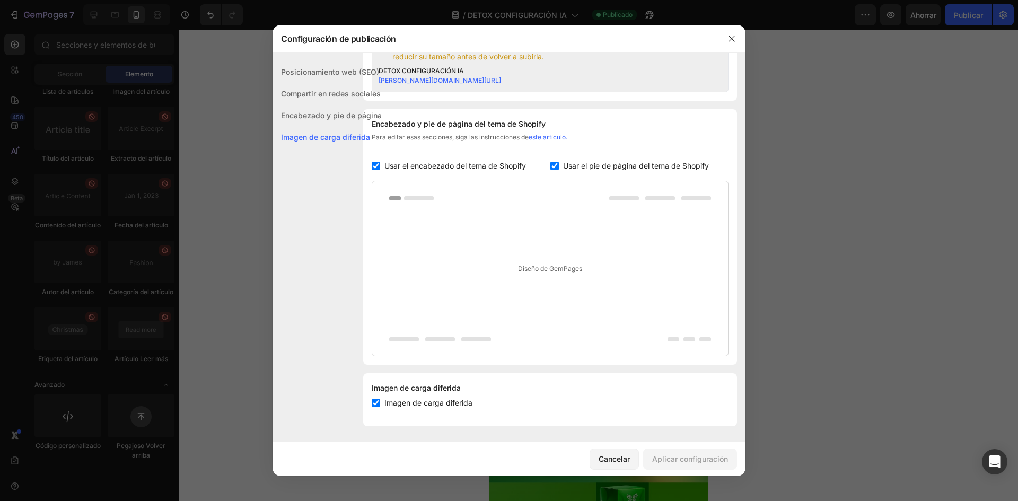
scroll to position [478, 0]
click at [628, 462] on font "Cancelar" at bounding box center [614, 459] width 31 height 9
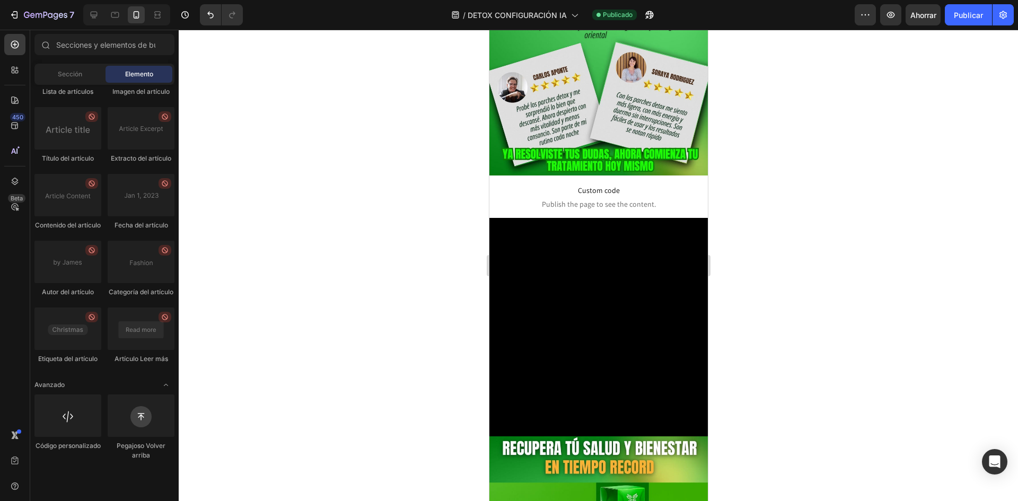
click at [763, 275] on div at bounding box center [599, 266] width 840 height 472
click at [264, 137] on div at bounding box center [599, 266] width 840 height 472
click at [512, 12] on font "DETOX CONFIGURACIÓN IA" at bounding box center [517, 15] width 99 height 9
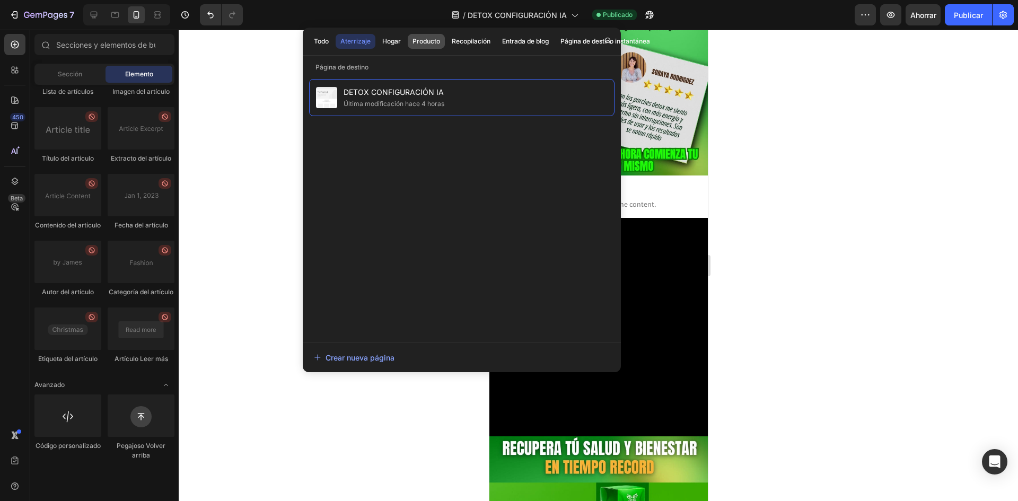
click at [425, 38] on font "Producto" at bounding box center [427, 41] width 28 height 8
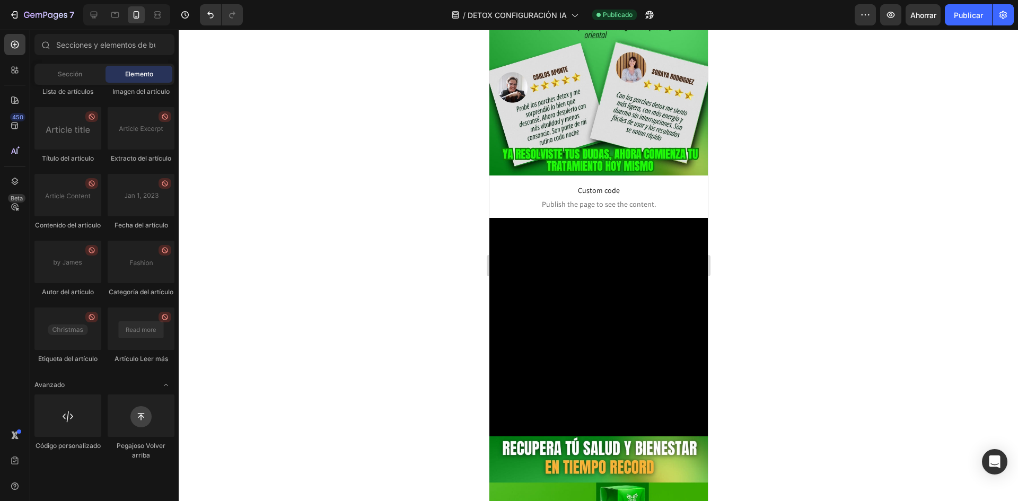
click at [794, 99] on div at bounding box center [599, 266] width 840 height 472
click at [870, 15] on icon "button" at bounding box center [865, 15] width 11 height 11
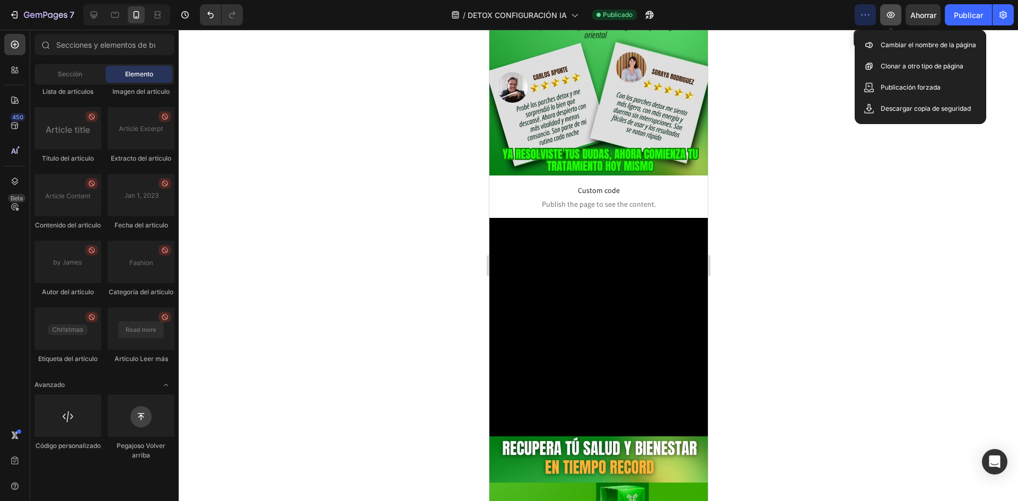
click at [889, 18] on icon "button" at bounding box center [891, 15] width 11 height 11
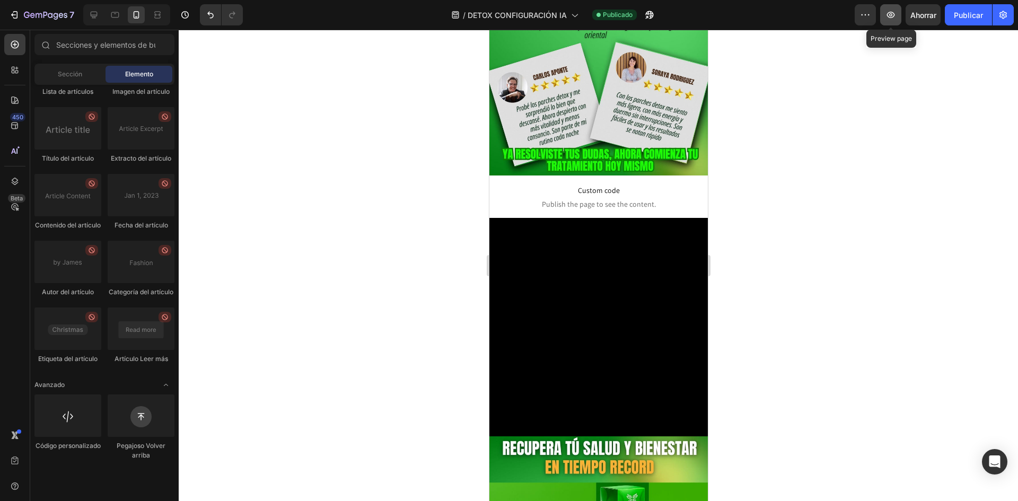
click at [895, 10] on icon "button" at bounding box center [891, 15] width 11 height 11
click at [783, 110] on div at bounding box center [599, 266] width 840 height 472
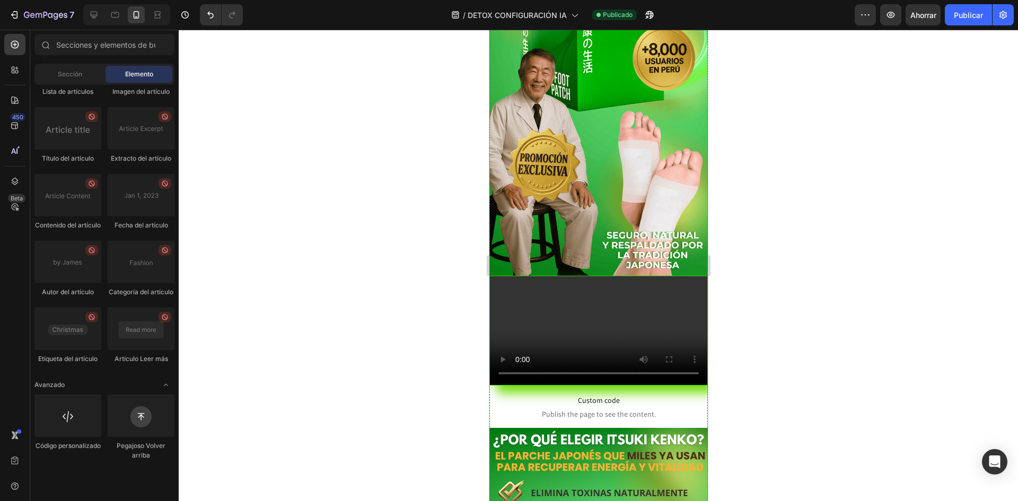
scroll to position [0, 0]
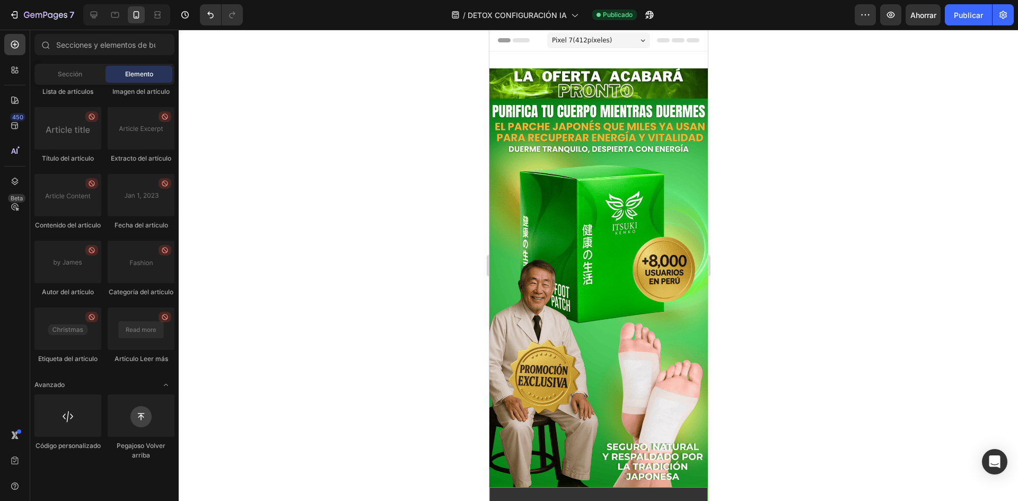
click at [441, 92] on div at bounding box center [599, 266] width 840 height 472
click at [957, 17] on font "Publicar" at bounding box center [968, 15] width 29 height 9
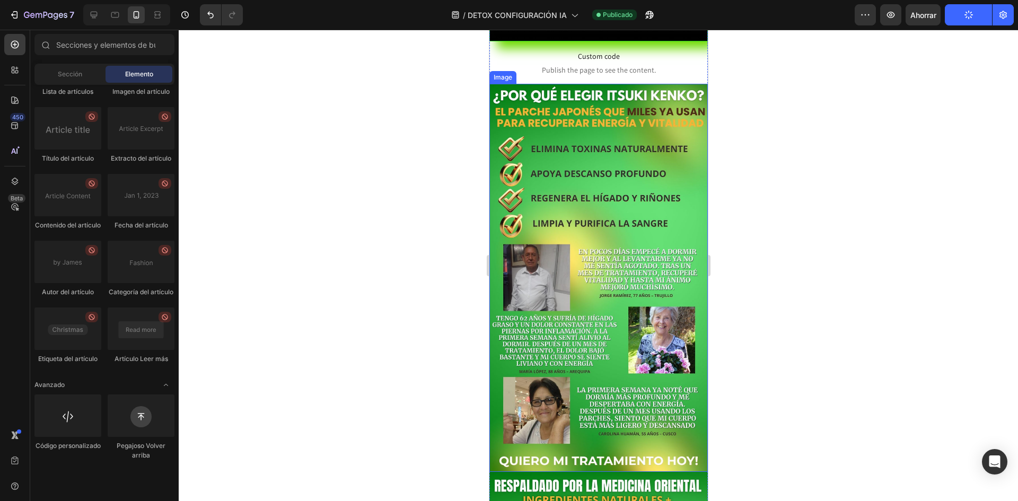
scroll to position [689, 0]
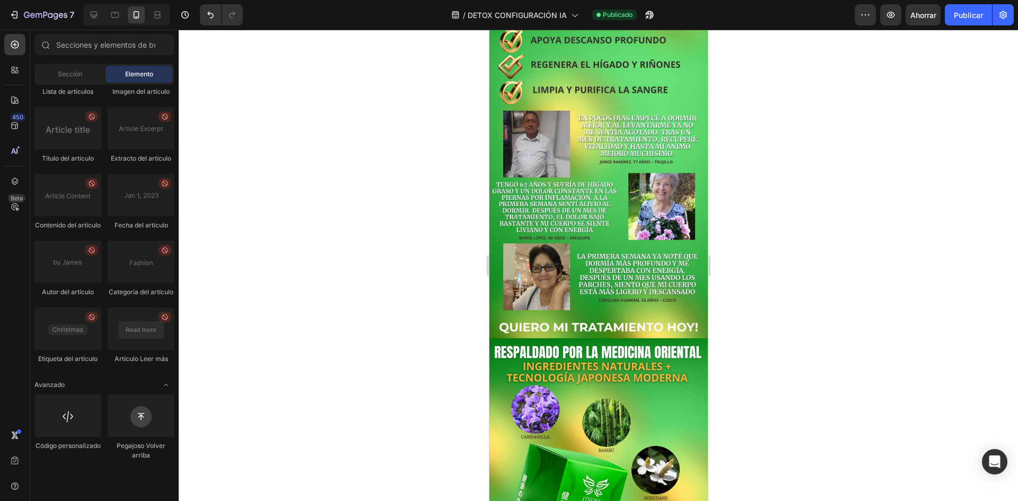
click at [433, 197] on div at bounding box center [599, 266] width 840 height 472
click at [277, 214] on div at bounding box center [599, 266] width 840 height 472
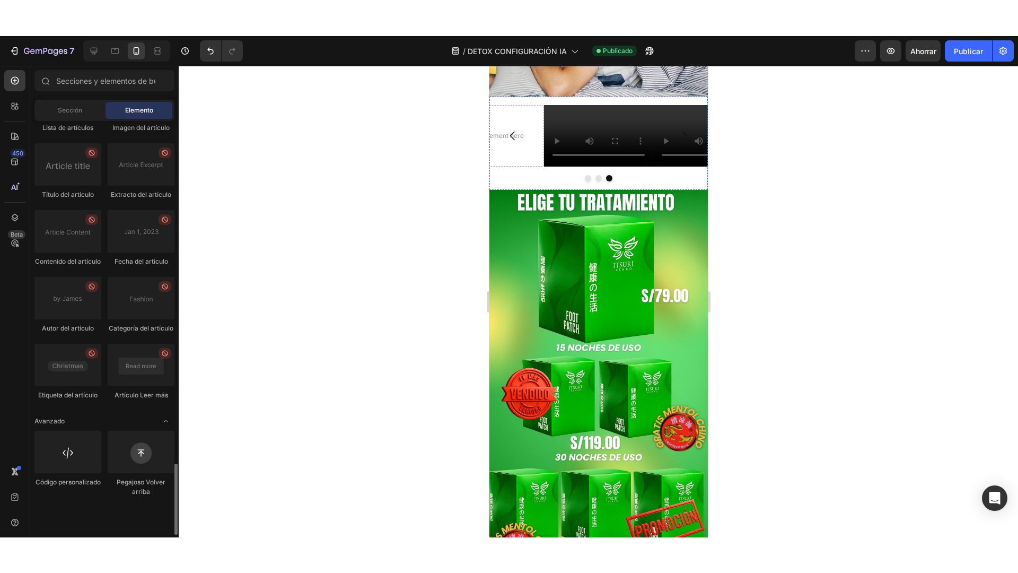
scroll to position [2975, 0]
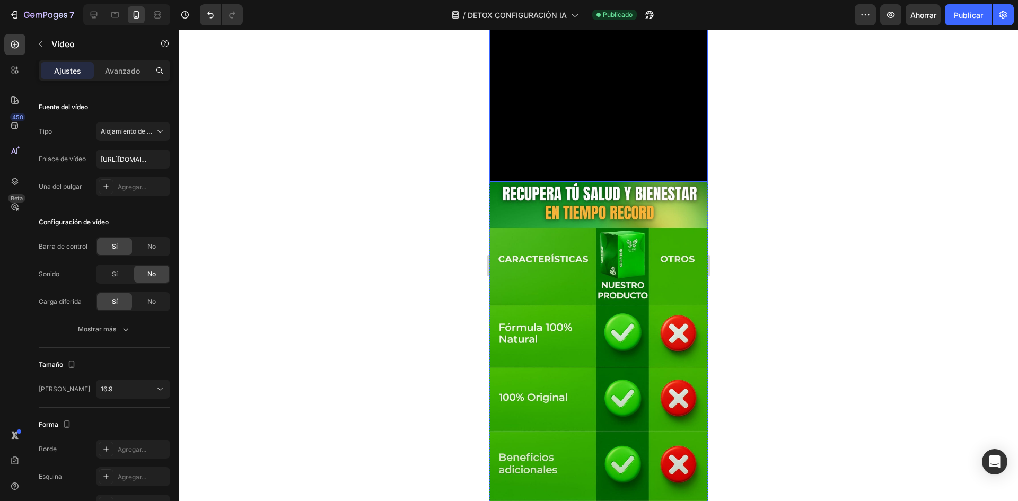
scroll to position [3041, 0]
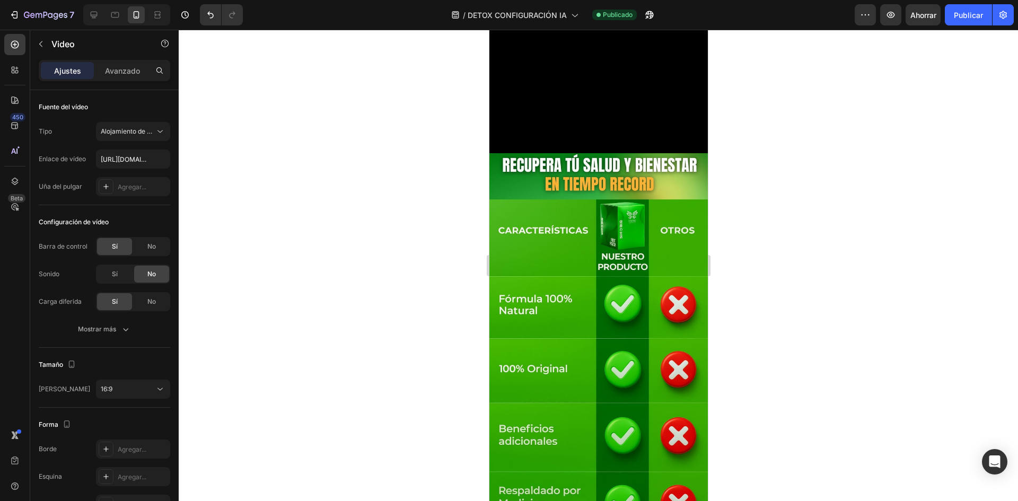
click at [409, 235] on div at bounding box center [599, 266] width 840 height 472
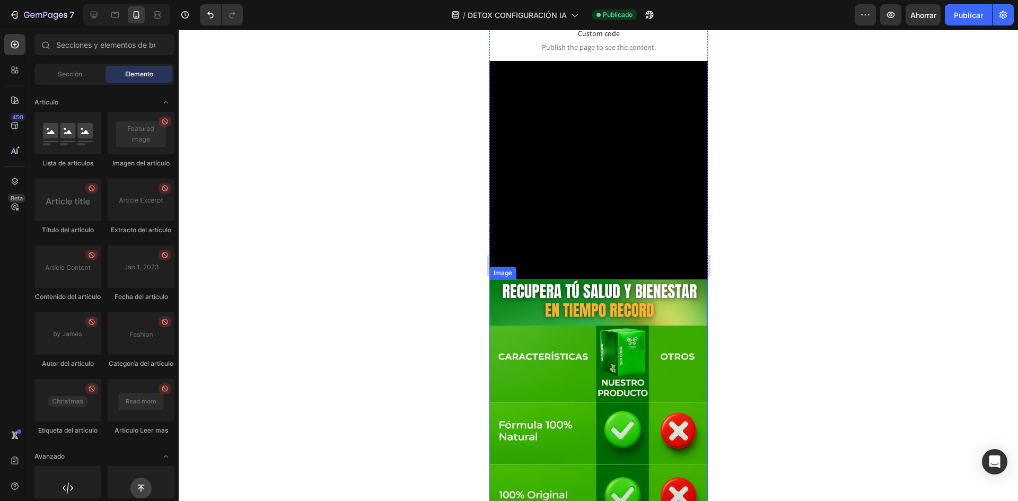
scroll to position [2935, 0]
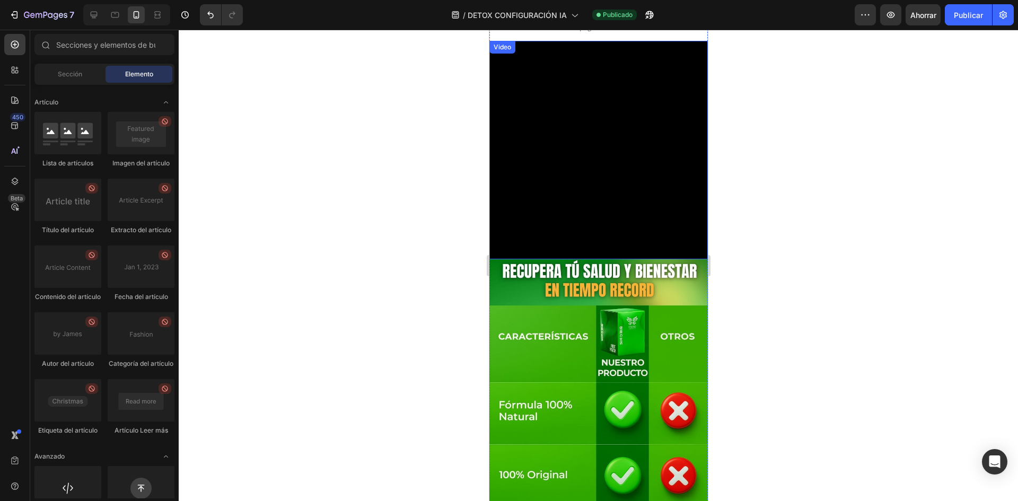
click at [618, 240] on video at bounding box center [598, 150] width 219 height 219
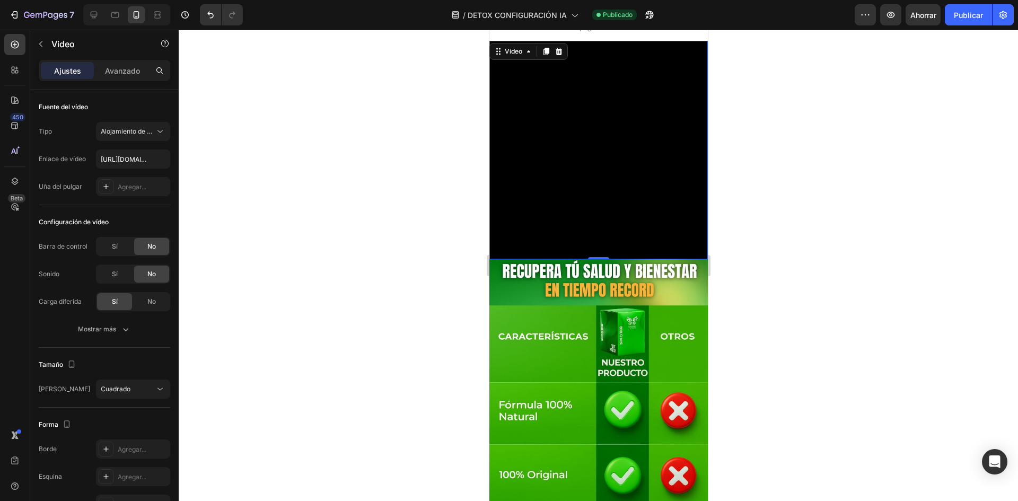
click at [434, 187] on div at bounding box center [599, 266] width 840 height 472
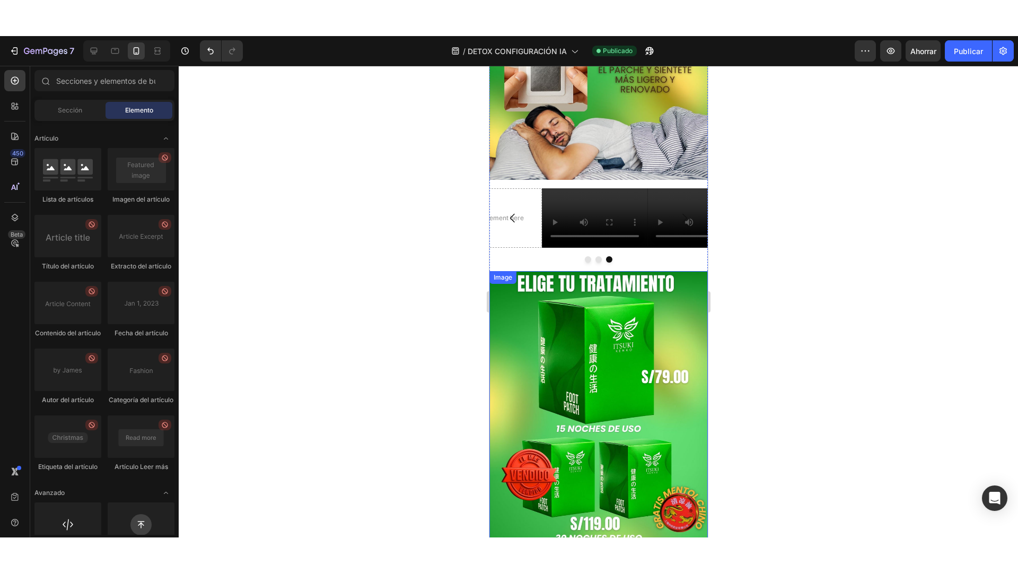
scroll to position [1874, 0]
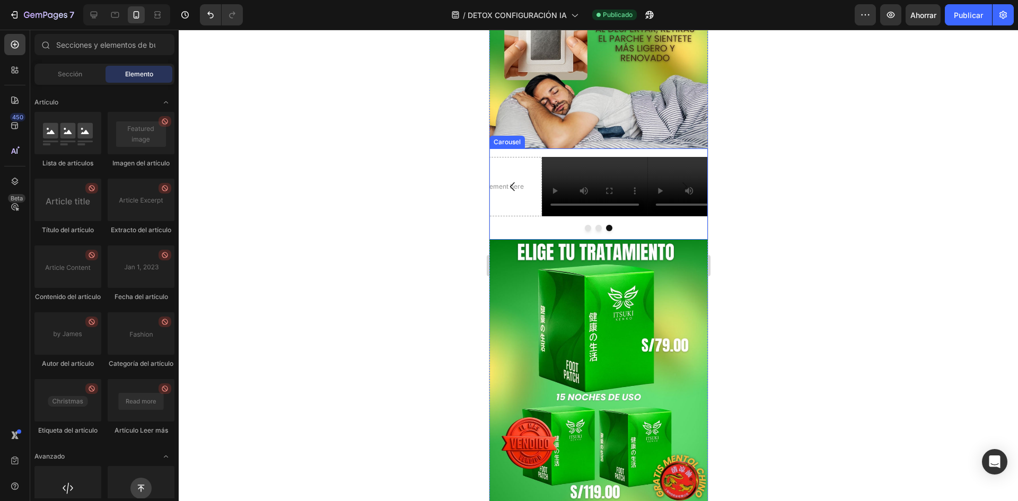
click at [454, 249] on div at bounding box center [599, 266] width 840 height 472
click at [523, 216] on div "Drop element here" at bounding box center [489, 186] width 106 height 59
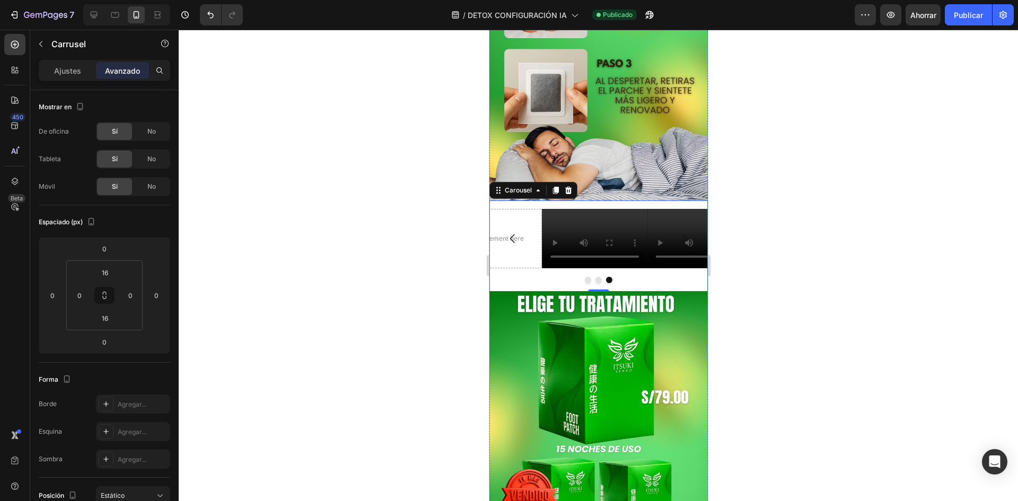
scroll to position [1823, 0]
click at [678, 245] on icon "Carousel Next Arrow" at bounding box center [684, 238] width 13 height 13
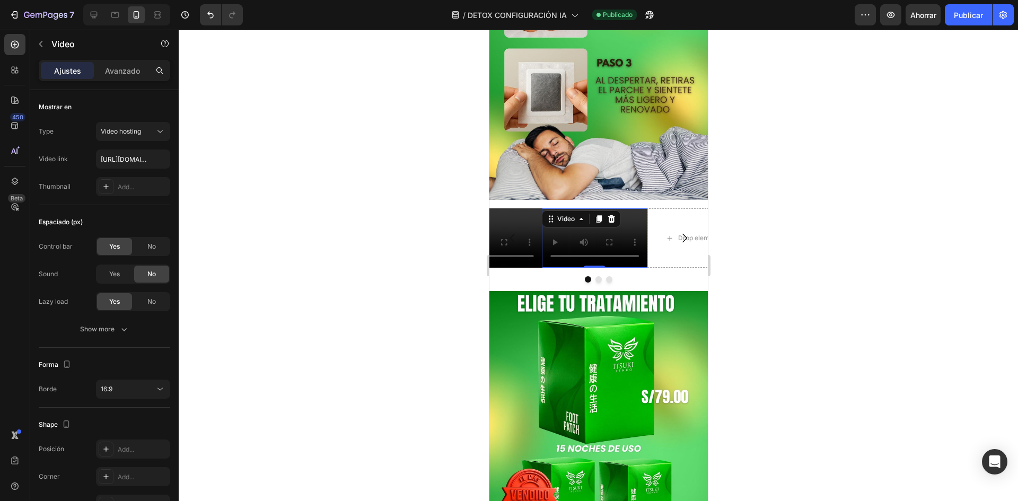
click at [603, 268] on div "Video 0" at bounding box center [595, 237] width 106 height 59
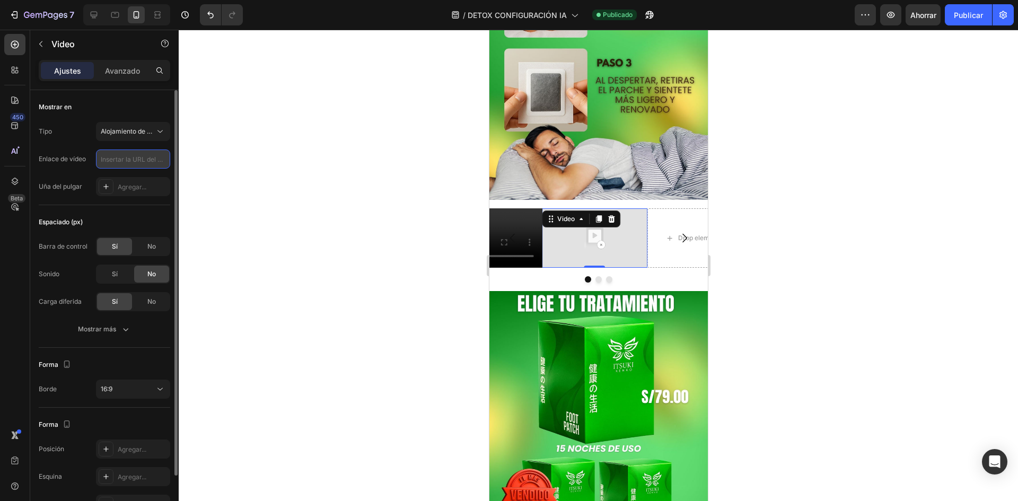
paste input "https://cdn.shopify.com/videos/c/o/v/7c68efde4f024708bee70a14431f31fb.mp4"
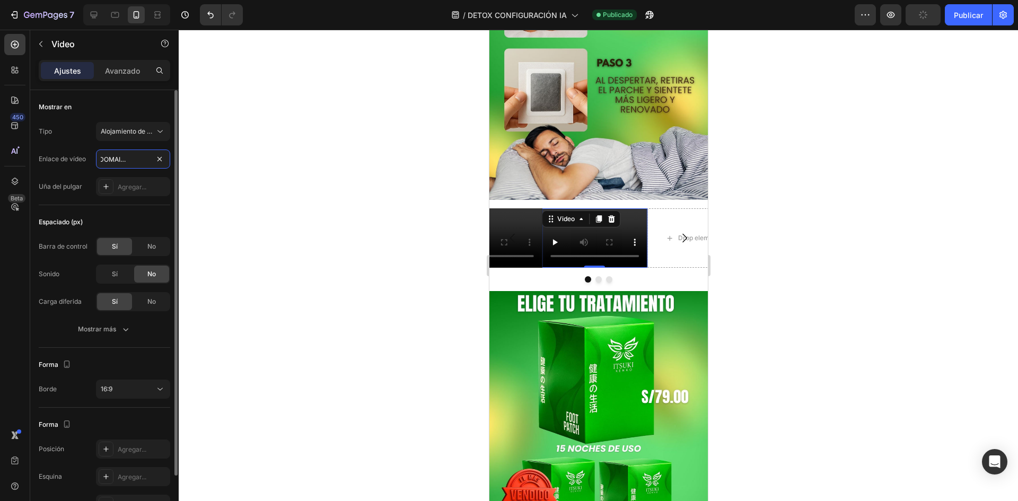
type input "https://cdn.shopify.com/videos/c/o/v/7c68efde4f024708bee70a14431f31fb.mp4"
click at [147, 207] on div "Espaciado (px) Barra de control Sí No Sonido Sí No Carga diferida Sí No Mostrar…" at bounding box center [105, 276] width 132 height 143
click at [146, 396] on button "16:9" at bounding box center [133, 389] width 74 height 19
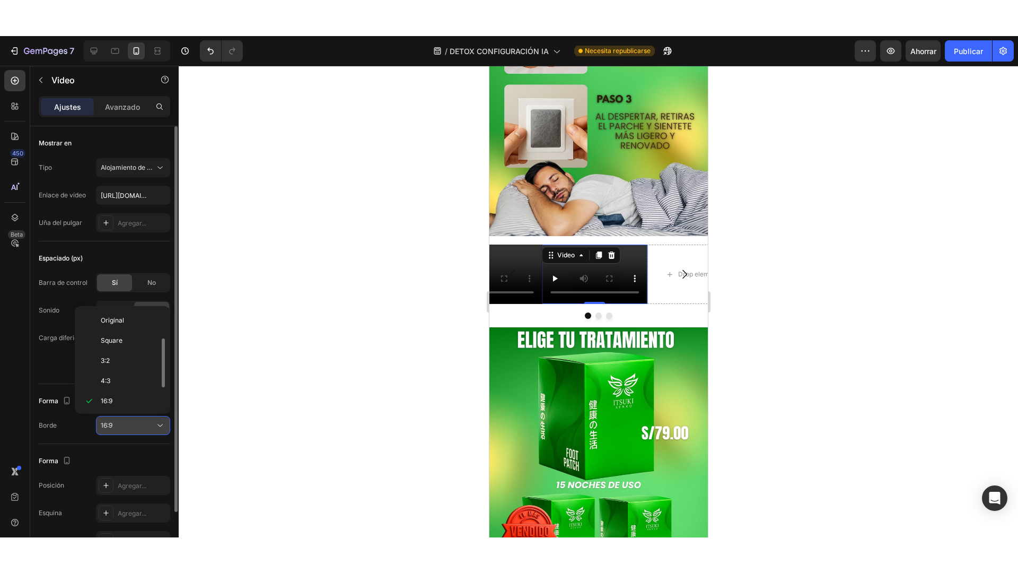
scroll to position [19, 0]
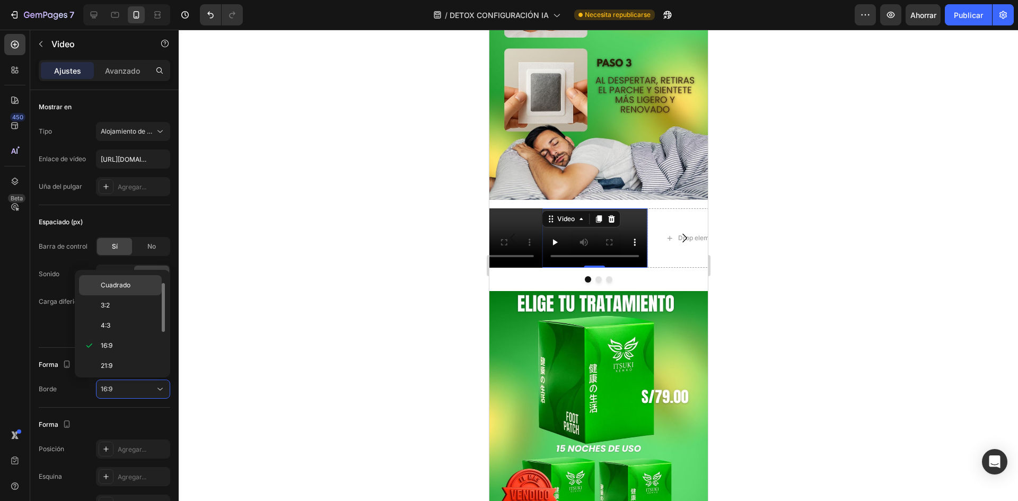
click at [134, 295] on div "Cuadrado" at bounding box center [120, 305] width 83 height 20
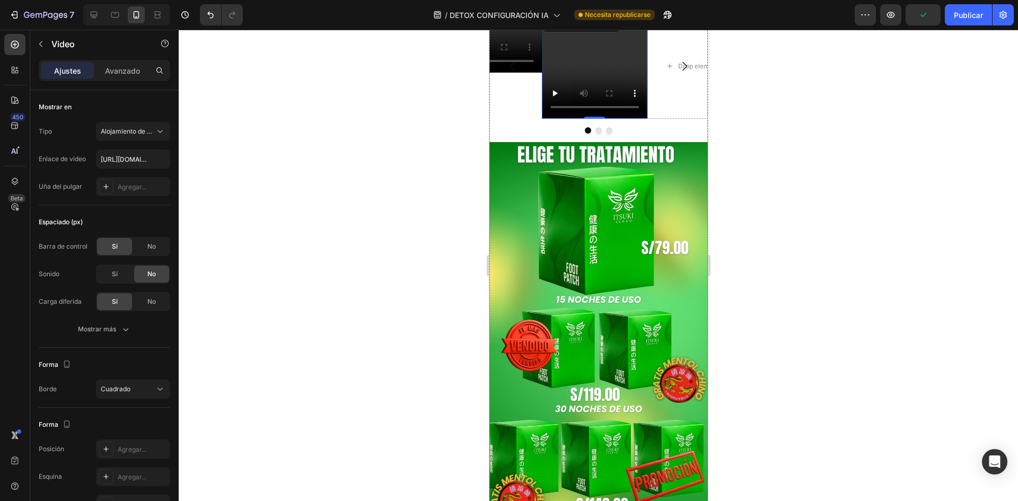
scroll to position [1920, 0]
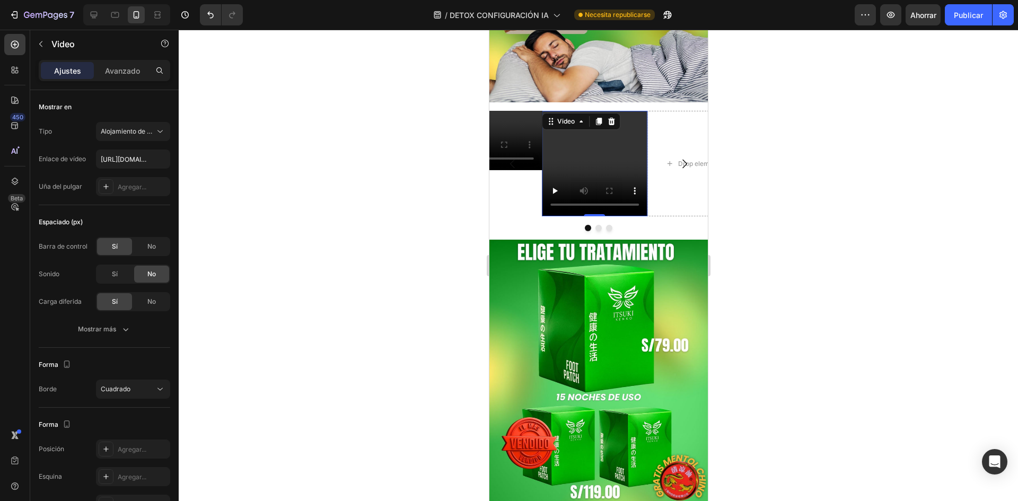
click at [599, 216] on video at bounding box center [595, 164] width 106 height 106
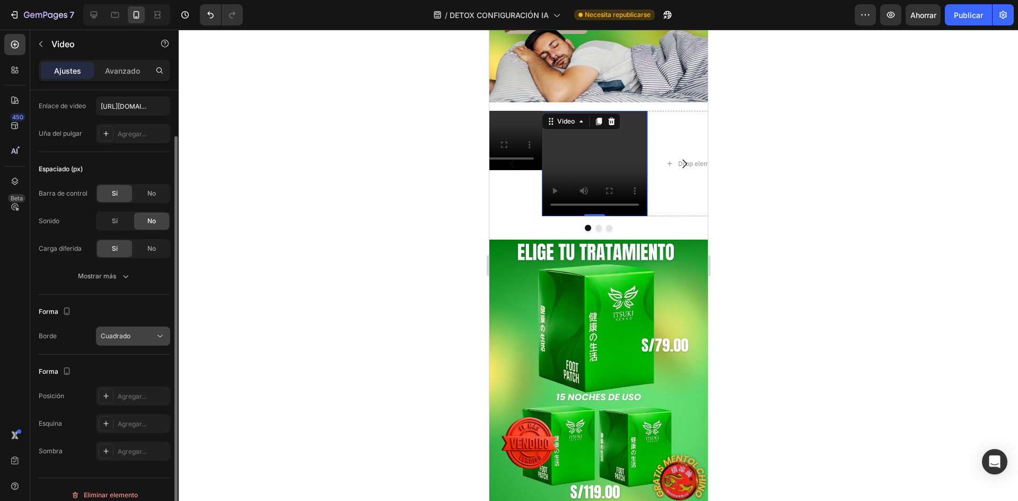
click at [140, 339] on div "Cuadrado" at bounding box center [128, 336] width 54 height 10
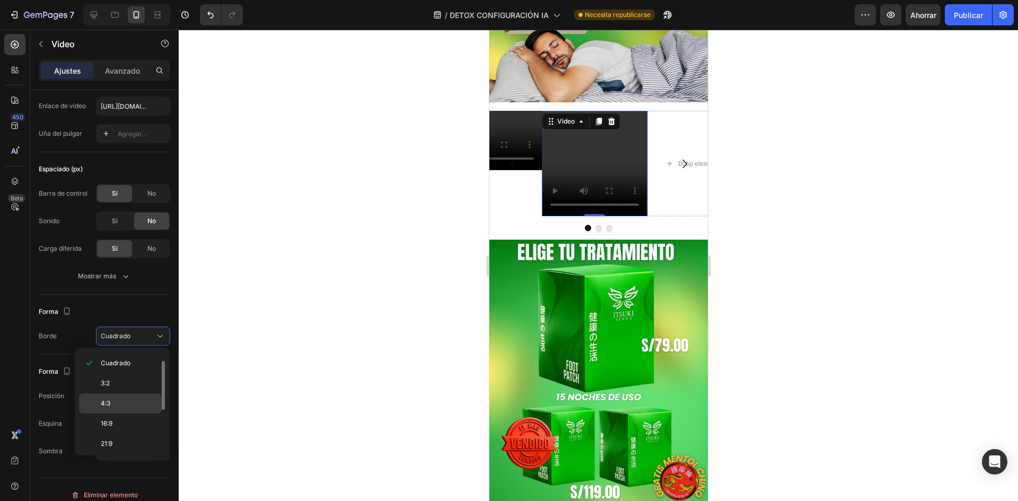
click at [130, 414] on div "4:3" at bounding box center [120, 424] width 83 height 20
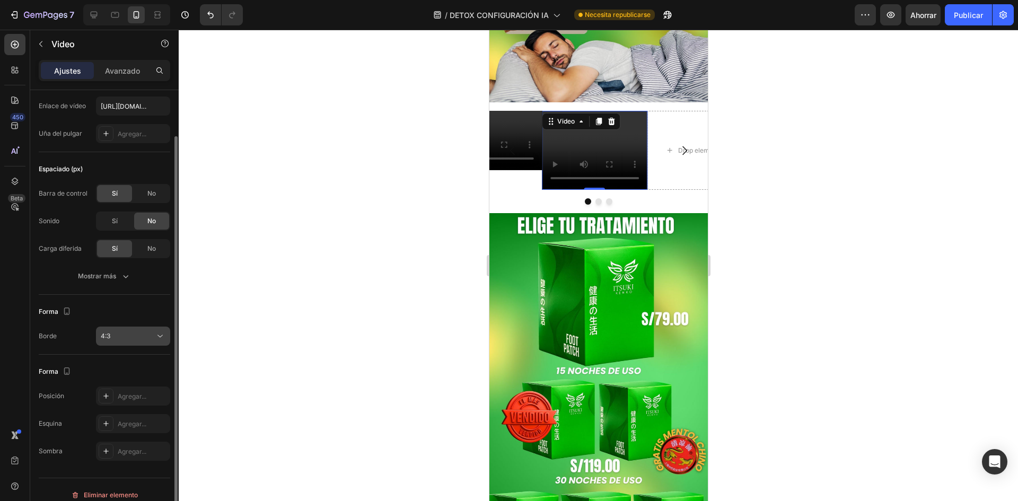
click at [153, 328] on button "4:3" at bounding box center [133, 336] width 74 height 19
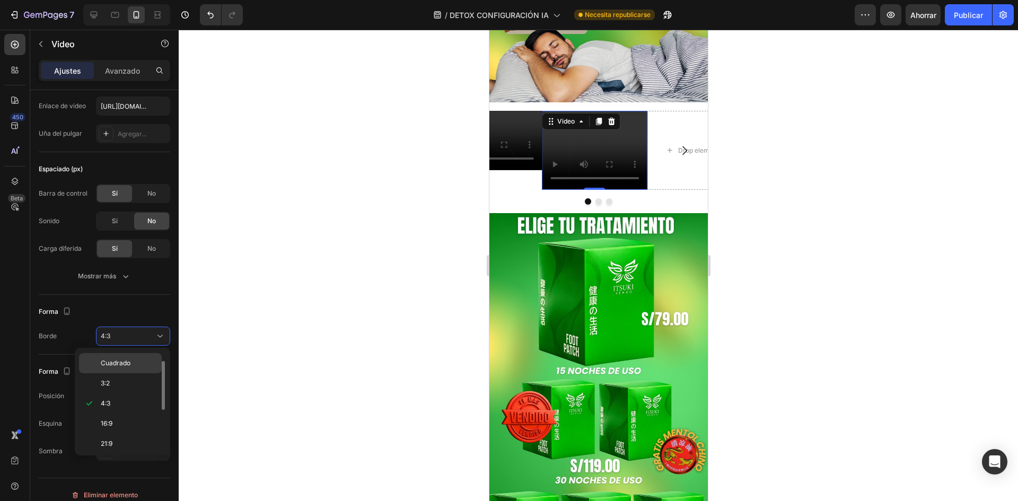
click at [147, 359] on p "Cuadrado" at bounding box center [129, 364] width 56 height 10
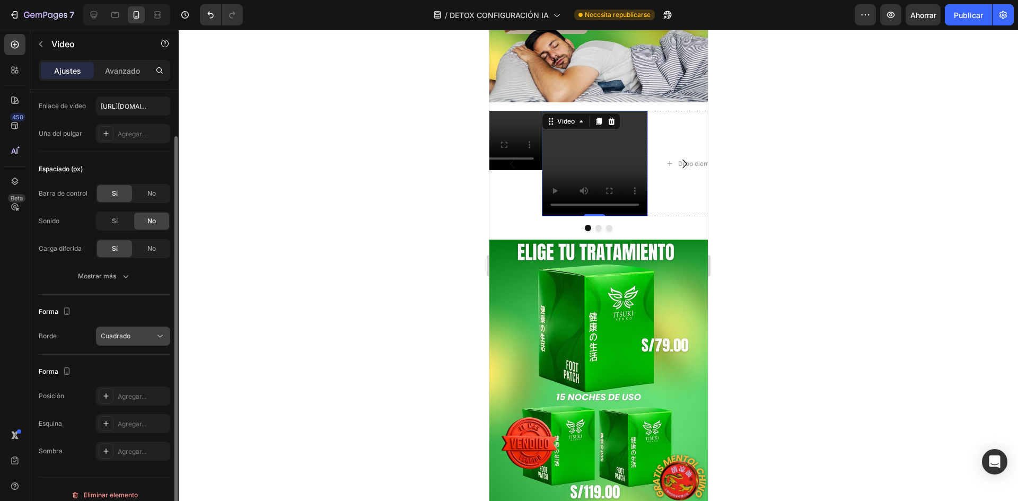
click at [147, 335] on div "Cuadrado" at bounding box center [128, 336] width 54 height 10
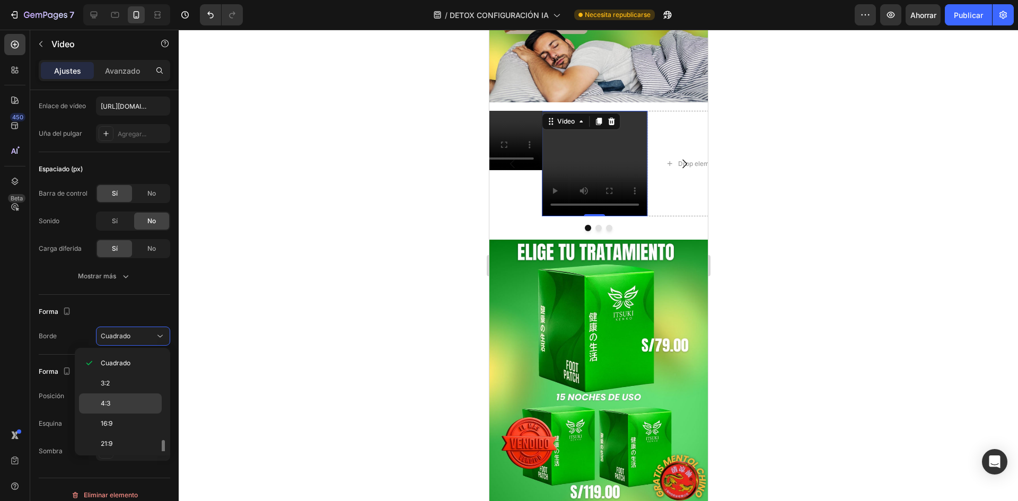
scroll to position [102, 0]
click at [133, 437] on font "Costumbre" at bounding box center [117, 441] width 33 height 8
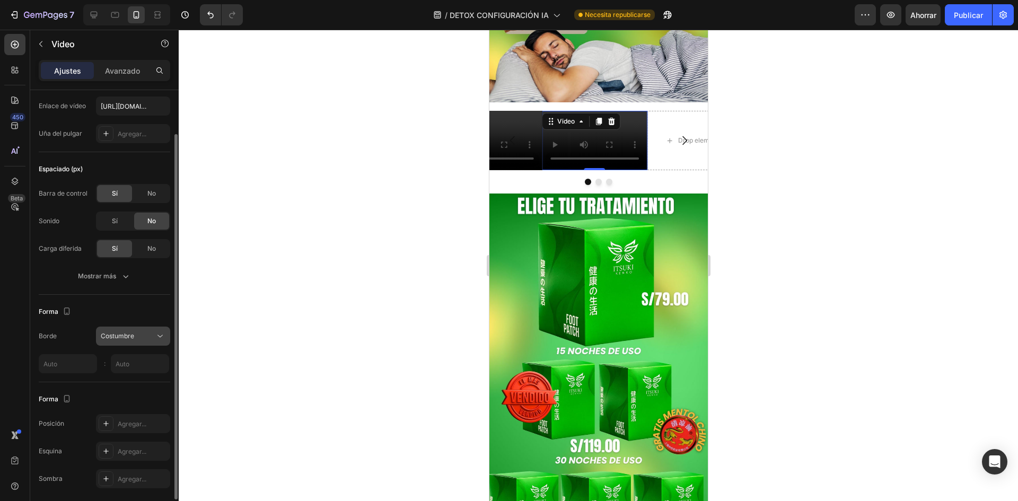
click at [151, 329] on button "Costumbre" at bounding box center [133, 336] width 74 height 19
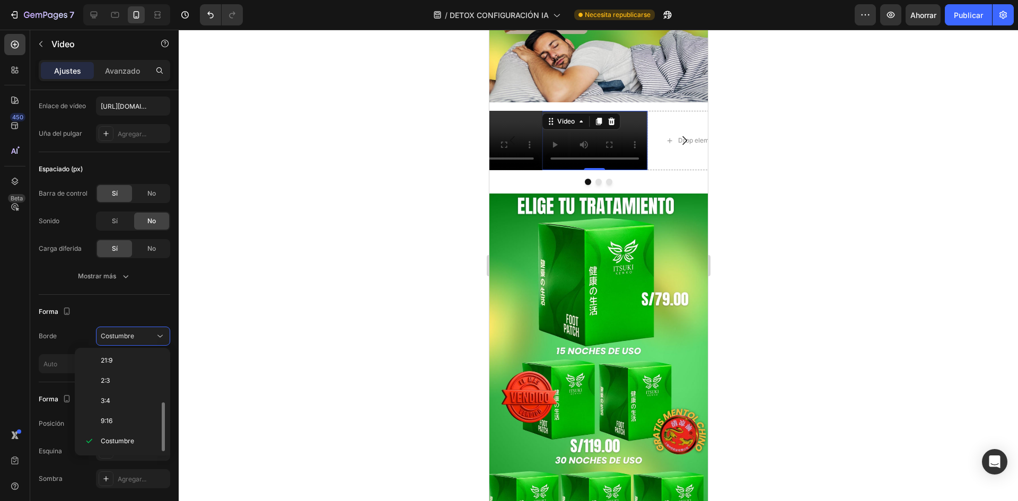
scroll to position [0, 0]
click at [129, 359] on p "Original" at bounding box center [129, 362] width 56 height 10
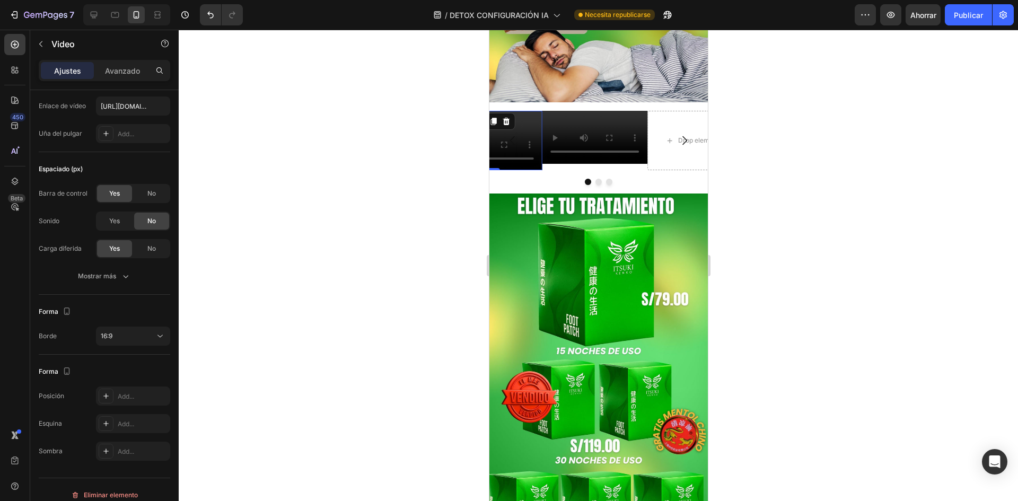
click at [530, 170] on video at bounding box center [489, 140] width 106 height 59
click at [119, 337] on div "16:9" at bounding box center [128, 336] width 54 height 10
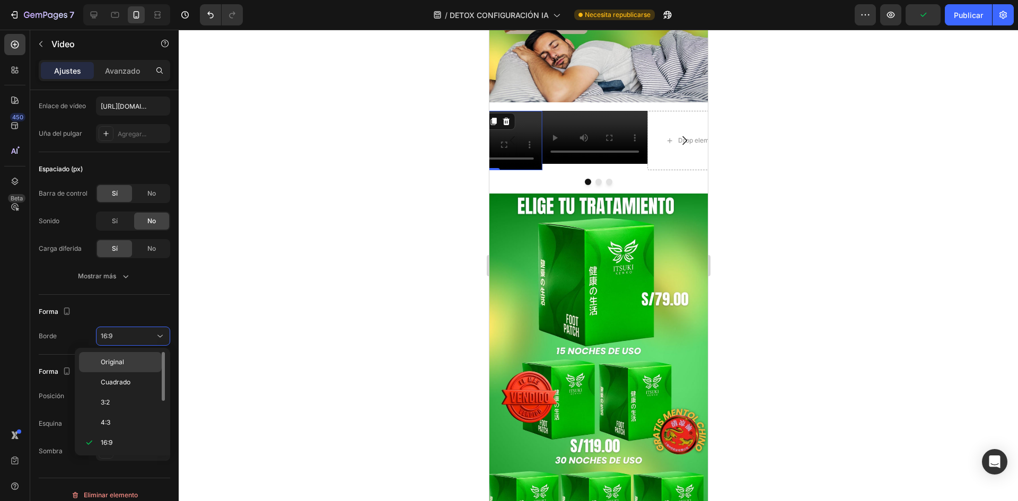
click at [135, 362] on p "Original" at bounding box center [129, 362] width 56 height 10
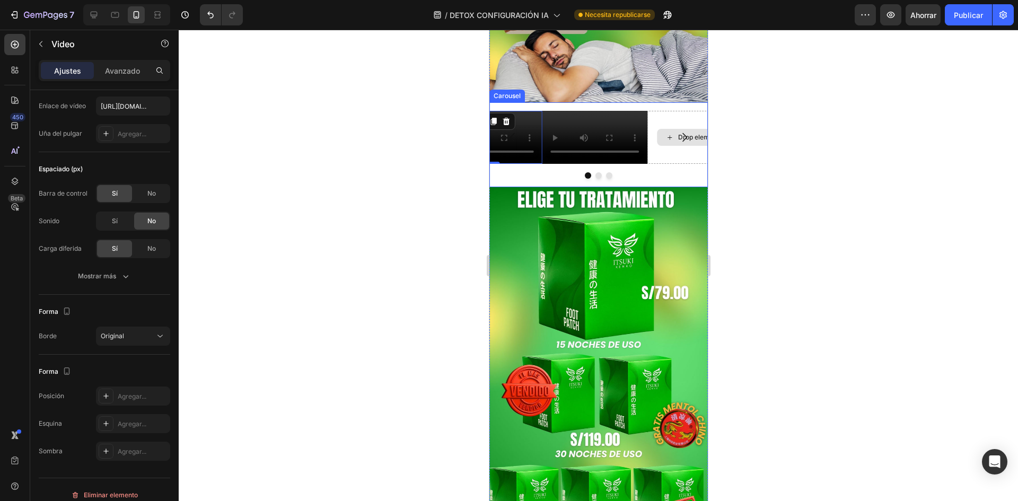
click at [680, 163] on div "Drop element here" at bounding box center [700, 137] width 106 height 53
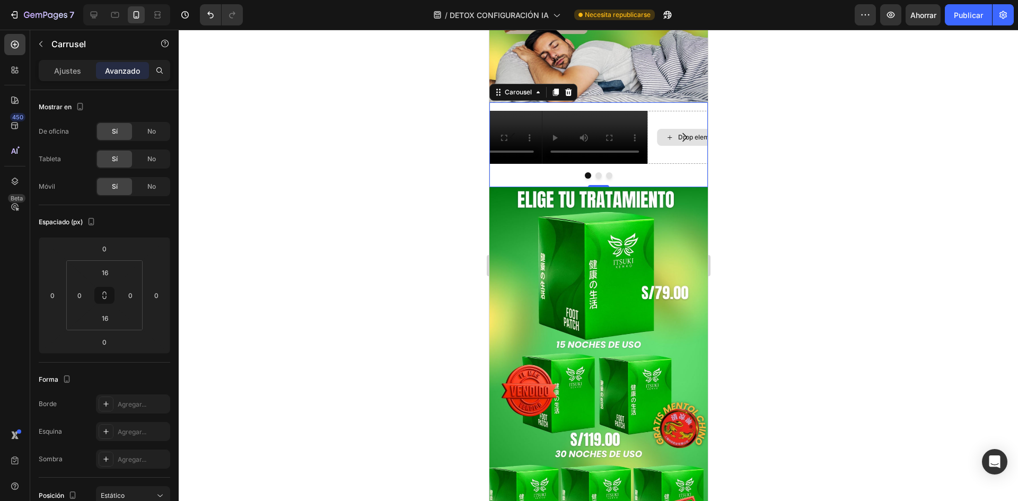
click at [663, 163] on div "Drop element here" at bounding box center [700, 137] width 106 height 53
click at [678, 144] on icon "Carousel Next Arrow" at bounding box center [684, 137] width 13 height 13
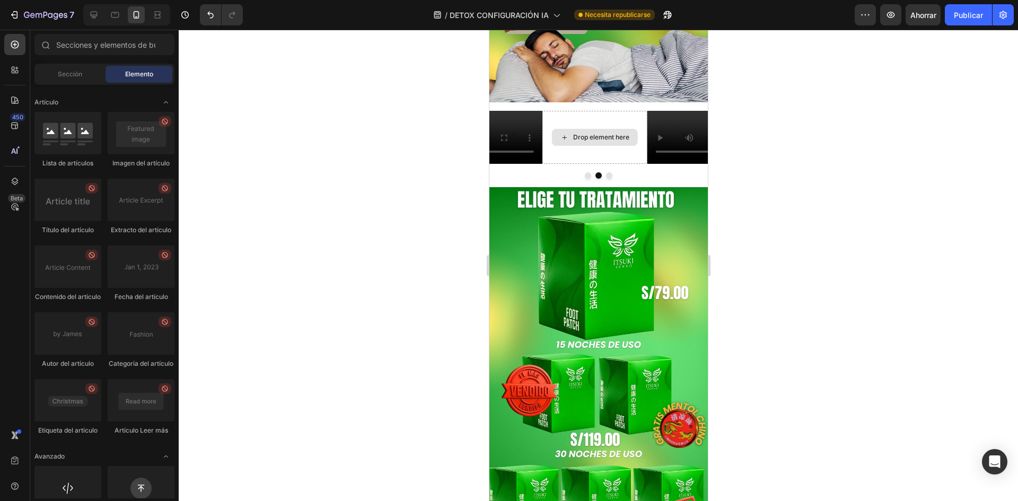
click at [588, 146] on div "Drop element here" at bounding box center [595, 137] width 86 height 17
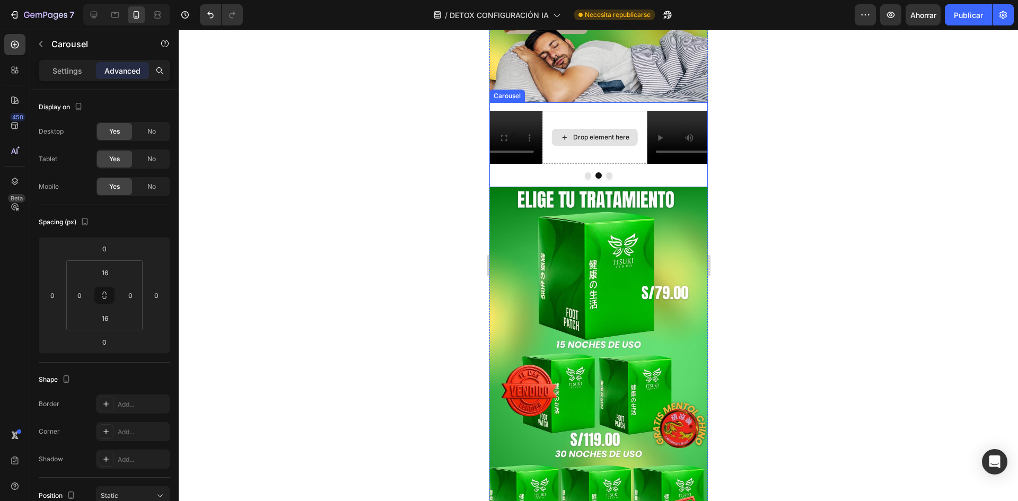
click at [596, 163] on div "Drop element here" at bounding box center [595, 137] width 106 height 53
click at [602, 146] on div "Drop element here" at bounding box center [595, 137] width 86 height 17
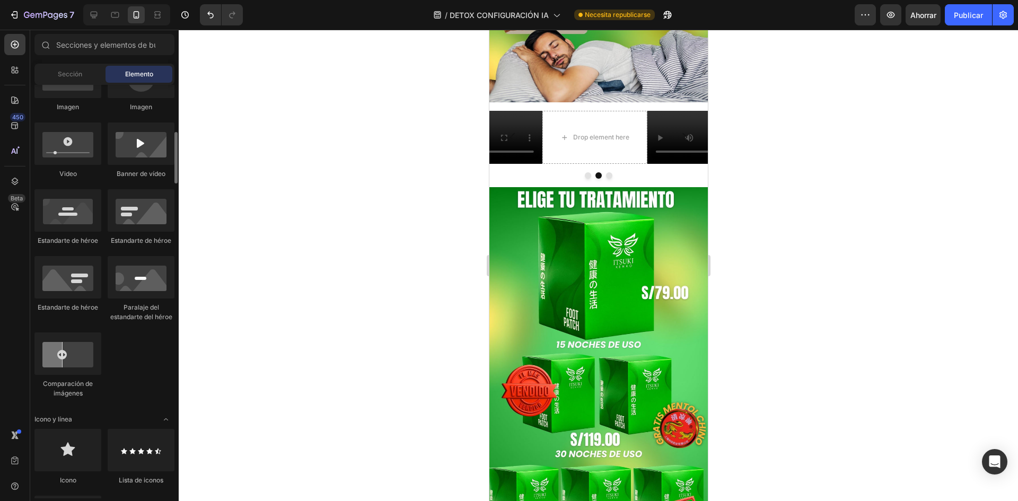
scroll to position [274, 0]
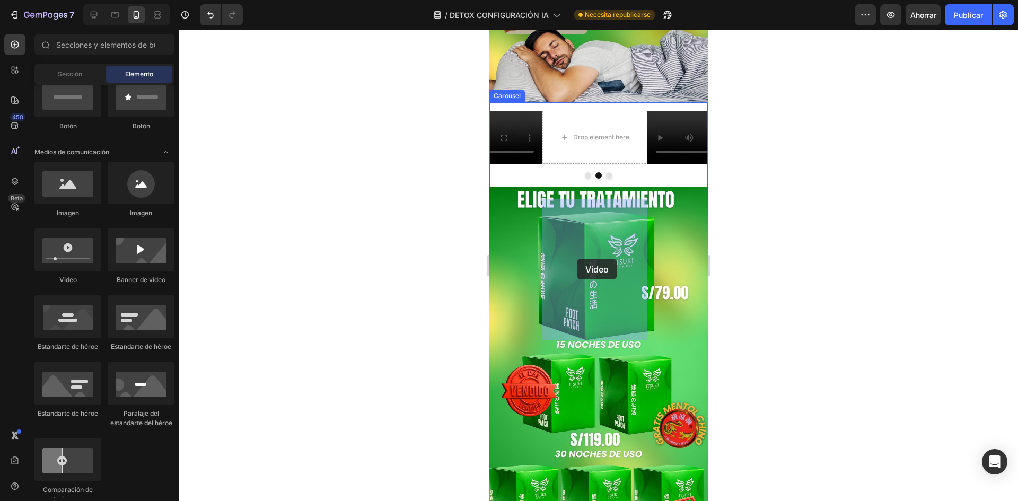
drag, startPoint x: 591, startPoint y: 286, endPoint x: 575, endPoint y: 257, distance: 32.8
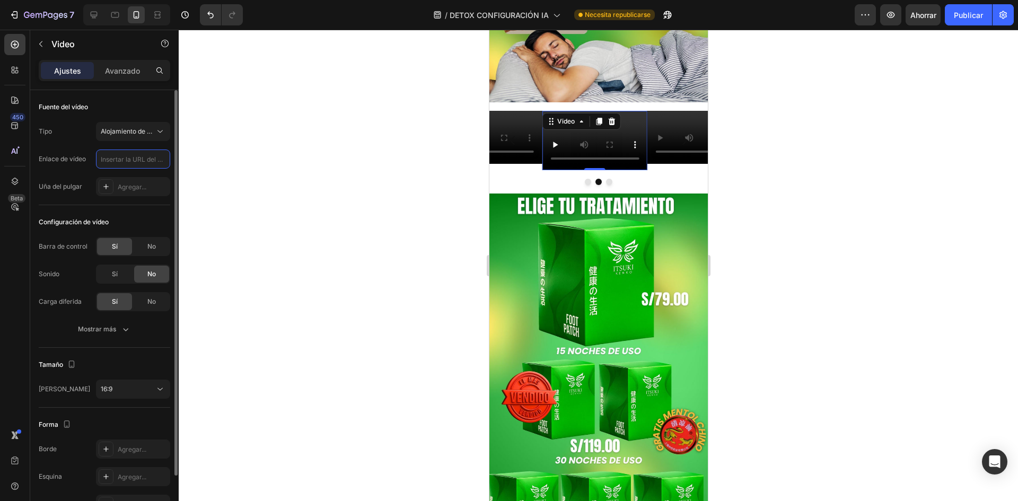
scroll to position [0, 0]
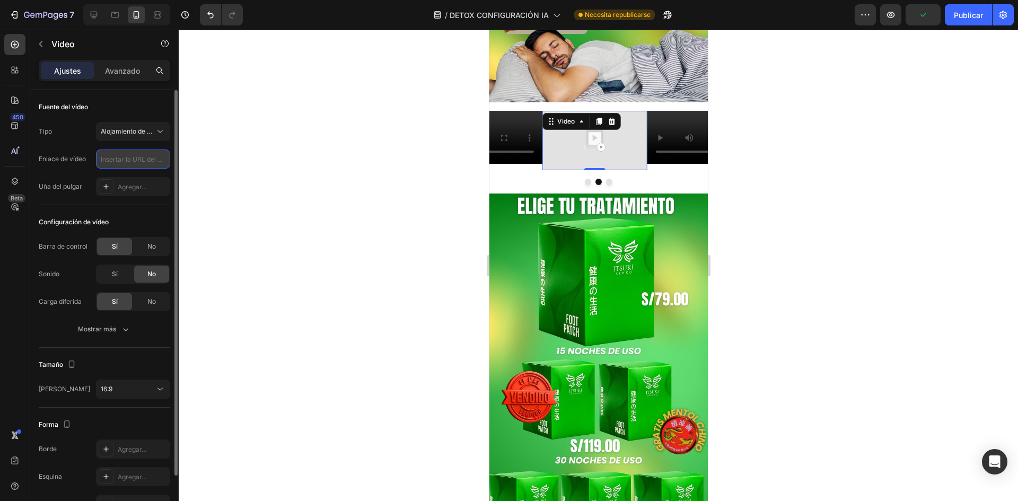
paste input "https://cdn.shopify.com/videos/c/o/v/0f35df300dab445bac3295fd497f9c73.mp4"
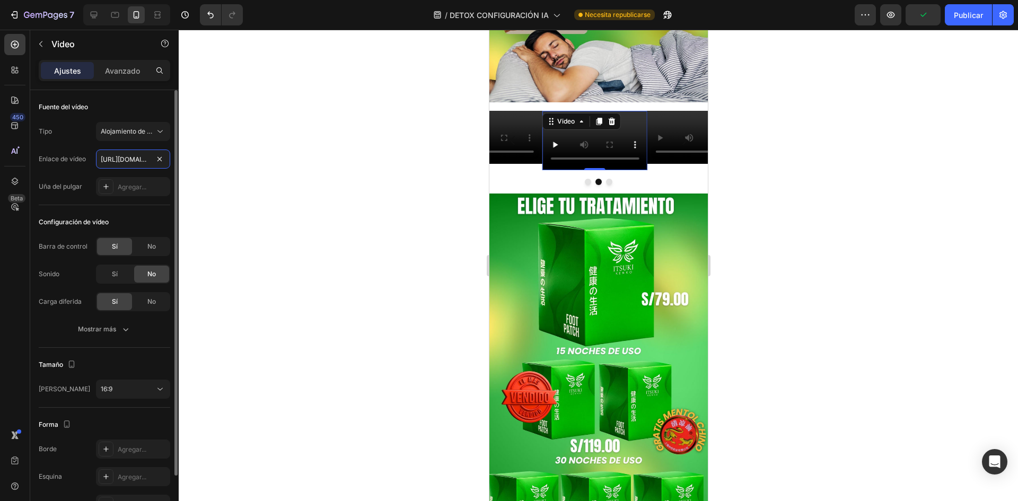
scroll to position [0, 198]
type input "https://cdn.shopify.com/videos/c/o/v/0f35df300dab445bac3295fd497f9c73.mp4"
click at [141, 393] on div "16:9" at bounding box center [128, 390] width 54 height 10
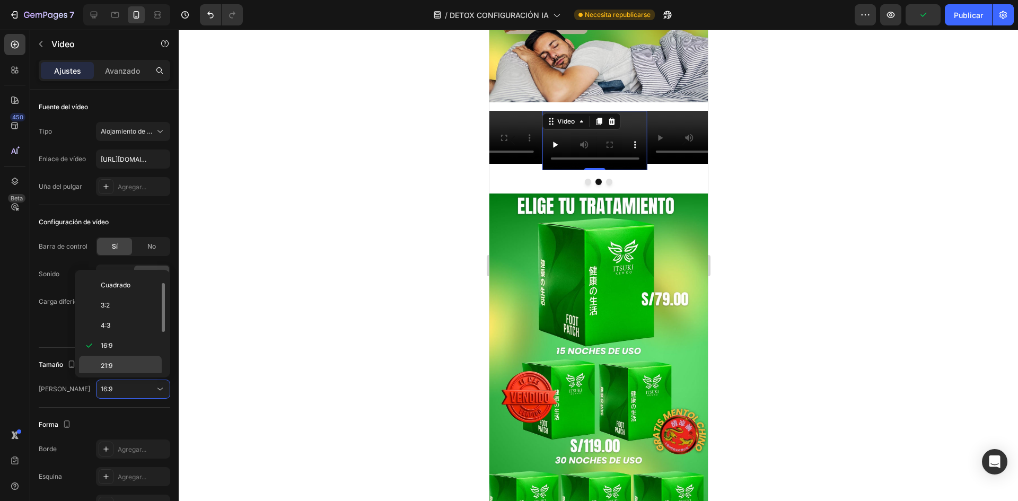
scroll to position [0, 0]
click at [131, 288] on p "Original" at bounding box center [129, 285] width 56 height 10
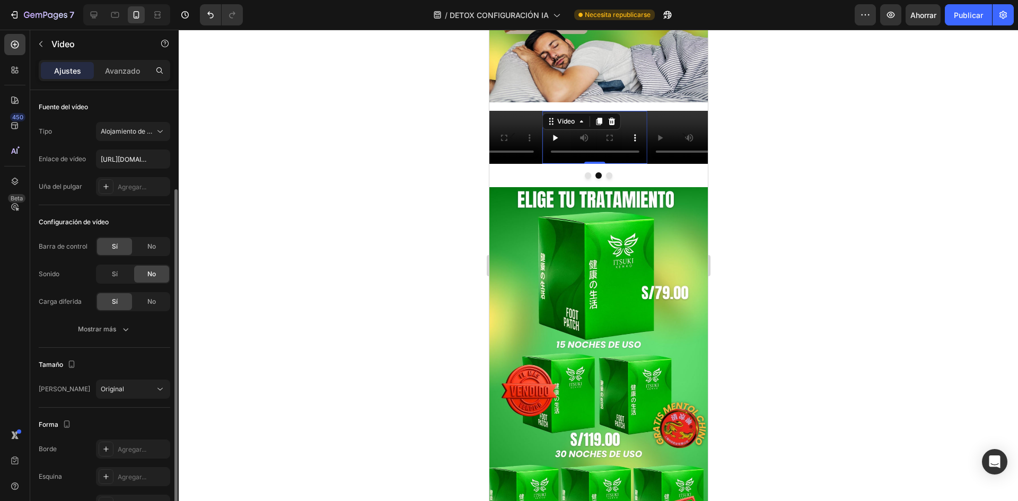
scroll to position [64, 0]
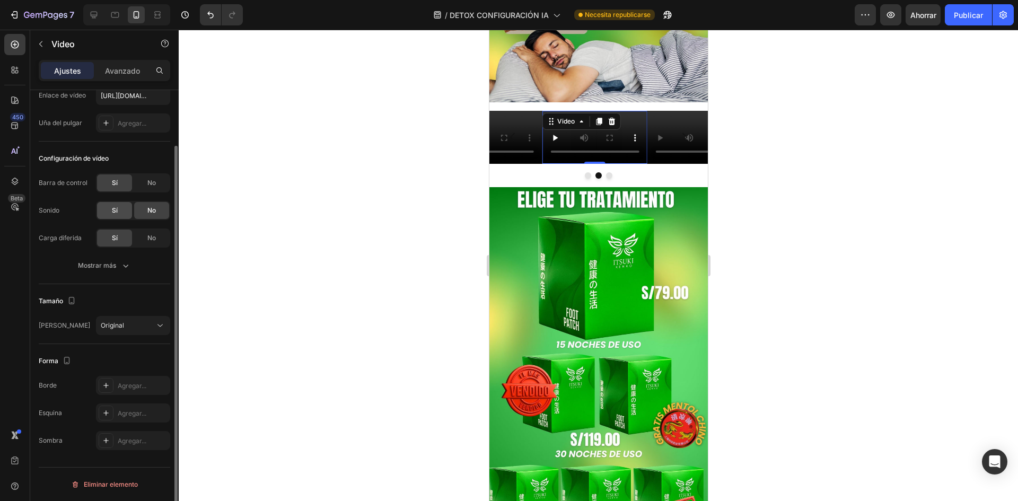
click at [112, 214] on span "Sí" at bounding box center [115, 211] width 6 height 10
click at [520, 163] on video at bounding box center [489, 137] width 106 height 53
click at [111, 207] on div "Sí" at bounding box center [114, 210] width 35 height 17
click at [129, 261] on icon "button" at bounding box center [125, 265] width 11 height 11
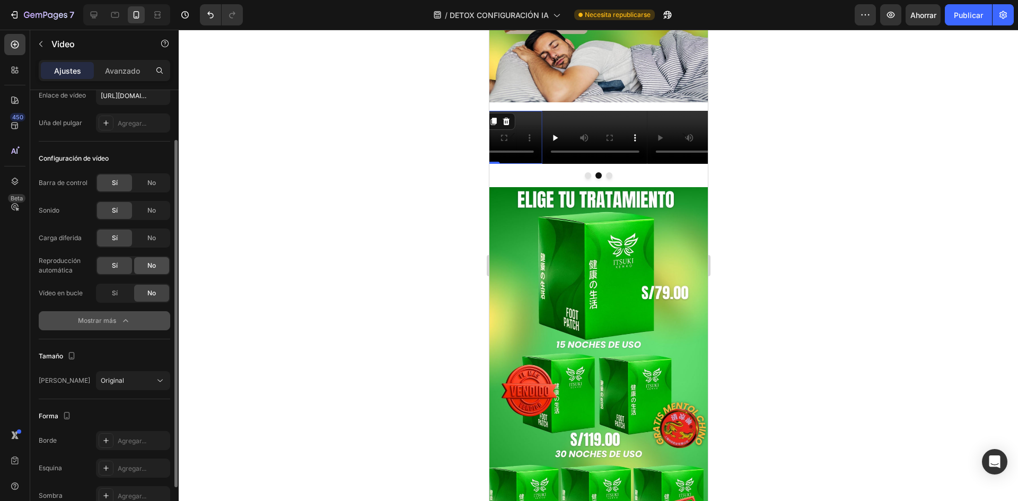
click at [153, 265] on font "No" at bounding box center [151, 265] width 8 height 8
click at [609, 163] on video at bounding box center [595, 137] width 106 height 53
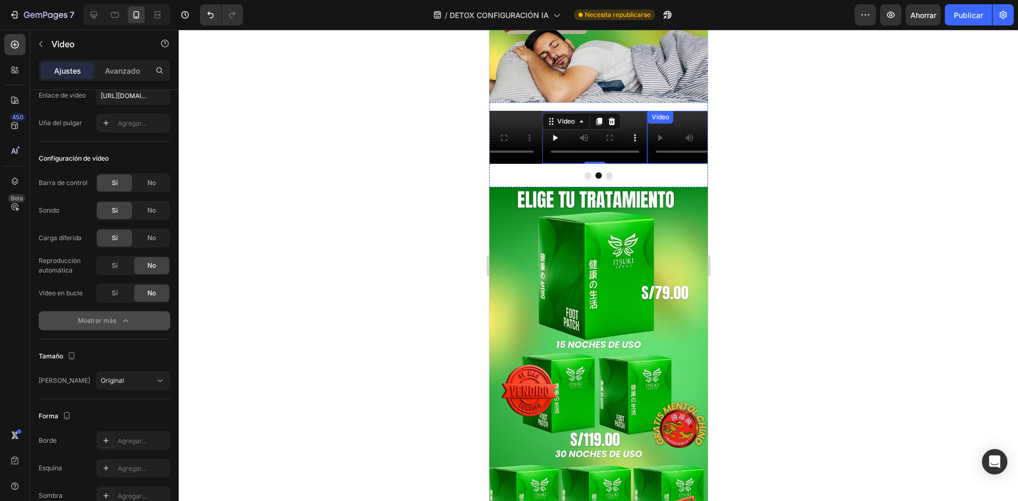
click at [673, 163] on video at bounding box center [700, 137] width 106 height 53
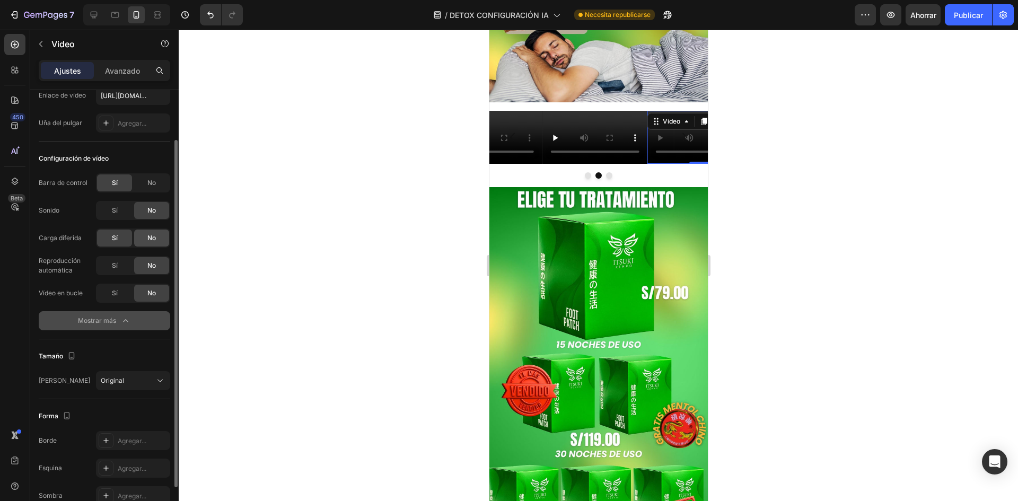
click at [157, 241] on div "No" at bounding box center [151, 238] width 35 height 17
click at [118, 213] on div "Sí" at bounding box center [114, 210] width 35 height 17
click at [532, 163] on video at bounding box center [489, 137] width 106 height 53
click at [158, 236] on div "No" at bounding box center [151, 238] width 35 height 17
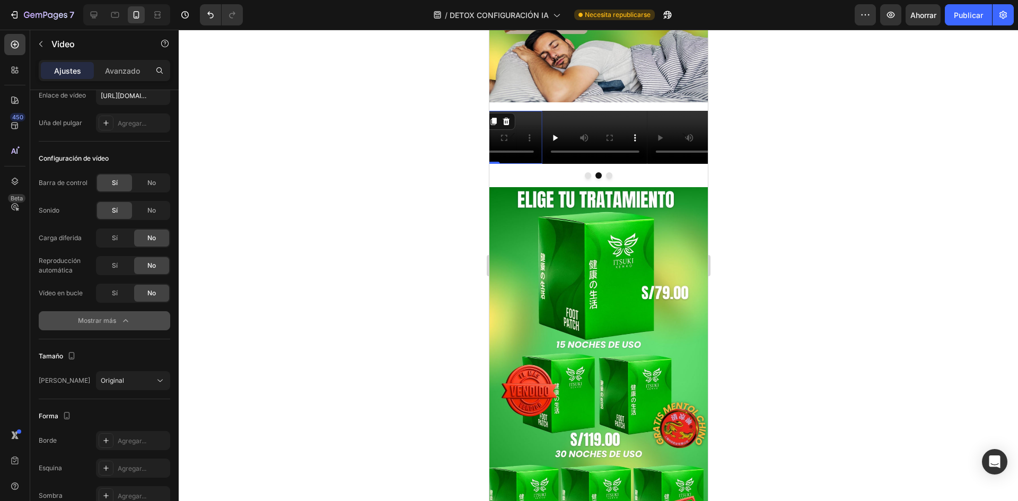
click at [111, 311] on button "Mostrar más" at bounding box center [105, 320] width 132 height 19
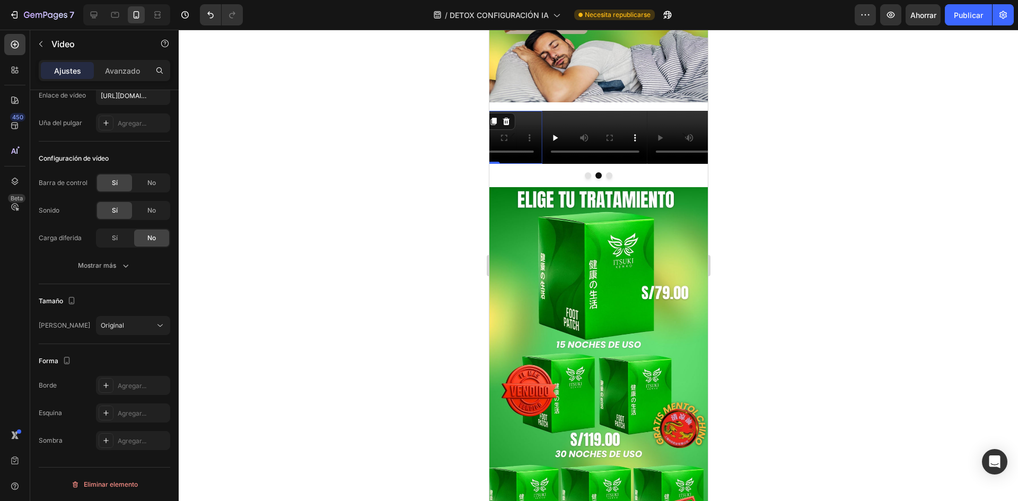
click at [308, 297] on div at bounding box center [599, 266] width 840 height 472
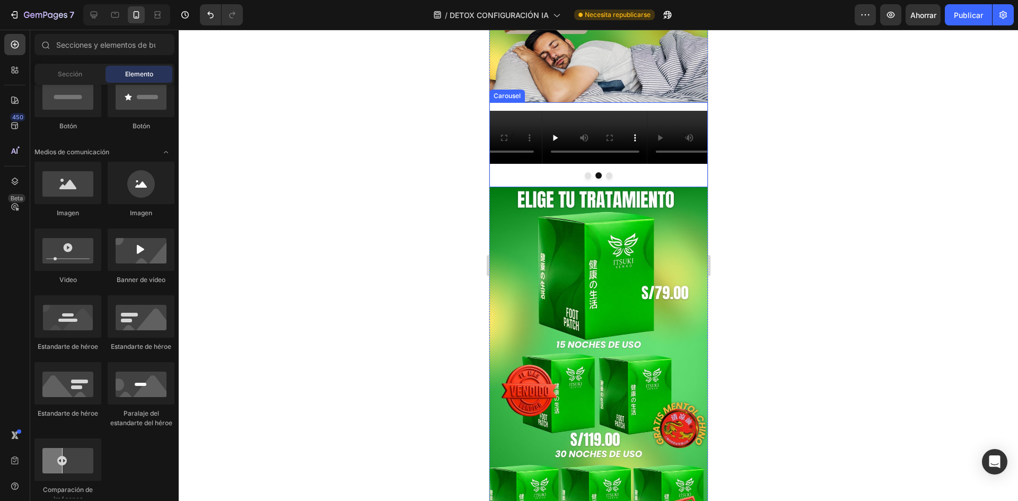
click at [645, 179] on div at bounding box center [598, 175] width 219 height 6
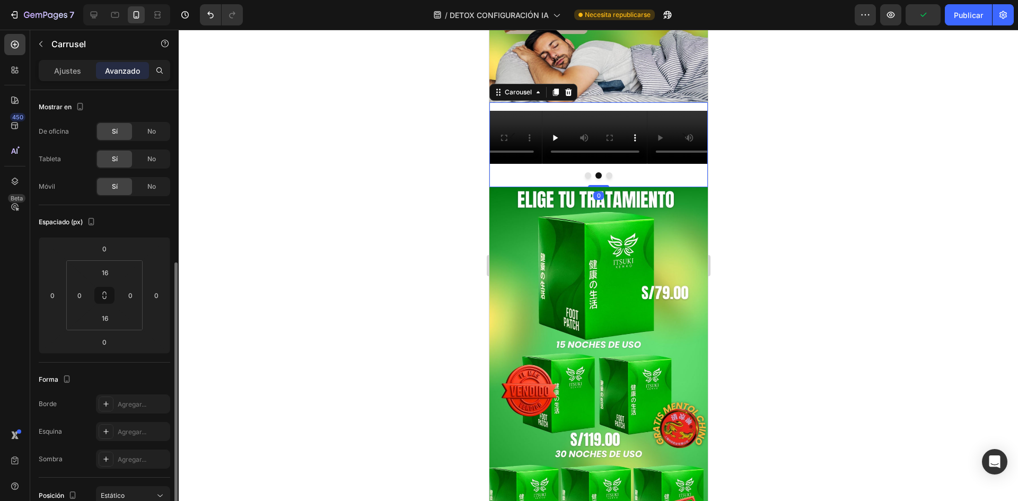
scroll to position [106, 0]
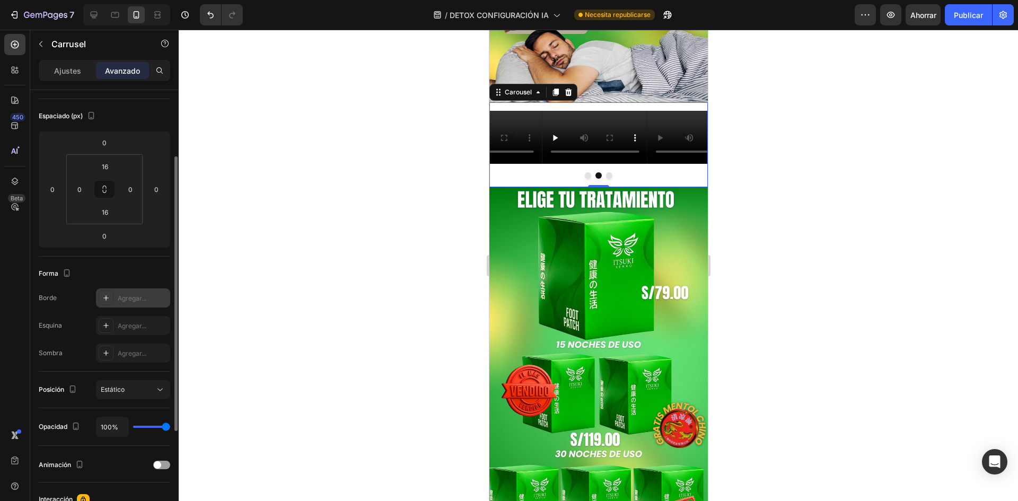
click at [142, 303] on div "Agregar..." at bounding box center [143, 299] width 50 height 10
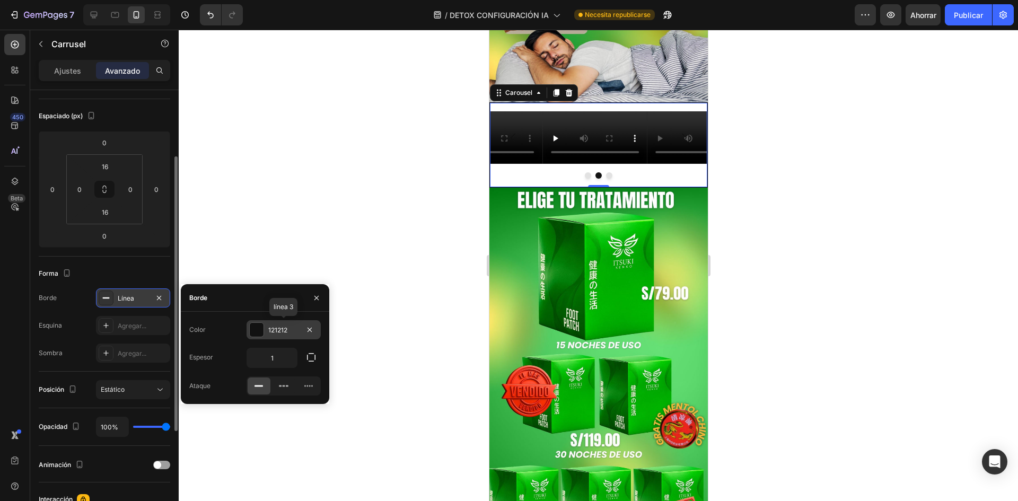
click at [251, 334] on div at bounding box center [257, 330] width 14 height 14
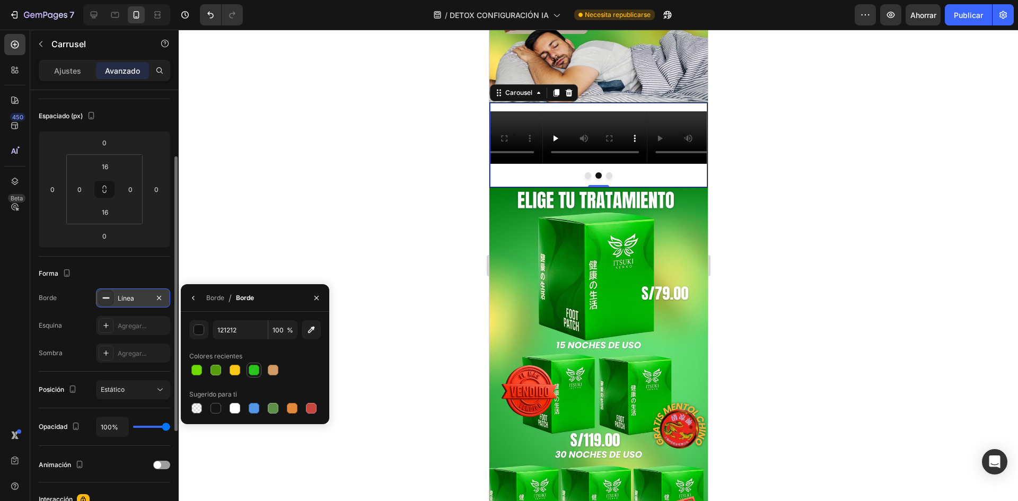
click at [249, 370] on div at bounding box center [254, 370] width 11 height 11
type input "2BC41D"
click at [156, 265] on div "Forma Borde Línea Esquina Agregar... Sombra Agregar..." at bounding box center [105, 314] width 132 height 115
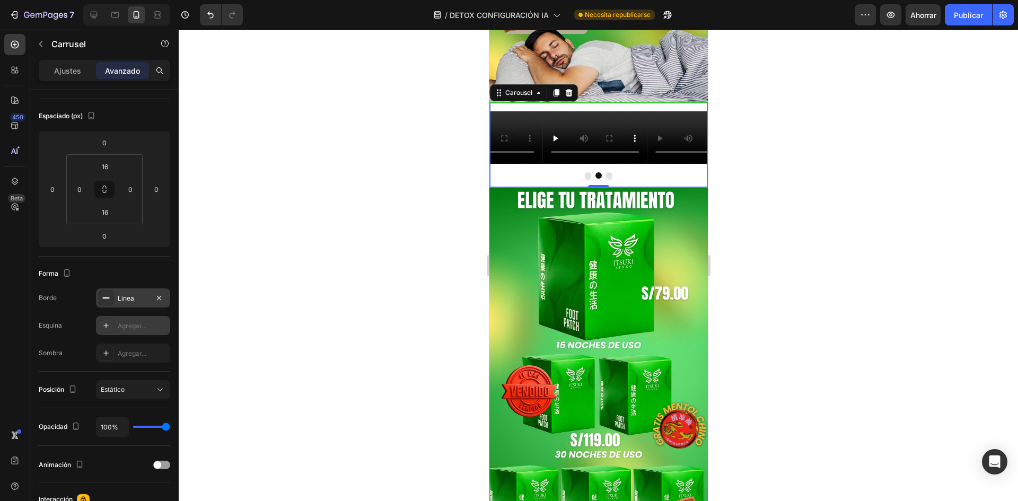
click at [140, 329] on font "Agregar..." at bounding box center [132, 326] width 29 height 8
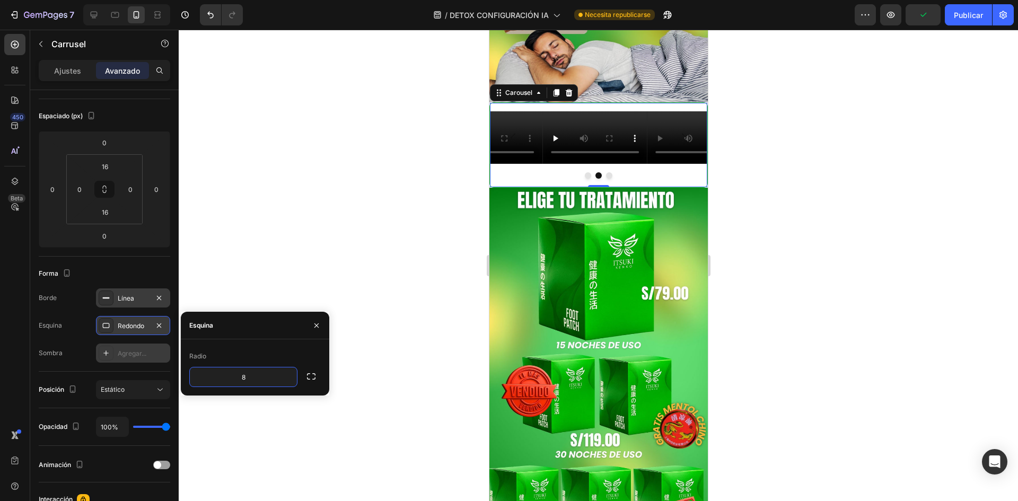
click at [141, 354] on font "Agregar..." at bounding box center [132, 354] width 29 height 8
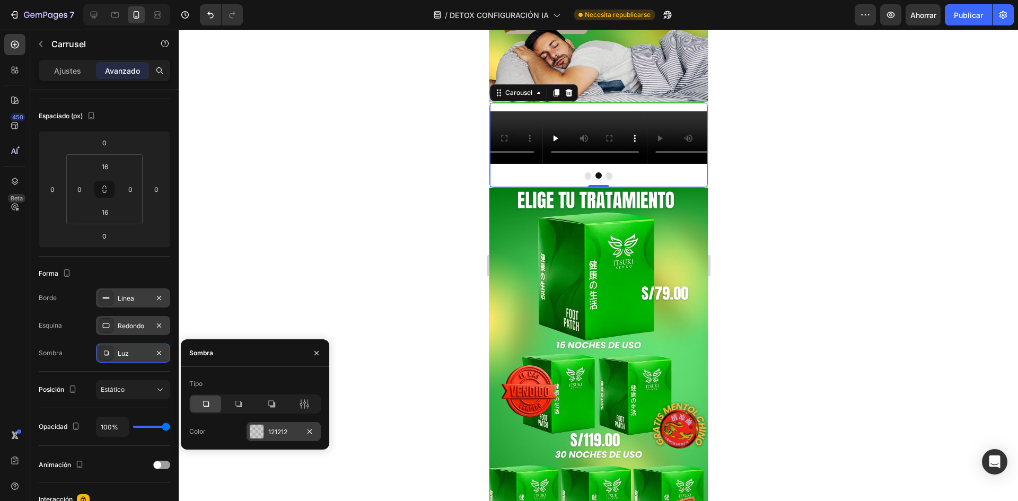
click at [267, 429] on div "121212" at bounding box center [284, 431] width 74 height 19
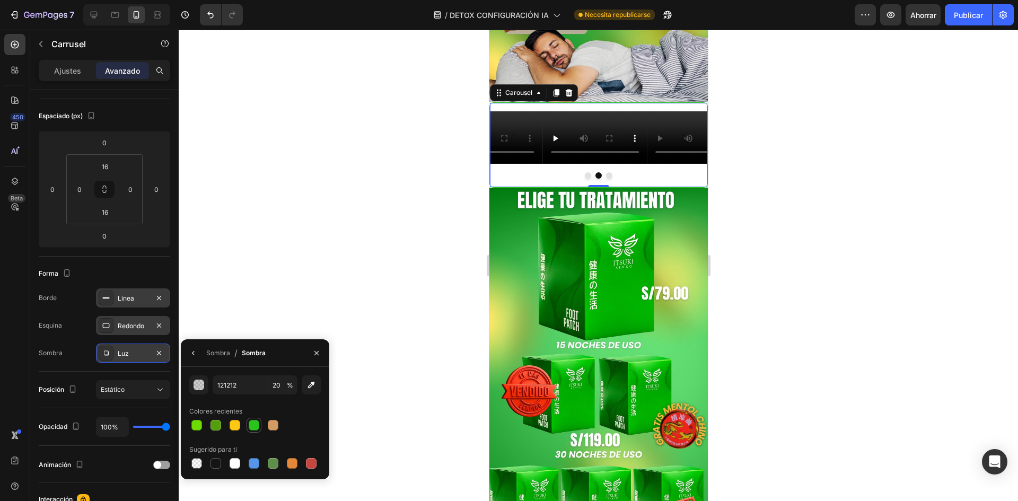
click at [253, 421] on div at bounding box center [254, 425] width 11 height 11
type input "2BC41D"
type input "100"
click at [169, 344] on div "Luz" at bounding box center [133, 353] width 74 height 19
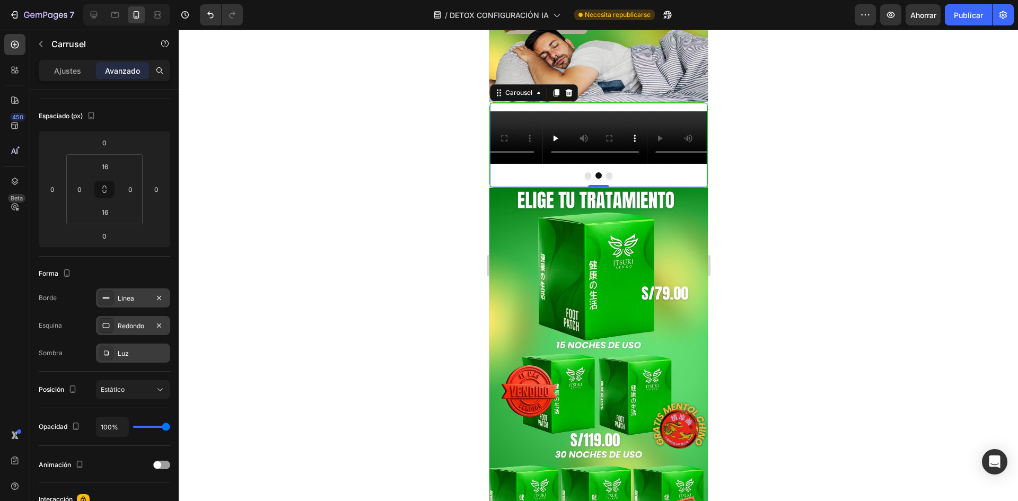
scroll to position [212, 0]
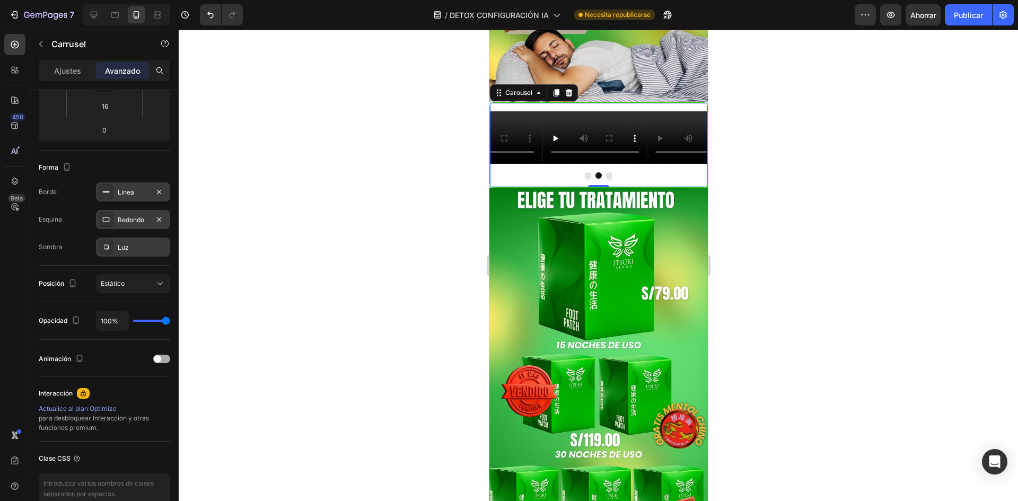
click at [160, 358] on span at bounding box center [157, 358] width 7 height 7
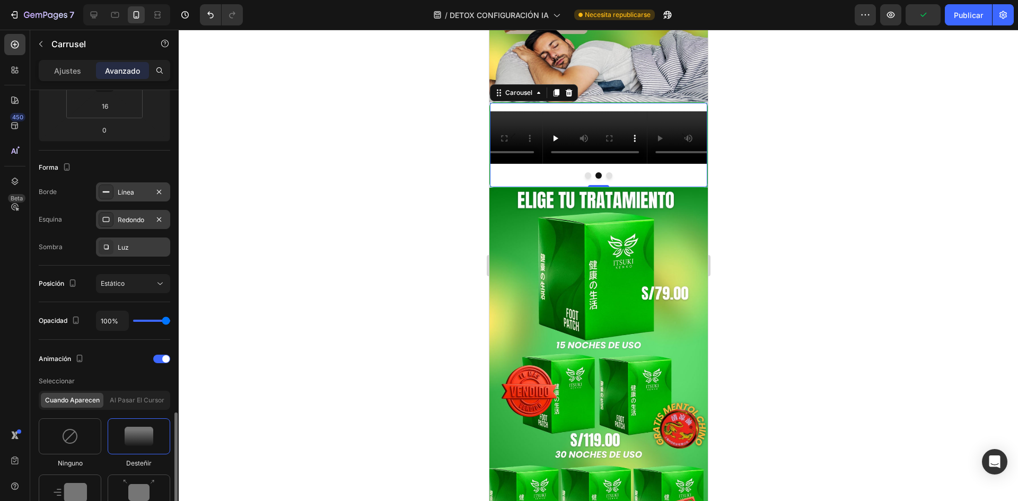
scroll to position [371, 0]
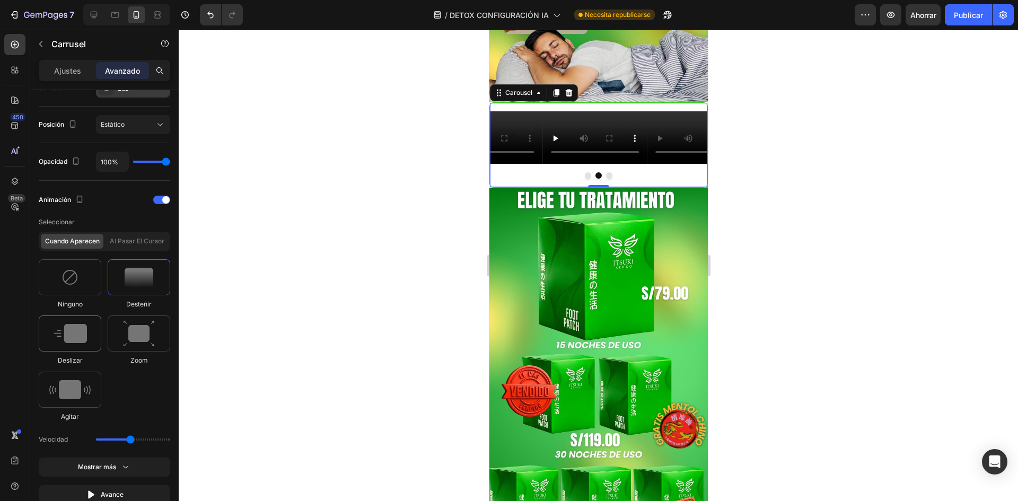
click at [65, 336] on img at bounding box center [70, 333] width 33 height 19
click at [129, 328] on img at bounding box center [139, 333] width 32 height 27
click at [74, 391] on img at bounding box center [69, 389] width 41 height 19
click at [148, 284] on img at bounding box center [139, 277] width 29 height 19
type input "1.7"
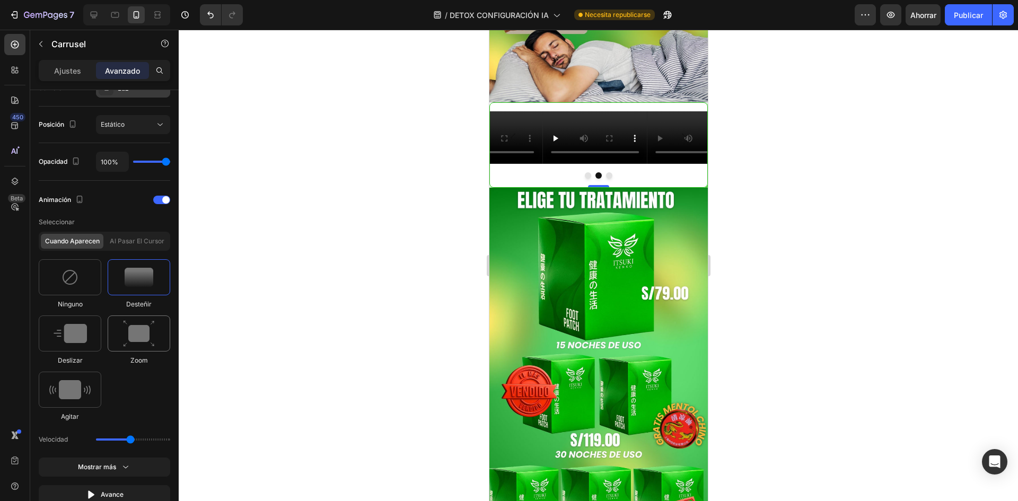
click at [150, 329] on img at bounding box center [139, 333] width 32 height 27
click at [140, 386] on div "Ninguno Desteñir Deslizar Zoom Agitar" at bounding box center [105, 340] width 132 height 162
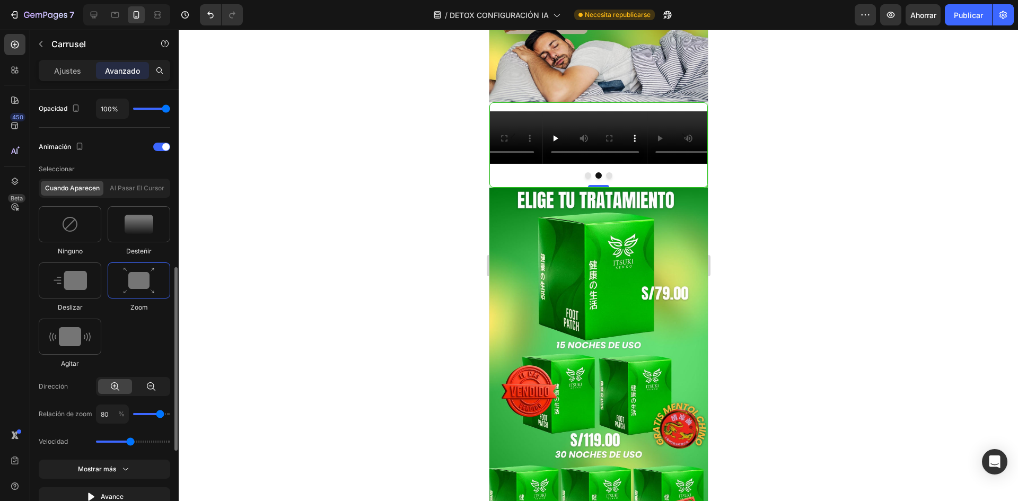
scroll to position [530, 0]
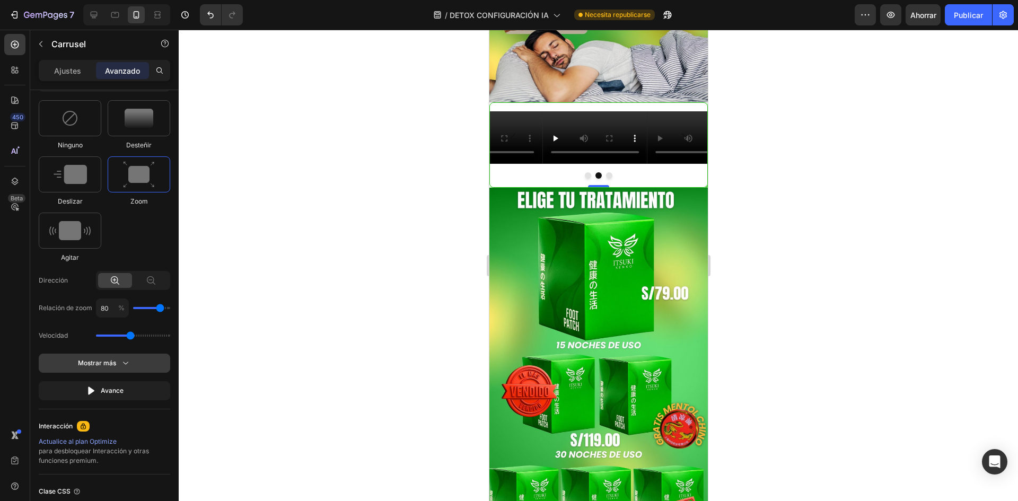
click at [142, 381] on button "Mostrar más" at bounding box center [105, 390] width 132 height 19
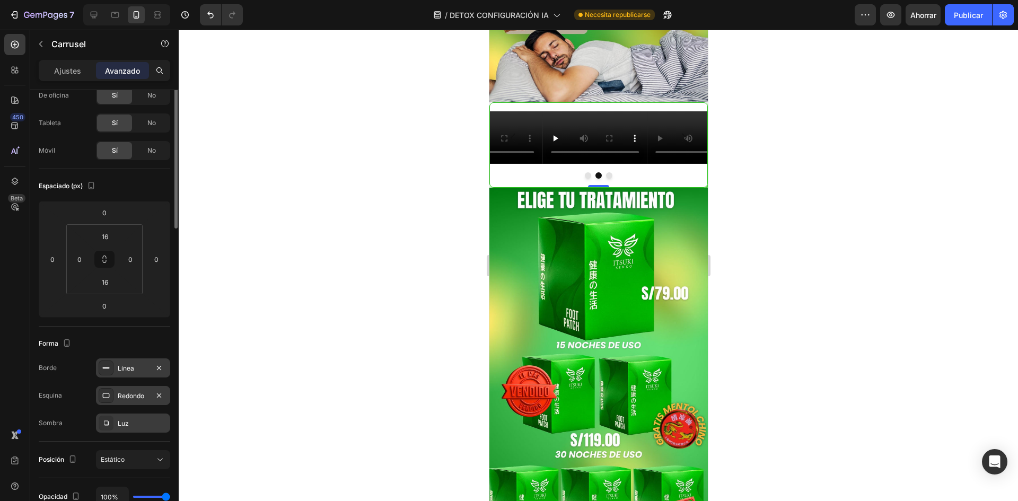
scroll to position [0, 0]
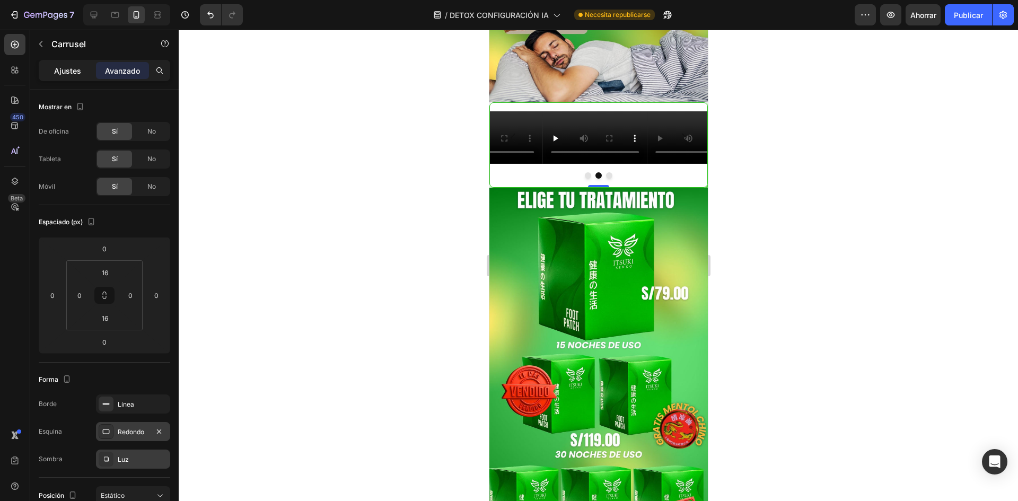
click at [85, 65] on div "Ajustes" at bounding box center [67, 70] width 53 height 17
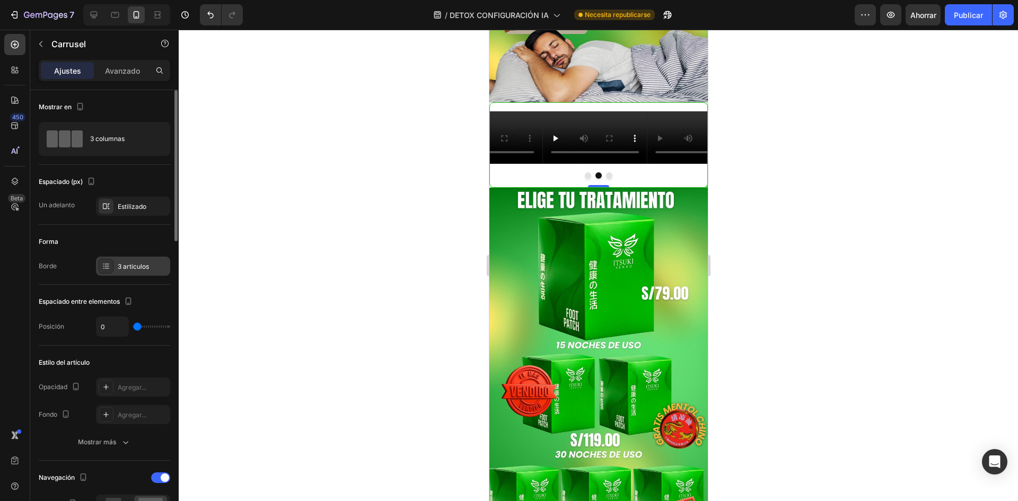
scroll to position [53, 0]
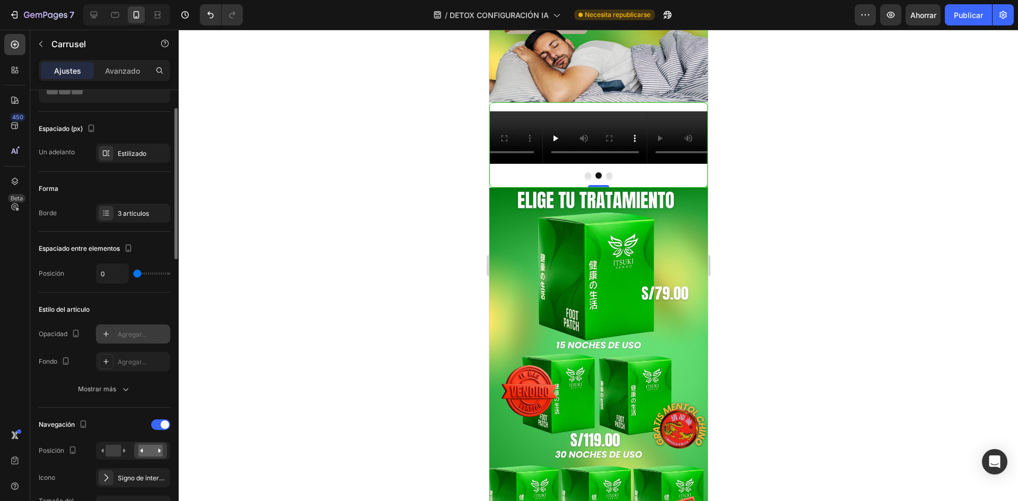
click at [124, 339] on div "Agregar..." at bounding box center [133, 334] width 74 height 19
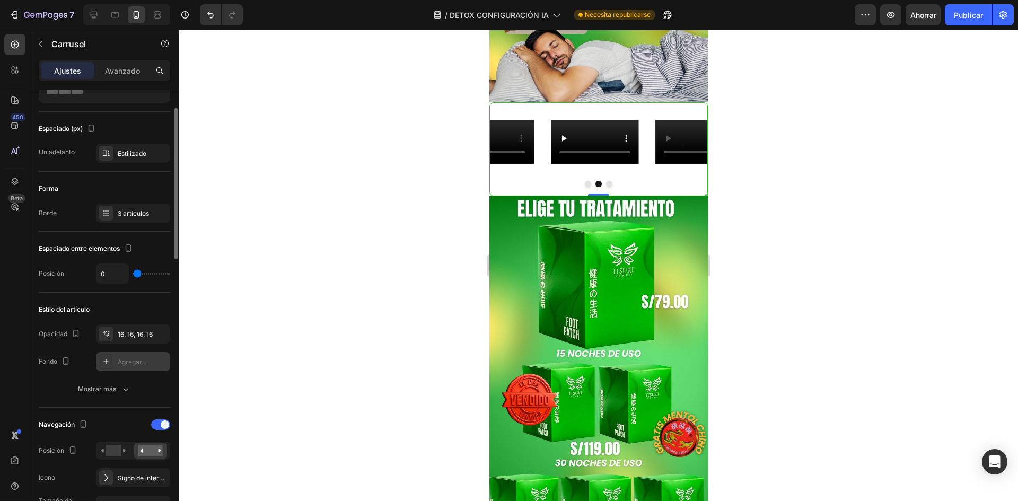
click at [146, 362] on font "Agregar..." at bounding box center [132, 362] width 29 height 8
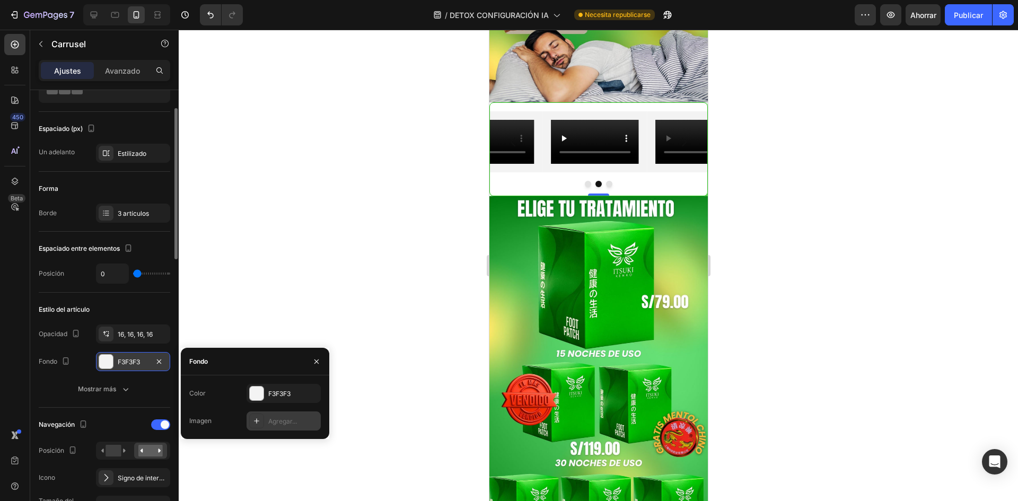
click at [260, 422] on icon at bounding box center [256, 421] width 8 height 8
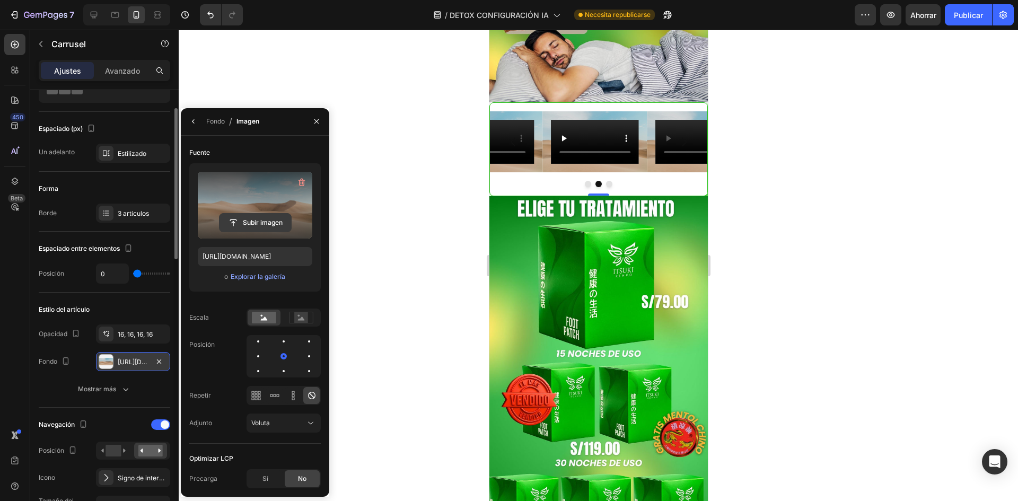
click at [276, 227] on input "file" at bounding box center [256, 223] width 72 height 18
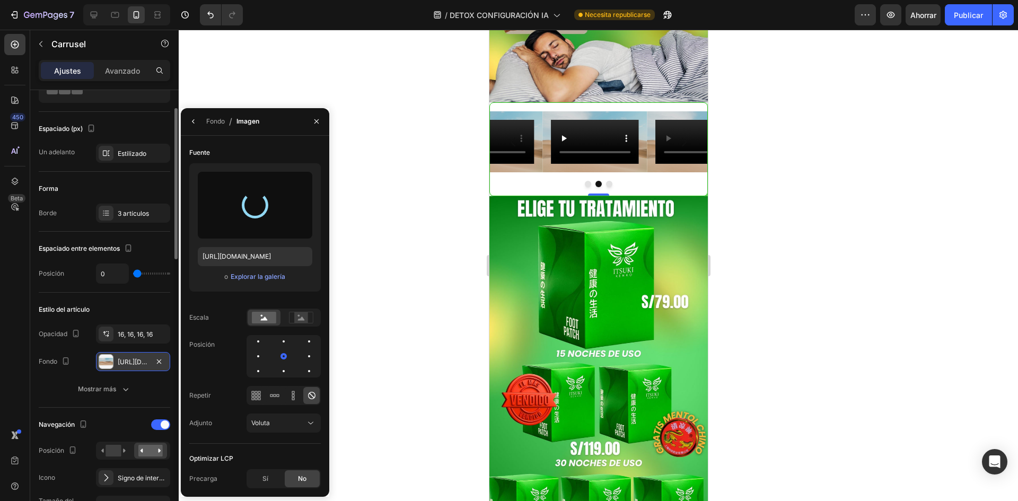
type input "https://cdn.shopify.com/s/files/1/0719/3310/0314/files/gempages_490669083814003…"
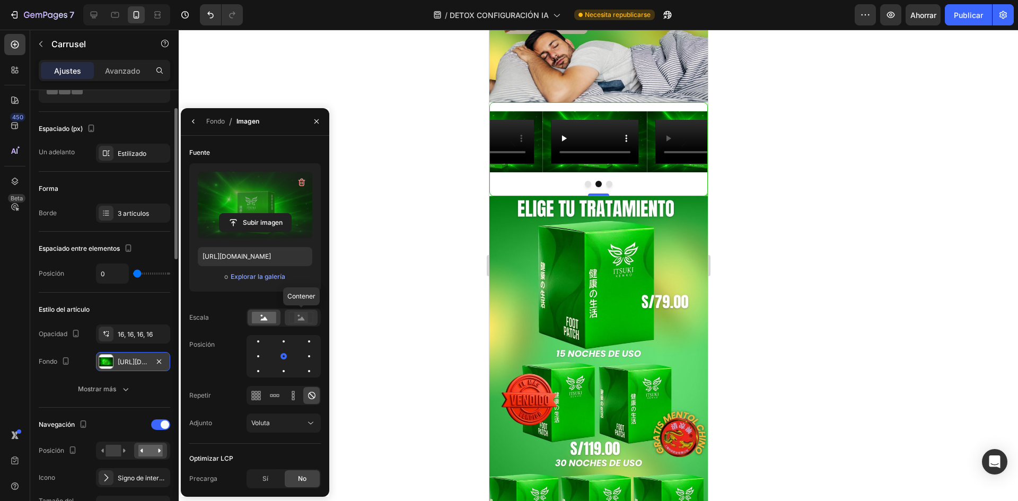
click at [302, 316] on rect at bounding box center [301, 317] width 14 height 11
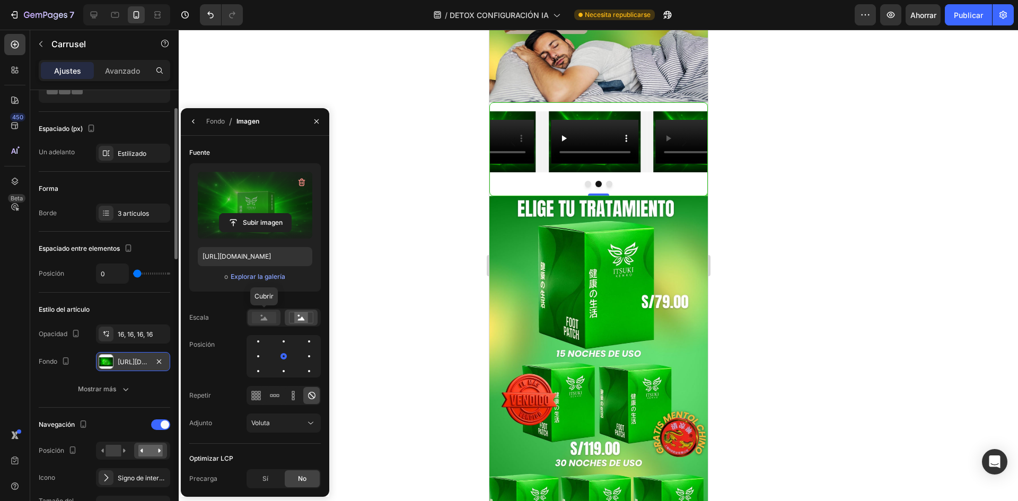
click at [276, 317] on rect at bounding box center [264, 318] width 24 height 12
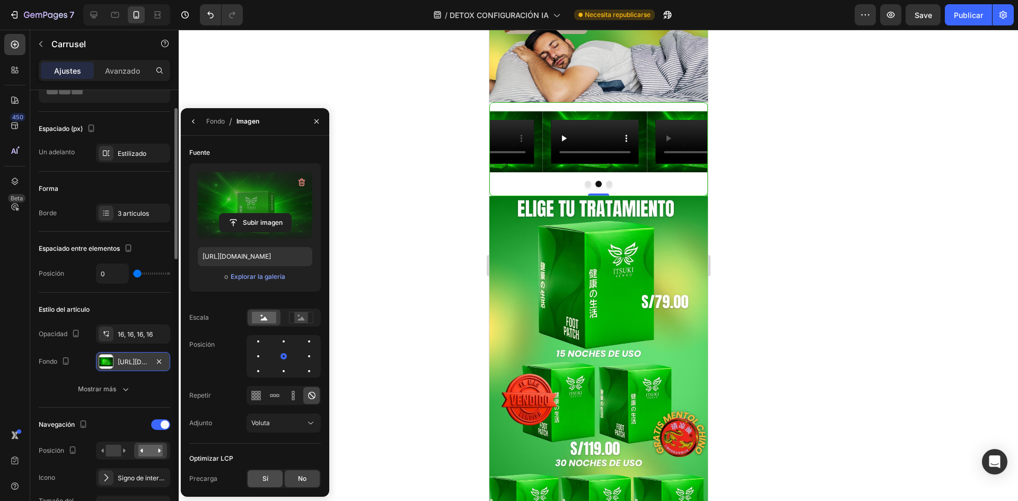
click at [275, 479] on div "Sí" at bounding box center [265, 478] width 35 height 17
click at [294, 477] on div "No" at bounding box center [302, 478] width 35 height 17
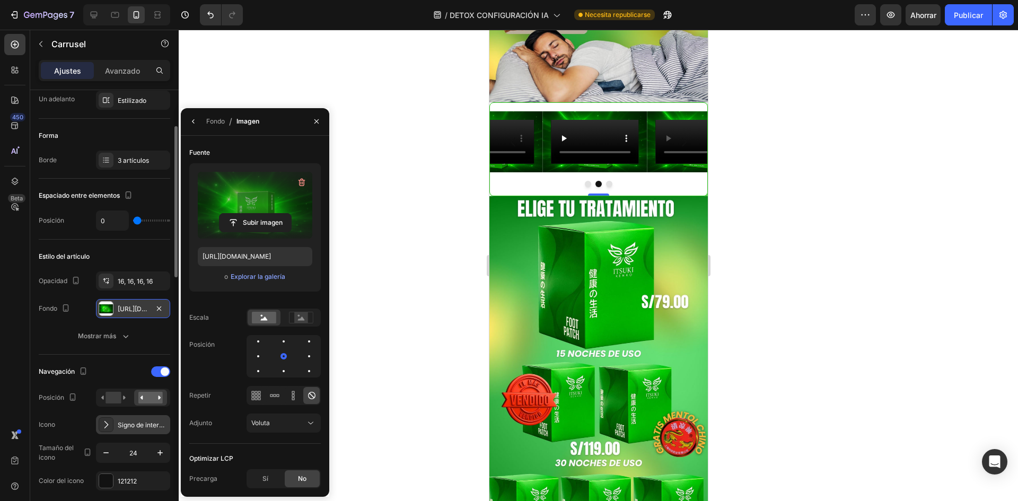
scroll to position [159, 0]
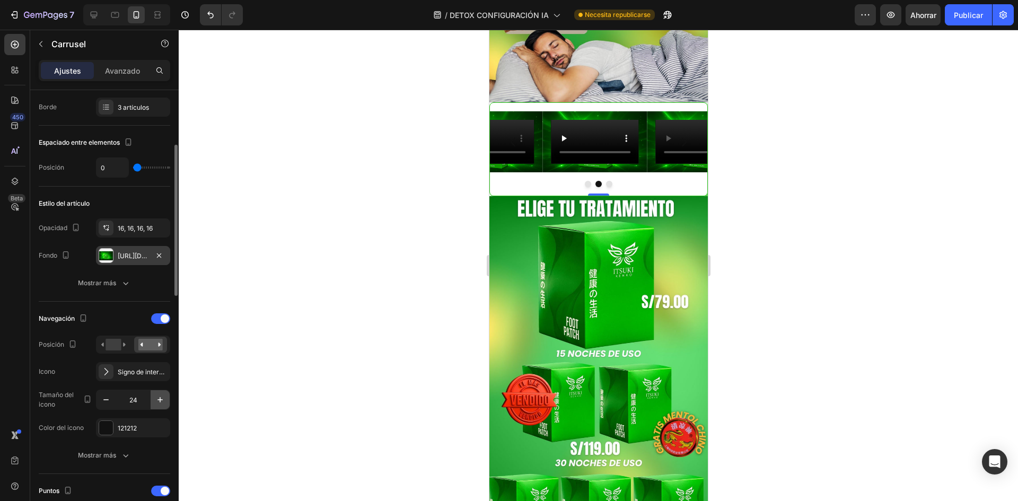
click at [163, 400] on icon "button" at bounding box center [160, 400] width 11 height 11
click at [160, 397] on icon "button" at bounding box center [160, 400] width 11 height 11
click at [111, 399] on icon "button" at bounding box center [106, 400] width 11 height 11
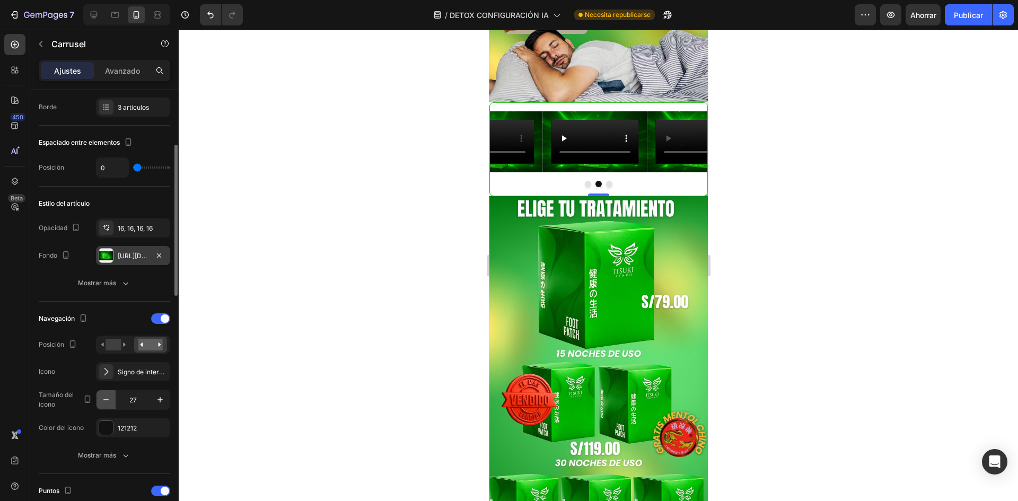
click at [111, 399] on icon "button" at bounding box center [106, 400] width 11 height 11
type input "25"
click at [116, 428] on div "121212" at bounding box center [133, 427] width 74 height 19
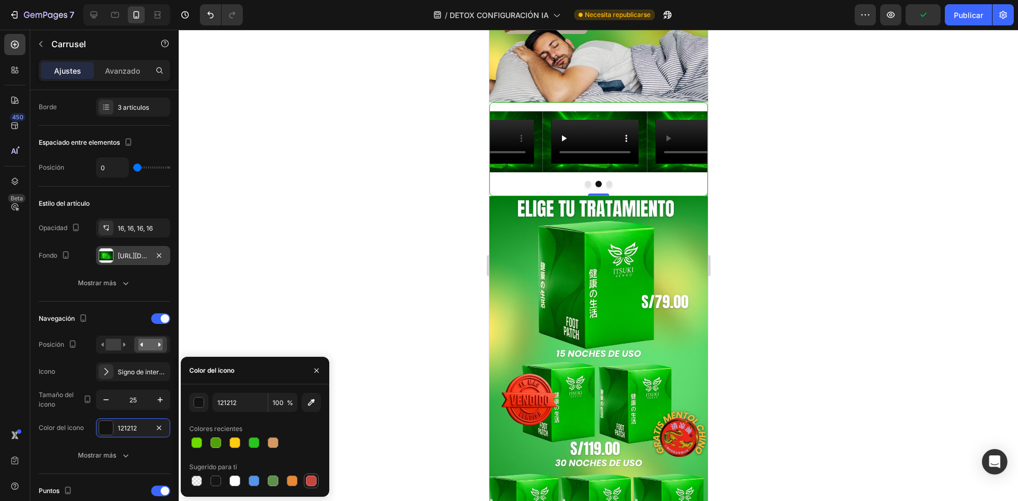
click at [312, 474] on div at bounding box center [311, 481] width 15 height 15
click at [250, 445] on div at bounding box center [254, 443] width 11 height 11
type input "2BC41D"
click at [207, 296] on div at bounding box center [599, 266] width 840 height 472
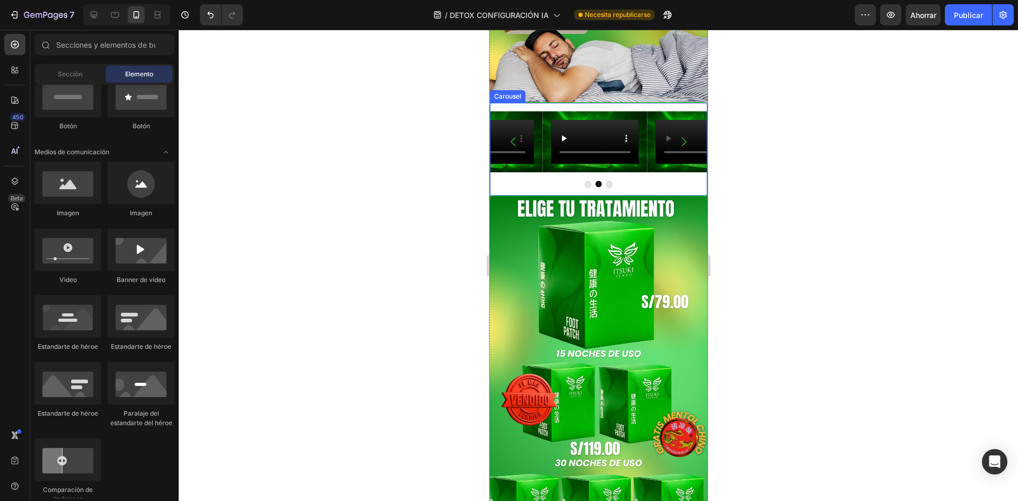
click at [592, 196] on div "Video Video Video Carousel" at bounding box center [598, 149] width 219 height 94
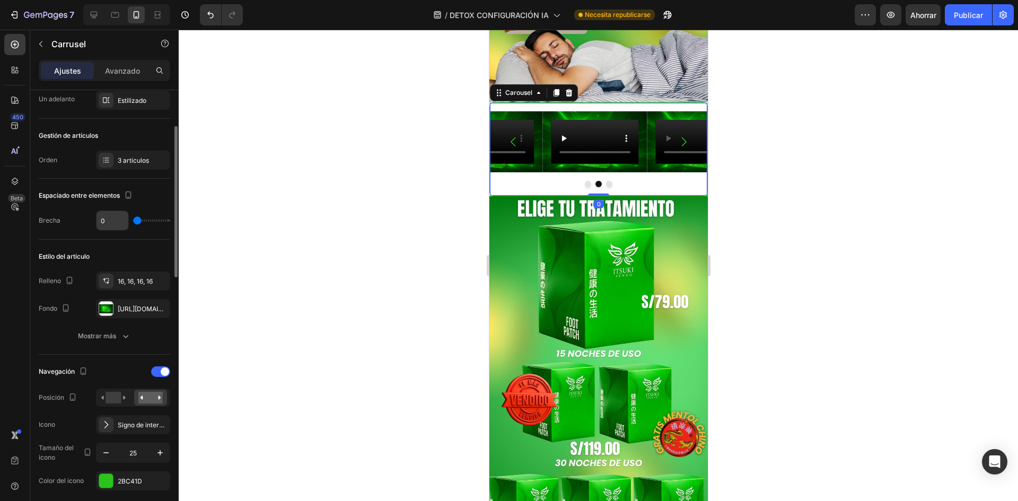
scroll to position [265, 0]
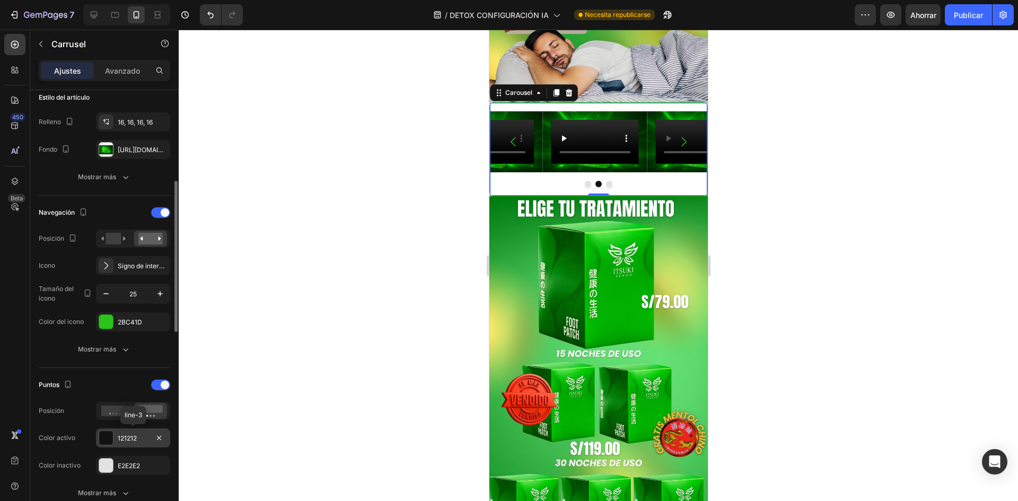
click at [116, 433] on div "121212" at bounding box center [133, 438] width 74 height 19
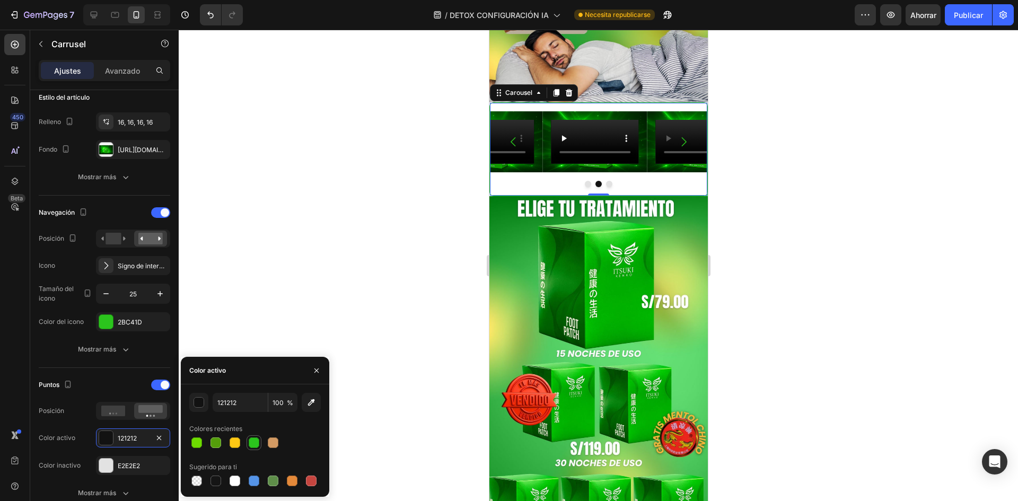
click at [252, 443] on div at bounding box center [254, 443] width 11 height 11
type input "2BC41D"
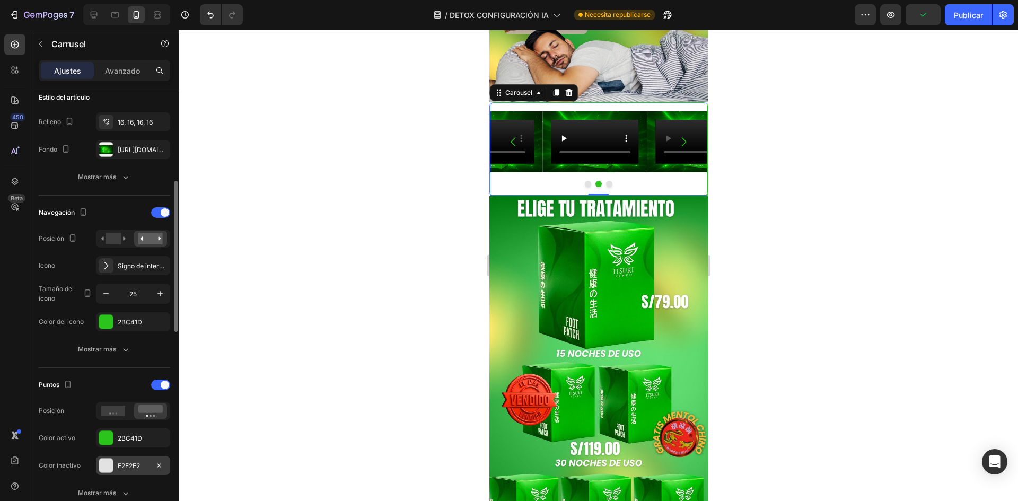
click at [146, 461] on div "E2E2E2" at bounding box center [133, 466] width 31 height 10
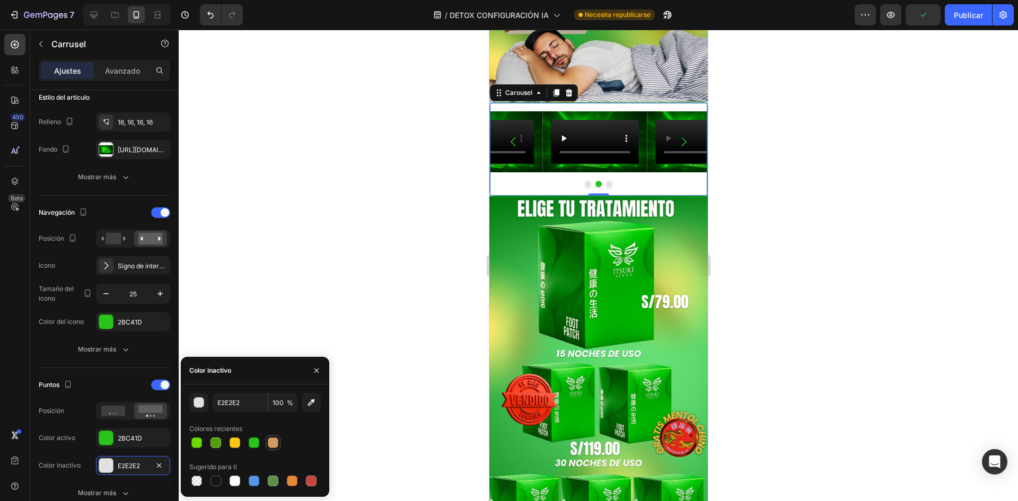
click at [269, 439] on div at bounding box center [273, 443] width 11 height 11
click at [220, 483] on div at bounding box center [216, 481] width 11 height 11
type input "151515"
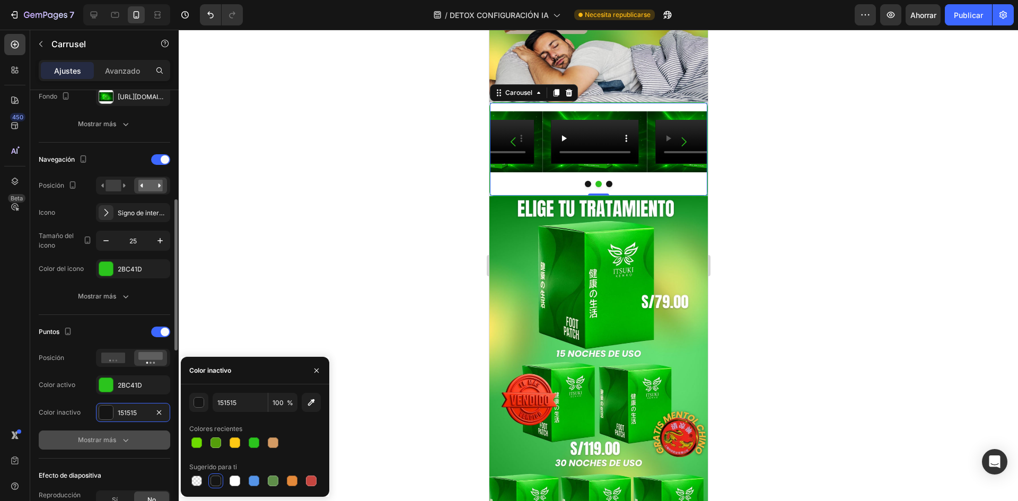
click at [116, 435] on div "Mostrar más" at bounding box center [104, 440] width 53 height 11
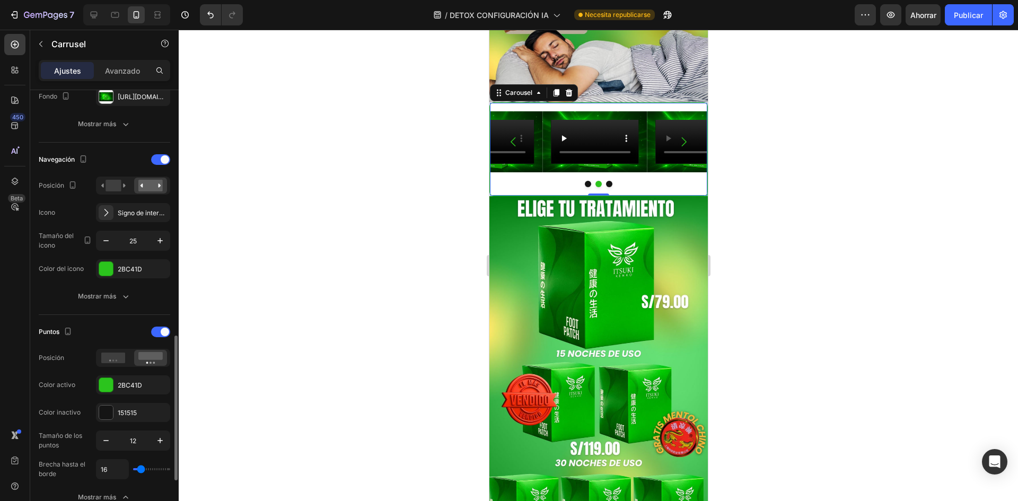
scroll to position [424, 0]
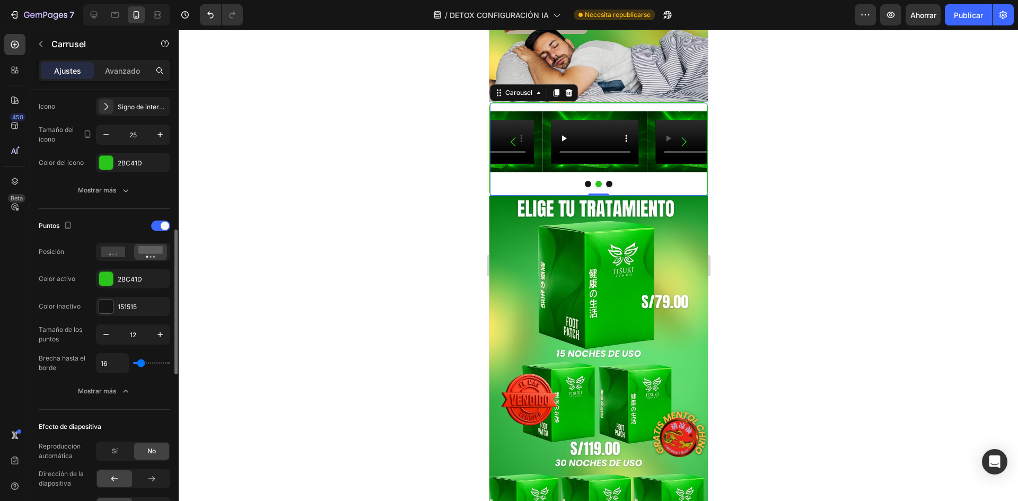
type input "18"
type input "44"
type input "62"
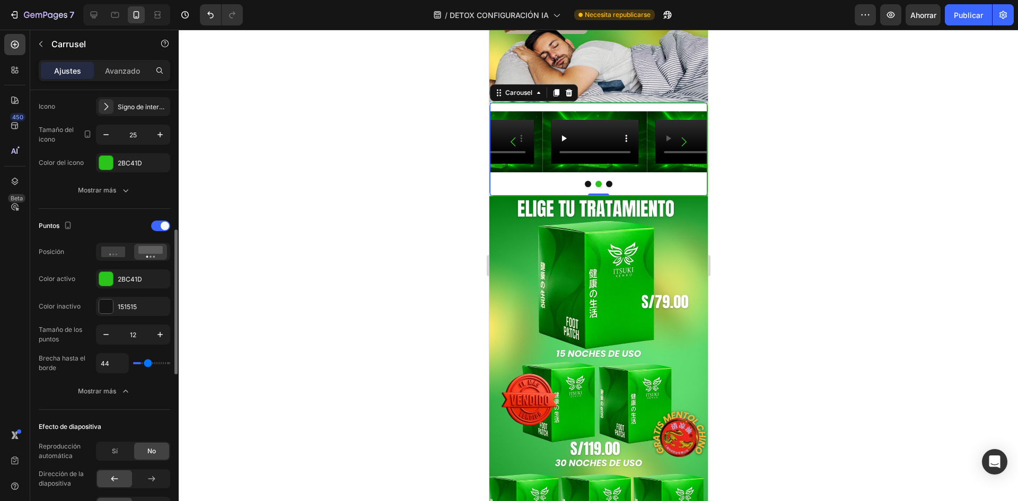
type input "62"
type input "64"
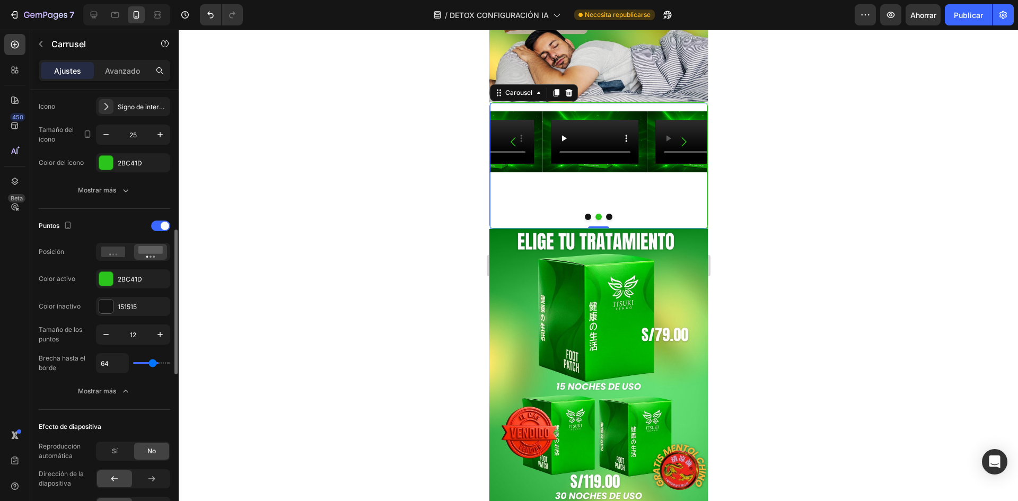
type input "78"
type input "82"
type input "16"
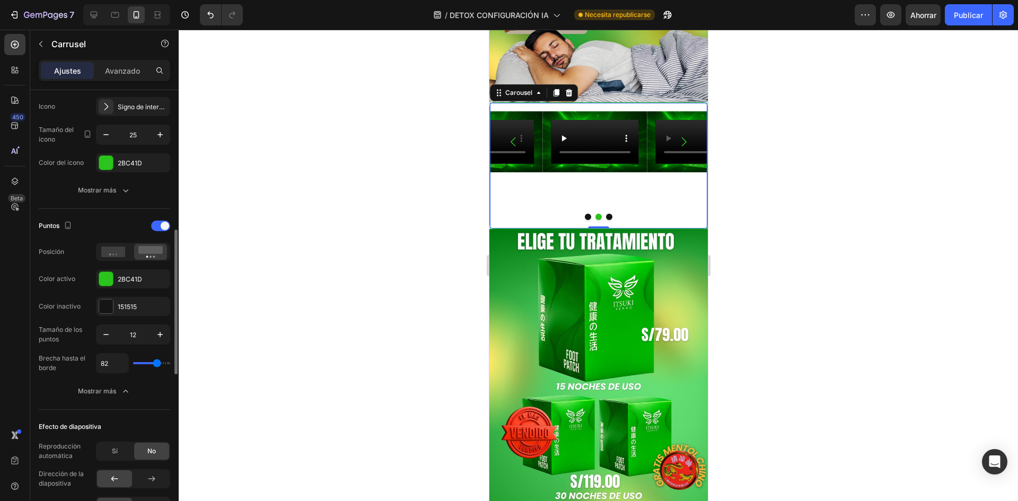
type input "16"
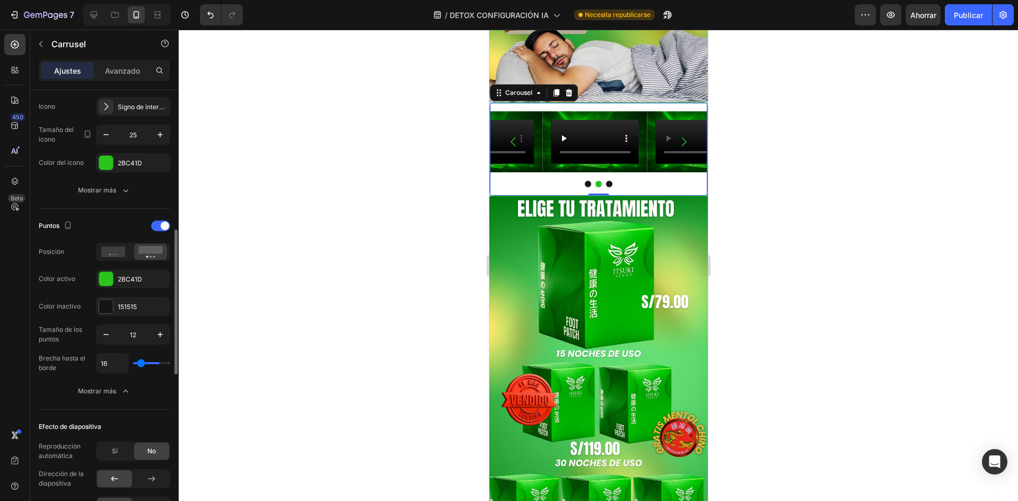
type input "13"
type input "7"
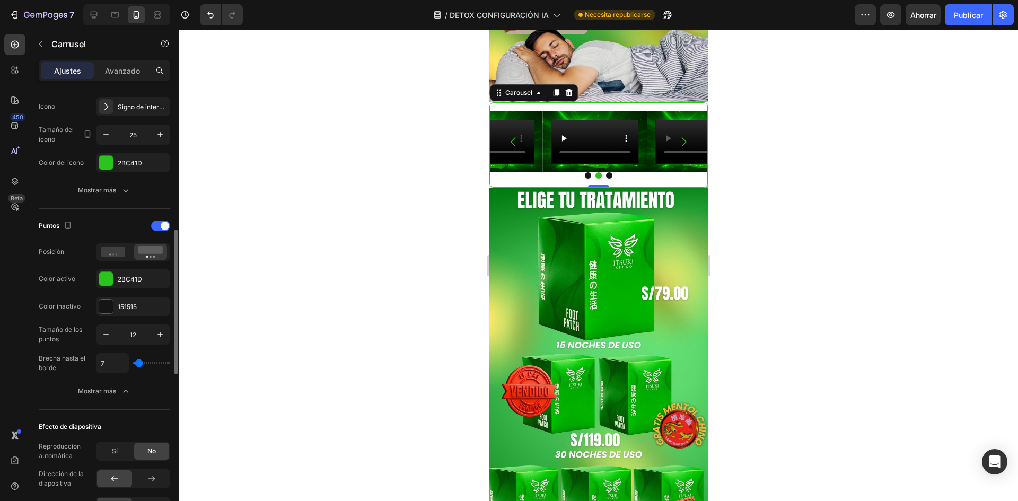
type input "0"
drag, startPoint x: 142, startPoint y: 363, endPoint x: 109, endPoint y: 357, distance: 33.4
type input "0"
click at [133, 362] on input "range" at bounding box center [151, 363] width 37 height 2
click at [103, 337] on icon "button" at bounding box center [106, 334] width 11 height 11
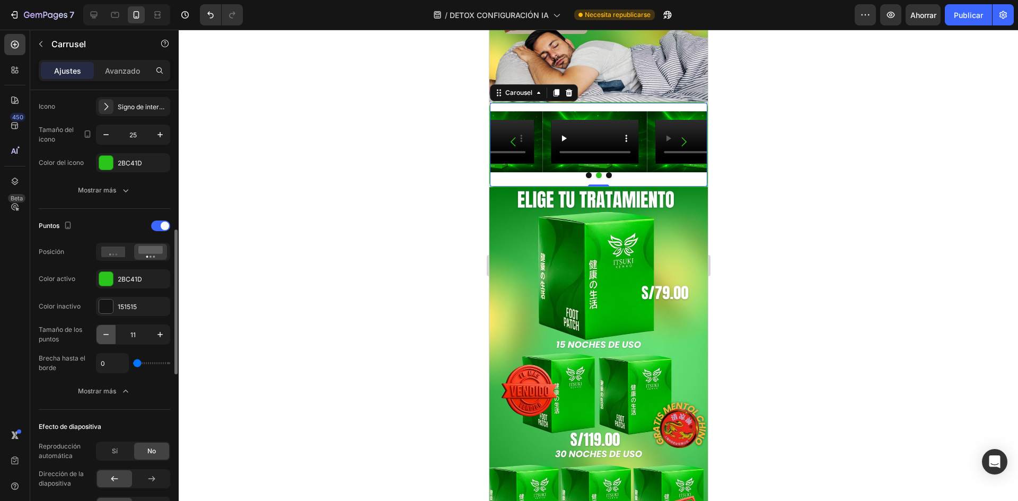
click at [103, 337] on icon "button" at bounding box center [106, 334] width 11 height 11
type input "10"
type input "2"
type input "9"
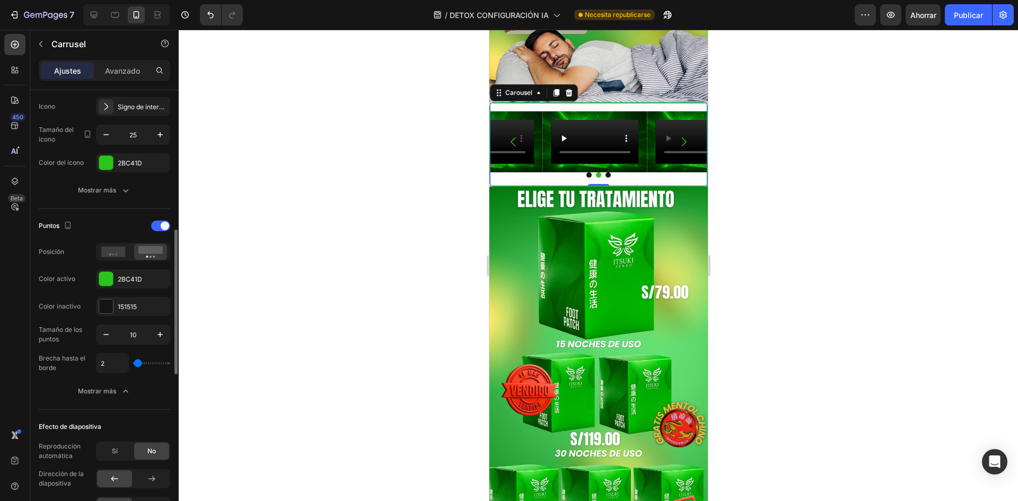
type input "9"
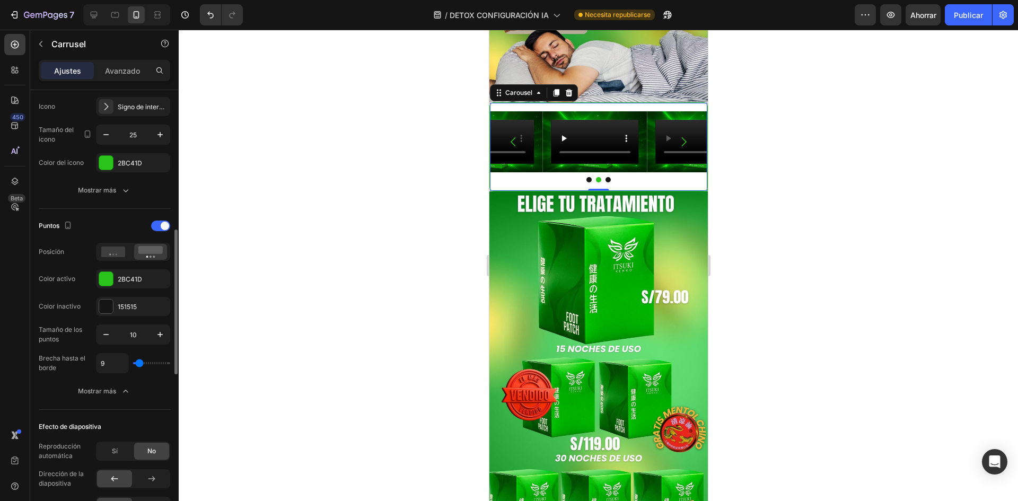
type input "11"
type input "9"
click at [139, 362] on input "range" at bounding box center [151, 363] width 37 height 2
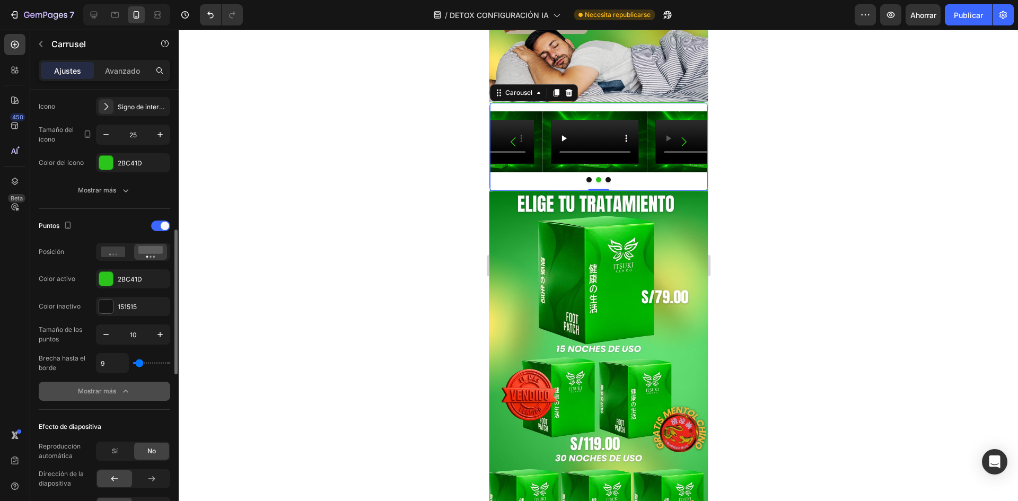
click at [123, 390] on icon "button" at bounding box center [125, 391] width 11 height 11
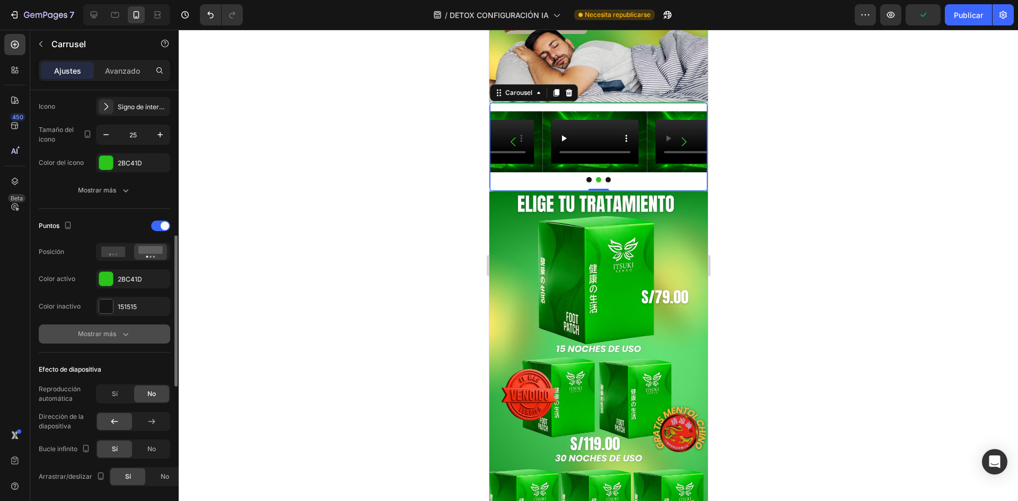
click at [124, 330] on icon "button" at bounding box center [125, 334] width 11 height 11
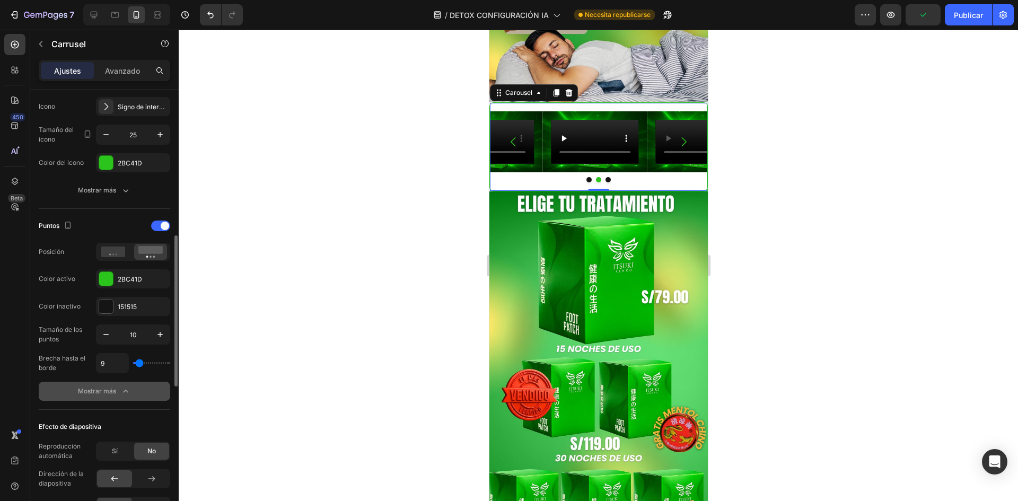
click at [125, 387] on icon "button" at bounding box center [125, 391] width 11 height 11
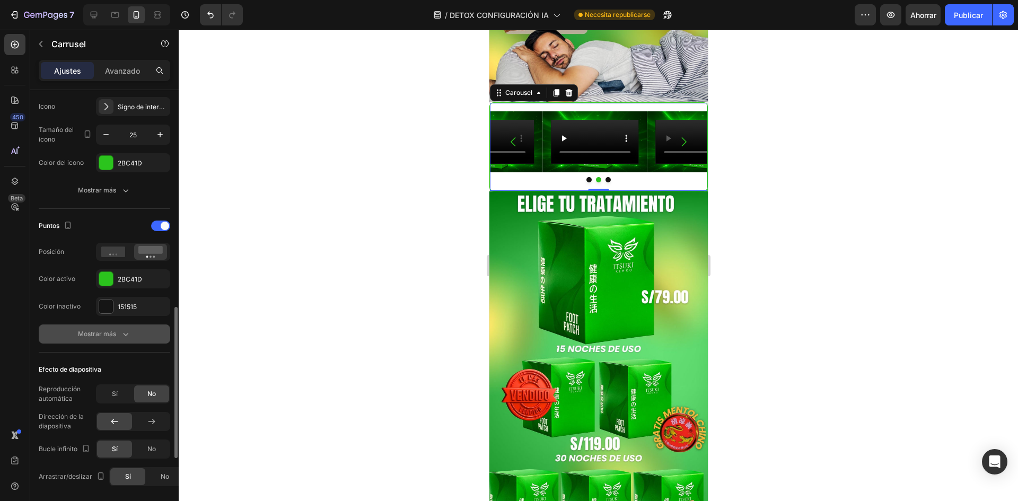
scroll to position [477, 0]
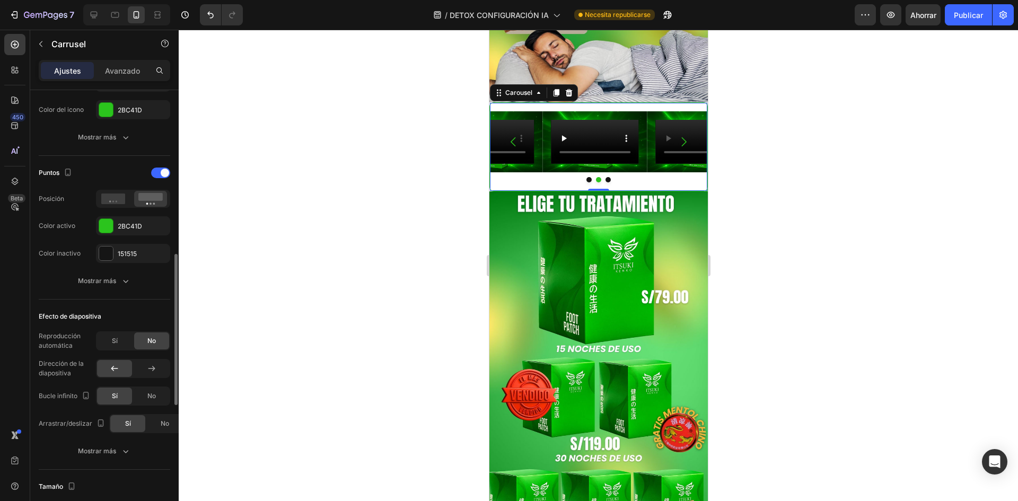
drag, startPoint x: 113, startPoint y: 452, endPoint x: 115, endPoint y: 417, distance: 35.6
click at [113, 453] on font "Mostrar más" at bounding box center [97, 451] width 38 height 8
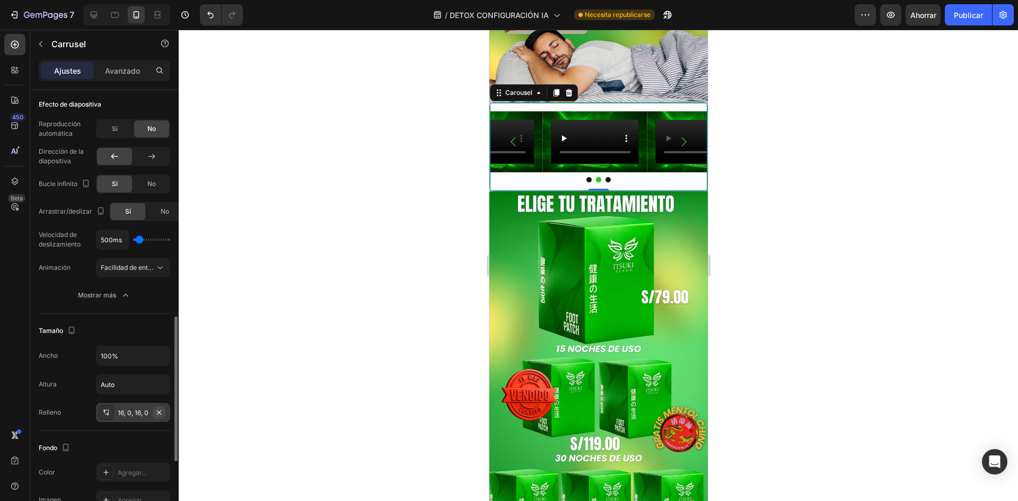
scroll to position [796, 0]
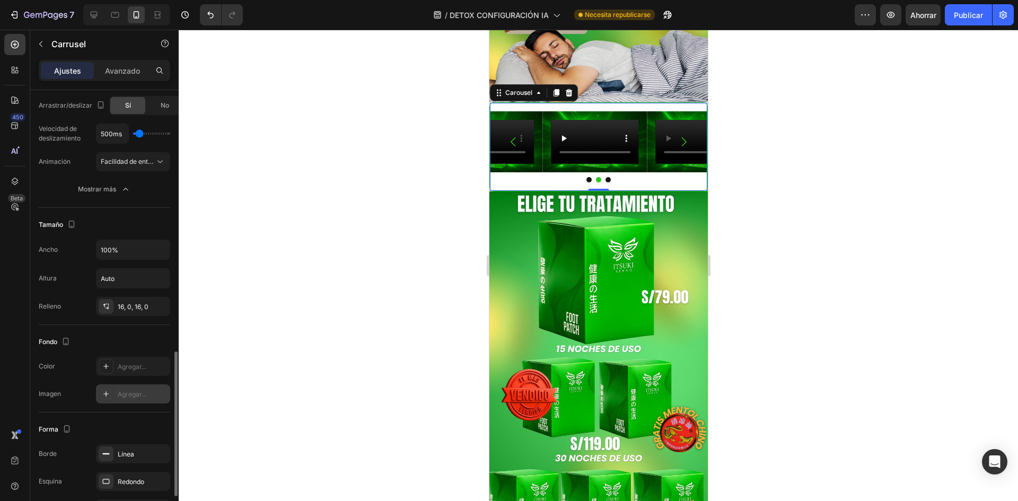
click at [138, 391] on font "Agregar..." at bounding box center [132, 394] width 29 height 8
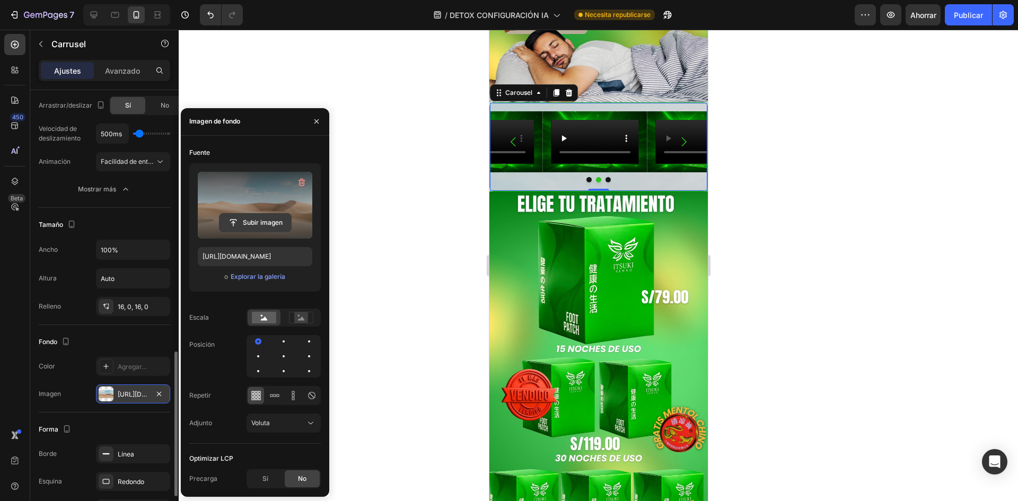
click at [269, 216] on input "file" at bounding box center [256, 223] width 72 height 18
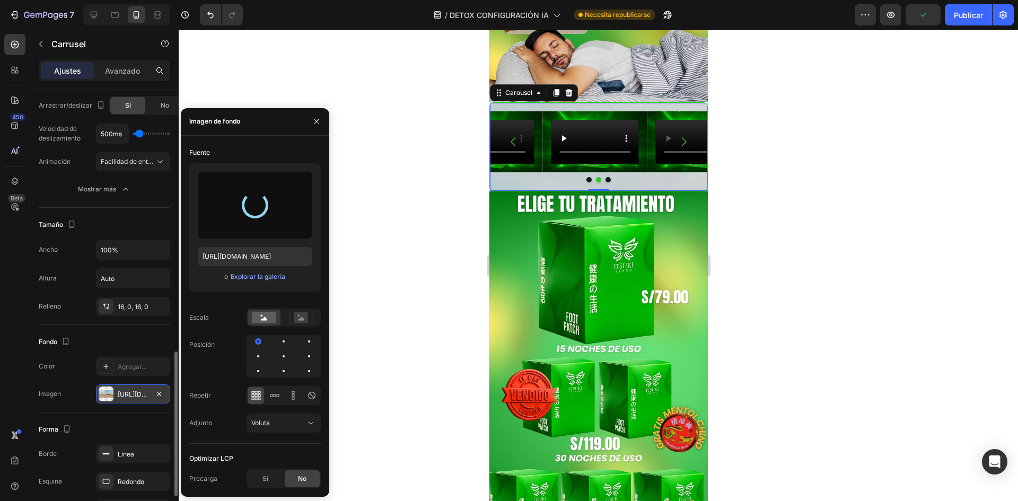
type input "https://cdn.shopify.com/s/files/1/0719/3310/0314/files/gempages_490669083814003…"
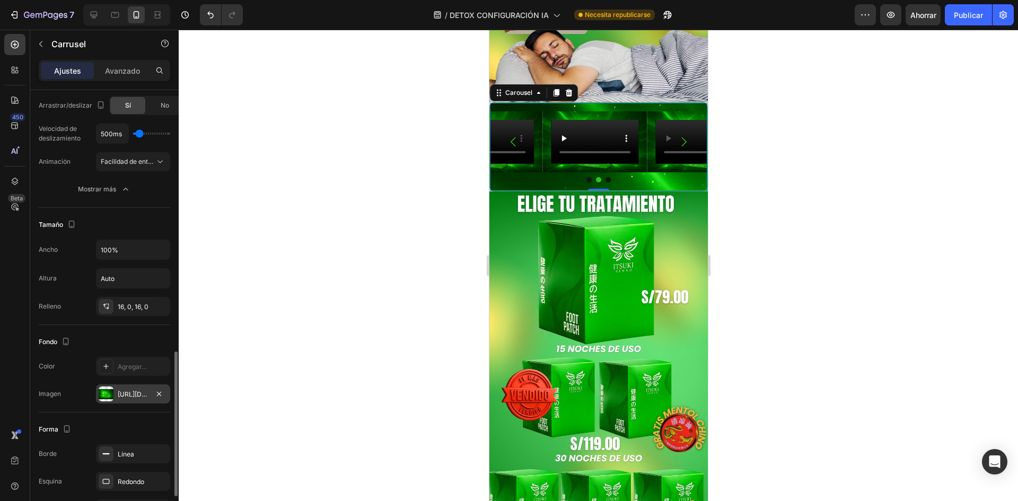
click at [415, 285] on div at bounding box center [599, 266] width 840 height 472
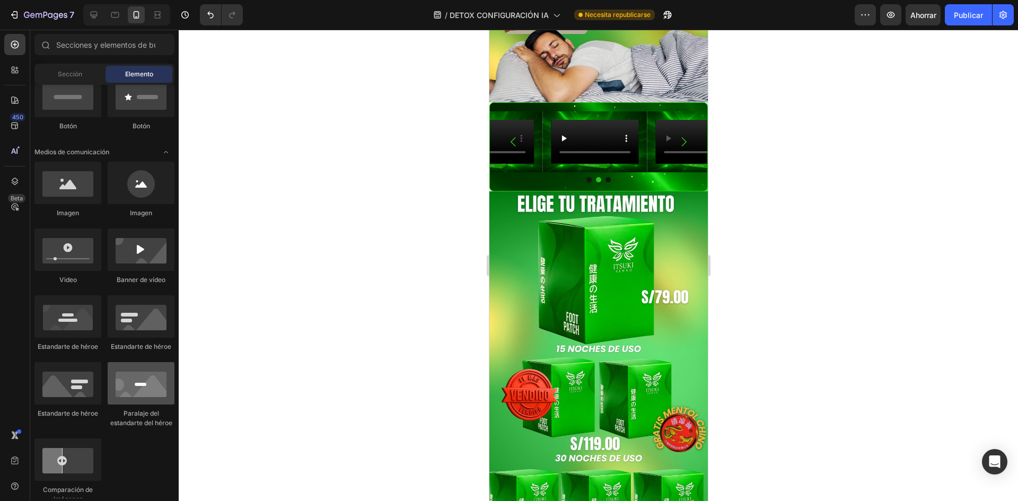
scroll to position [380, 0]
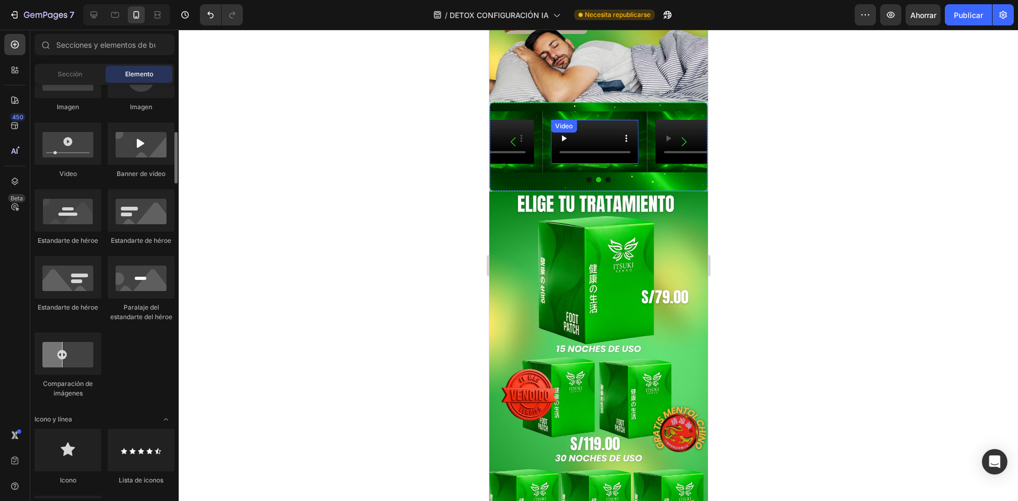
click at [594, 164] on video at bounding box center [595, 142] width 88 height 44
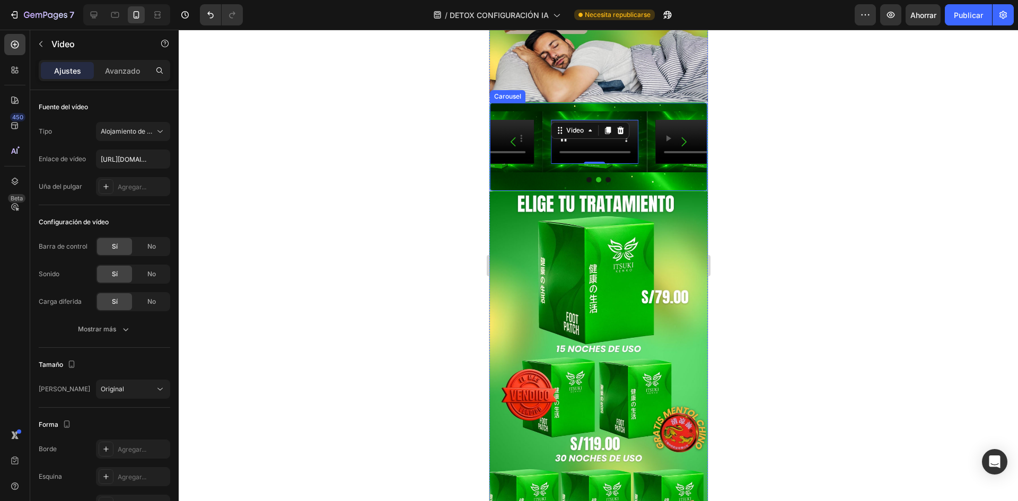
click at [558, 191] on div "Video Video 0 Video Carousel" at bounding box center [598, 146] width 219 height 89
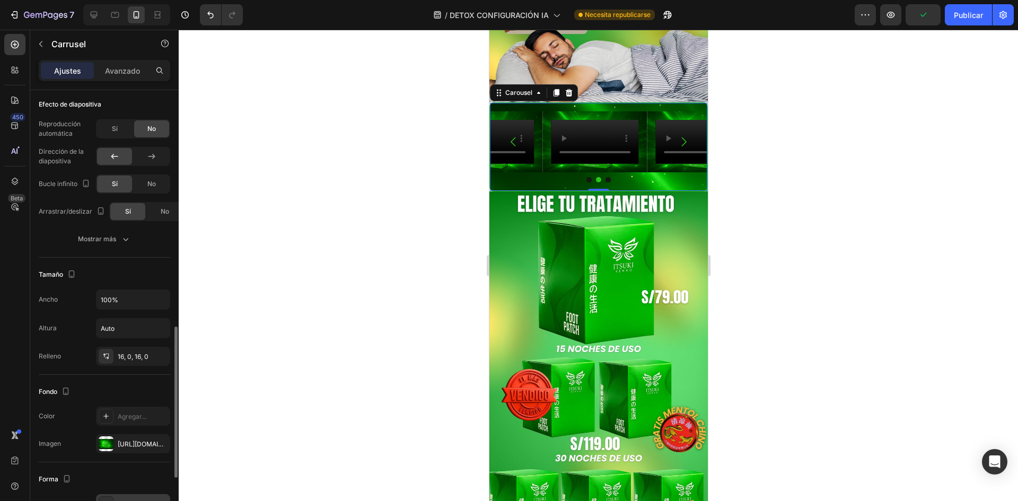
scroll to position [844, 0]
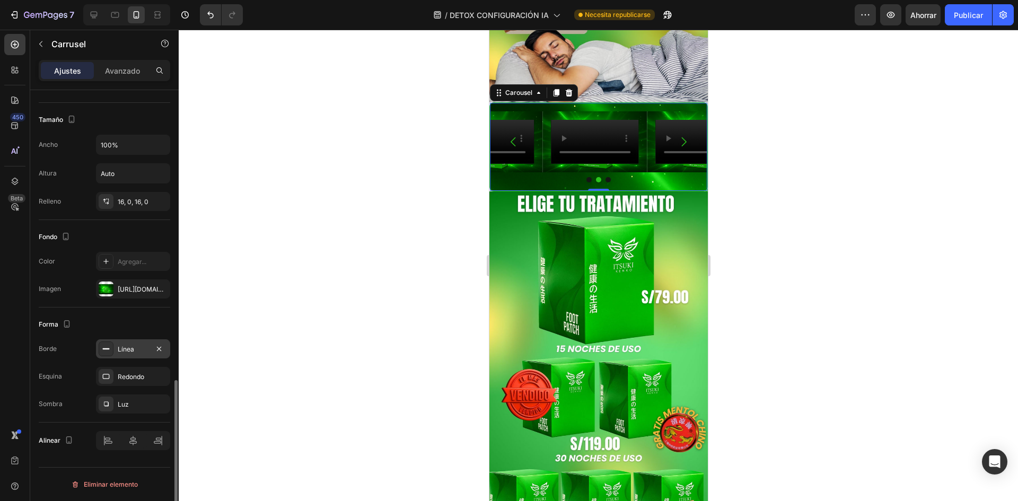
click at [129, 351] on font "Línea" at bounding box center [126, 349] width 16 height 8
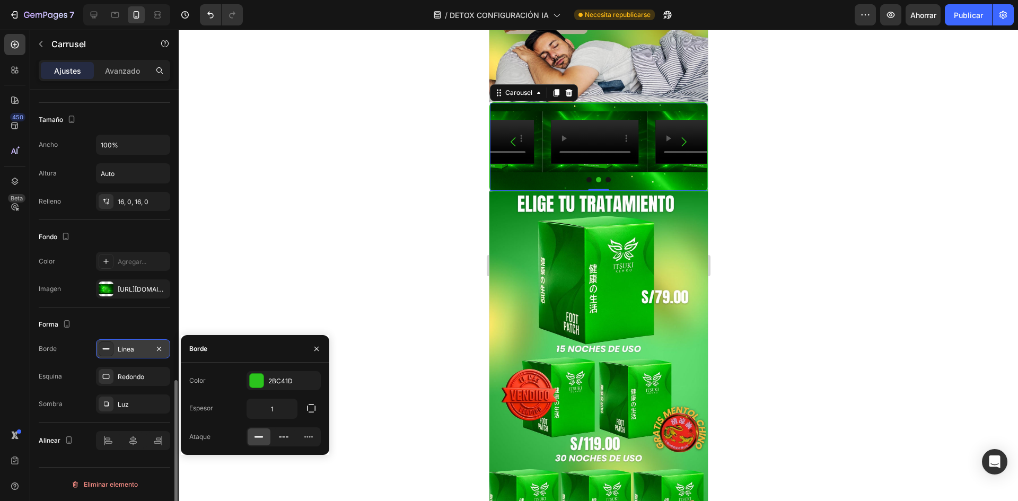
click at [129, 351] on font "Línea" at bounding box center [126, 349] width 16 height 8
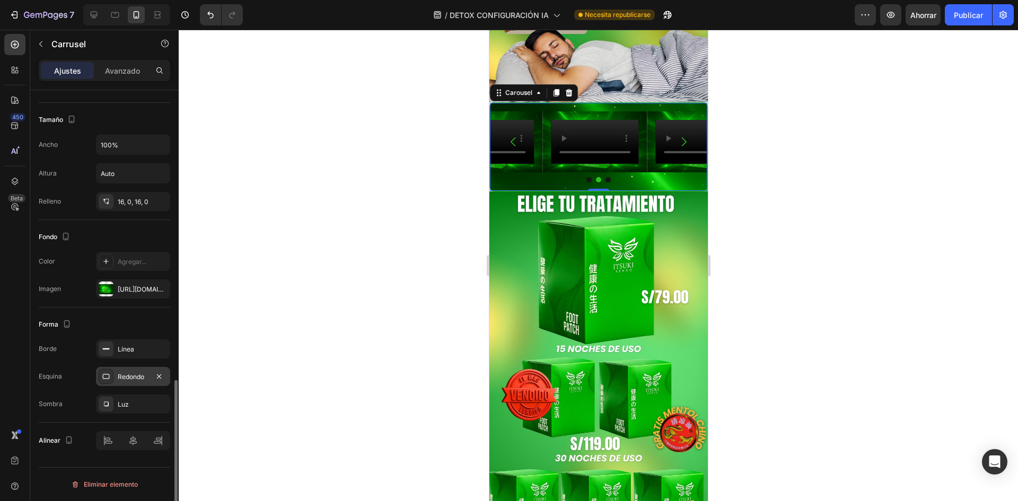
click at [128, 377] on font "Redondo" at bounding box center [131, 377] width 27 height 8
click at [129, 401] on div "Luz" at bounding box center [133, 405] width 31 height 10
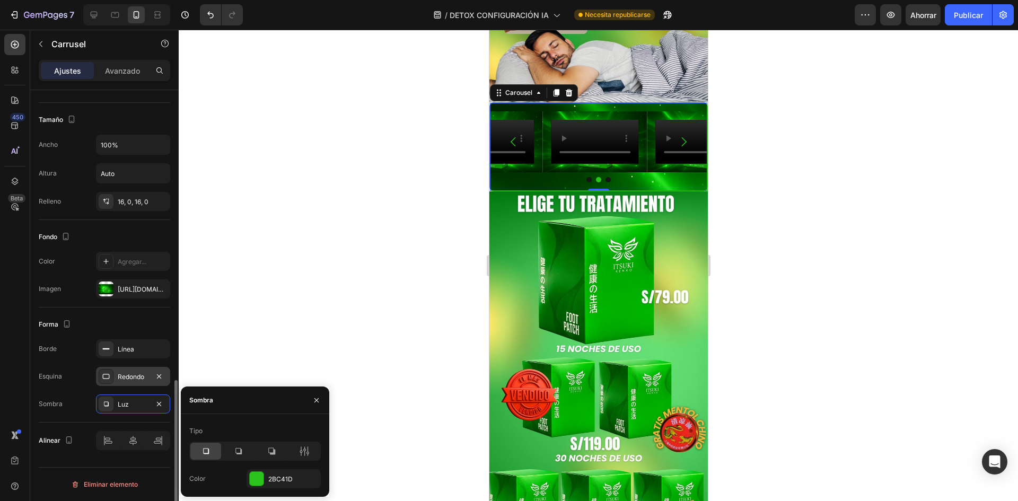
click at [128, 373] on font "Redondo" at bounding box center [131, 377] width 27 height 8
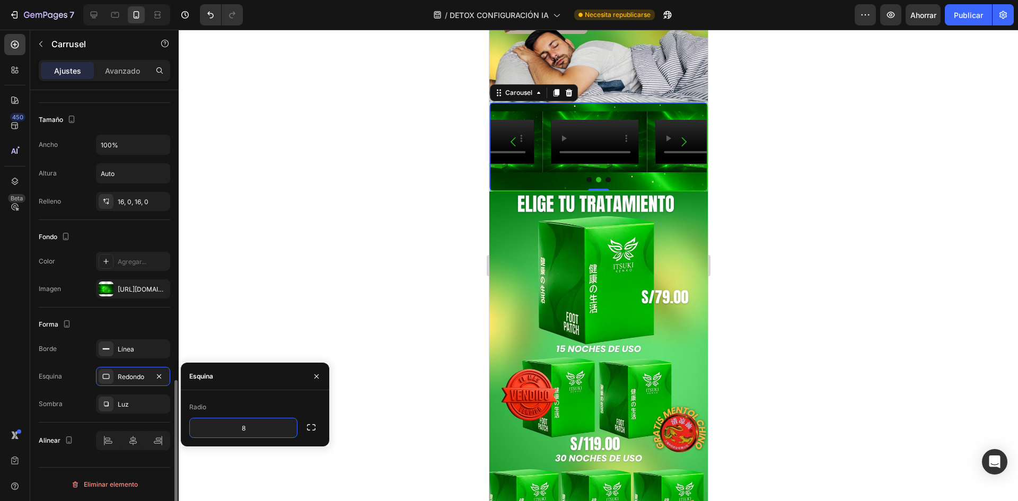
click at [89, 420] on div "Forma Borde Línea Esquina Redondo Sombra Luz" at bounding box center [105, 365] width 132 height 115
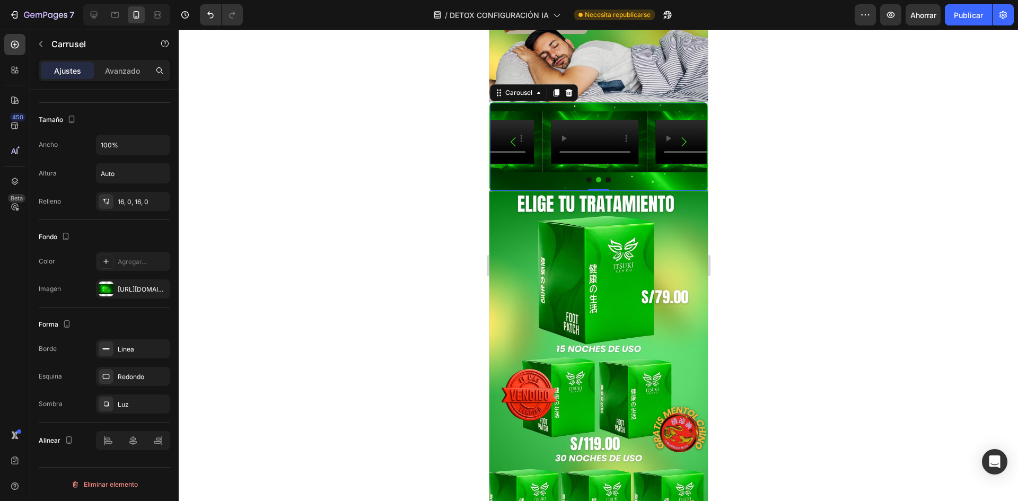
click at [327, 326] on div at bounding box center [599, 266] width 840 height 472
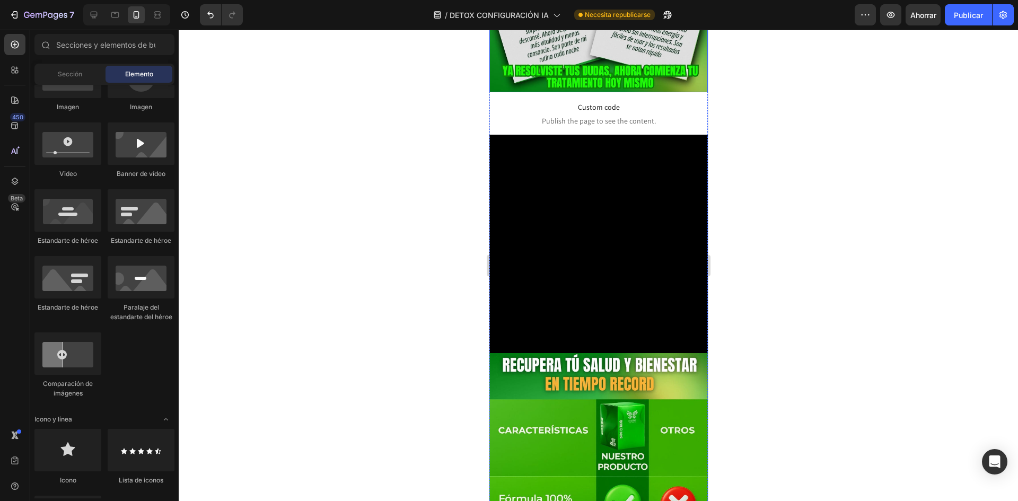
scroll to position [2875, 0]
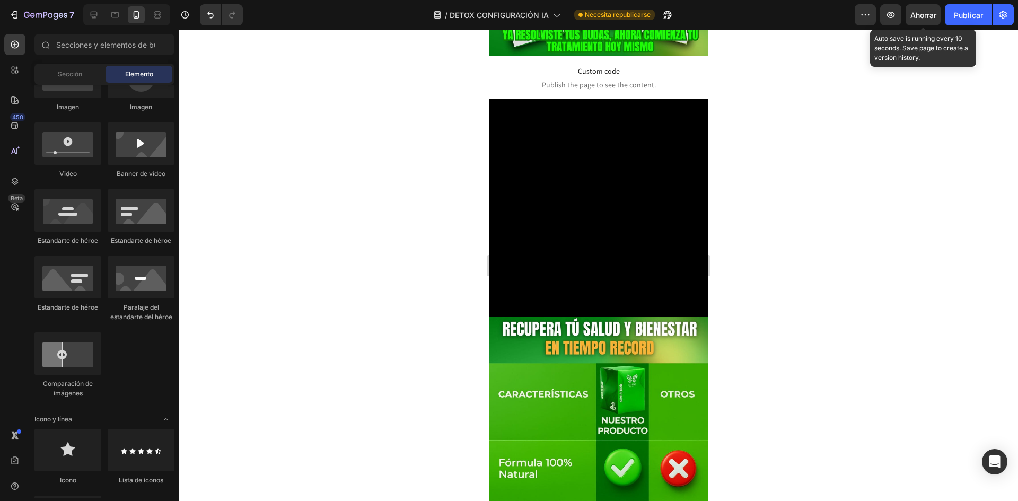
click at [931, 18] on font "Ahorrar" at bounding box center [924, 15] width 26 height 9
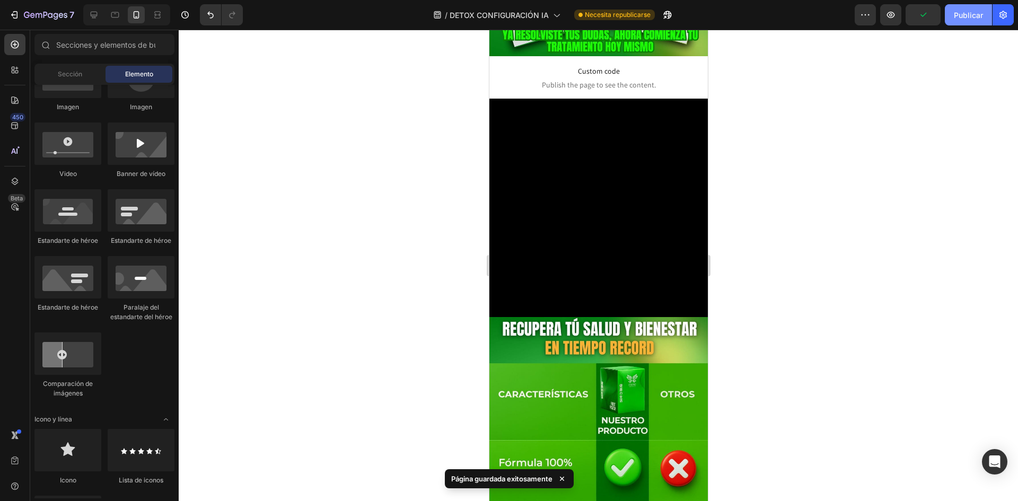
click at [962, 18] on font "Publicar" at bounding box center [968, 15] width 29 height 9
click at [860, 7] on button "button" at bounding box center [865, 14] width 21 height 21
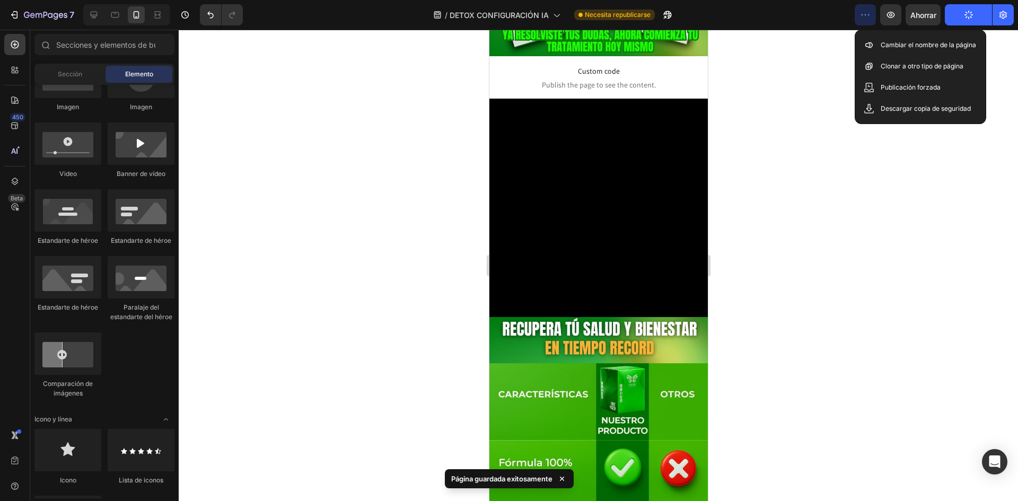
click at [834, 141] on div at bounding box center [599, 266] width 840 height 472
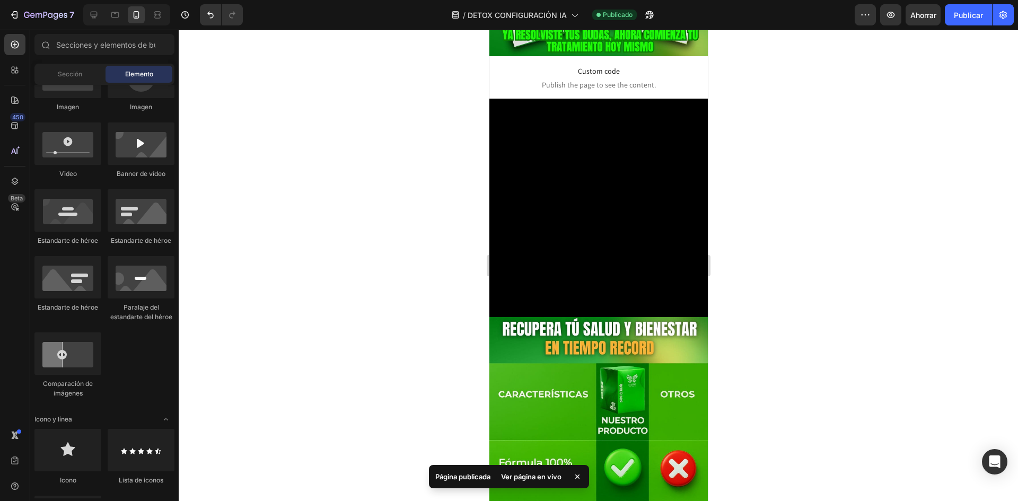
click at [356, 186] on div at bounding box center [599, 266] width 840 height 472
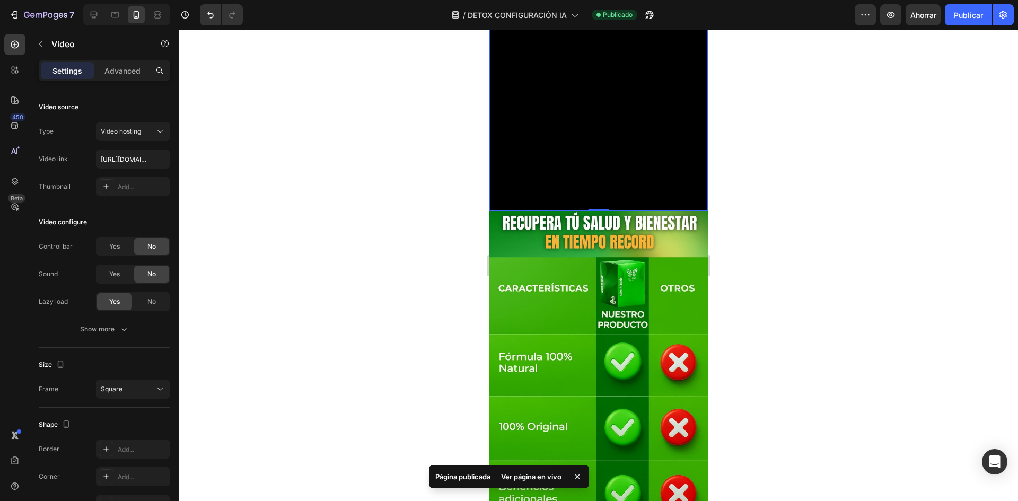
click at [616, 185] on video at bounding box center [598, 102] width 219 height 219
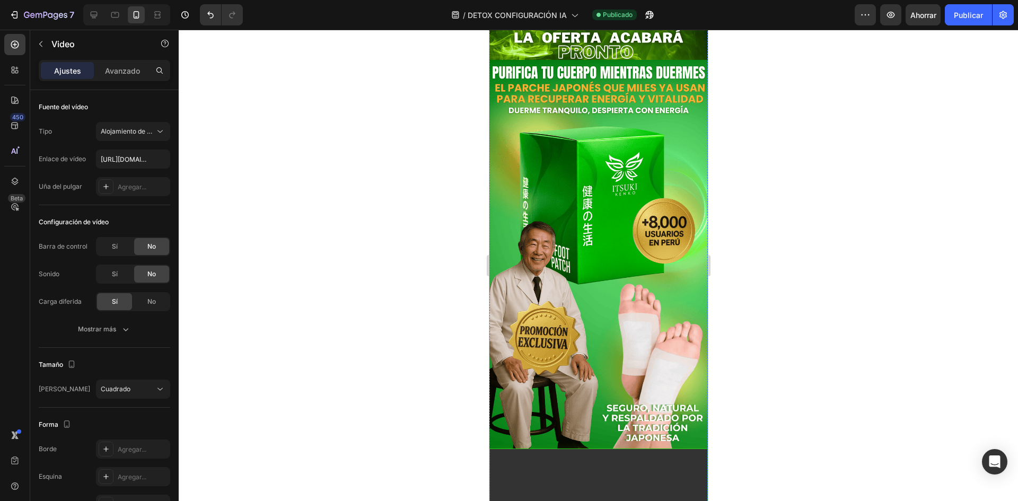
scroll to position [0, 0]
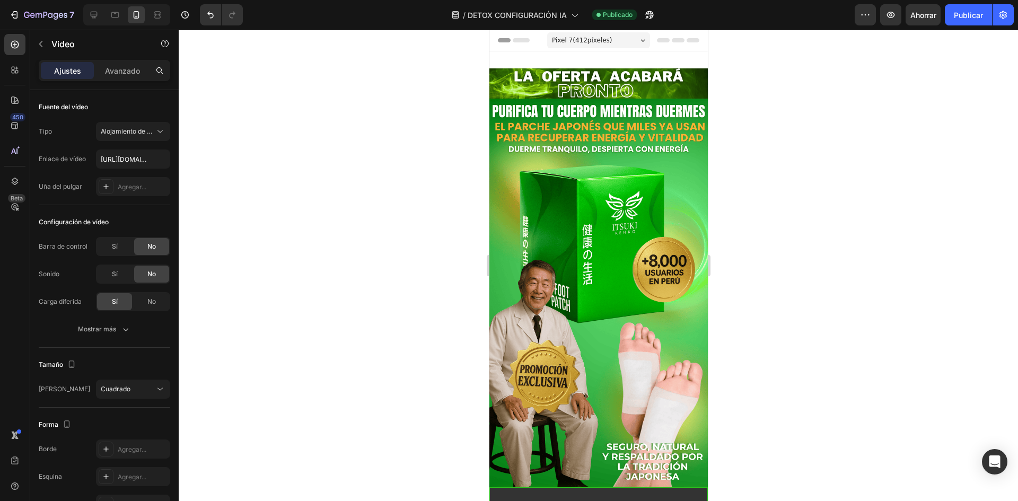
click at [770, 185] on div at bounding box center [599, 266] width 840 height 472
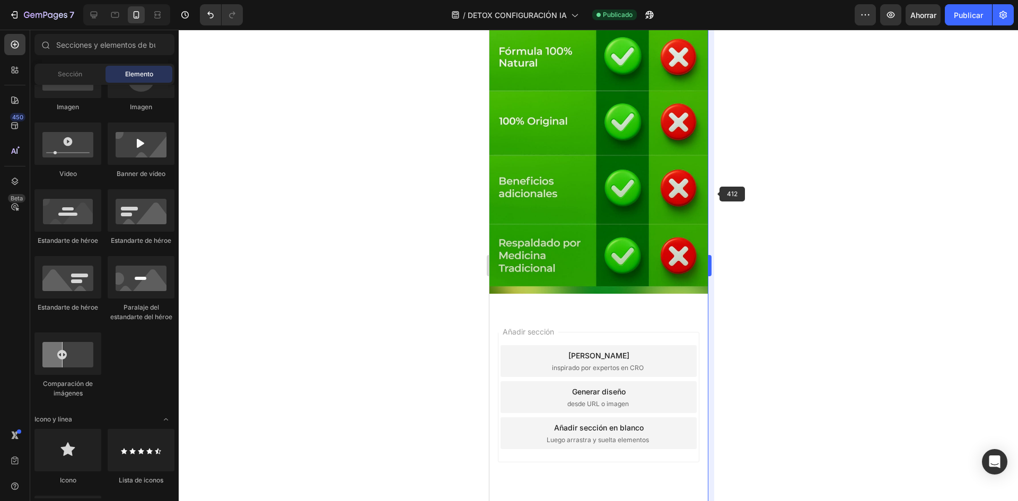
scroll to position [3432, 0]
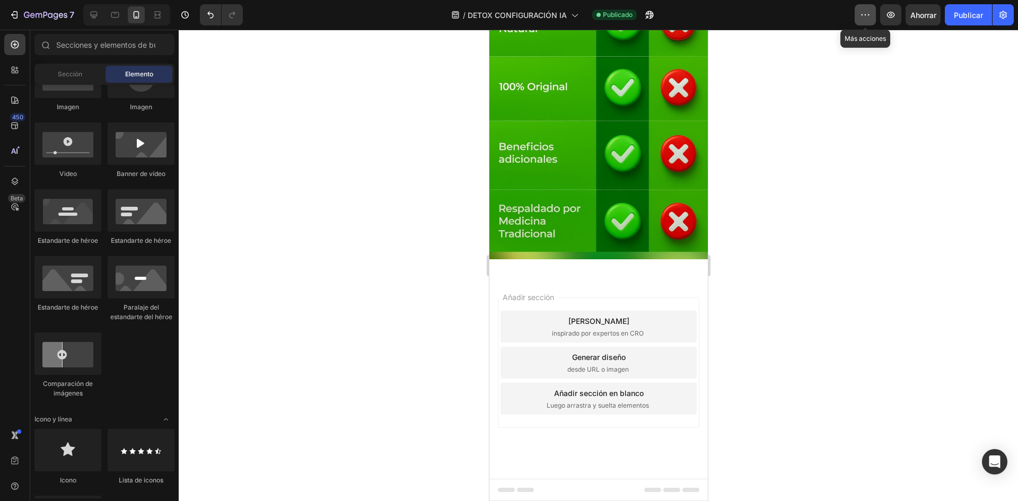
click at [871, 15] on icon "button" at bounding box center [865, 15] width 11 height 11
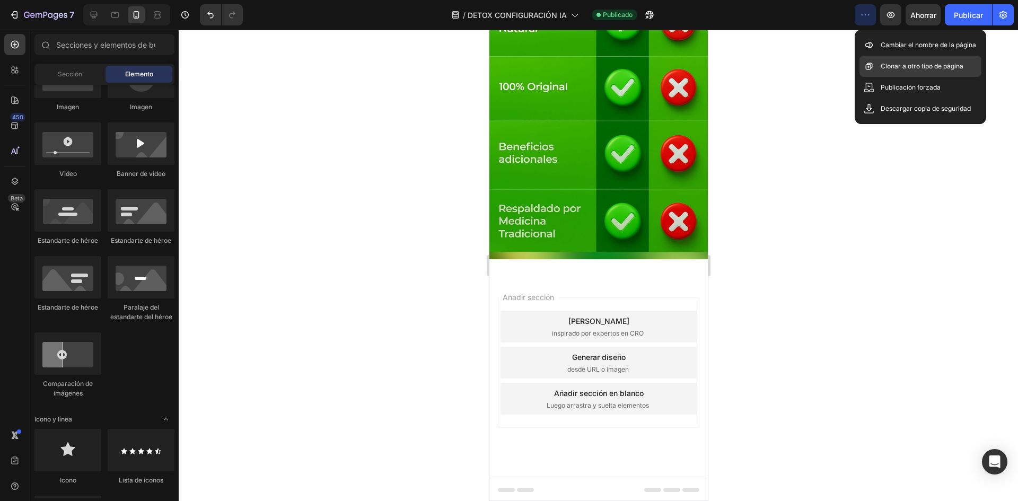
click at [906, 77] on div "Clonar a otro tipo de página" at bounding box center [921, 87] width 122 height 21
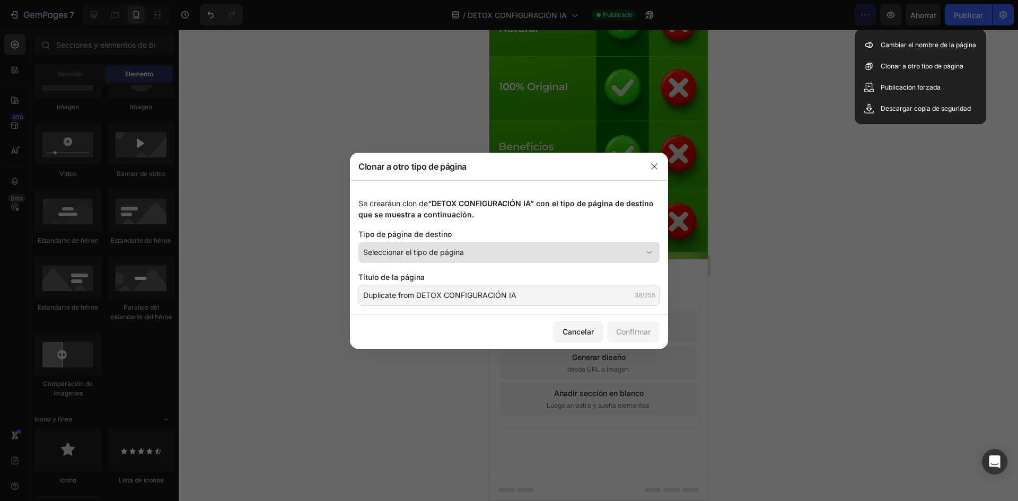
click at [517, 260] on button "Seleccionar el tipo de página" at bounding box center [509, 252] width 301 height 21
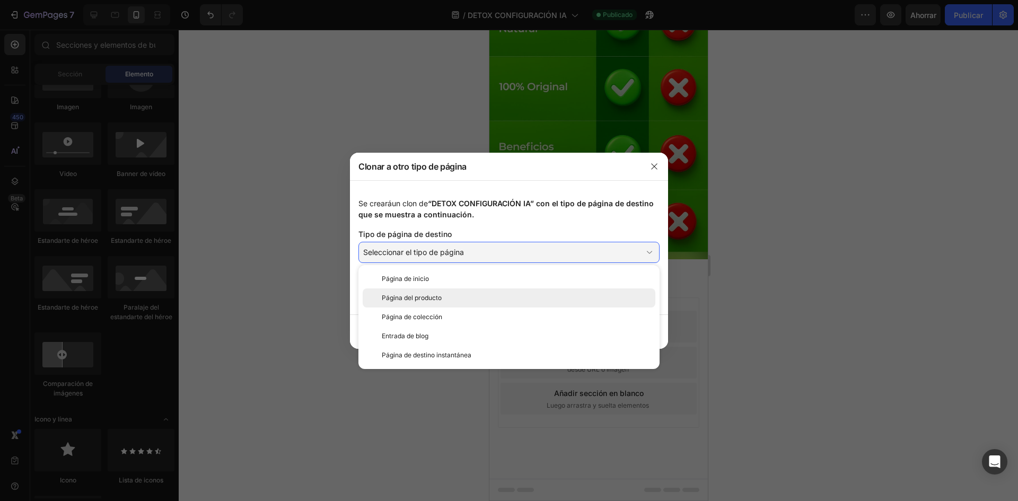
click at [450, 301] on div "Página del producto" at bounding box center [516, 298] width 269 height 10
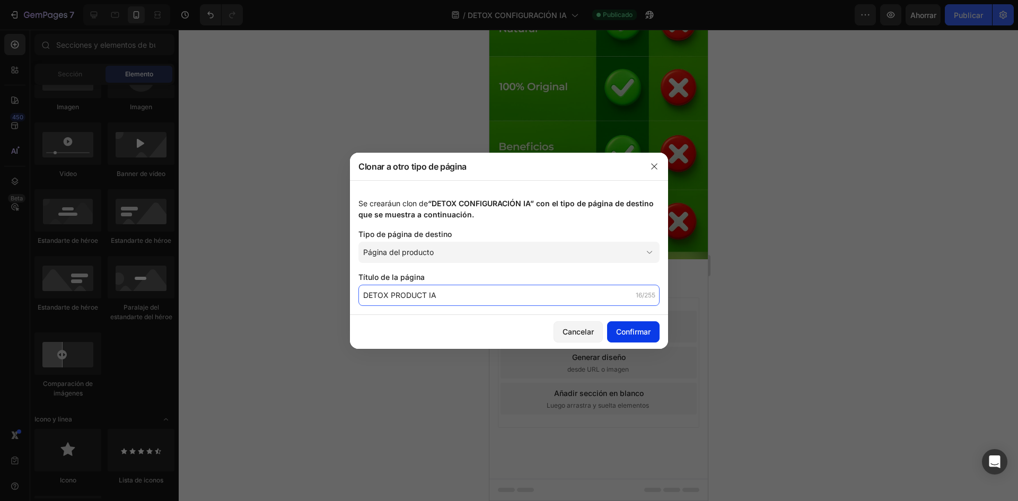
type input "DETOX PRODUCT IA"
click at [627, 330] on font "Confirmar" at bounding box center [633, 331] width 34 height 9
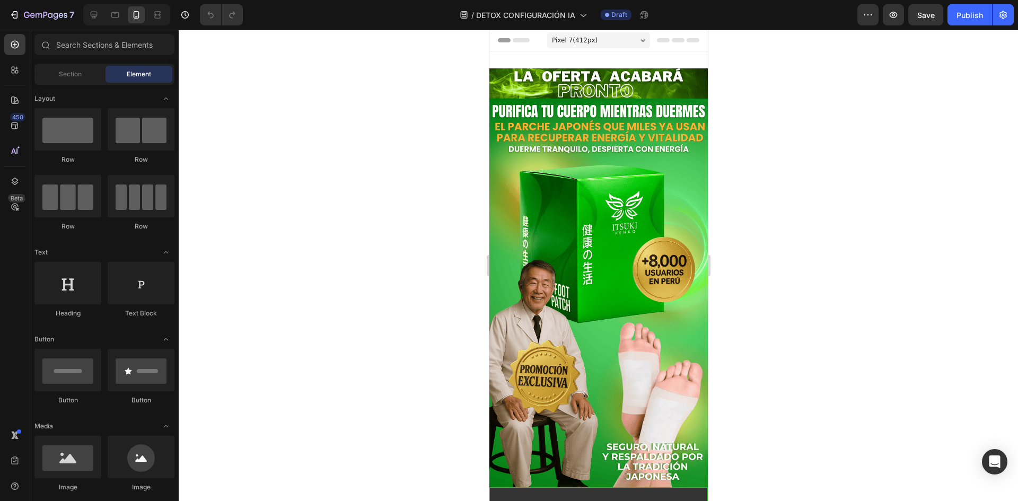
click at [404, 212] on div at bounding box center [599, 266] width 840 height 472
click at [19, 21] on button "7" at bounding box center [41, 14] width 75 height 21
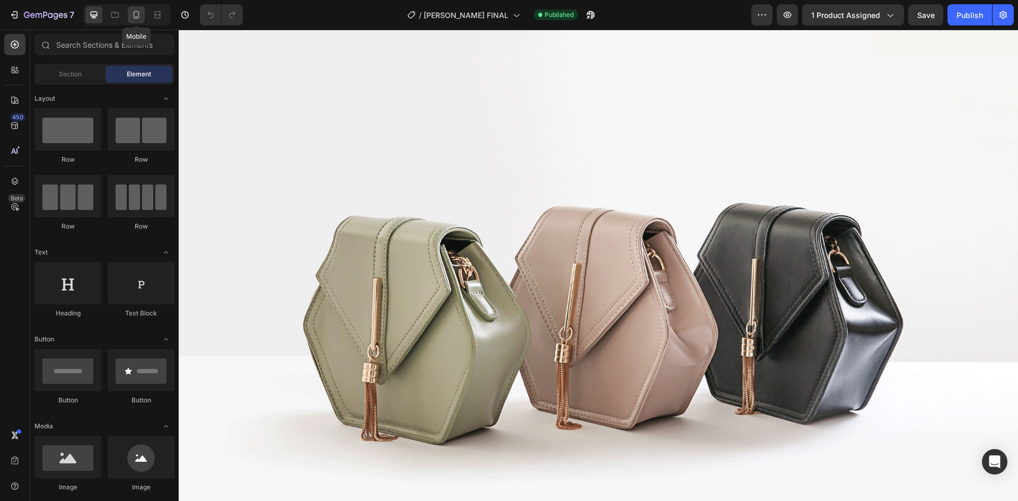
click at [134, 16] on icon at bounding box center [137, 14] width 6 height 7
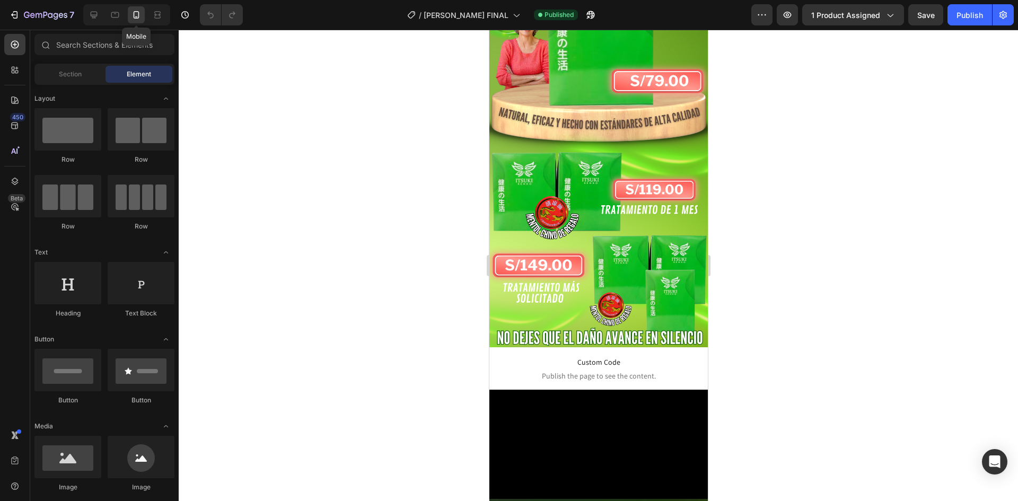
scroll to position [434, 0]
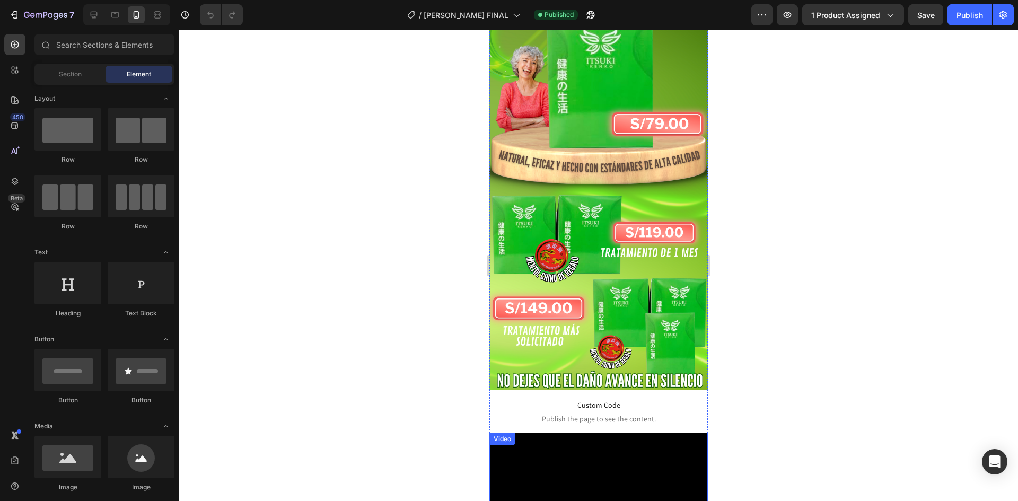
click at [642, 180] on img at bounding box center [598, 196] width 219 height 388
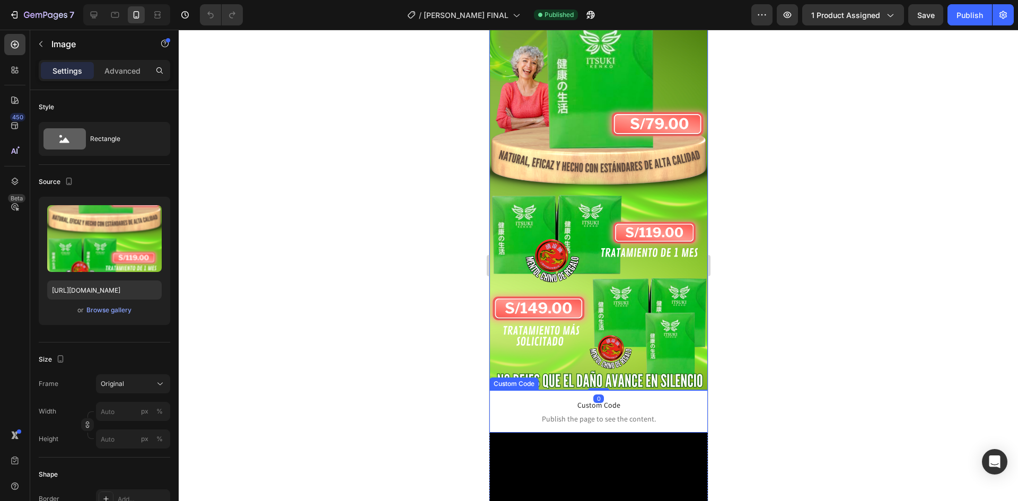
click at [640, 390] on p "Custom Code Publish the page to see the content." at bounding box center [598, 411] width 219 height 42
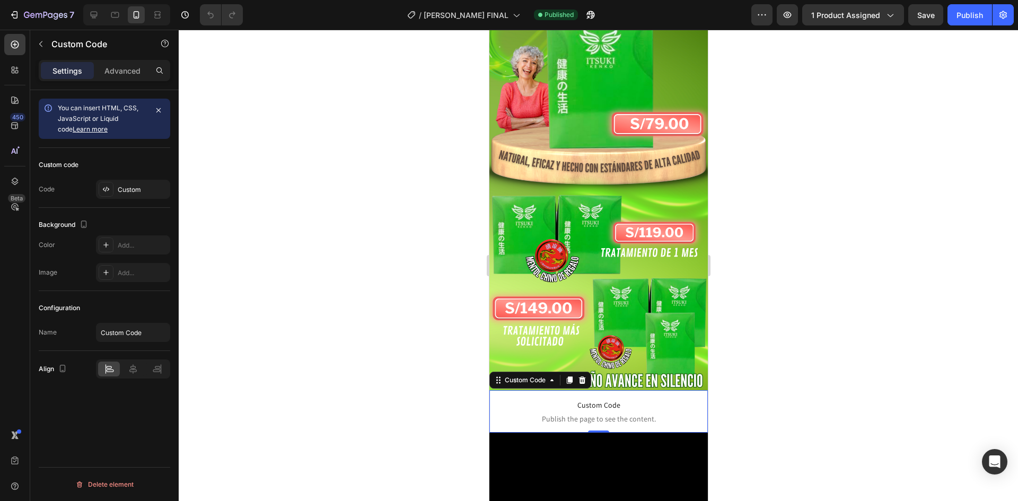
click at [580, 414] on span "Publish the page to see the content." at bounding box center [598, 419] width 219 height 11
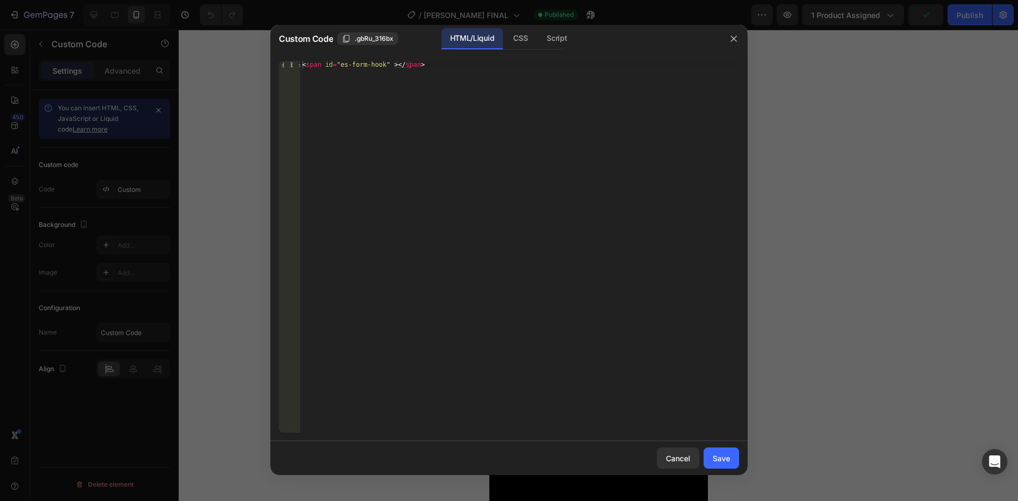
type textarea "<span id="es-form-hook" ></span>"
drag, startPoint x: 441, startPoint y: 68, endPoint x: 307, endPoint y: 67, distance: 134.7
click at [307, 67] on div "< span id = "es-form-hook" > </ span >" at bounding box center [519, 254] width 439 height 387
click at [346, 86] on div "< span id = "es-form-hook" > </ span >" at bounding box center [519, 247] width 439 height 372
click at [573, 38] on div "Script" at bounding box center [556, 38] width 37 height 21
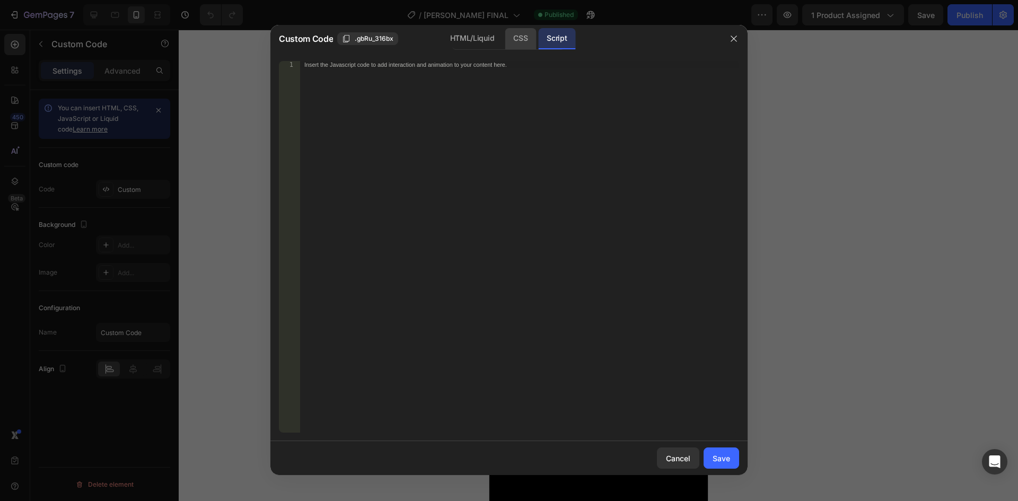
click at [532, 36] on div "CSS" at bounding box center [520, 38] width 31 height 21
click at [503, 29] on div "HTML/Liquid CSS Script" at bounding box center [508, 39] width 113 height 22
click at [732, 35] on icon "button" at bounding box center [734, 38] width 8 height 8
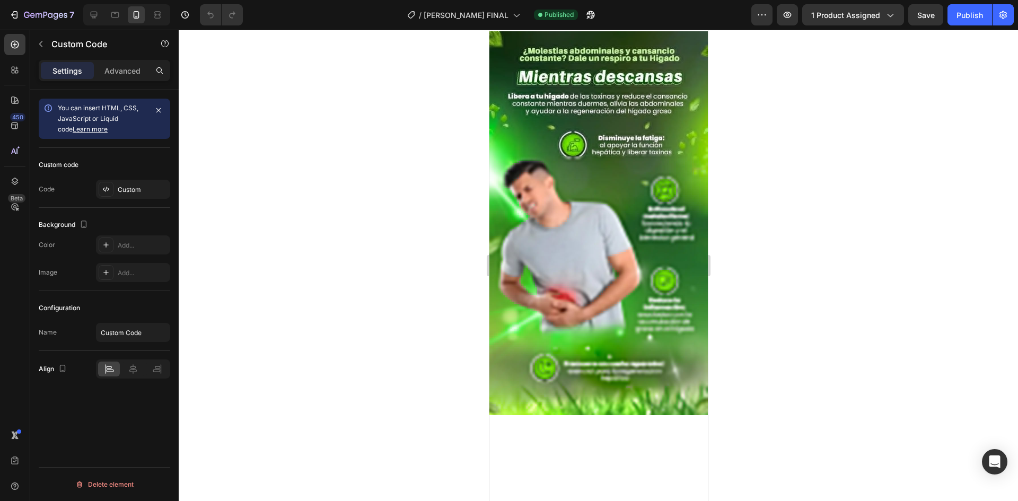
scroll to position [2395, 0]
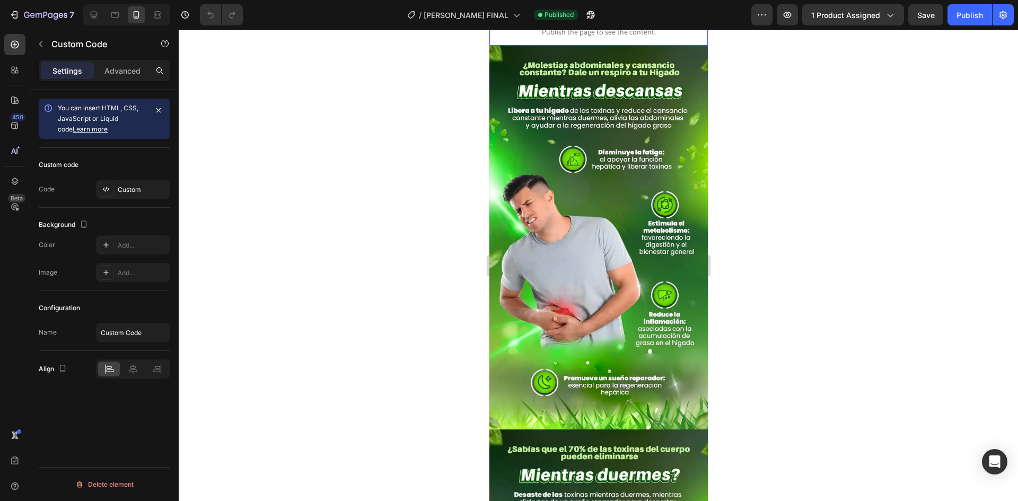
click at [655, 46] on p "Custom Code Publish the page to see the content." at bounding box center [598, 24] width 219 height 42
click at [660, 46] on p "Custom Code Publish the page to see the content." at bounding box center [598, 24] width 219 height 42
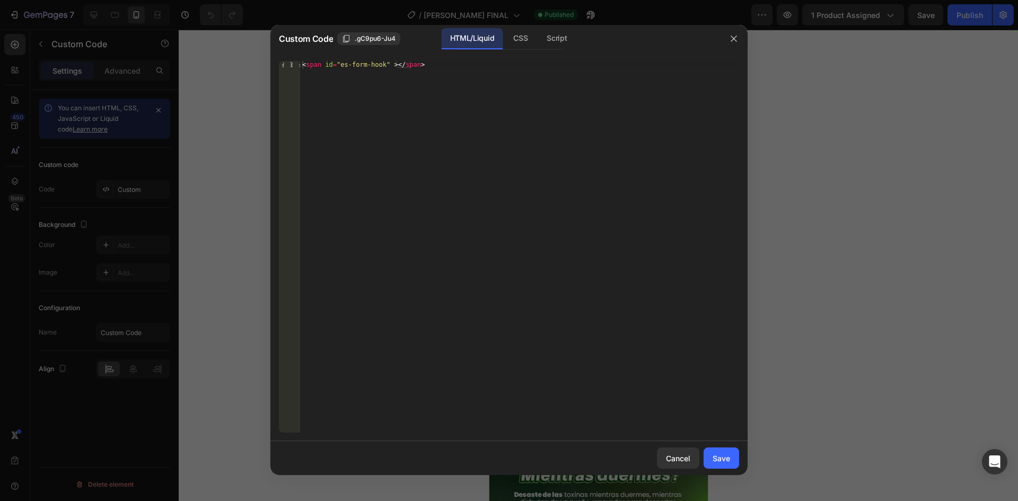
drag, startPoint x: 447, startPoint y: 60, endPoint x: 326, endPoint y: 71, distance: 120.8
click at [322, 71] on div "1 < span id = "es-form-hook" > </ span > הההההההההההההההההההההההההההההההההההההה…" at bounding box center [508, 247] width 477 height 389
drag, startPoint x: 414, startPoint y: 63, endPoint x: 293, endPoint y: 58, distance: 121.0
click at [293, 58] on div "<span id="es-form-hook" ></span> 1 < span id = "es-form-hook" > </ span > ההההה…" at bounding box center [508, 247] width 477 height 389
drag, startPoint x: 308, startPoint y: 60, endPoint x: 522, endPoint y: 185, distance: 247.4
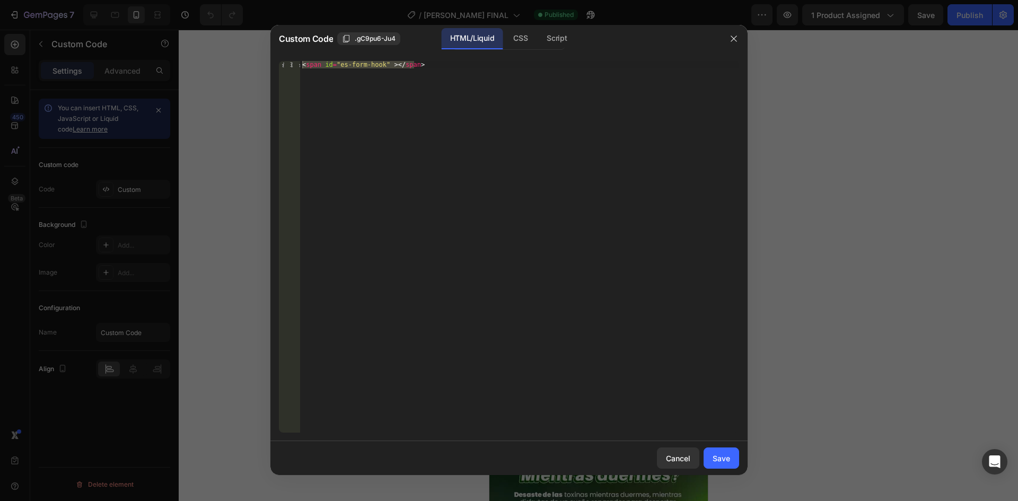
click at [522, 185] on div "< span id = "es-form-hook" > </ span >" at bounding box center [519, 247] width 439 height 372
drag, startPoint x: 431, startPoint y: 60, endPoint x: 309, endPoint y: 74, distance: 122.2
click at [309, 74] on div "<span id="es-form-hook" ></span> 1 < span id = "es-form-hook" > </ span > ההההה…" at bounding box center [508, 247] width 477 height 389
drag, startPoint x: 415, startPoint y: 64, endPoint x: 294, endPoint y: 59, distance: 120.5
click at [294, 59] on div "<span id="es-form-hook" ></span> 1 < span id = "es-form-hook" > </ span > ההההה…" at bounding box center [508, 247] width 477 height 389
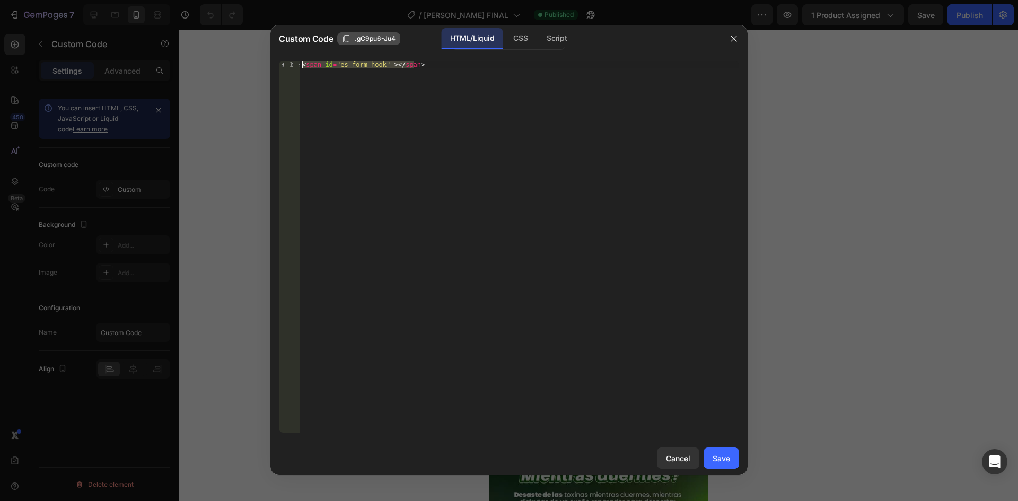
click at [358, 37] on span ".gC9pu6-Ju4" at bounding box center [375, 39] width 41 height 10
click at [389, 139] on div "< span id = "es-form-hook" > </ span >" at bounding box center [519, 247] width 439 height 372
drag, startPoint x: 424, startPoint y: 63, endPoint x: 299, endPoint y: 66, distance: 124.7
click at [299, 66] on div "<span id="es-form-hook" ></span> 1 < span id = "es-form-hook" > </ span > ההההה…" at bounding box center [509, 247] width 460 height 372
paste textarea ".gC9pu6-Ju4"
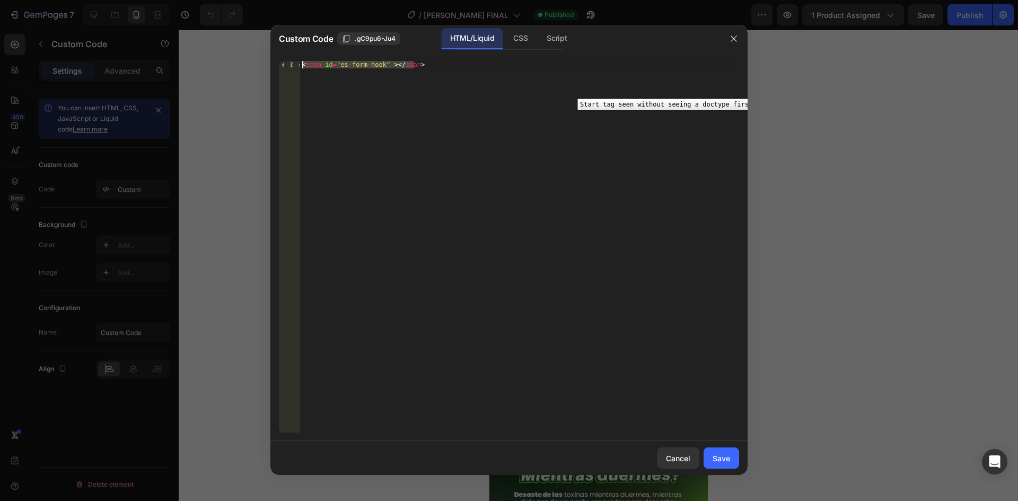
type textarea ".gC9pu6-Ju4"
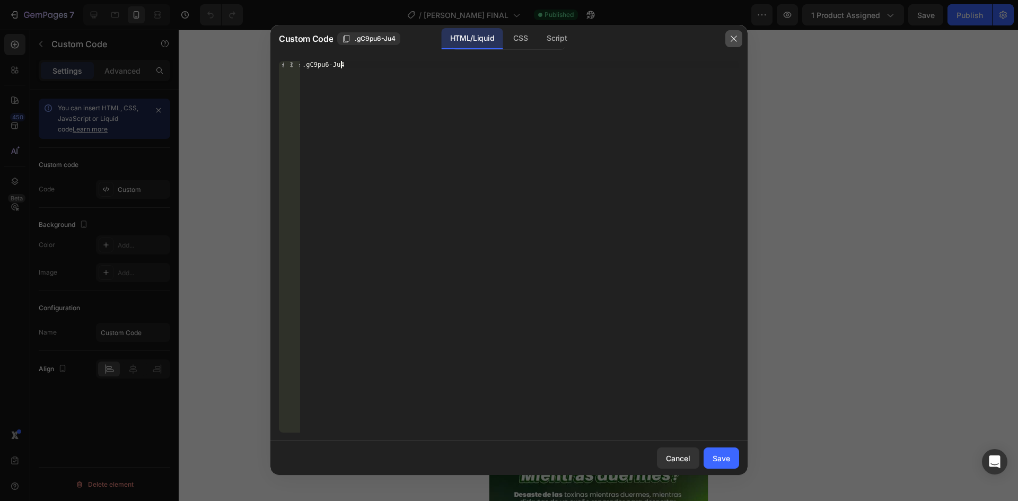
click at [737, 42] on icon "button" at bounding box center [734, 38] width 8 height 8
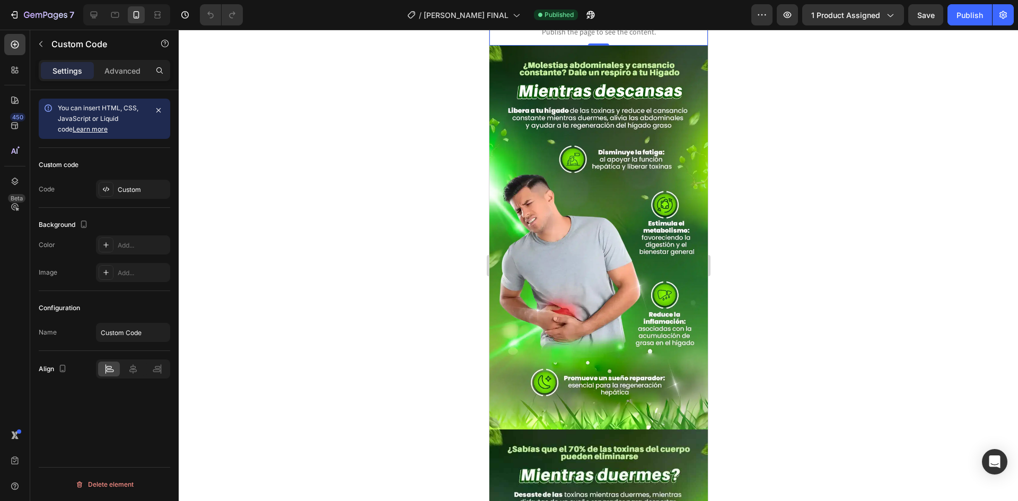
drag, startPoint x: 738, startPoint y: 212, endPoint x: 194, endPoint y: 274, distance: 547.7
click at [738, 212] on div at bounding box center [599, 266] width 840 height 472
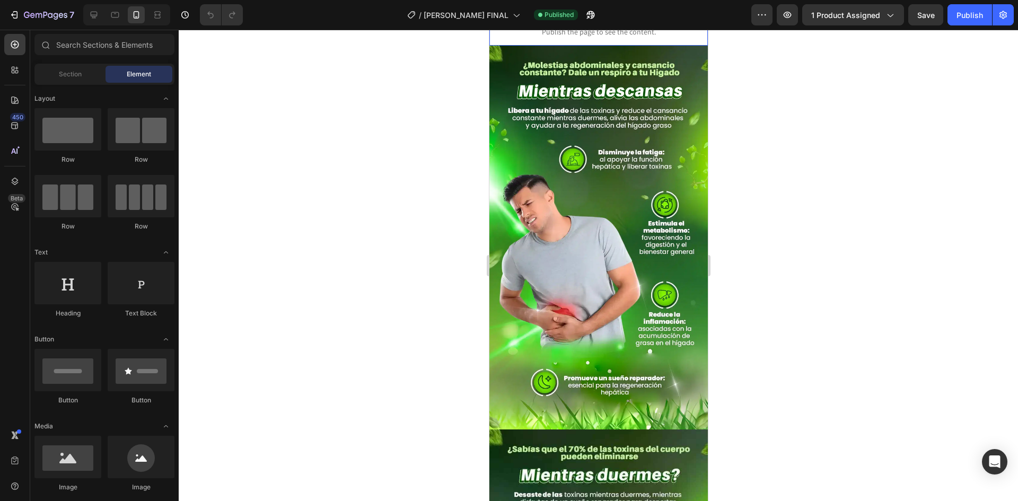
click at [634, 24] on span "Custom Code" at bounding box center [598, 18] width 219 height 13
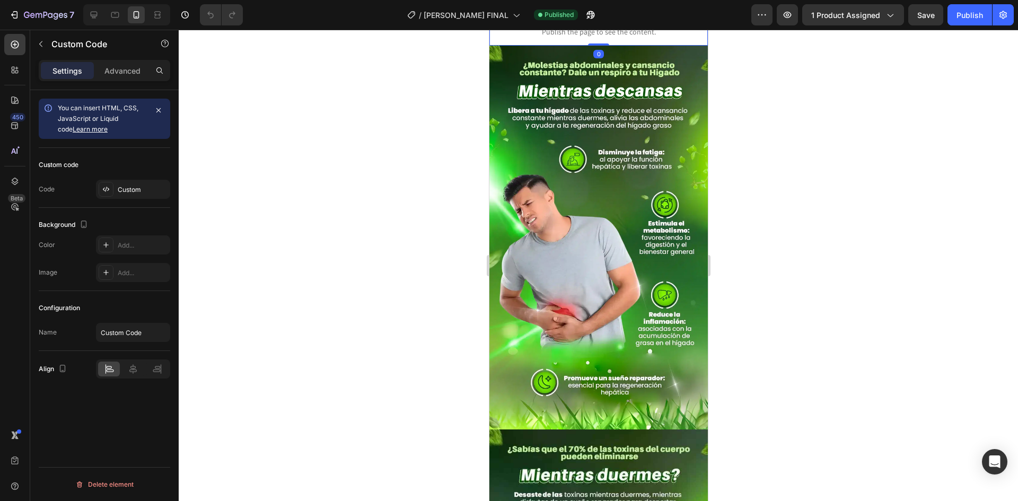
click at [634, 24] on span "Custom Code" at bounding box center [598, 18] width 219 height 13
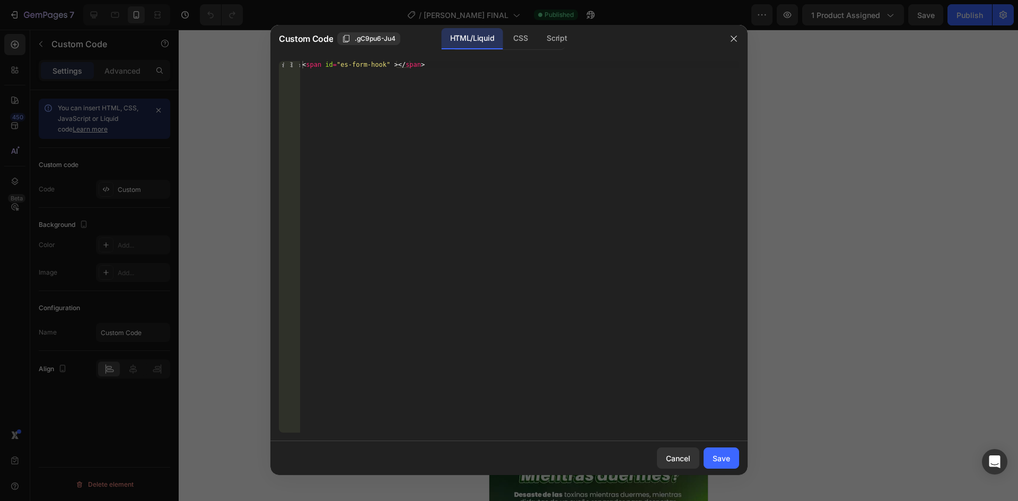
type textarea "<span id="es-form-hook" ></span>"
drag, startPoint x: 396, startPoint y: 60, endPoint x: 330, endPoint y: 55, distance: 66.0
click at [330, 55] on div "<span id="es-form-hook" ></span> 1 < span id = "es-form-hook" > </ span > ההההה…" at bounding box center [508, 247] width 477 height 389
click at [720, 38] on div "HTML/Liquid CSS Script" at bounding box center [610, 39] width 221 height 22
click at [736, 37] on icon "button" at bounding box center [734, 38] width 8 height 8
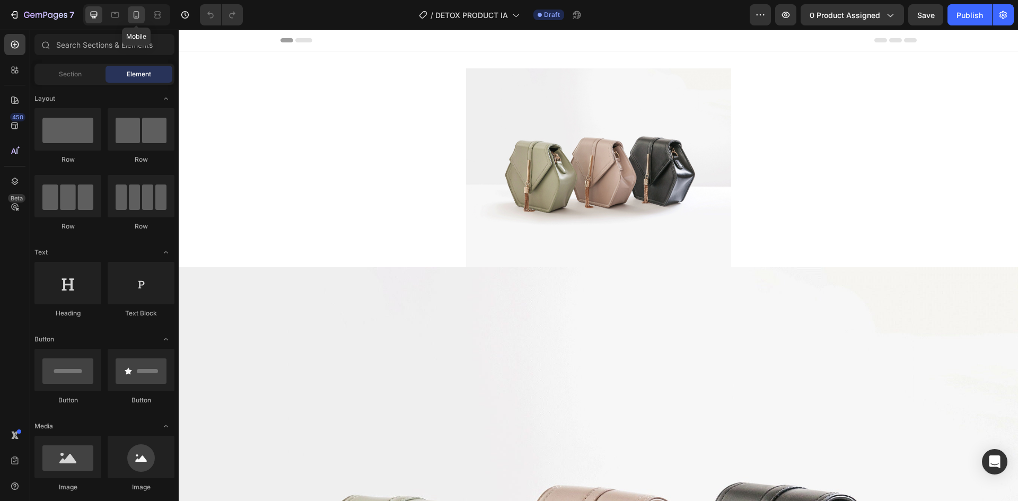
click at [141, 6] on div at bounding box center [136, 14] width 17 height 17
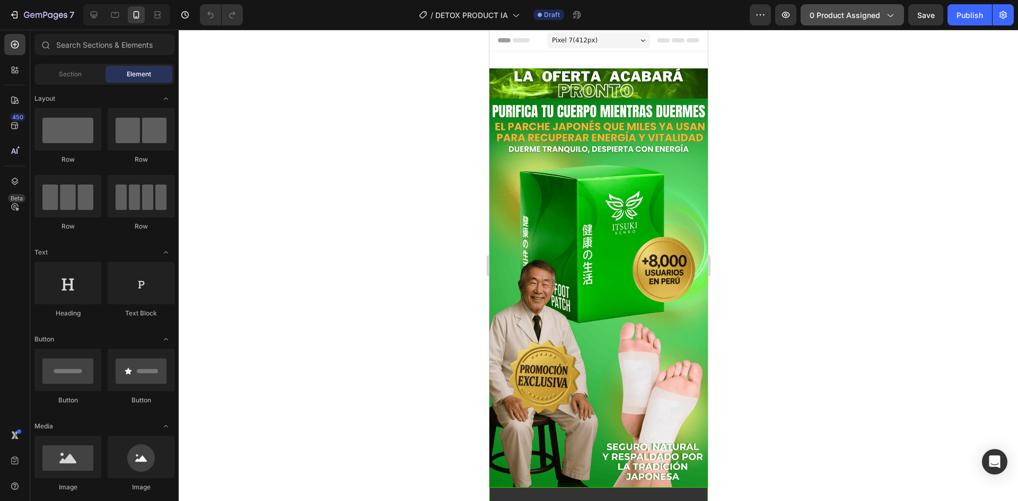
click at [840, 22] on button "0 product assigned" at bounding box center [852, 14] width 103 height 21
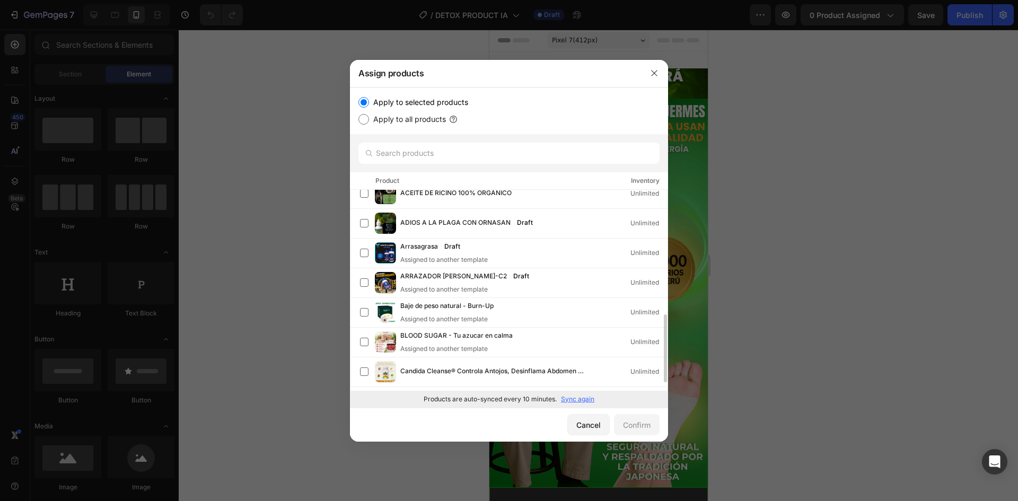
scroll to position [212, 0]
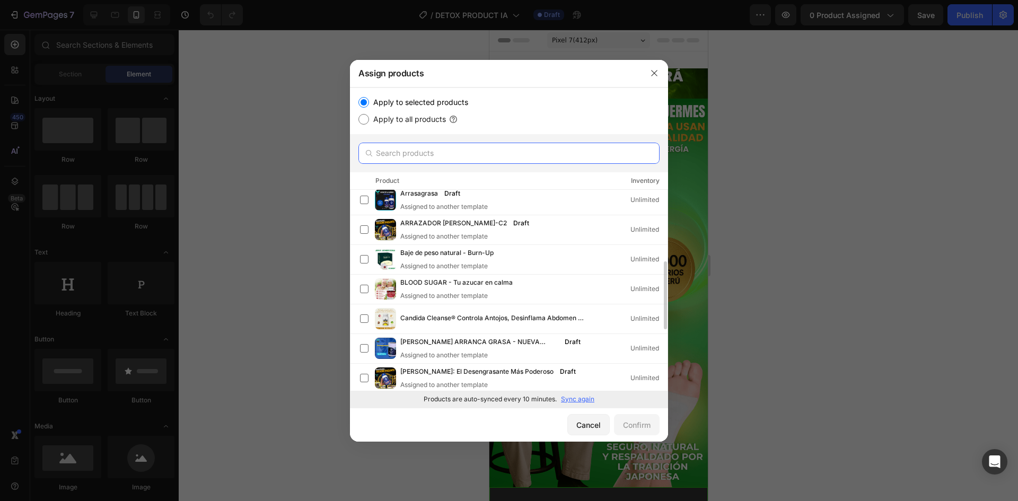
click at [495, 156] on input "text" at bounding box center [509, 153] width 301 height 21
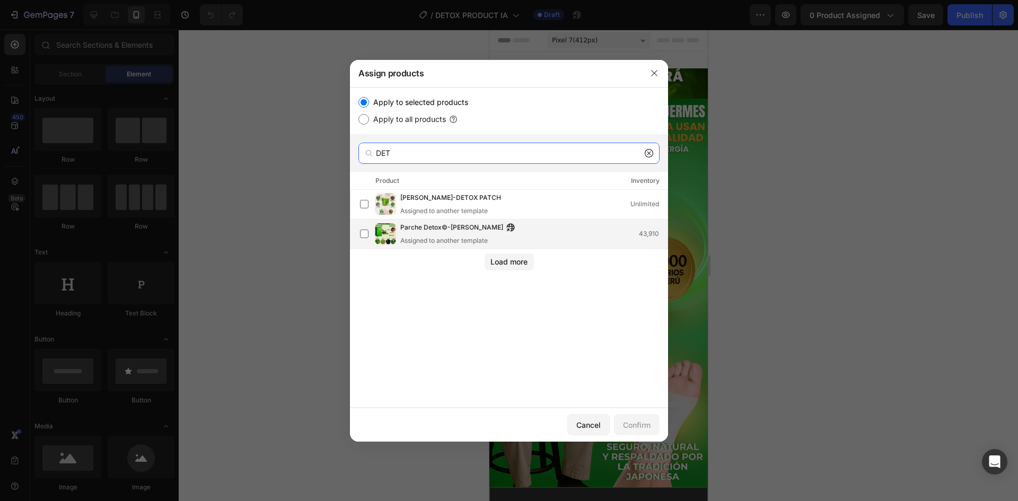
type input "DET"
click at [505, 234] on div "Parche Detox©-ITSUKI KENKO Assigned to another template" at bounding box center [460, 233] width 120 height 23
click at [529, 267] on button "Load more" at bounding box center [509, 262] width 49 height 17
click at [643, 431] on button "Confirm" at bounding box center [637, 424] width 46 height 21
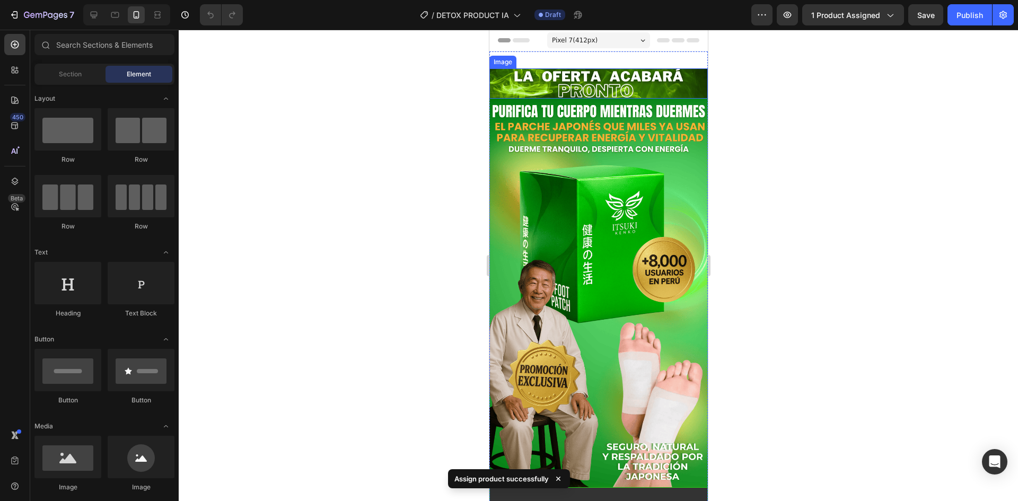
click at [845, 187] on div at bounding box center [599, 266] width 840 height 472
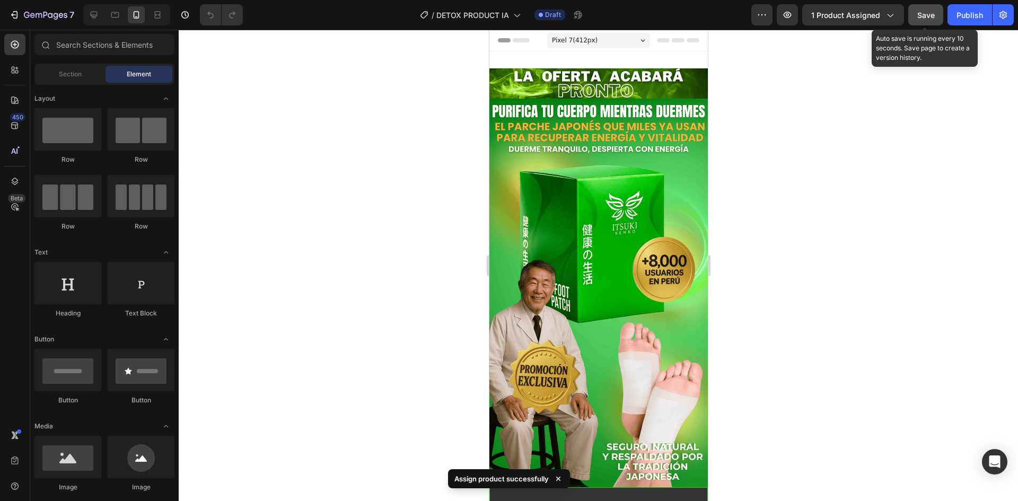
click at [928, 16] on span "Save" at bounding box center [927, 15] width 18 height 9
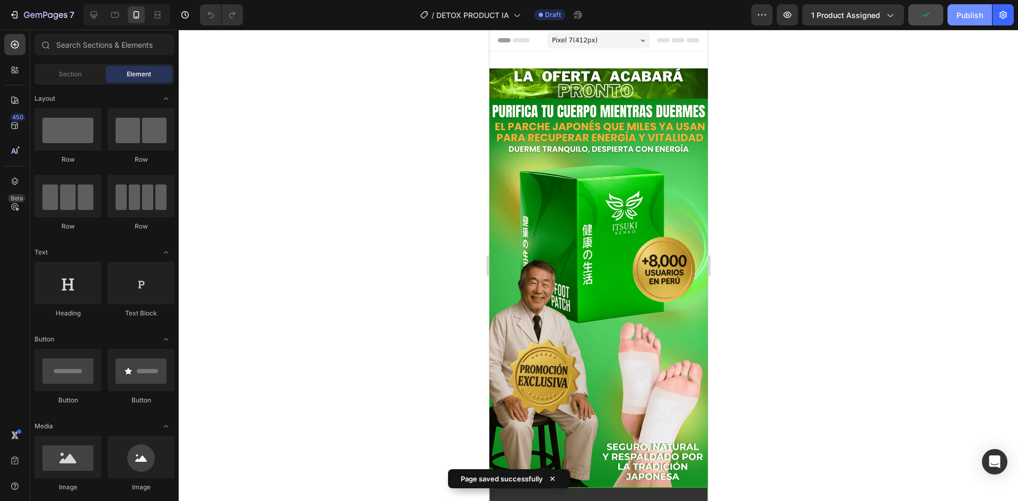
click at [965, 17] on div "Publish" at bounding box center [970, 15] width 27 height 11
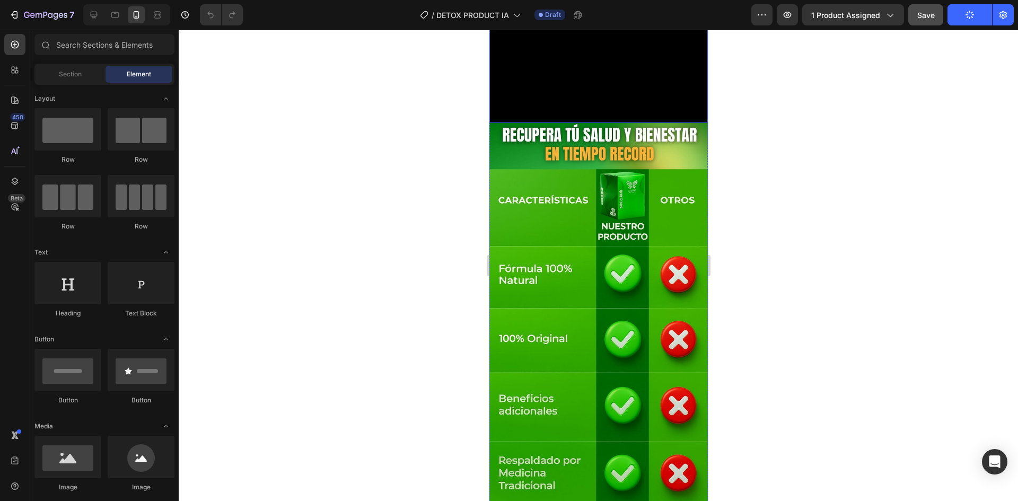
scroll to position [3076, 0]
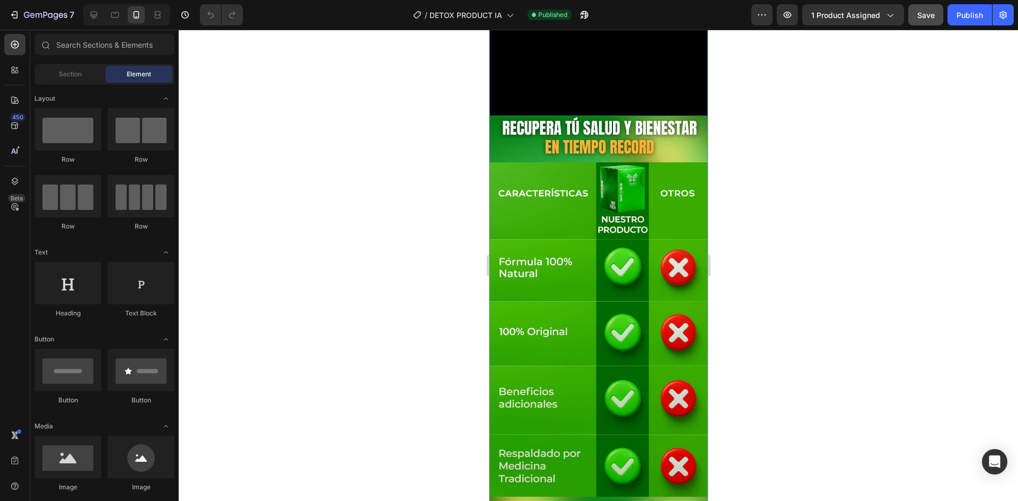
click at [602, 116] on video at bounding box center [598, 7] width 219 height 219
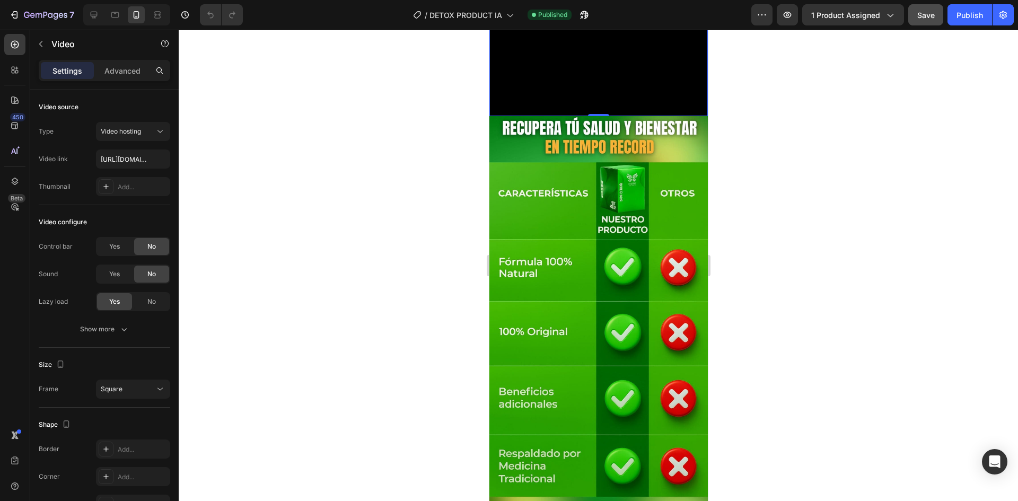
click at [539, 116] on video at bounding box center [598, 7] width 219 height 219
paste input "https://cdn.shopify.com/s/files/1/0719/3310/0314/files/Diseno_sin_titulo_1_182b…"
type input "https://cdn.shopify.com/s/files/1/0719/3310/0314/files/Diseno_sin_titulo_1_182b…"
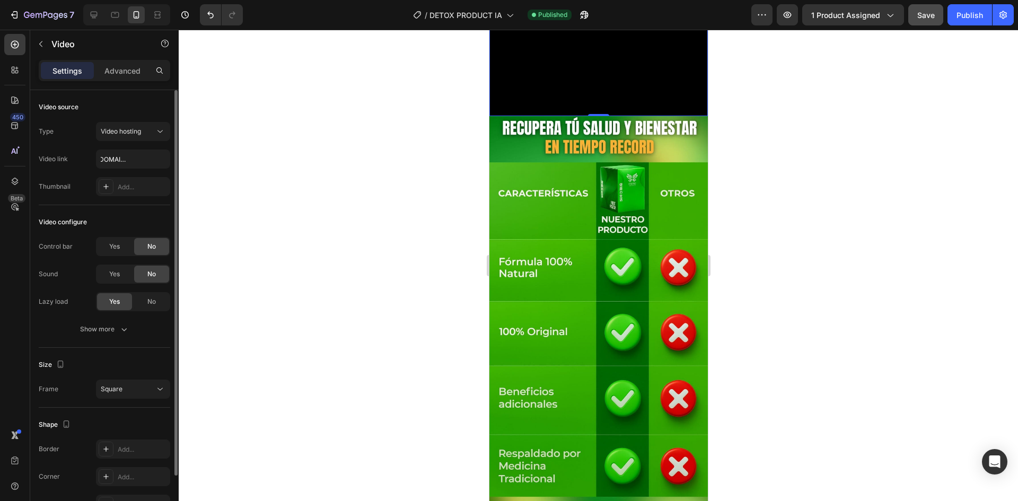
click at [156, 218] on div "Video configure" at bounding box center [105, 222] width 132 height 17
click at [147, 131] on div "Video hosting" at bounding box center [128, 132] width 54 height 10
click at [143, 220] on div "Video configure" at bounding box center [105, 222] width 132 height 17
click at [472, 135] on div at bounding box center [599, 266] width 840 height 472
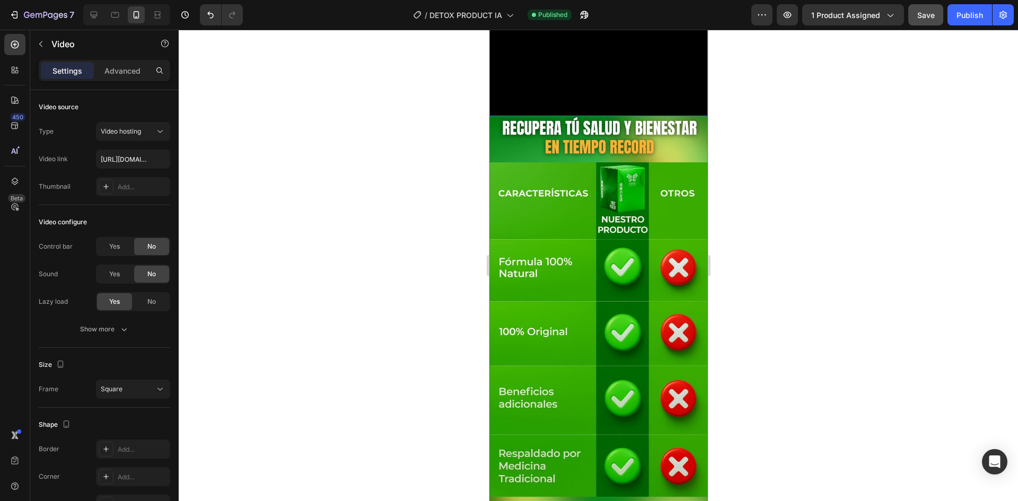
click at [607, 116] on video at bounding box center [598, 7] width 219 height 219
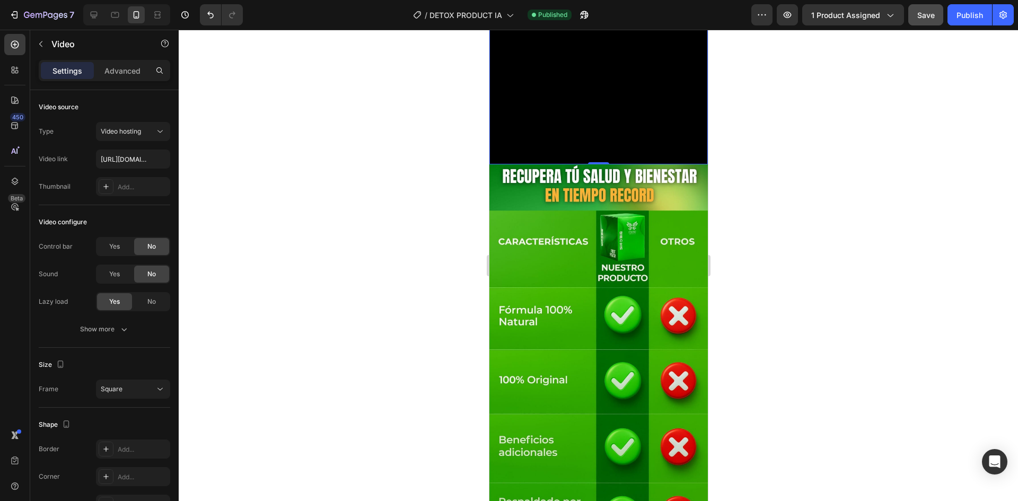
scroll to position [2970, 0]
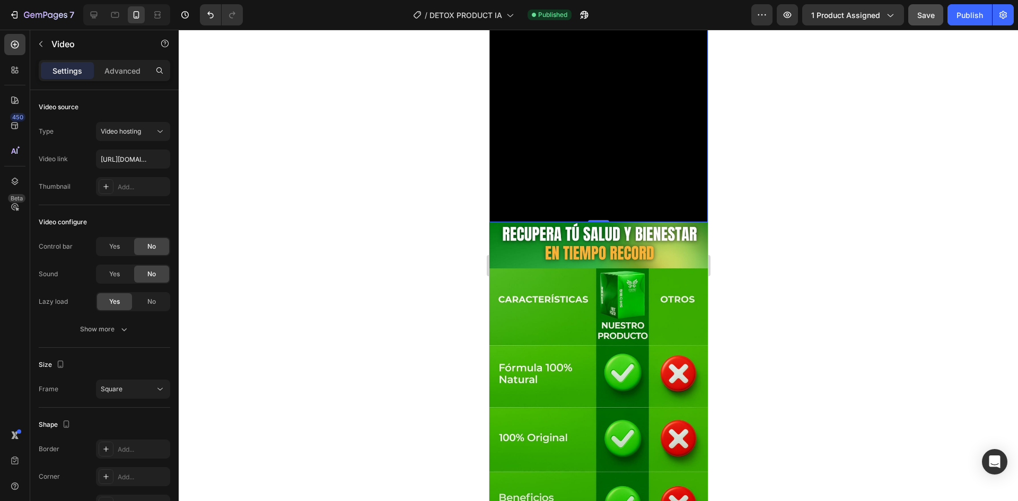
click at [370, 188] on div at bounding box center [599, 266] width 840 height 472
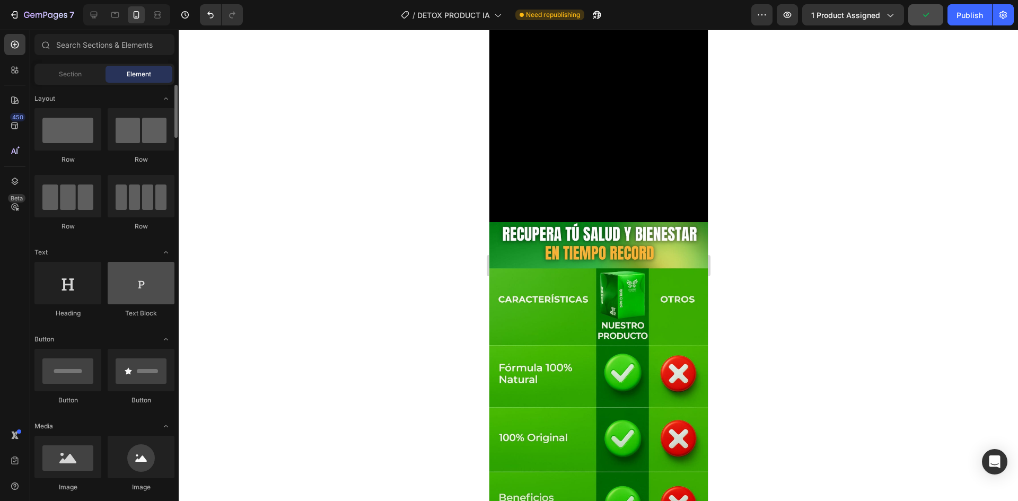
scroll to position [159, 0]
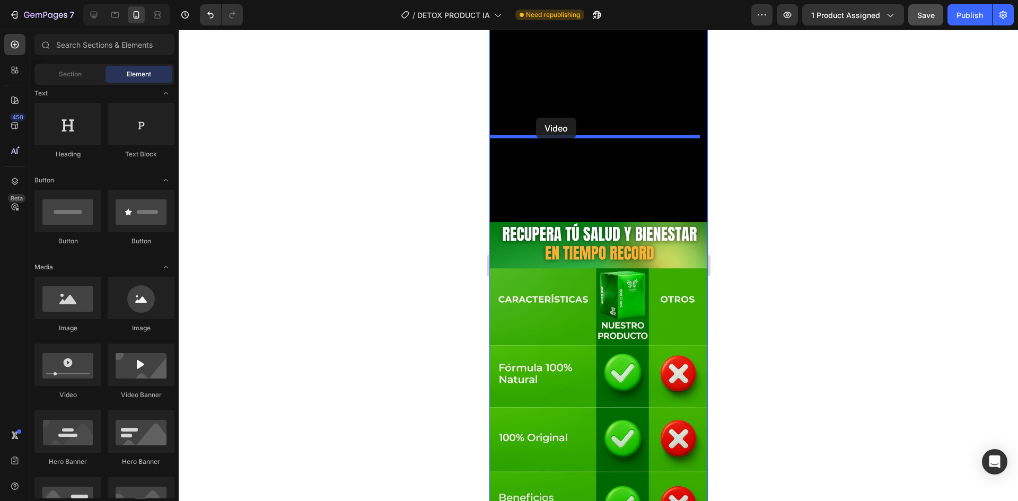
drag, startPoint x: 582, startPoint y: 391, endPoint x: 536, endPoint y: 118, distance: 277.0
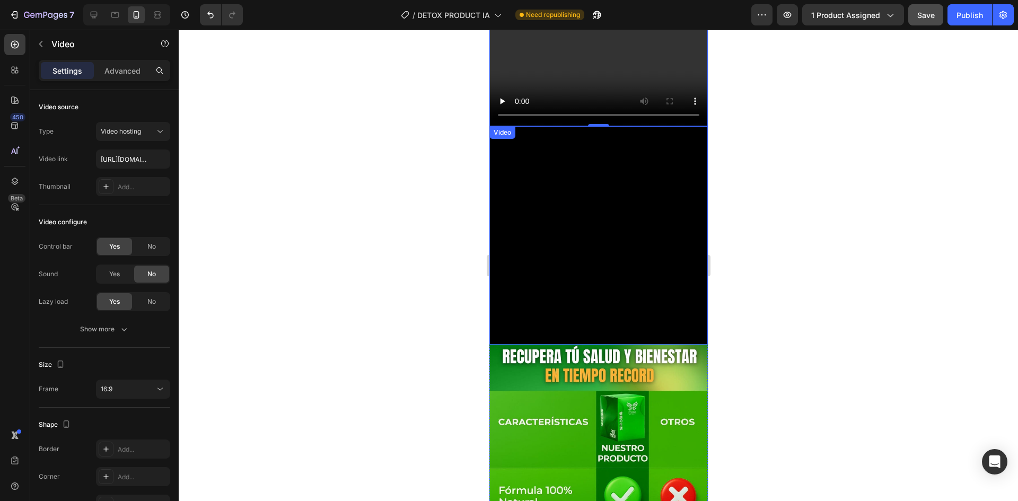
click at [579, 315] on video at bounding box center [598, 235] width 219 height 219
click at [561, 141] on icon at bounding box center [558, 137] width 8 height 8
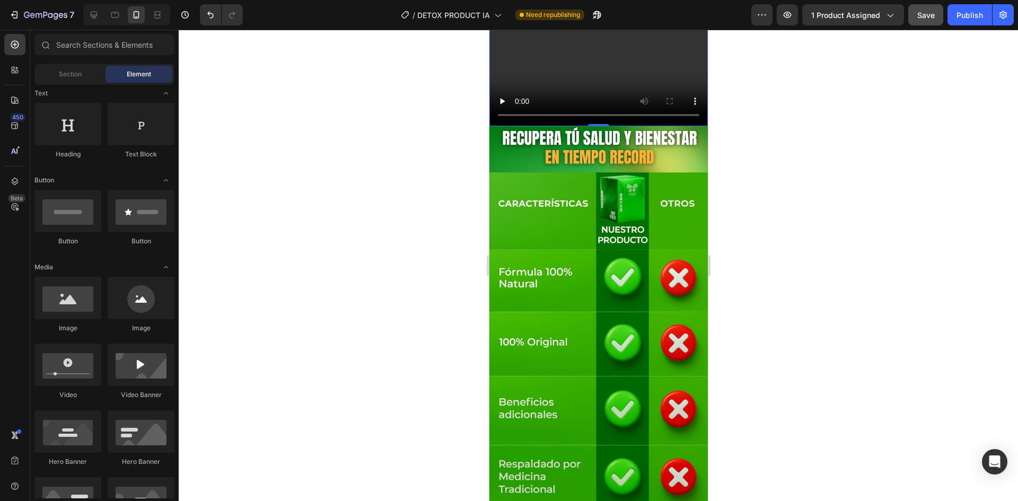
click at [577, 127] on video at bounding box center [598, 65] width 219 height 123
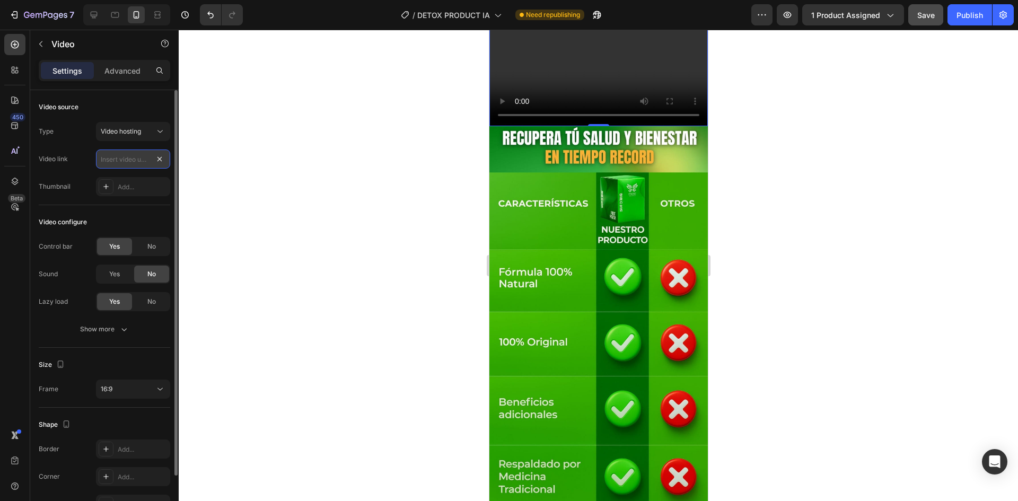
scroll to position [0, 0]
paste input "https://cdn.shopify.com/s/files/1/0719/3310/0314/files/Diseno_sin_titulo_1_182b…"
type input "https://cdn.shopify.com/s/files/1/0719/3310/0314/files/Diseno_sin_titulo_1_182b…"
click at [159, 222] on div "Video configure" at bounding box center [105, 222] width 132 height 17
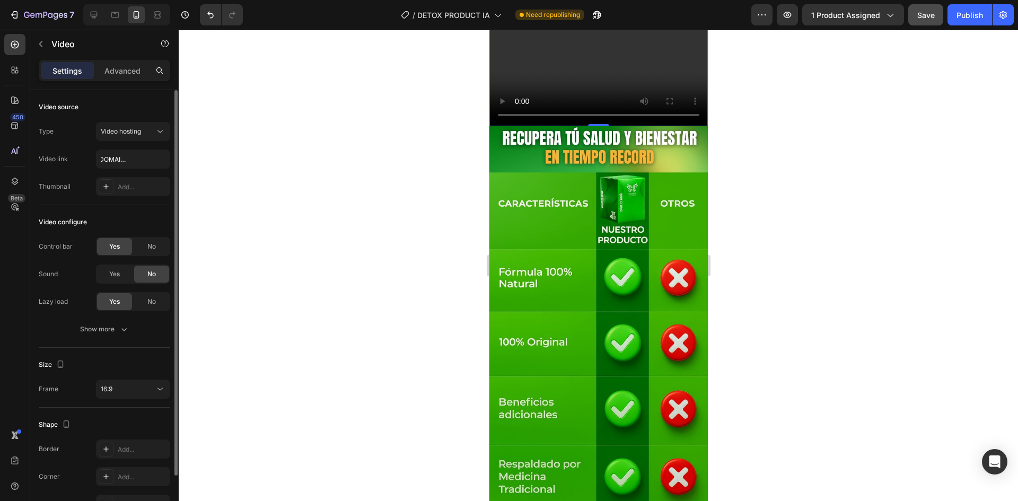
scroll to position [0, 0]
click at [130, 155] on input "https://cdn.shopify.com/s/files/1/0719/3310/0314/files/Diseno_sin_titulo_1_182b…" at bounding box center [133, 159] width 74 height 19
click at [146, 211] on div "Video configure Control bar Yes No Sound Yes No Lazy load Yes No Show more" at bounding box center [105, 276] width 132 height 143
click at [541, 127] on video at bounding box center [598, 65] width 219 height 123
drag, startPoint x: 399, startPoint y: 224, endPoint x: 297, endPoint y: 109, distance: 154.1
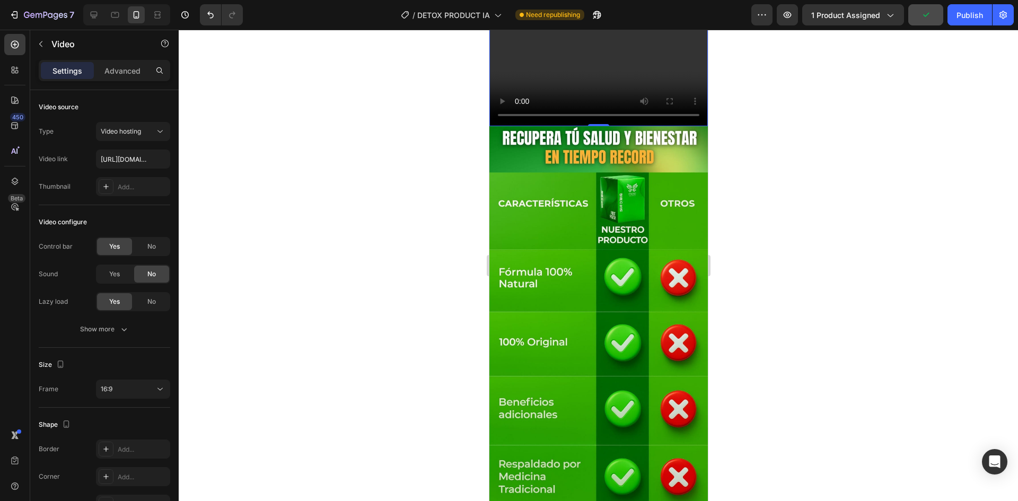
click at [397, 224] on div at bounding box center [599, 266] width 840 height 472
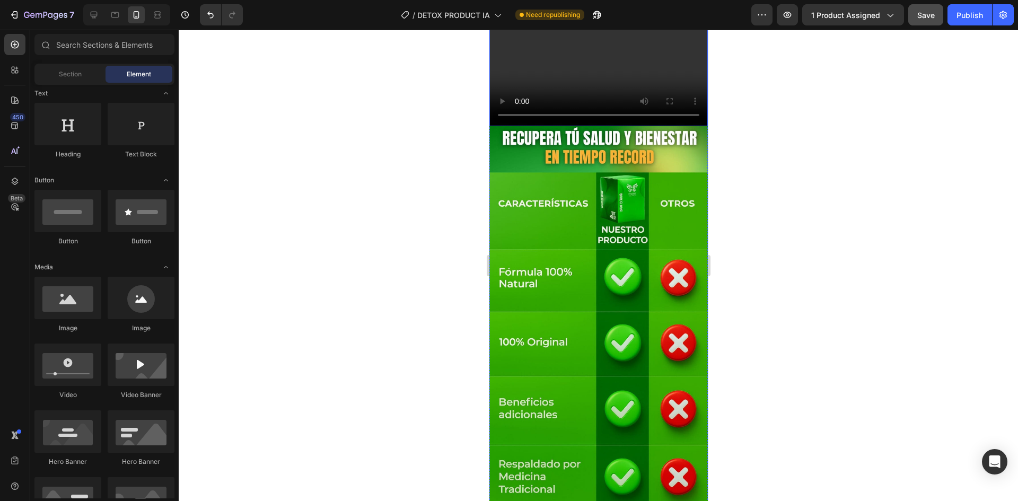
click at [683, 127] on video at bounding box center [598, 65] width 219 height 123
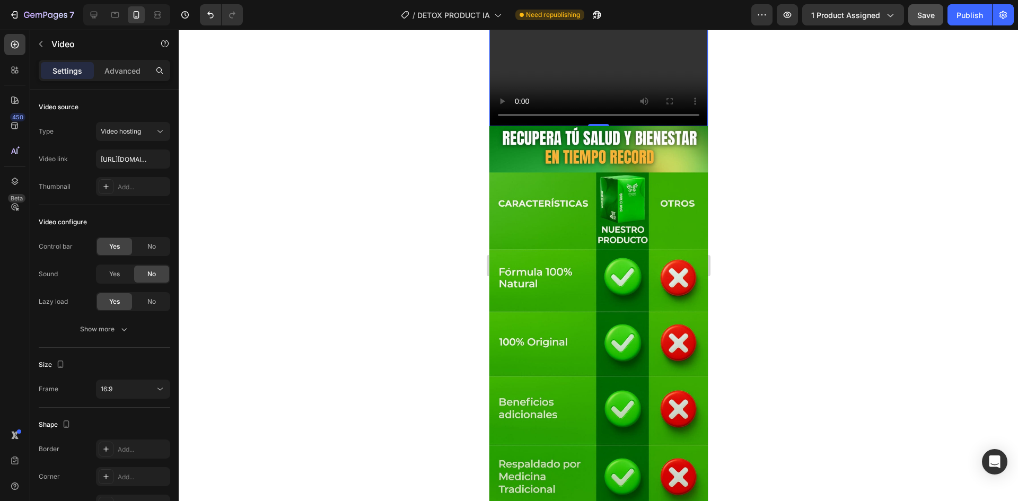
click at [596, 127] on video at bounding box center [598, 65] width 219 height 123
paste input "https://cdn.shopify.com/s/files/1/0719/3310/0314/files/WhatsApp_Video_2025-08-0…"
click at [160, 224] on div "Video configure" at bounding box center [105, 222] width 132 height 17
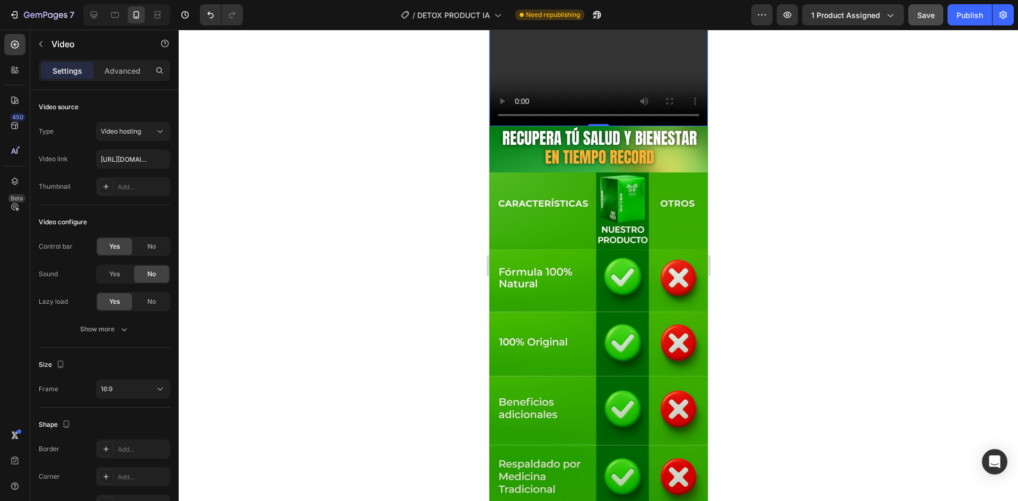
click at [574, 127] on video at bounding box center [598, 65] width 219 height 123
click at [566, 127] on video at bounding box center [598, 65] width 219 height 123
click at [141, 381] on button "16:9" at bounding box center [133, 389] width 74 height 19
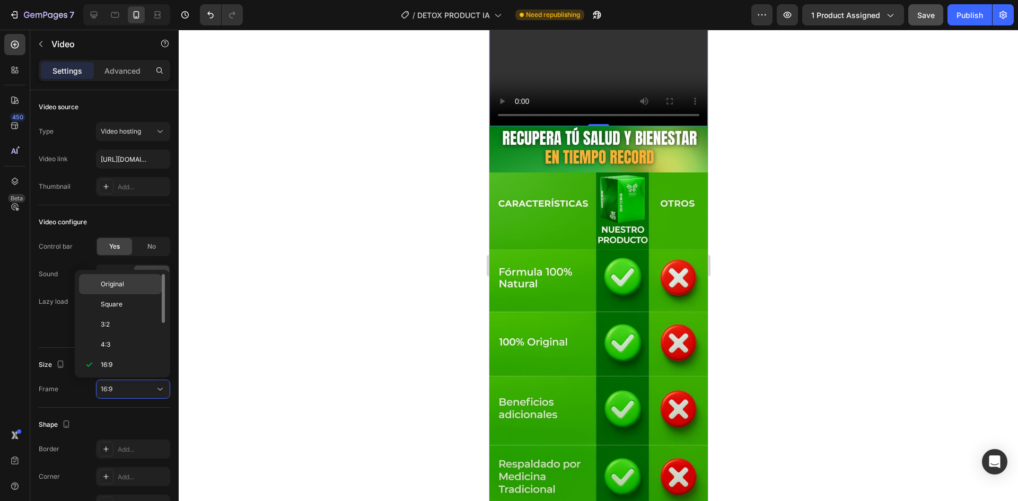
click at [144, 289] on p "Original" at bounding box center [129, 285] width 56 height 10
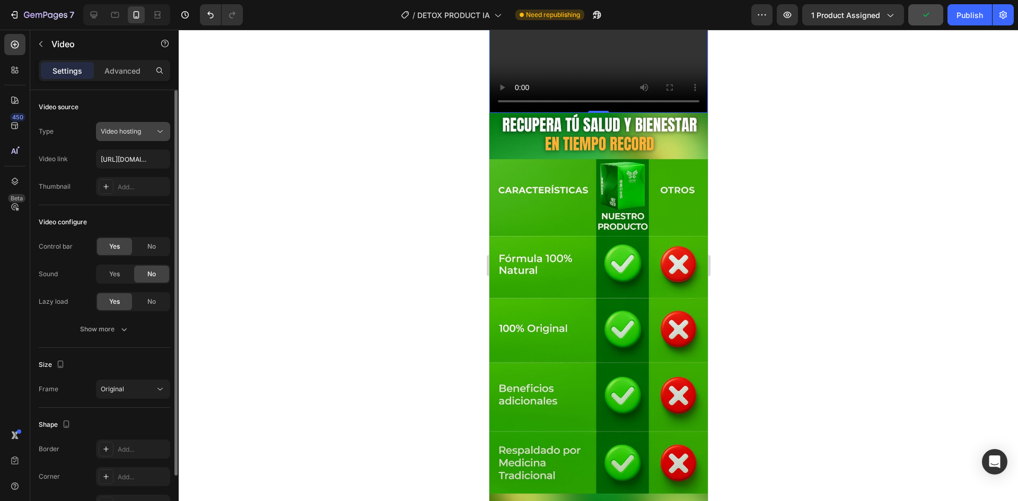
click at [150, 126] on div "Video hosting" at bounding box center [133, 131] width 65 height 11
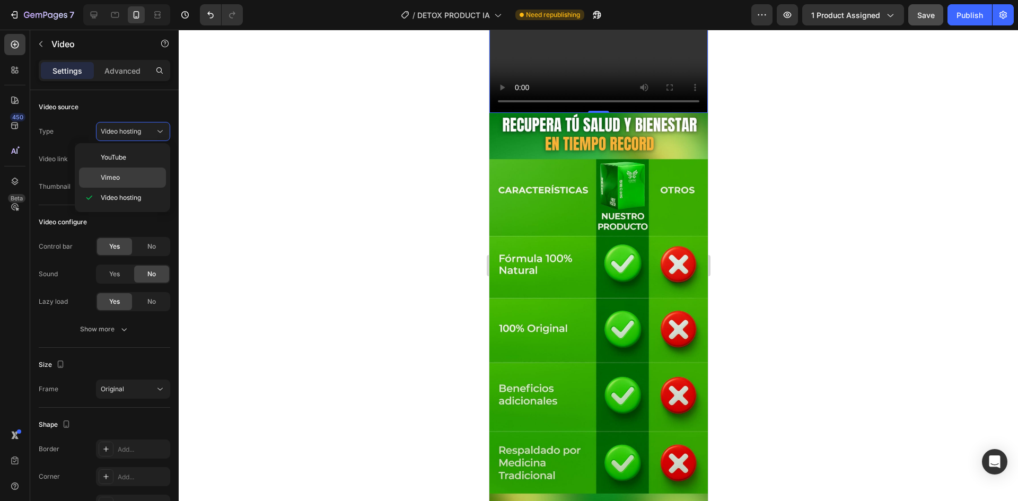
click at [139, 173] on p "Vimeo" at bounding box center [131, 178] width 60 height 10
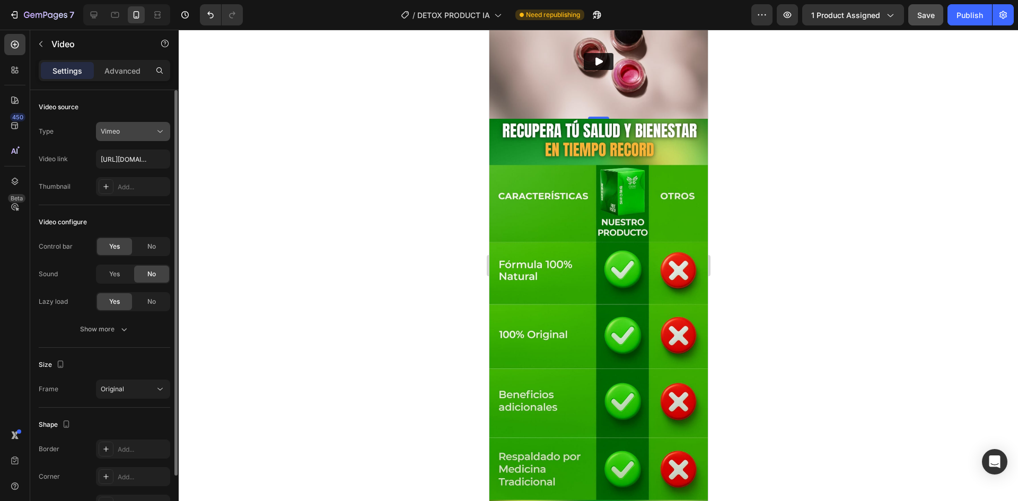
click at [147, 136] on div "Vimeo" at bounding box center [128, 132] width 54 height 10
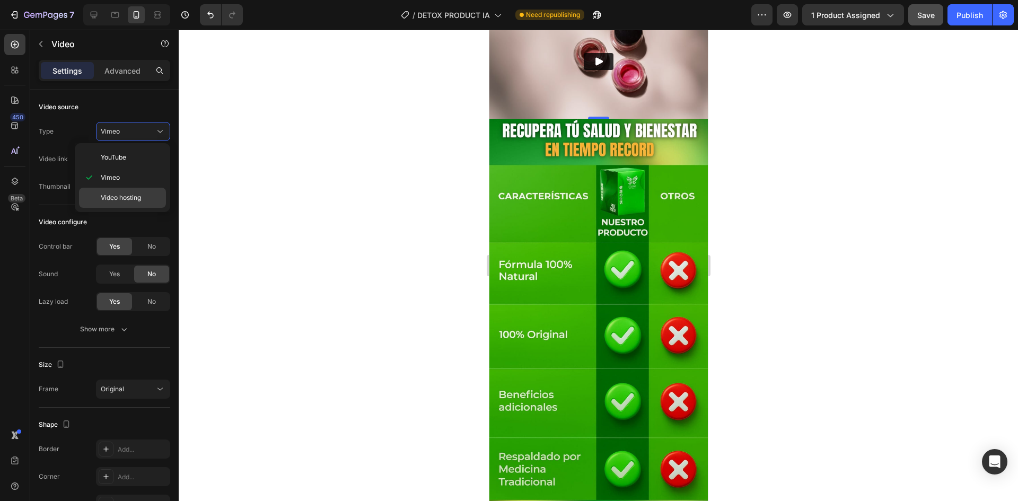
click at [147, 196] on p "Video hosting" at bounding box center [131, 198] width 60 height 10
type input "https://cdn.shopify.com/s/files/1/0719/3310/0314/files/WhatsApp_Video_2025-08-0…"
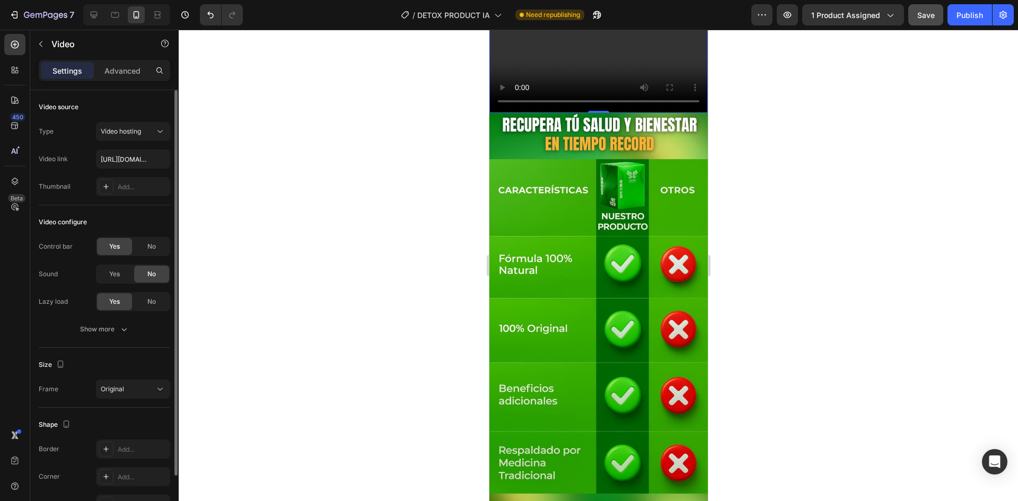
click at [147, 216] on div "Video configure" at bounding box center [105, 222] width 132 height 17
click at [581, 113] on video at bounding box center [598, 58] width 219 height 109
click at [537, 113] on video at bounding box center [598, 58] width 219 height 109
click at [153, 161] on input "https://cdn.shopify.com/s/files/1/0719/3310/0314/files/WhatsApp_Video_2025-08-0…" at bounding box center [133, 159] width 74 height 19
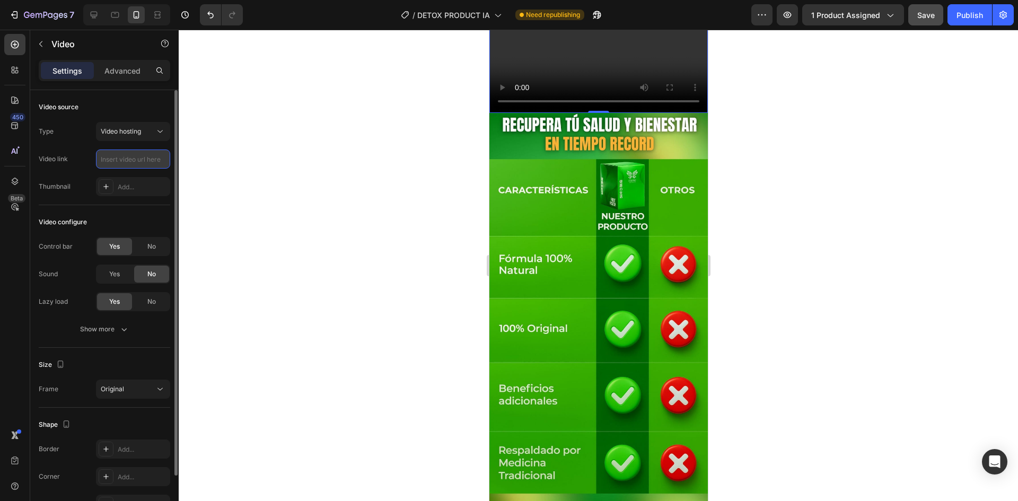
click at [155, 158] on input "text" at bounding box center [133, 159] width 74 height 19
paste input "https://cdn.shopify.com/s/files/1/0719/3310/0314/files/WhatsApp_Video_2025-08-0…"
type input "https://cdn.shopify.com/s/files/1/0719/3310/0314/files/WhatsApp_Video_2025-08-0…"
click at [147, 246] on span "No" at bounding box center [151, 247] width 8 height 10
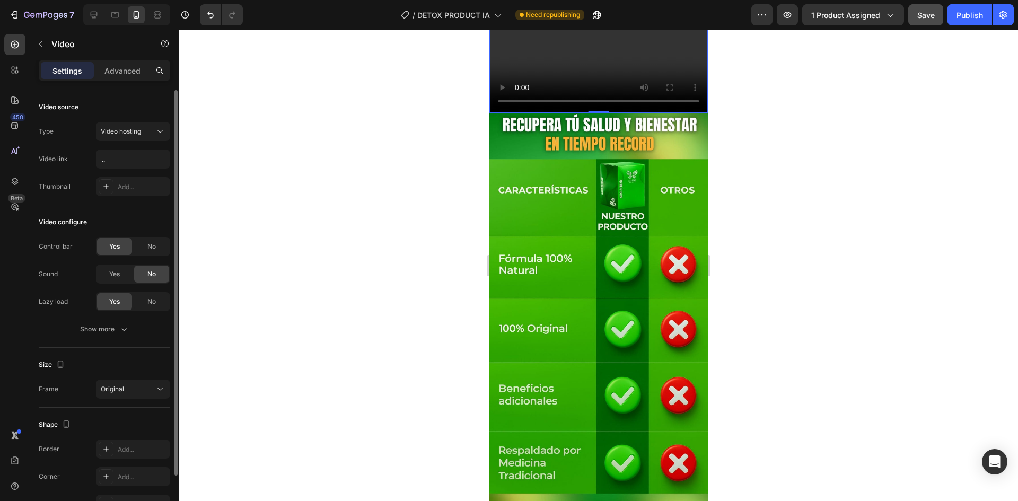
scroll to position [0, 0]
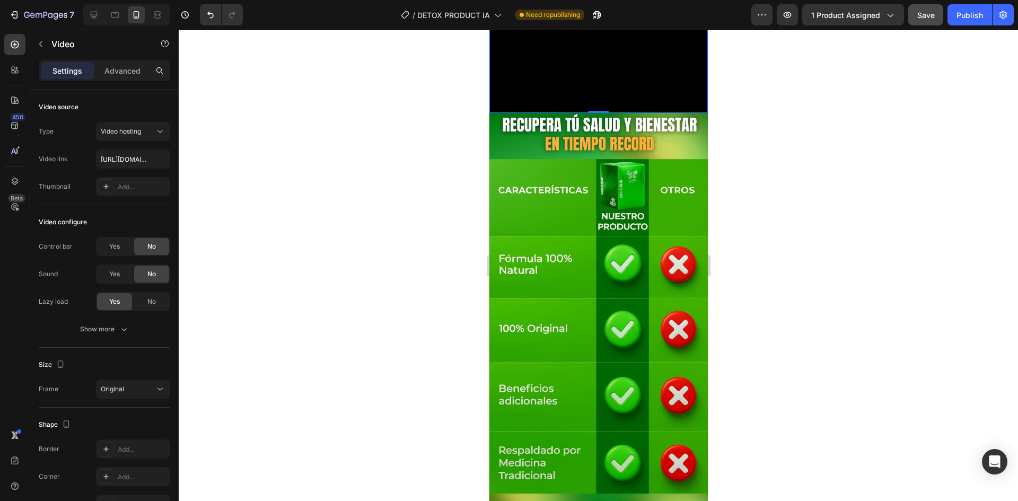
click at [564, 113] on video at bounding box center [598, 58] width 219 height 109
click at [563, 21] on div at bounding box center [558, 14] width 13 height 13
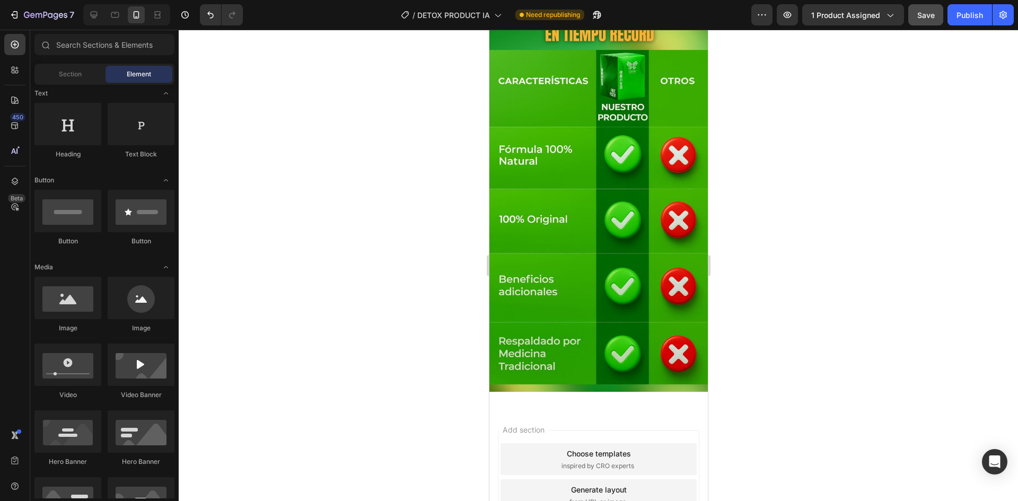
click at [469, 190] on div at bounding box center [599, 266] width 840 height 472
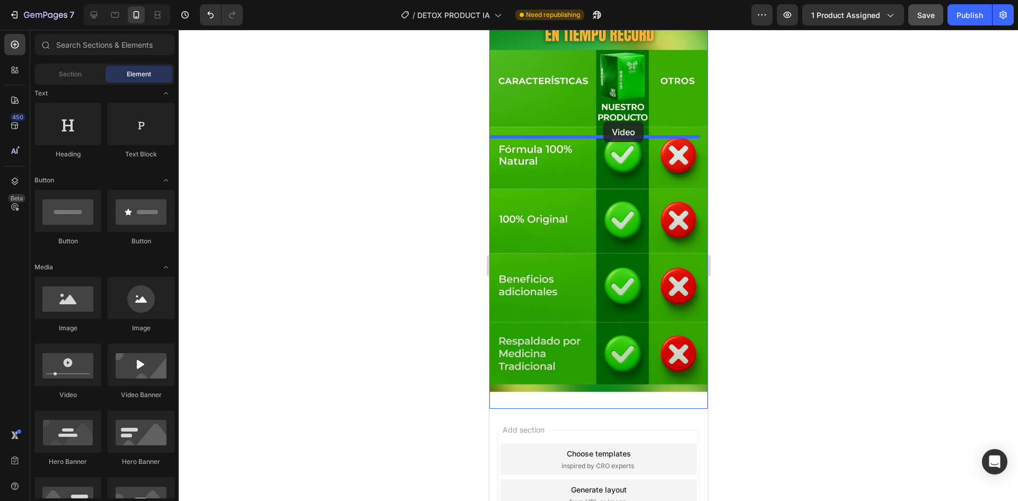
drag, startPoint x: 570, startPoint y: 382, endPoint x: 603, endPoint y: 121, distance: 262.5
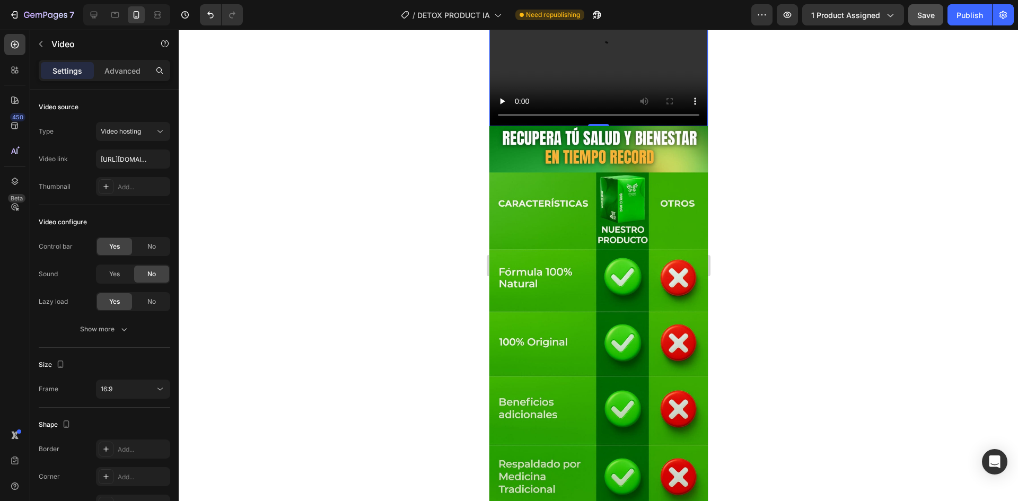
click at [445, 160] on div at bounding box center [599, 266] width 840 height 472
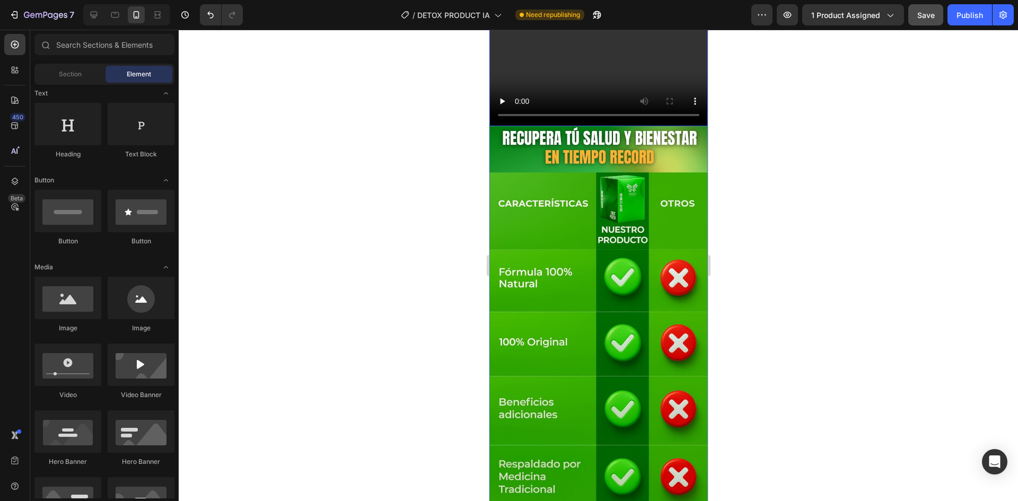
drag, startPoint x: 978, startPoint y: 203, endPoint x: 513, endPoint y: 179, distance: 465.2
click at [513, 127] on video at bounding box center [598, 65] width 219 height 123
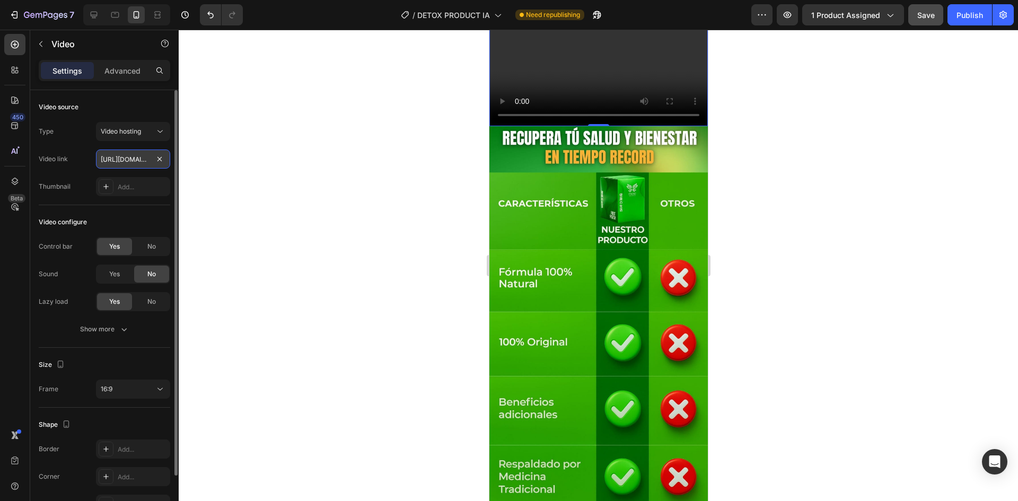
click at [141, 155] on input "[URL][DOMAIN_NAME]" at bounding box center [133, 159] width 74 height 19
click at [144, 162] on input "text" at bounding box center [133, 159] width 74 height 19
click at [152, 134] on div "Video hosting" at bounding box center [128, 132] width 54 height 10
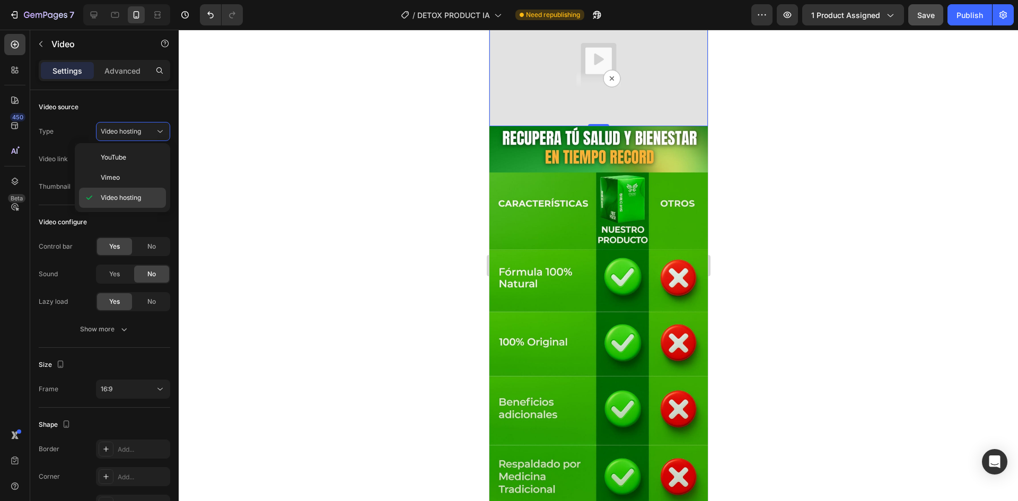
click at [138, 197] on span "Video hosting" at bounding box center [121, 198] width 40 height 10
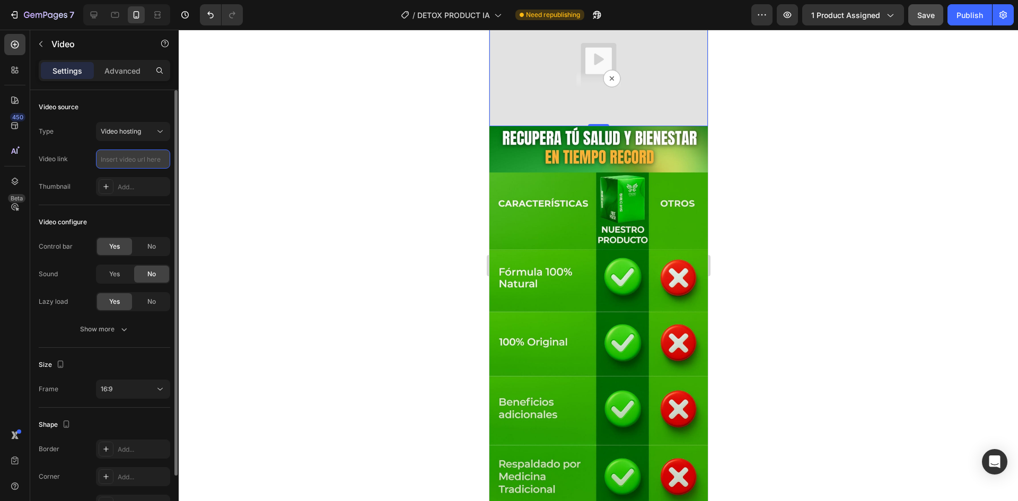
click at [137, 168] on input "text" at bounding box center [133, 159] width 74 height 19
paste input "[URL][DOMAIN_NAME]"
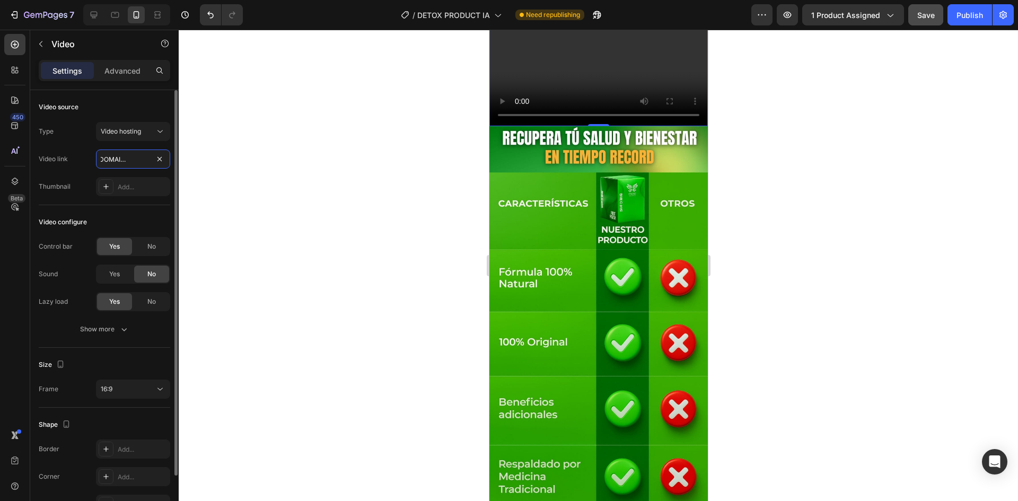
type input "[URL][DOMAIN_NAME]"
click at [152, 348] on div "Video source Type Video hosting Video link https://cdn.shopify.com/s/files/1/07…" at bounding box center [105, 378] width 132 height 60
click at [562, 127] on video at bounding box center [598, 65] width 219 height 123
click at [359, 184] on div at bounding box center [599, 266] width 840 height 472
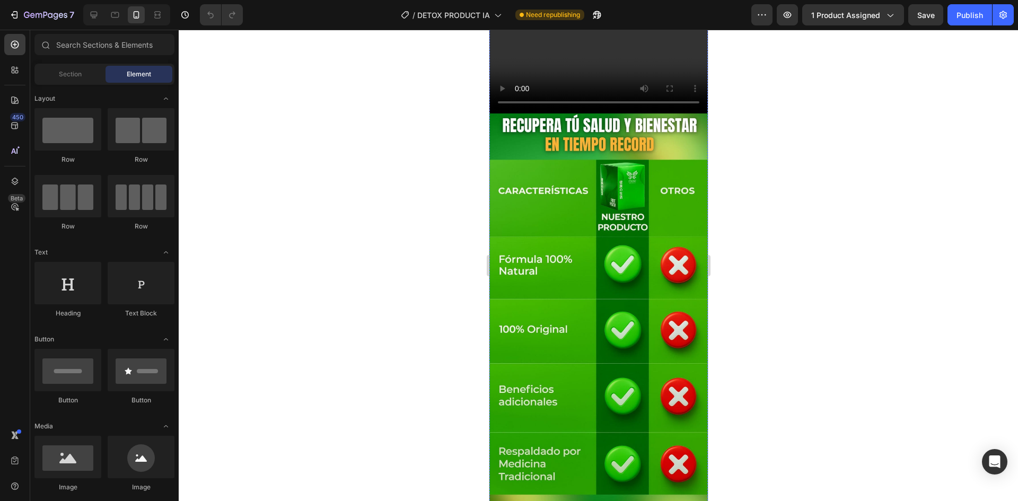
scroll to position [2811, 0]
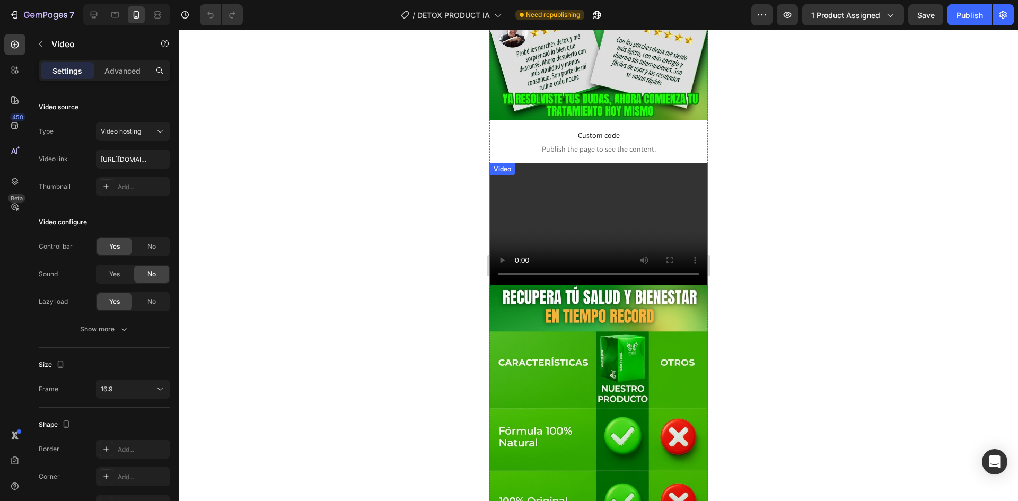
click at [601, 286] on video at bounding box center [598, 224] width 219 height 123
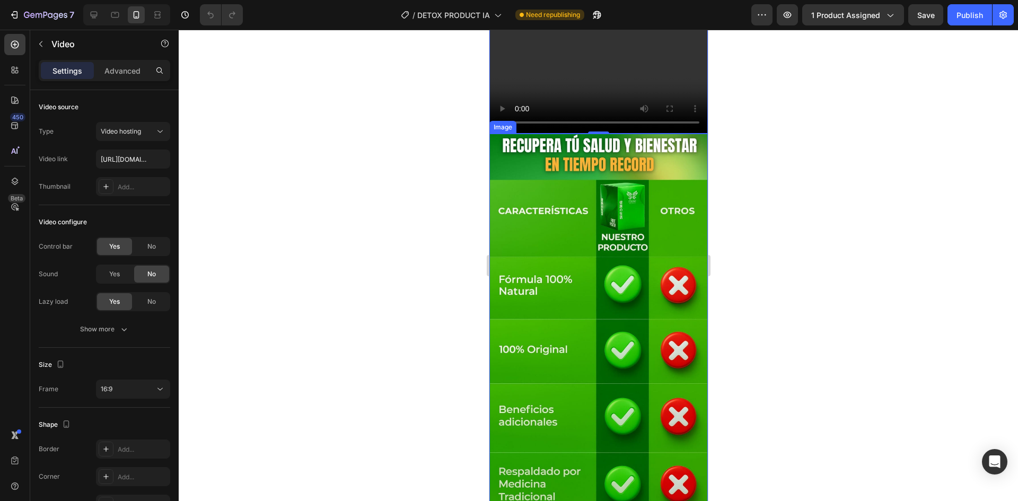
scroll to position [3023, 0]
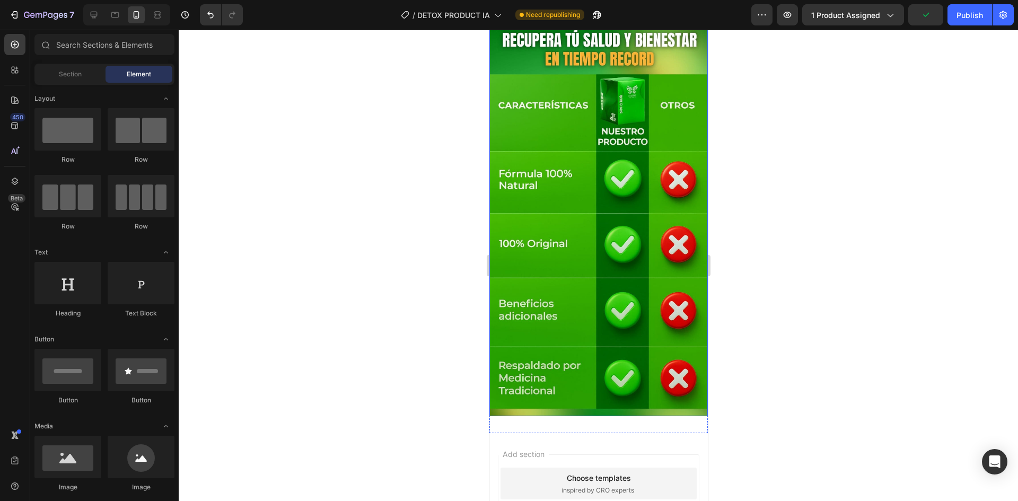
scroll to position [2864, 0]
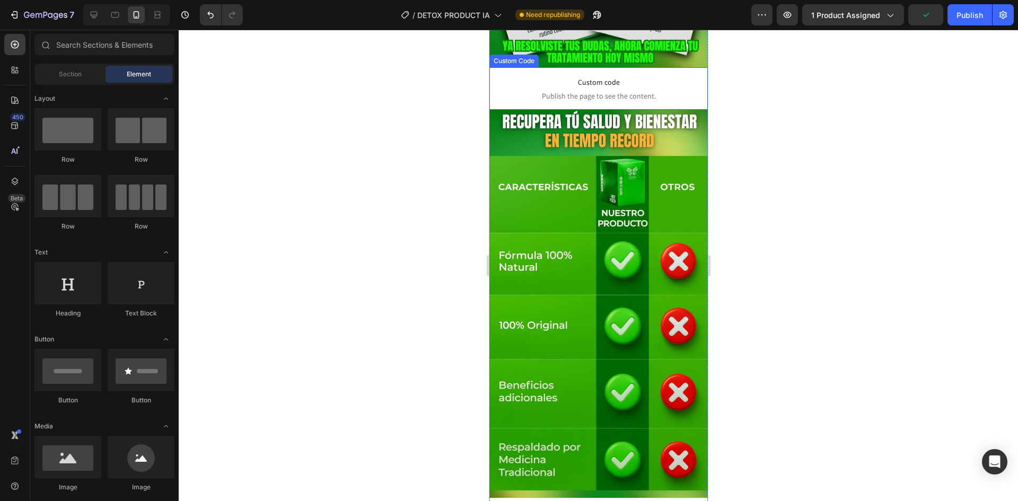
click at [433, 194] on div at bounding box center [599, 266] width 840 height 472
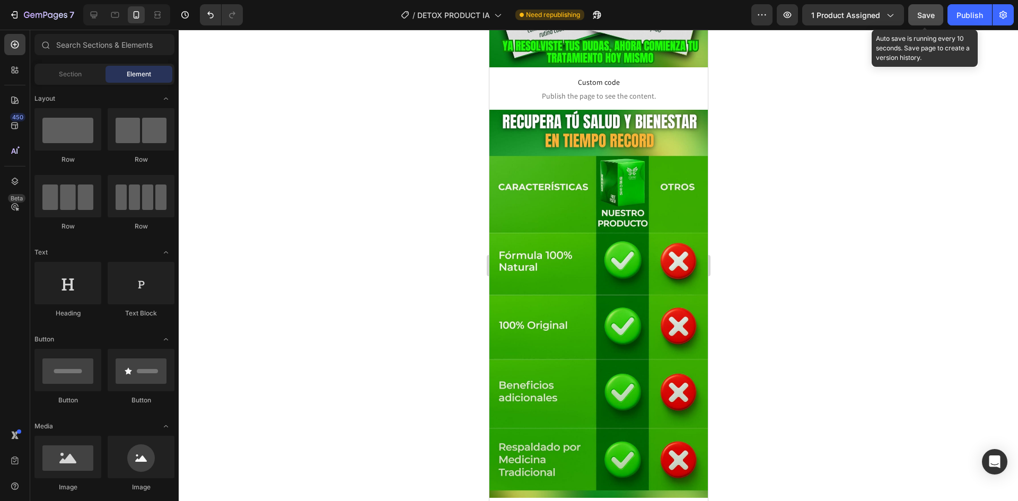
click at [935, 14] on span "Save" at bounding box center [927, 15] width 18 height 9
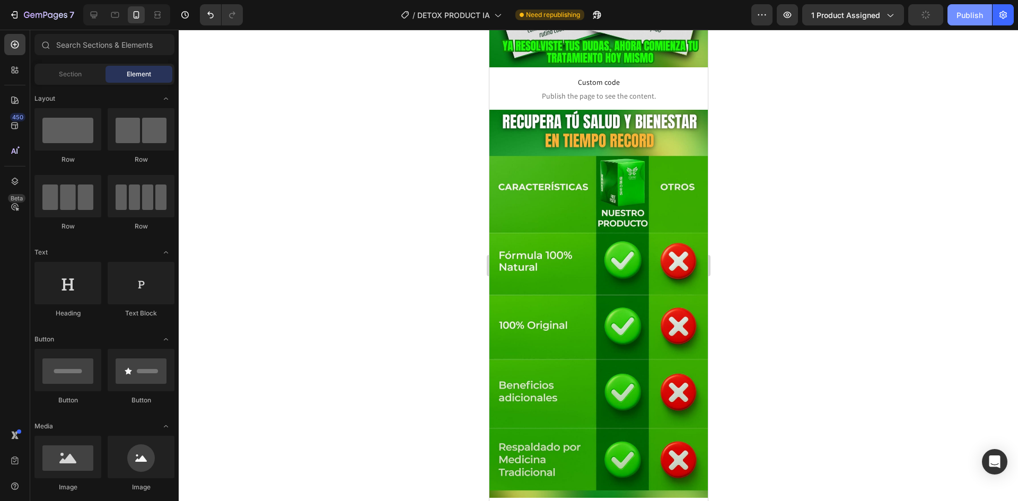
click at [958, 23] on button "Publish" at bounding box center [970, 14] width 45 height 21
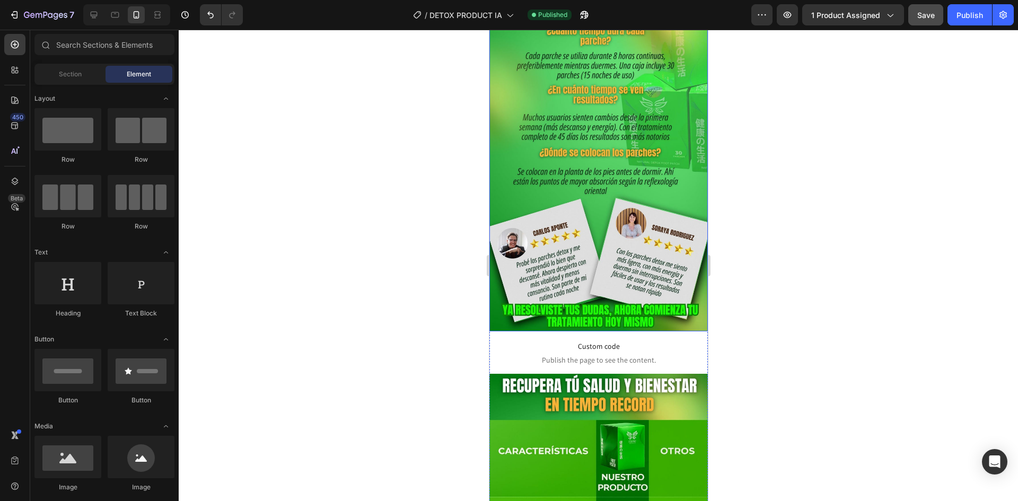
scroll to position [2758, 0]
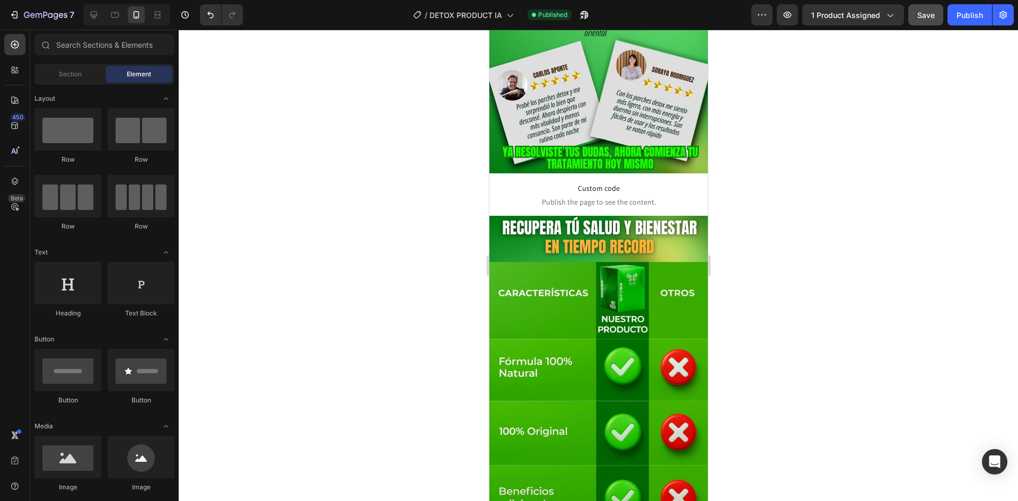
click at [331, 229] on div at bounding box center [599, 266] width 840 height 472
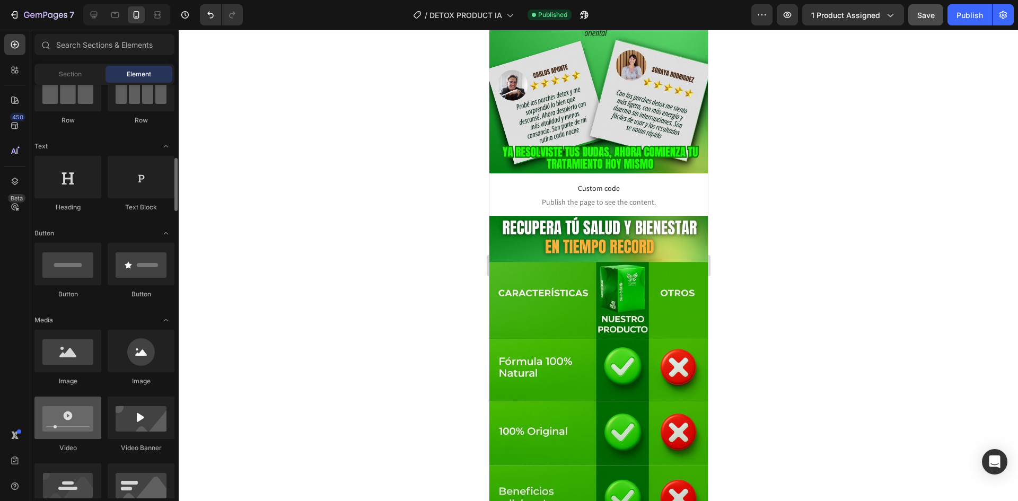
scroll to position [159, 0]
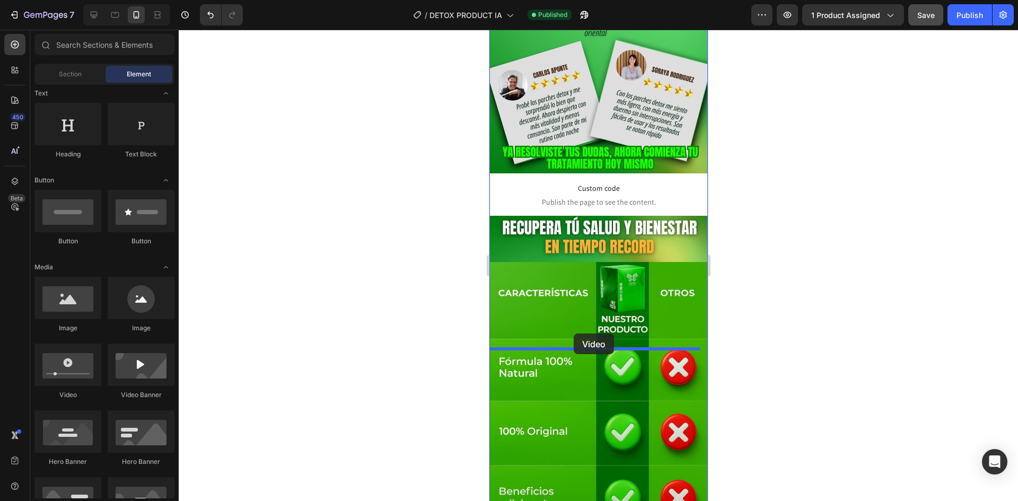
drag, startPoint x: 569, startPoint y: 397, endPoint x: 573, endPoint y: 334, distance: 63.3
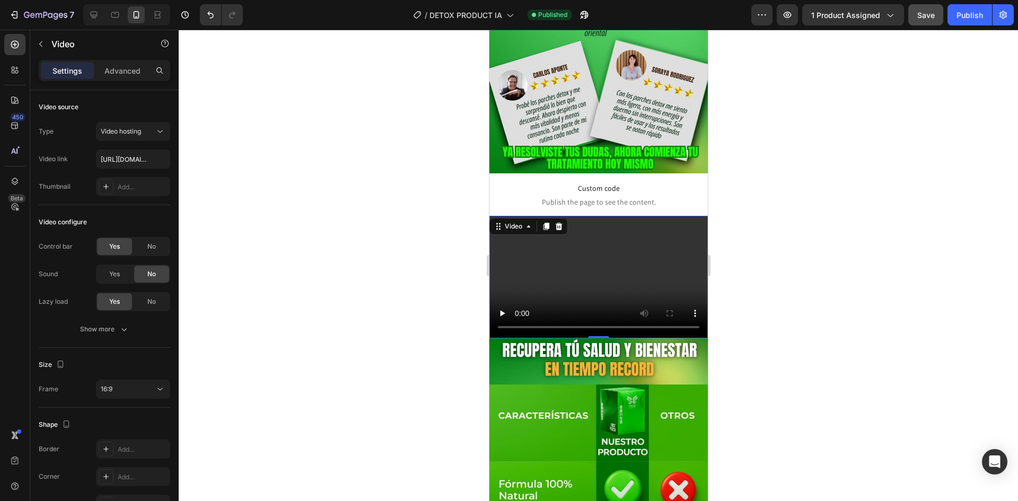
click at [468, 357] on div at bounding box center [599, 266] width 840 height 472
click at [558, 339] on video at bounding box center [598, 277] width 219 height 123
click at [514, 339] on video at bounding box center [598, 277] width 219 height 123
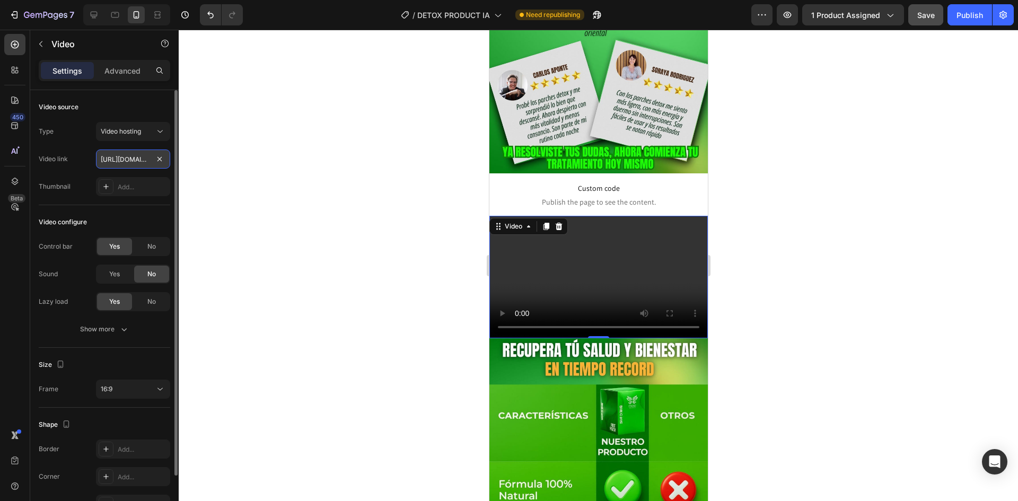
click at [131, 167] on input "[URL][DOMAIN_NAME]" at bounding box center [133, 159] width 74 height 19
type input "[URL][DOMAIN_NAME]"
click at [300, 334] on div at bounding box center [599, 266] width 840 height 472
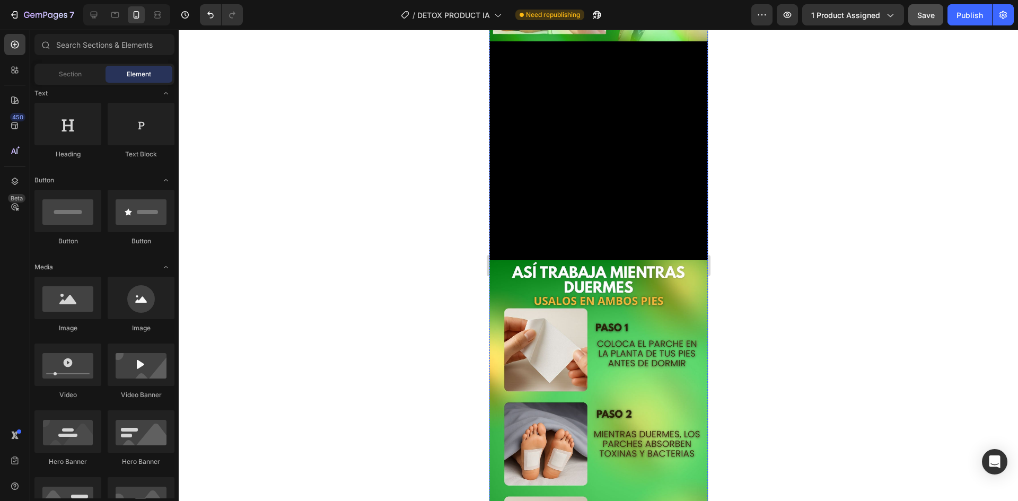
scroll to position [1379, 0]
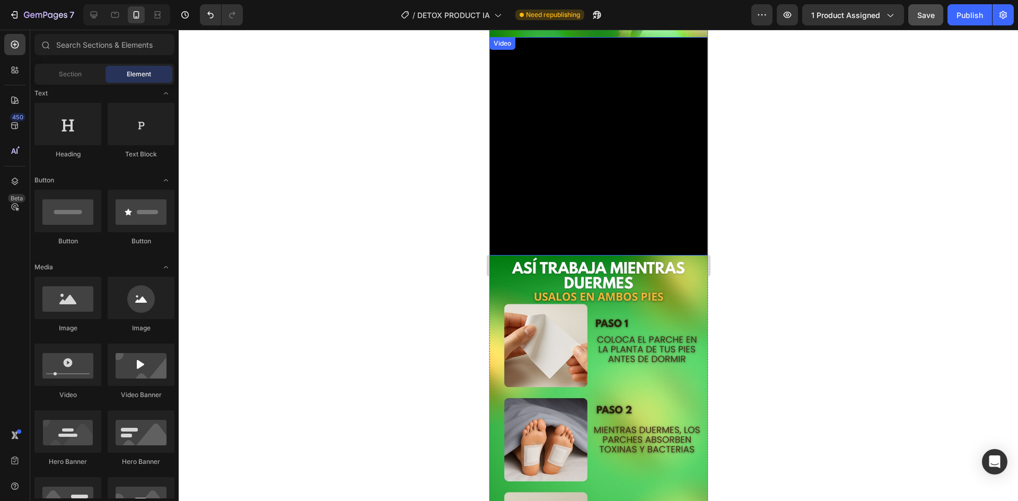
click at [612, 256] on video at bounding box center [598, 146] width 219 height 219
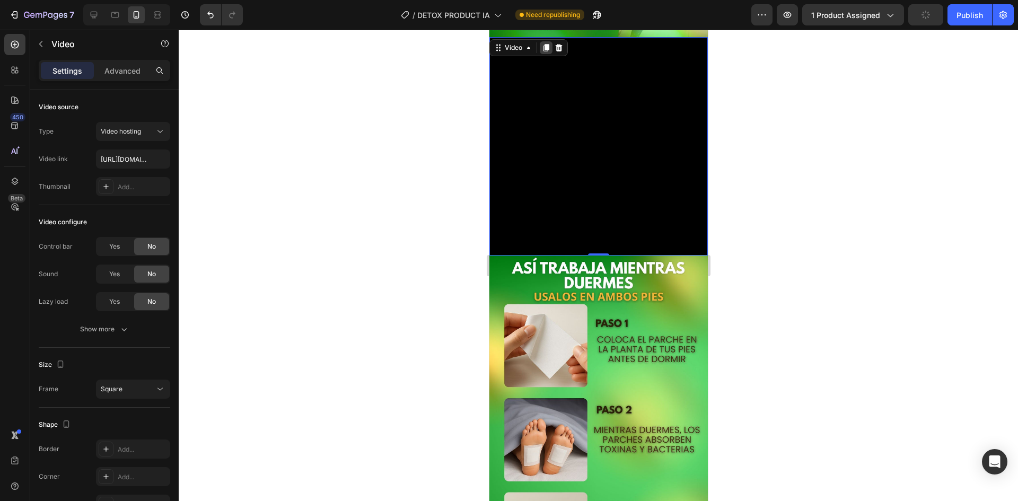
click at [542, 52] on icon at bounding box center [546, 47] width 8 height 8
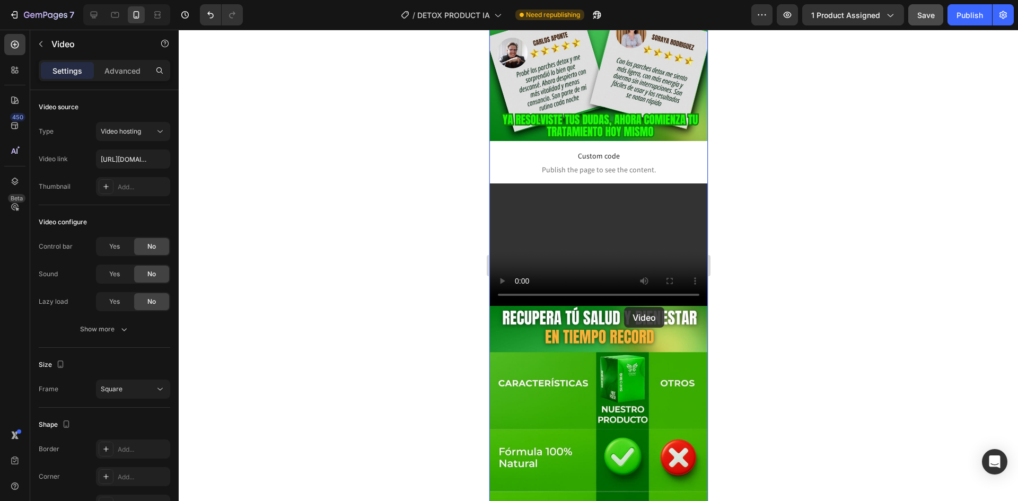
scroll to position [3102, 0]
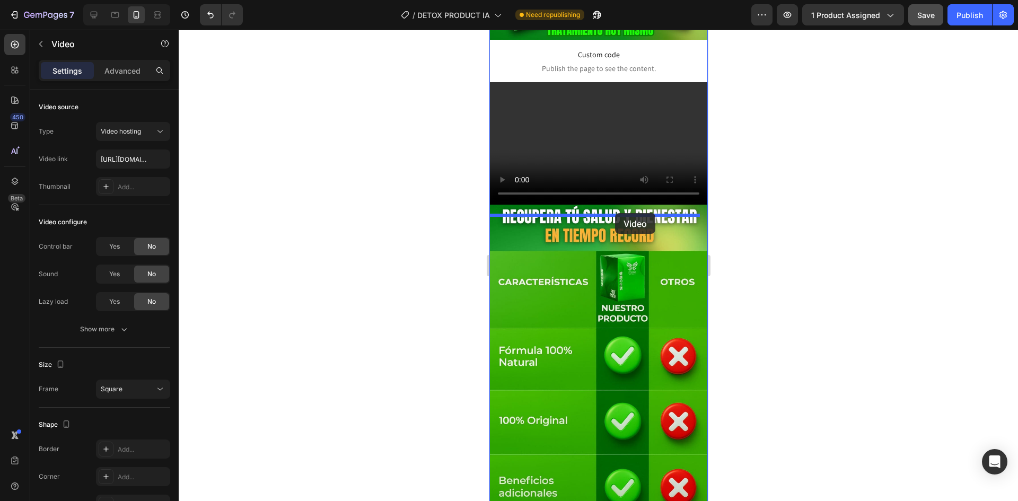
drag, startPoint x: 603, startPoint y: 192, endPoint x: 615, endPoint y: 213, distance: 24.2
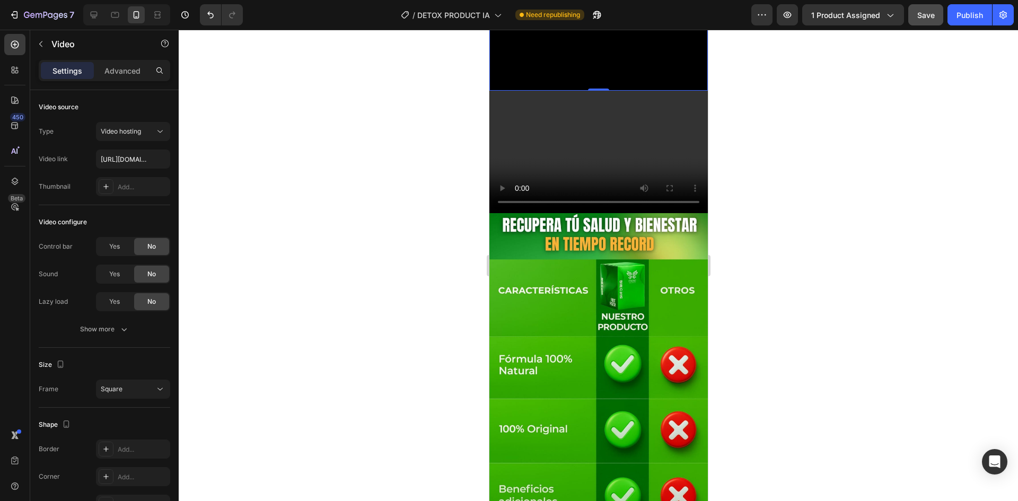
scroll to position [3104, 0]
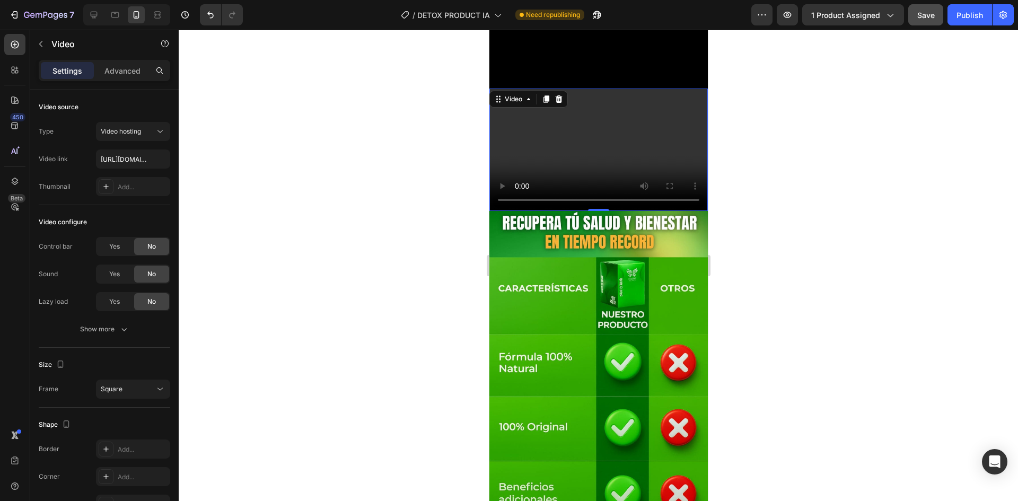
click at [619, 212] on video at bounding box center [598, 150] width 219 height 123
click at [562, 103] on icon at bounding box center [558, 99] width 8 height 8
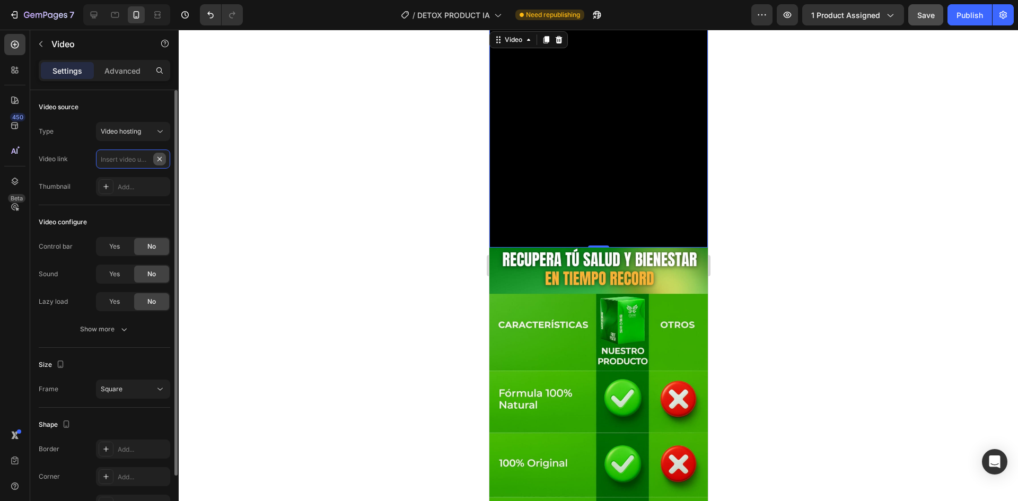
scroll to position [0, 0]
paste input "[URL][DOMAIN_NAME]"
type input "[URL][DOMAIN_NAME]"
click at [233, 245] on div at bounding box center [599, 266] width 840 height 472
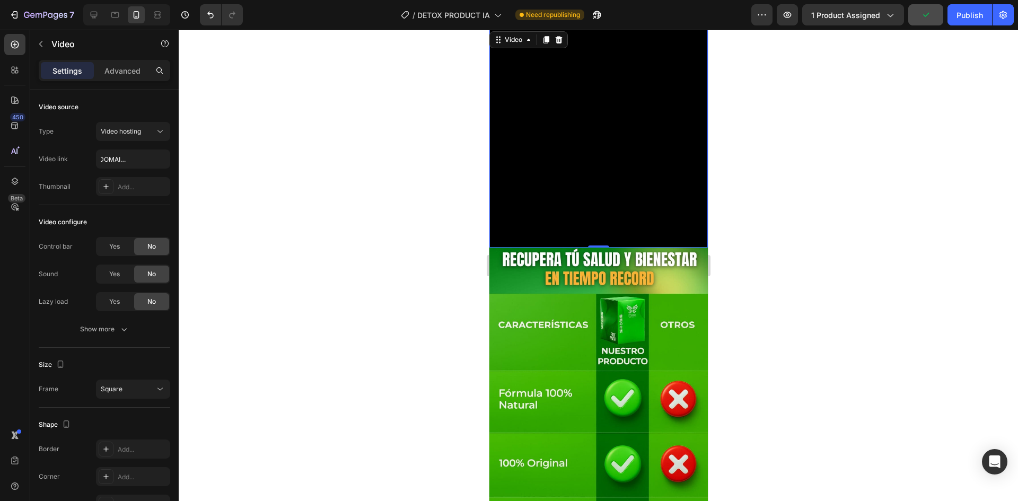
scroll to position [0, 0]
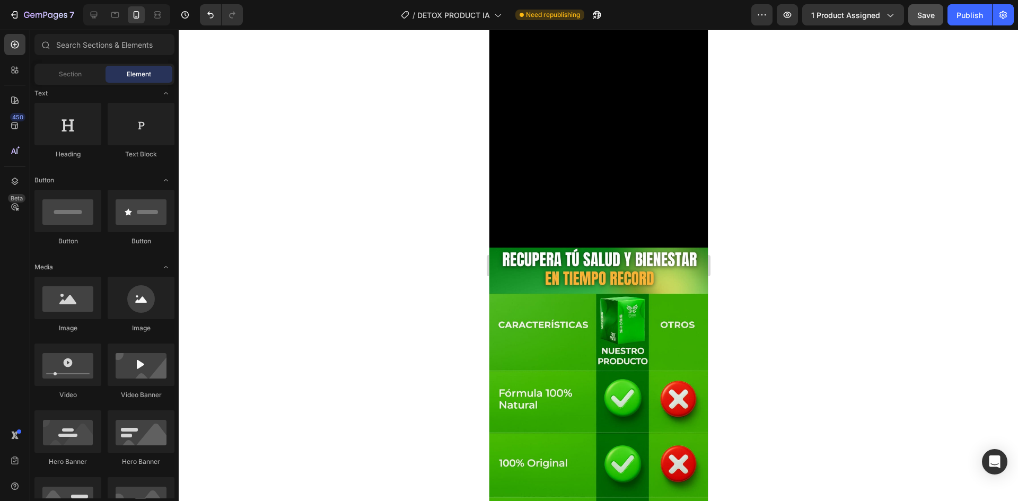
click at [499, 248] on video at bounding box center [598, 138] width 219 height 219
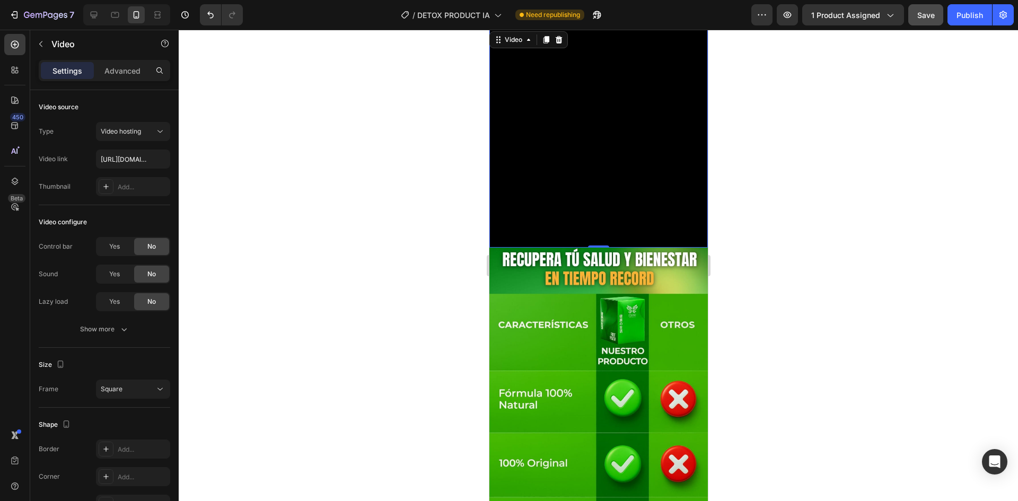
click at [378, 239] on div at bounding box center [599, 266] width 840 height 472
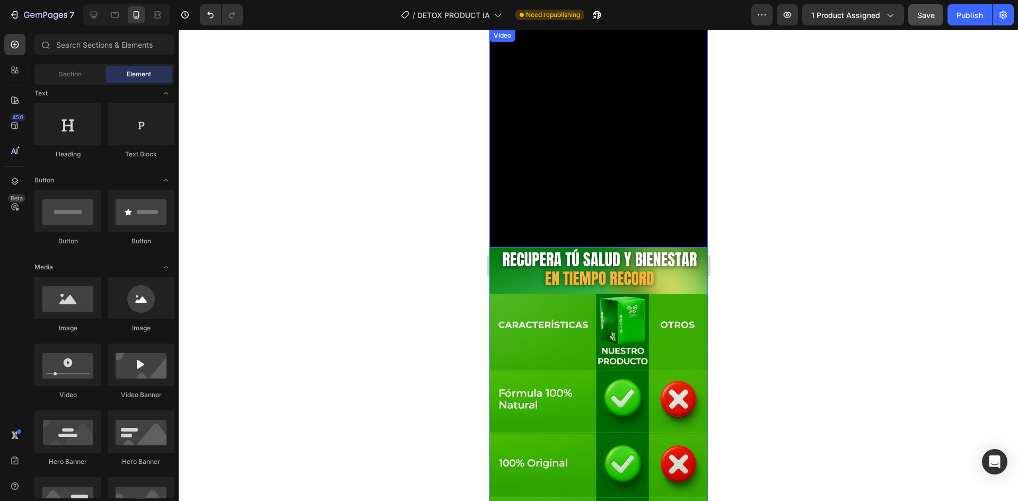
click at [474, 240] on div at bounding box center [599, 266] width 840 height 472
click at [629, 248] on video at bounding box center [598, 138] width 219 height 219
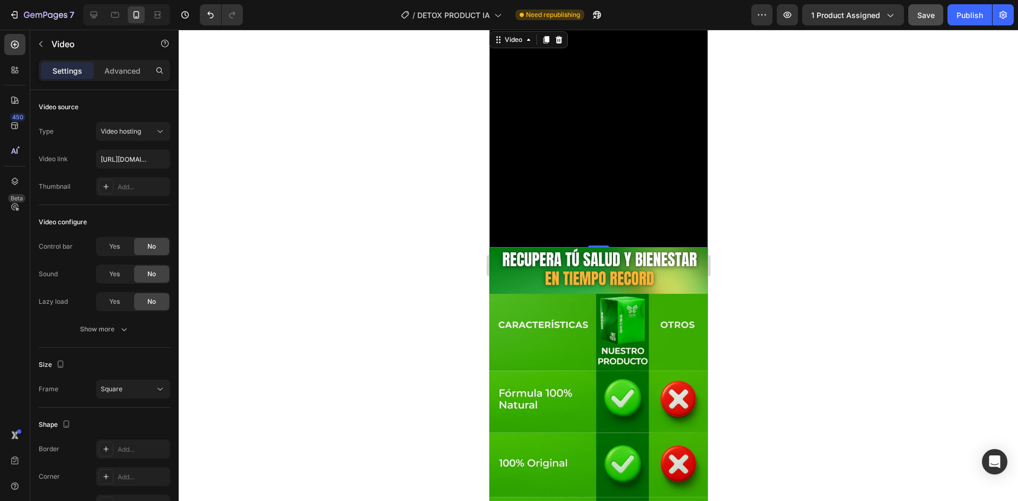
click at [609, 248] on video at bounding box center [598, 138] width 219 height 219
click at [577, 248] on video at bounding box center [598, 138] width 219 height 219
paste input "[URL][DOMAIN_NAME]"
type input "[URL][DOMAIN_NAME]"
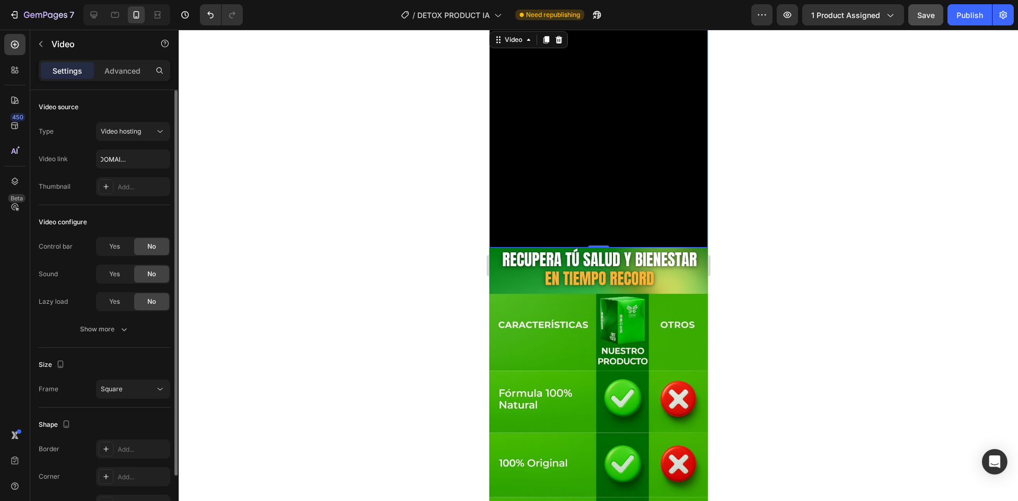
click at [148, 216] on div "Video configure" at bounding box center [105, 222] width 132 height 17
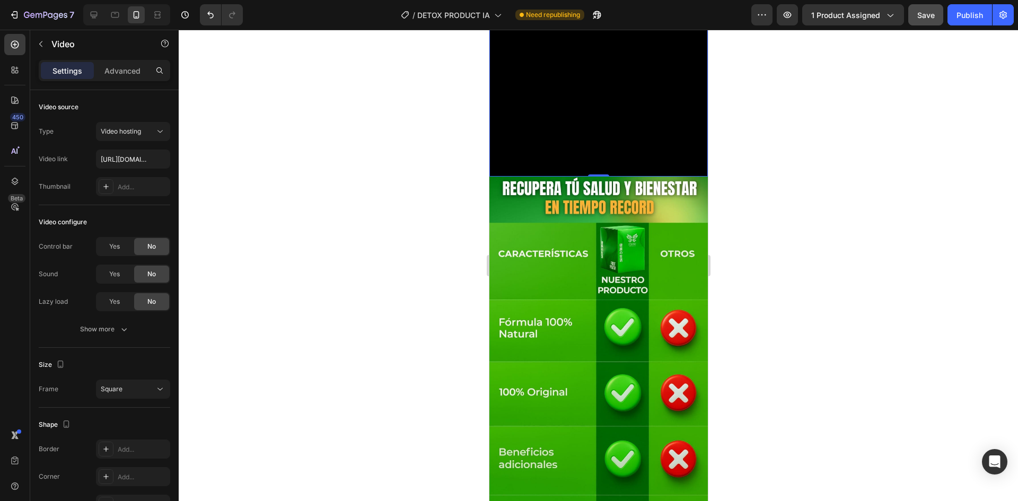
scroll to position [2892, 0]
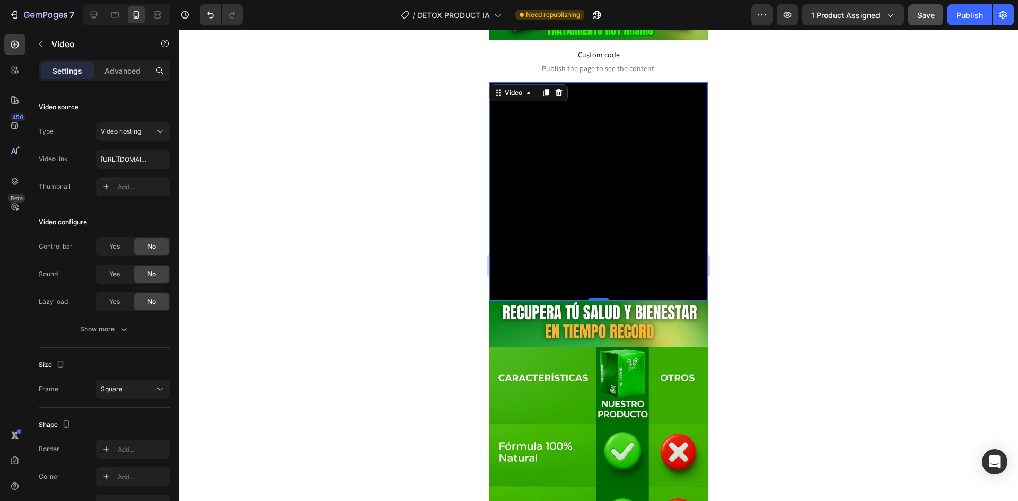
click at [589, 297] on video at bounding box center [598, 191] width 219 height 219
click at [411, 266] on div at bounding box center [599, 266] width 840 height 472
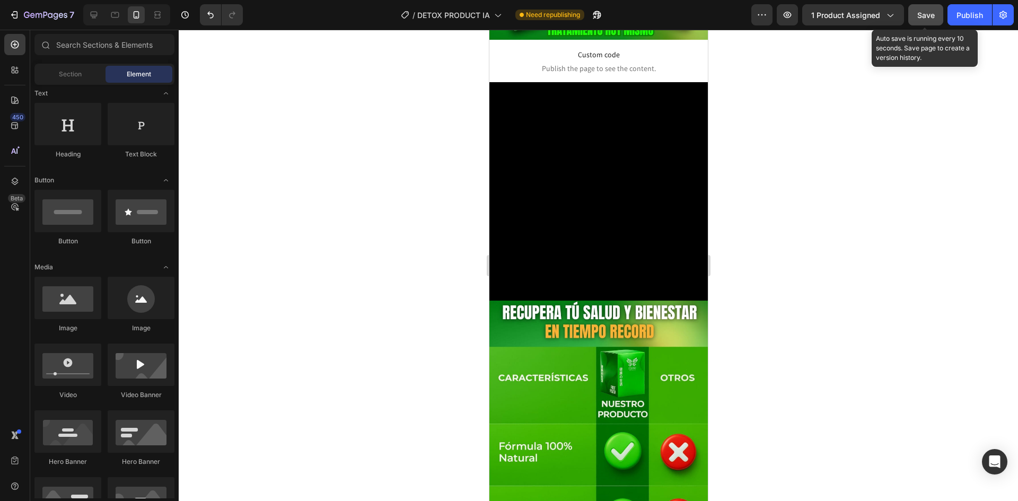
click at [923, 21] on button "Save" at bounding box center [926, 14] width 35 height 21
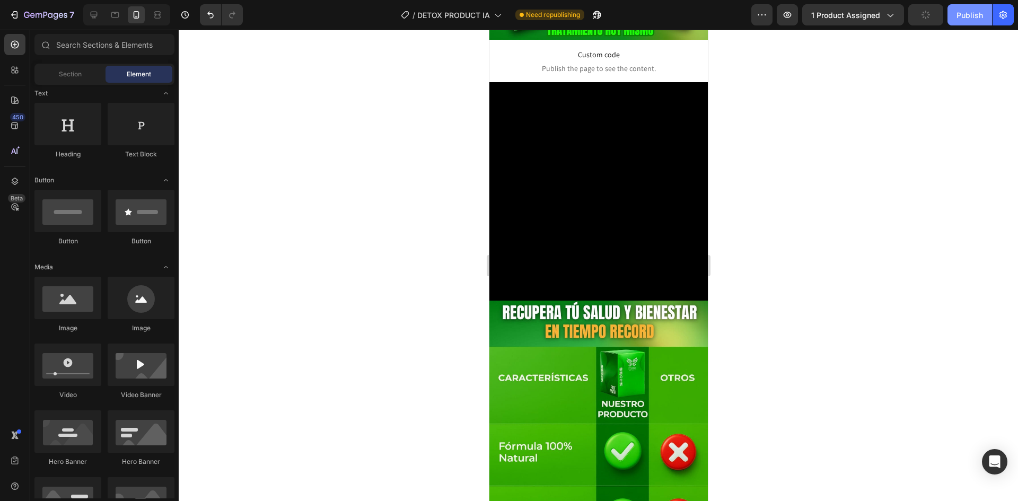
click at [965, 17] on div "Publish" at bounding box center [970, 15] width 27 height 11
click at [773, 236] on div at bounding box center [599, 266] width 840 height 472
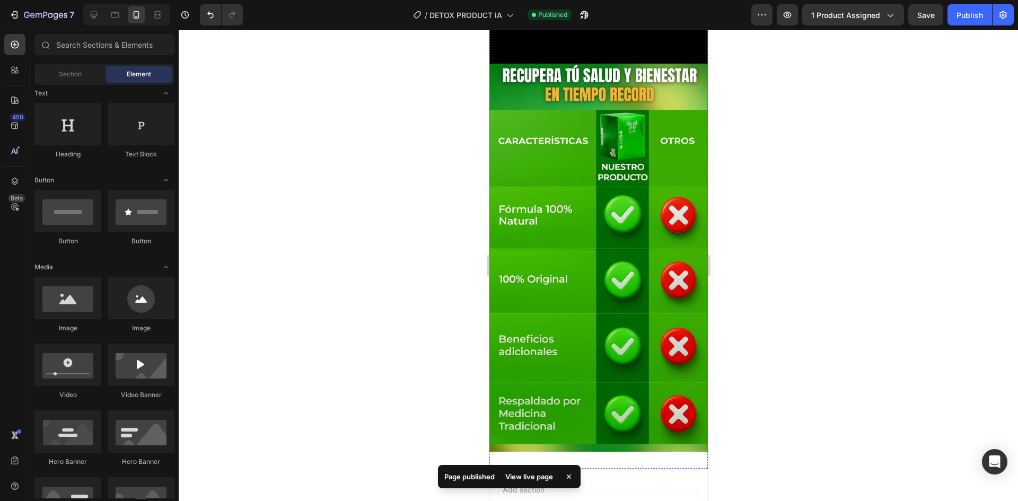
scroll to position [3157, 0]
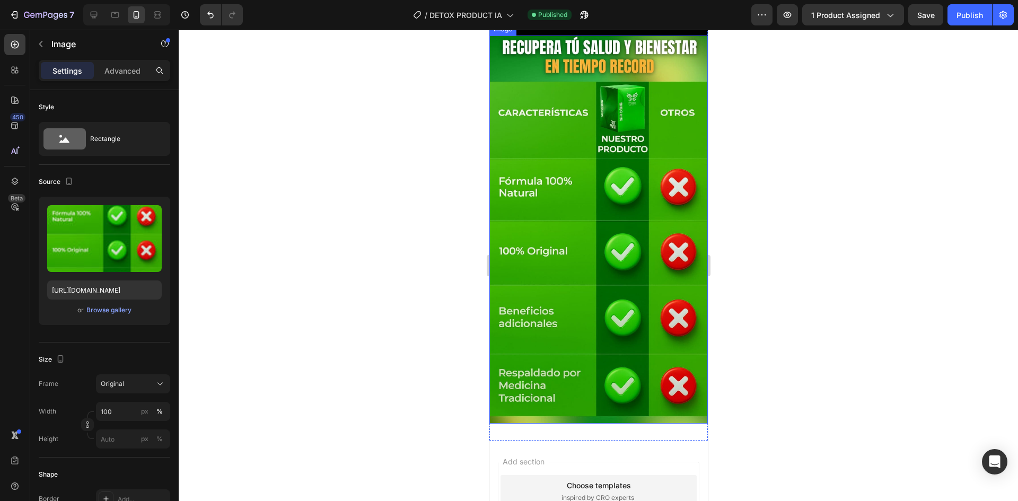
drag, startPoint x: 564, startPoint y: 185, endPoint x: 579, endPoint y: 163, distance: 25.6
click at [566, 181] on img at bounding box center [598, 230] width 219 height 388
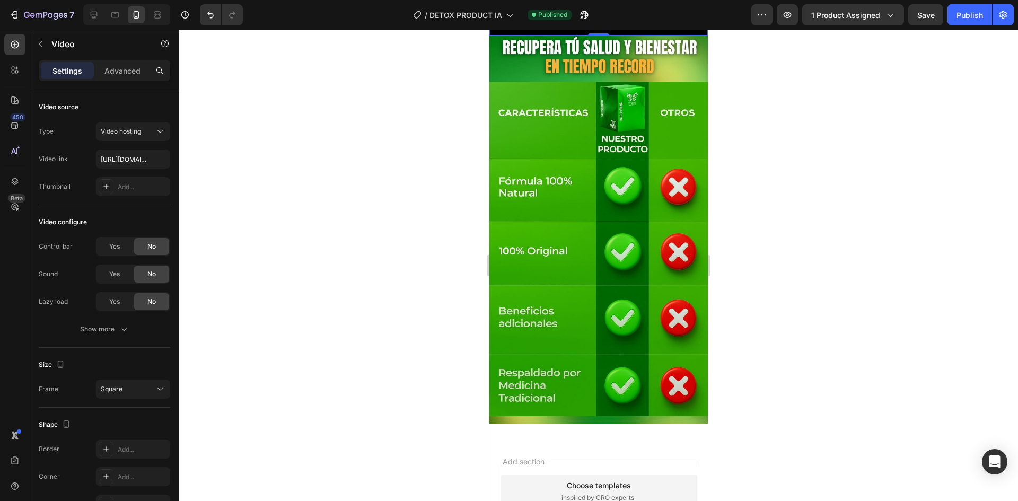
click at [338, 240] on div at bounding box center [599, 266] width 840 height 472
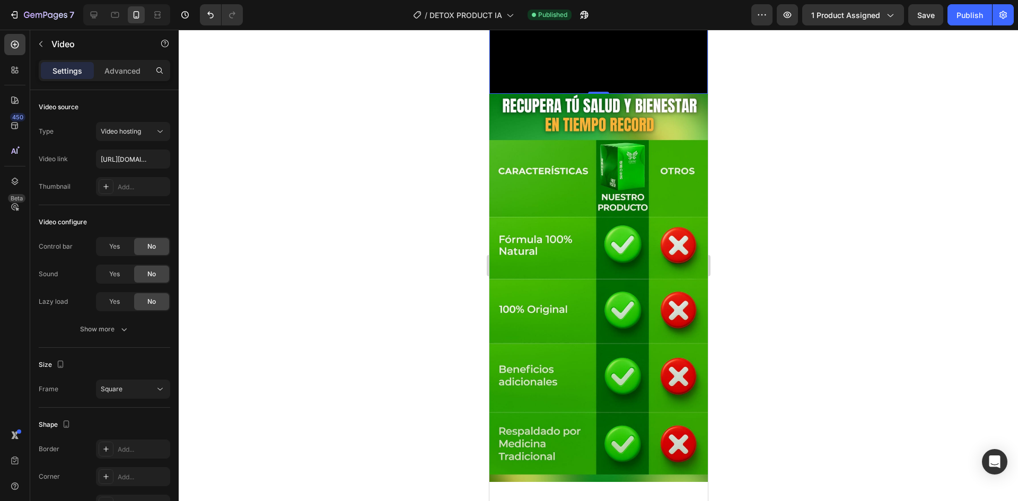
scroll to position [2998, 0]
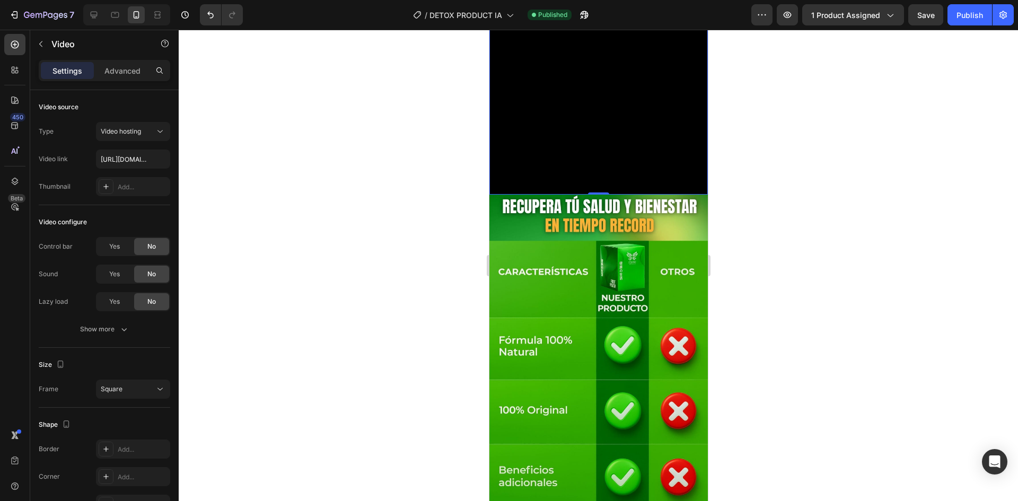
click at [617, 195] on video at bounding box center [598, 85] width 219 height 219
click at [560, 195] on video at bounding box center [598, 85] width 219 height 219
paste input "[URL][DOMAIN_NAME]"
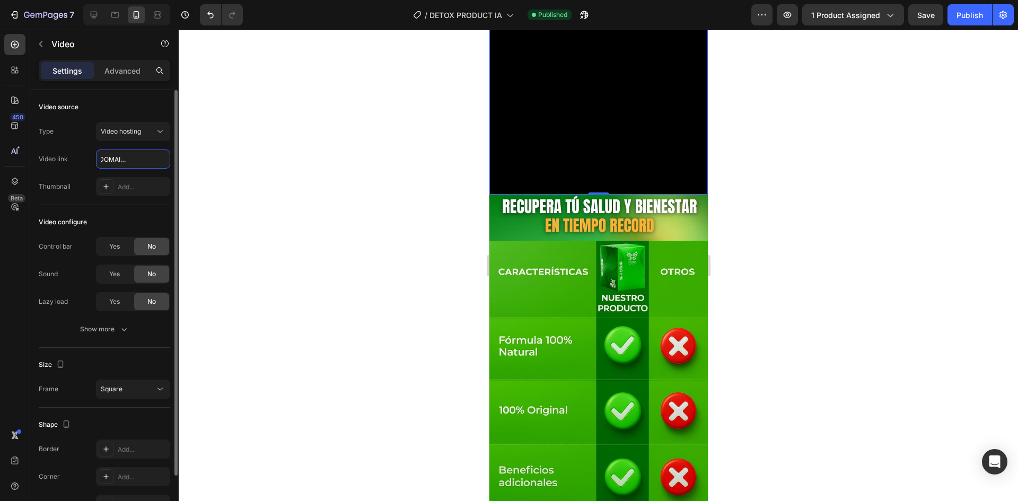
type input "[URL][DOMAIN_NAME]"
click at [137, 348] on div "Video source Type Video hosting Video link [URL][DOMAIN_NAME] Thumbnail Add..." at bounding box center [105, 378] width 132 height 60
click at [976, 12] on div "Publish" at bounding box center [970, 15] width 27 height 11
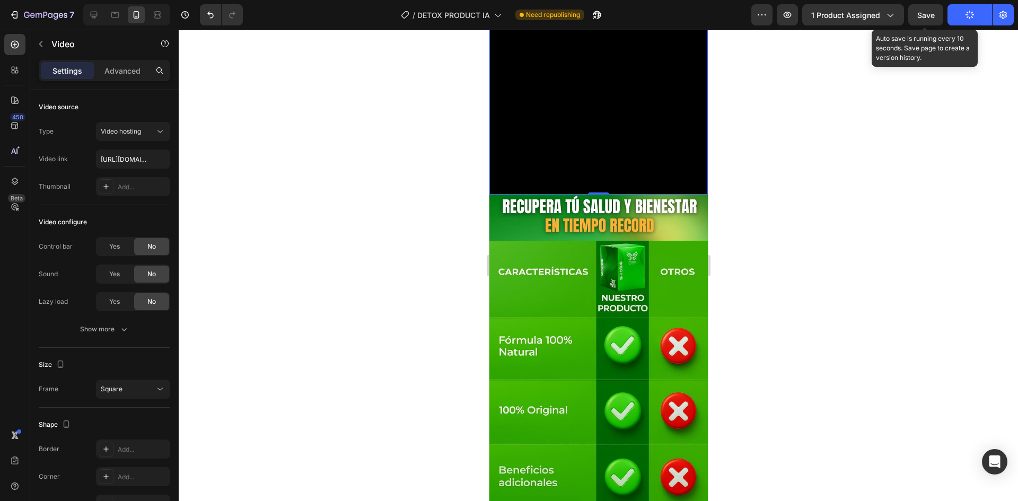
click at [935, 14] on span "Save" at bounding box center [927, 15] width 18 height 9
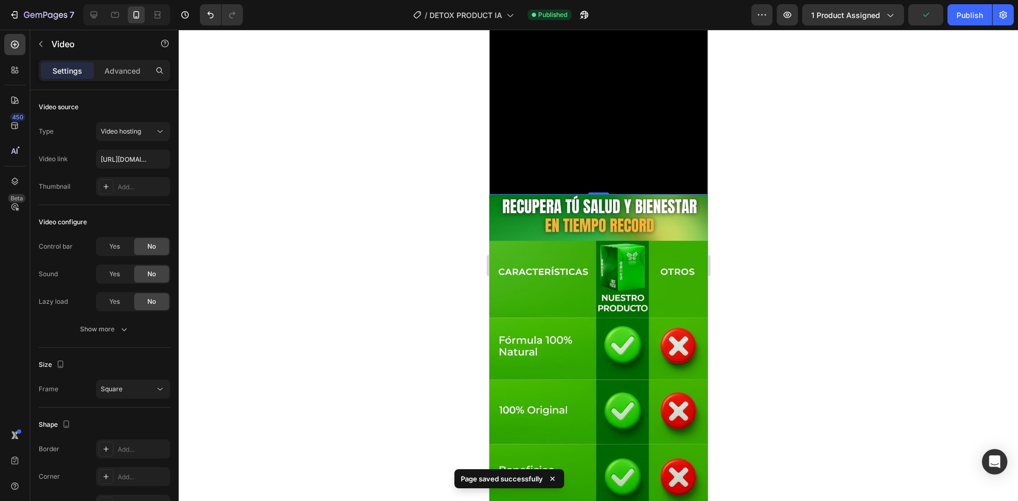
click at [887, 102] on div at bounding box center [599, 266] width 840 height 472
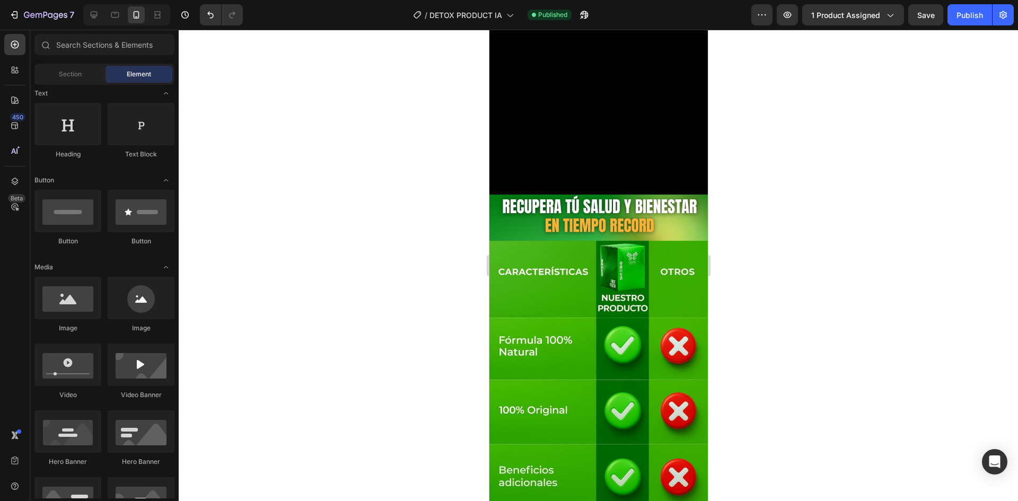
click at [352, 181] on div at bounding box center [599, 266] width 840 height 472
click at [300, 138] on div at bounding box center [599, 266] width 840 height 472
click at [815, 339] on div at bounding box center [599, 266] width 840 height 472
